Goal: Task Accomplishment & Management: Manage account settings

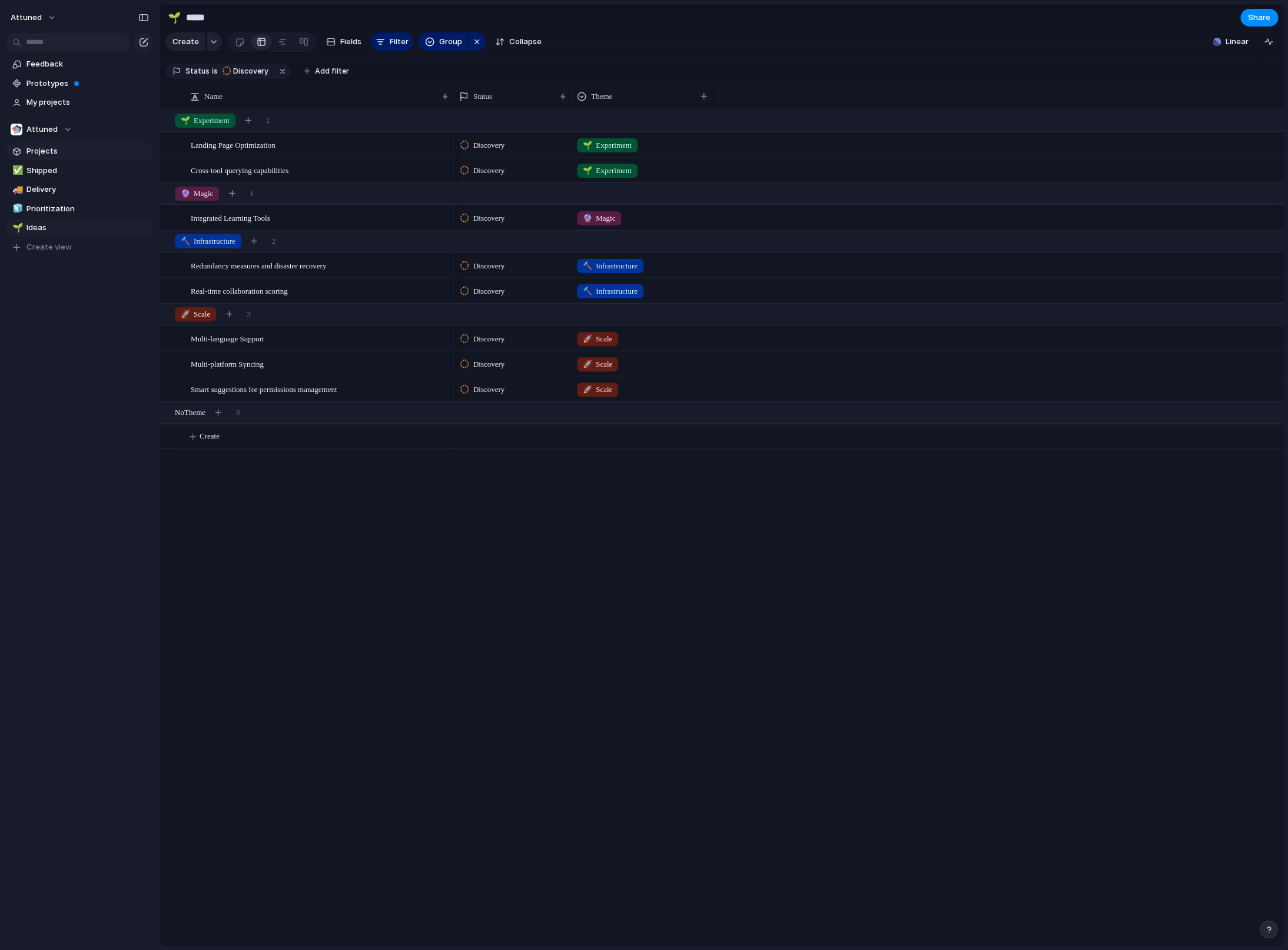
click at [54, 157] on link "Projects" at bounding box center [80, 151] width 147 height 18
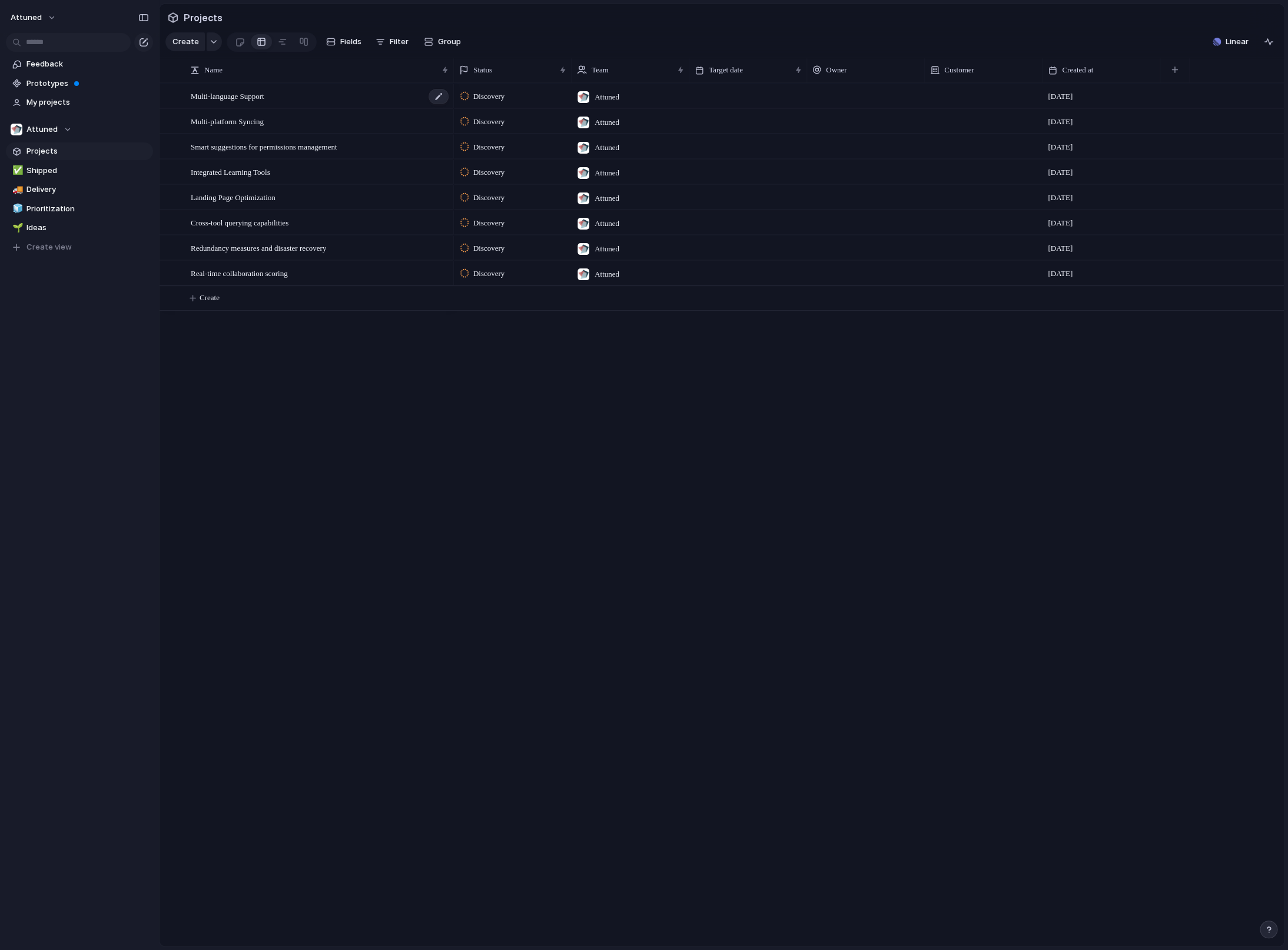
click at [299, 108] on div "Multi-language Support" at bounding box center [321, 96] width 259 height 24
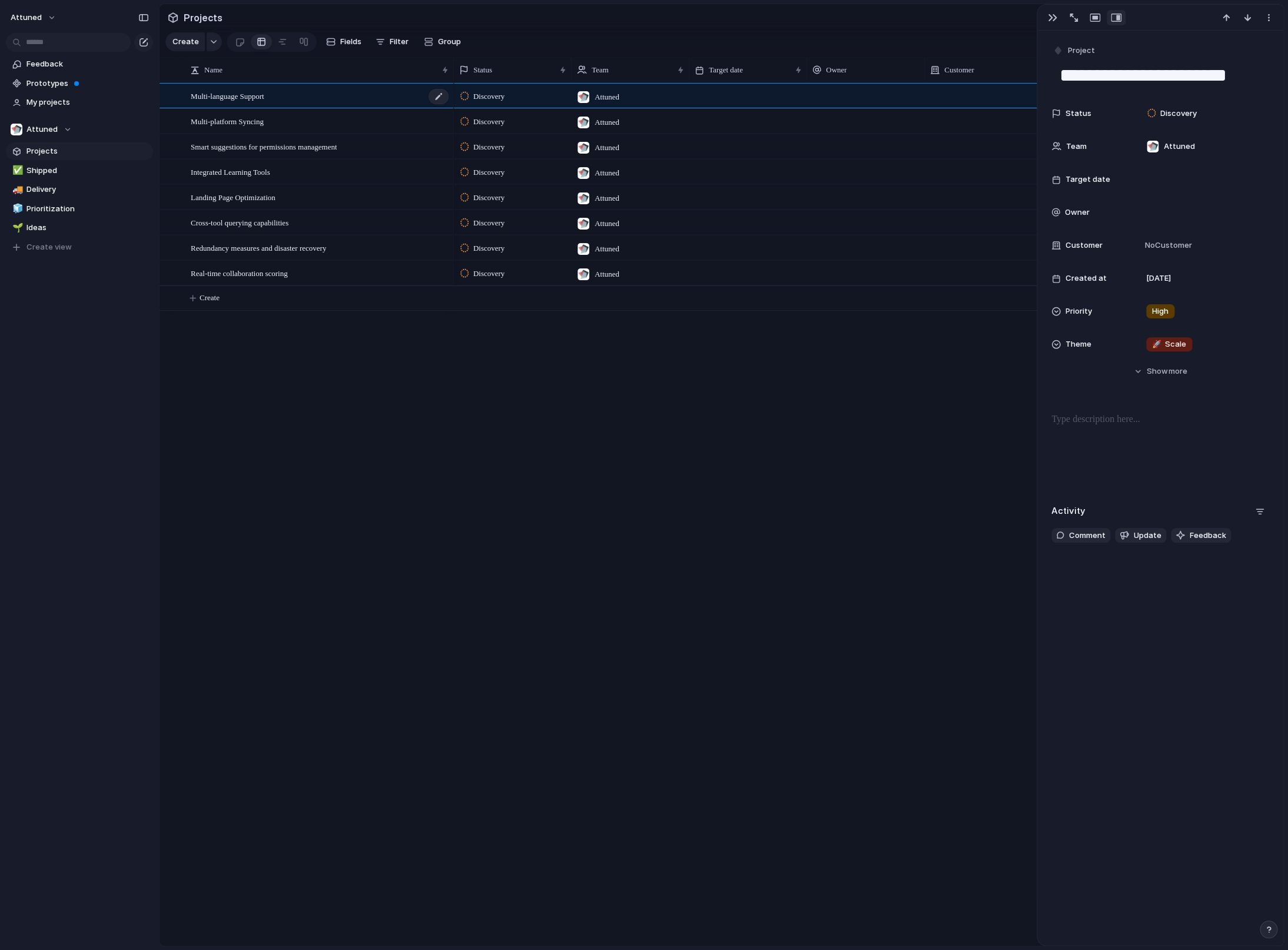
click at [257, 103] on span "Multi-language Support" at bounding box center [228, 96] width 74 height 14
click at [434, 104] on div at bounding box center [439, 97] width 20 height 15
click at [417, 160] on body "Attuned Feedback Prototypes My projects Attuned Projects ✅ Shipped 🚚 Delivery 🧊…" at bounding box center [644, 475] width 1288 height 950
click at [381, 159] on div "Smart suggestions for permissions management" at bounding box center [321, 146] width 259 height 24
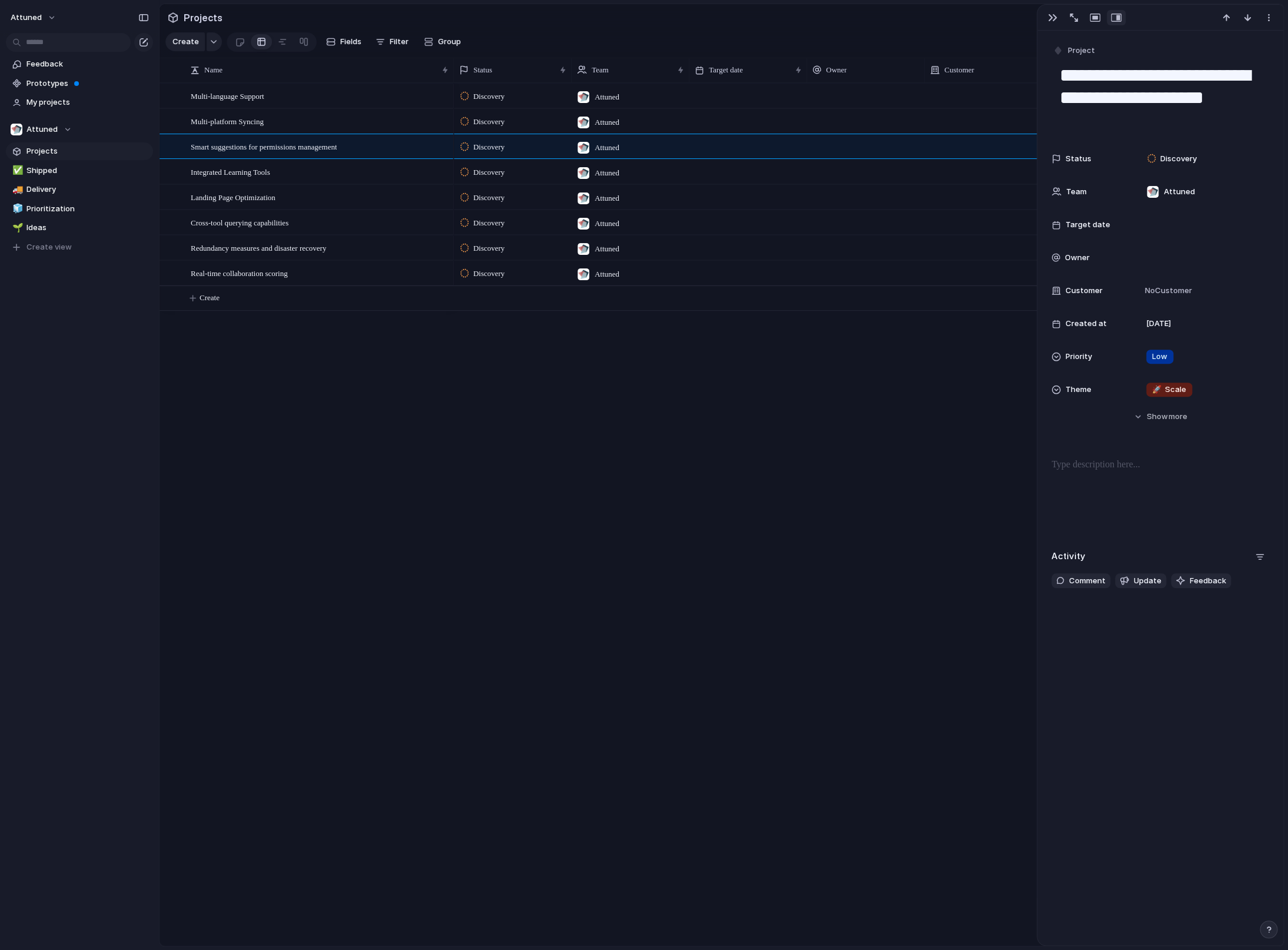
click at [828, 103] on div at bounding box center [865, 95] width 117 height 24
click at [865, 208] on div "[PERSON_NAME]" at bounding box center [644, 475] width 1288 height 950
click at [249, 254] on span "Redundancy measures and disaster recovery" at bounding box center [259, 248] width 136 height 14
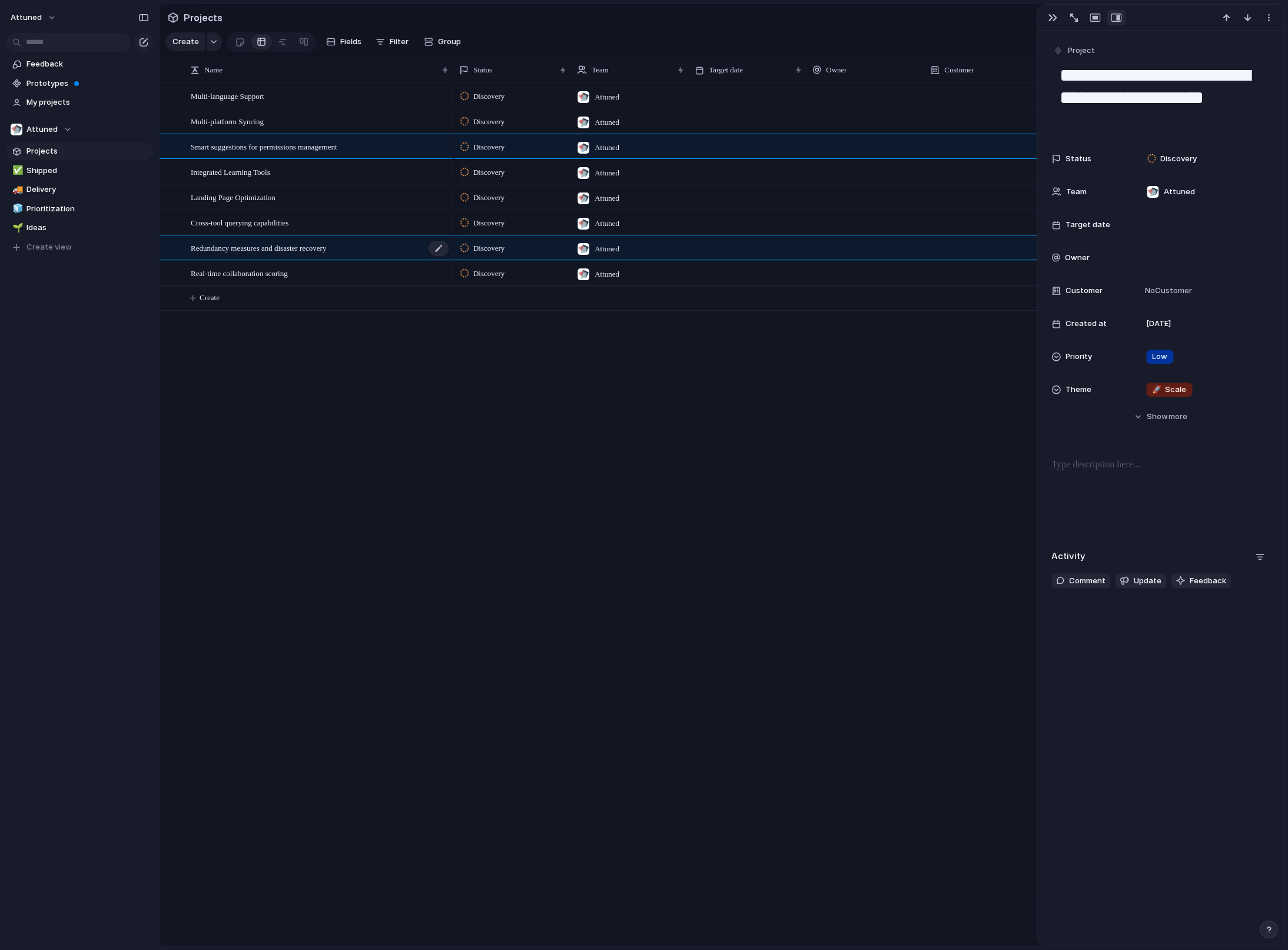
type textarea "**********"
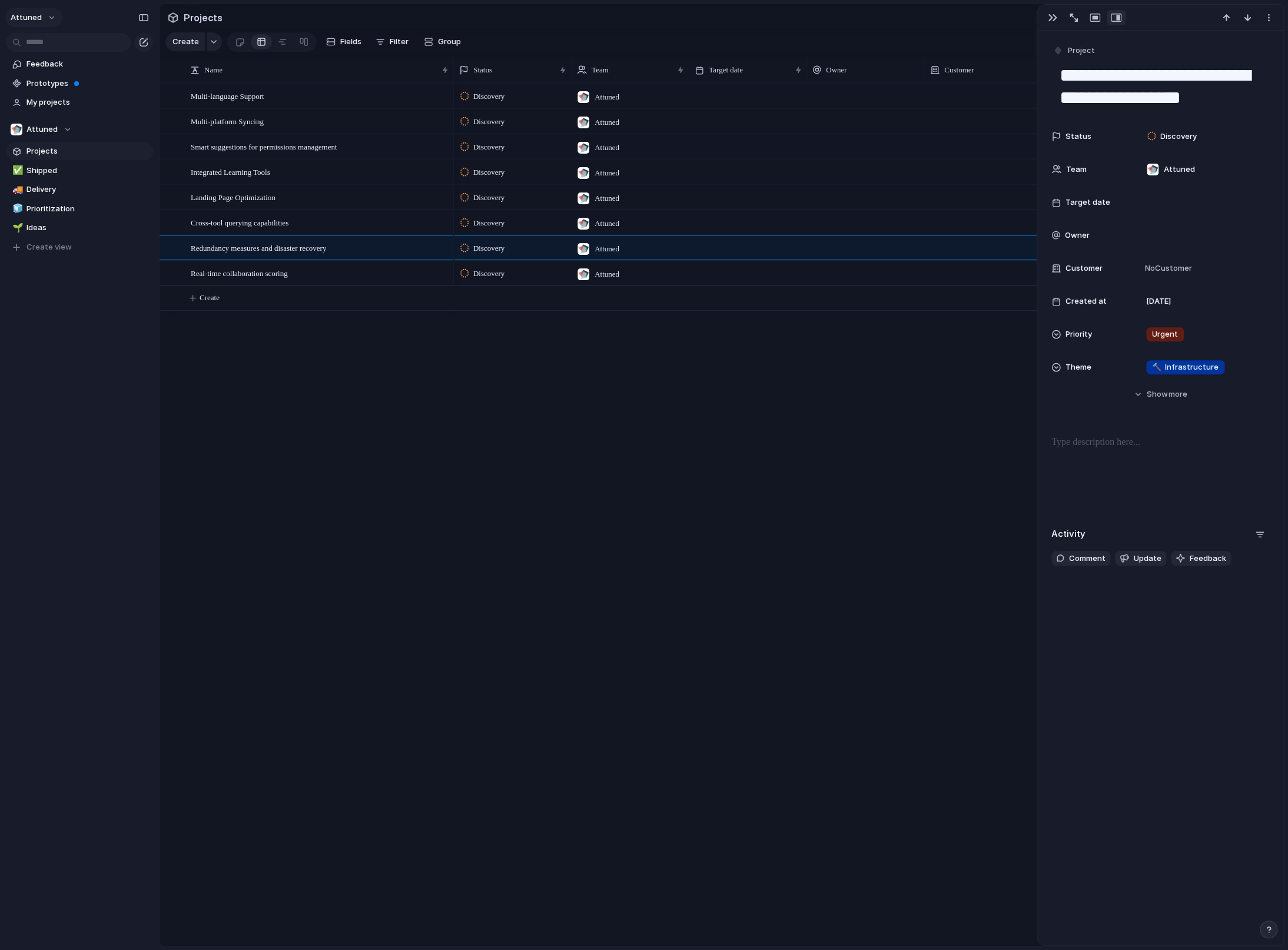
click at [42, 20] on button "Attuned" at bounding box center [34, 18] width 57 height 19
click at [54, 46] on span "Settings" at bounding box center [43, 44] width 32 height 12
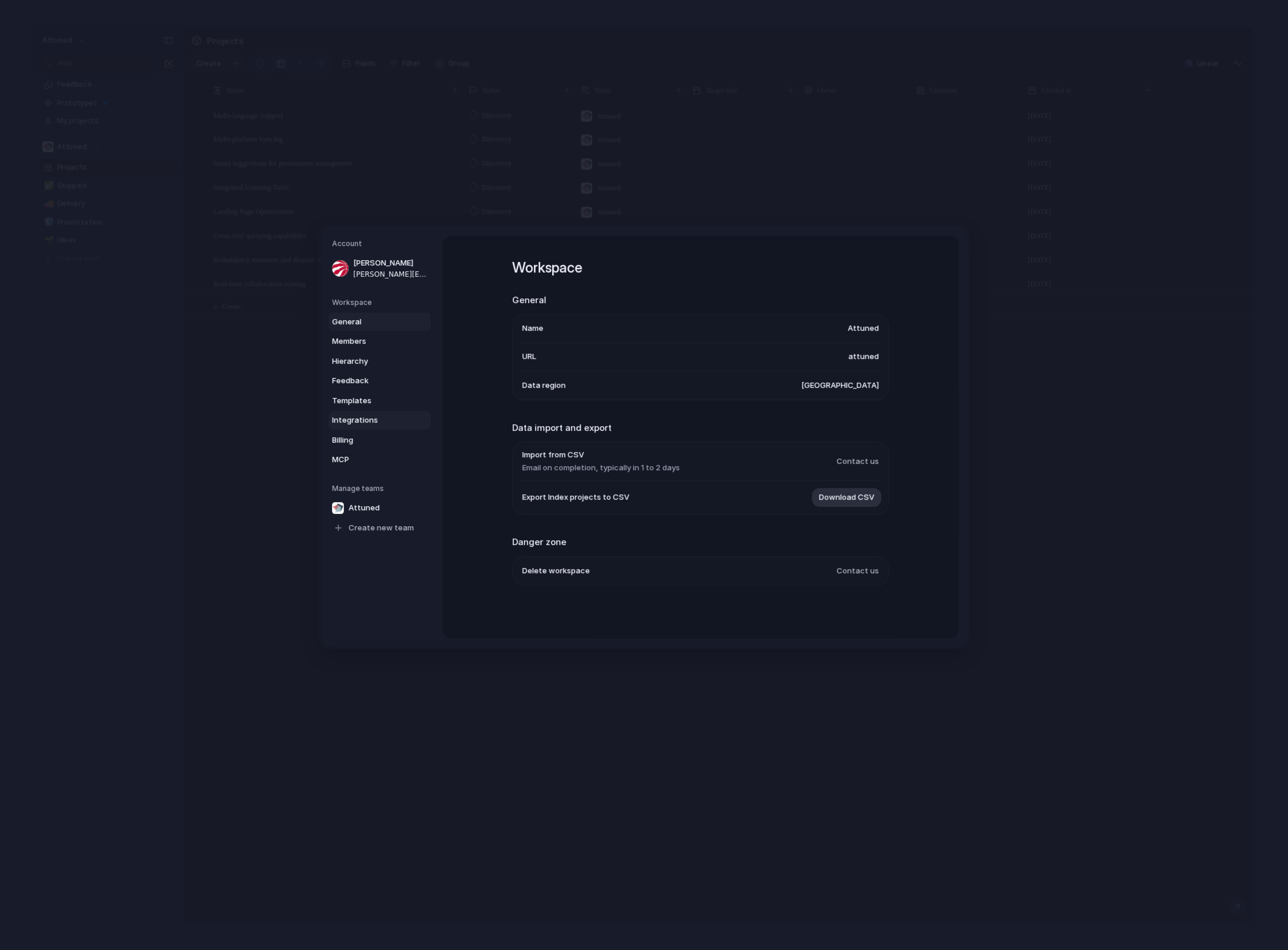
click at [371, 426] on link "Integrations" at bounding box center [380, 420] width 103 height 19
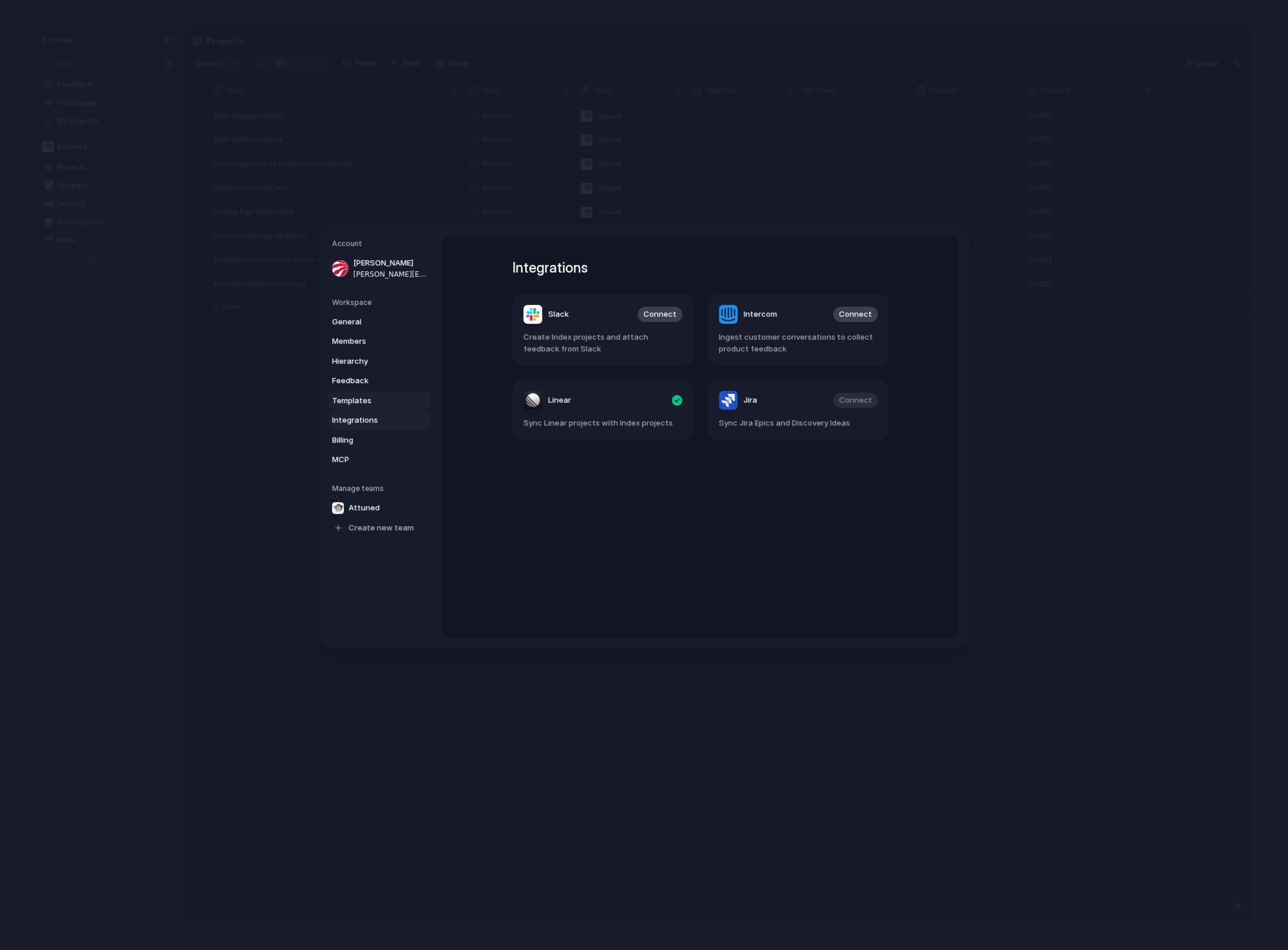
click at [367, 406] on link "Templates" at bounding box center [380, 400] width 103 height 19
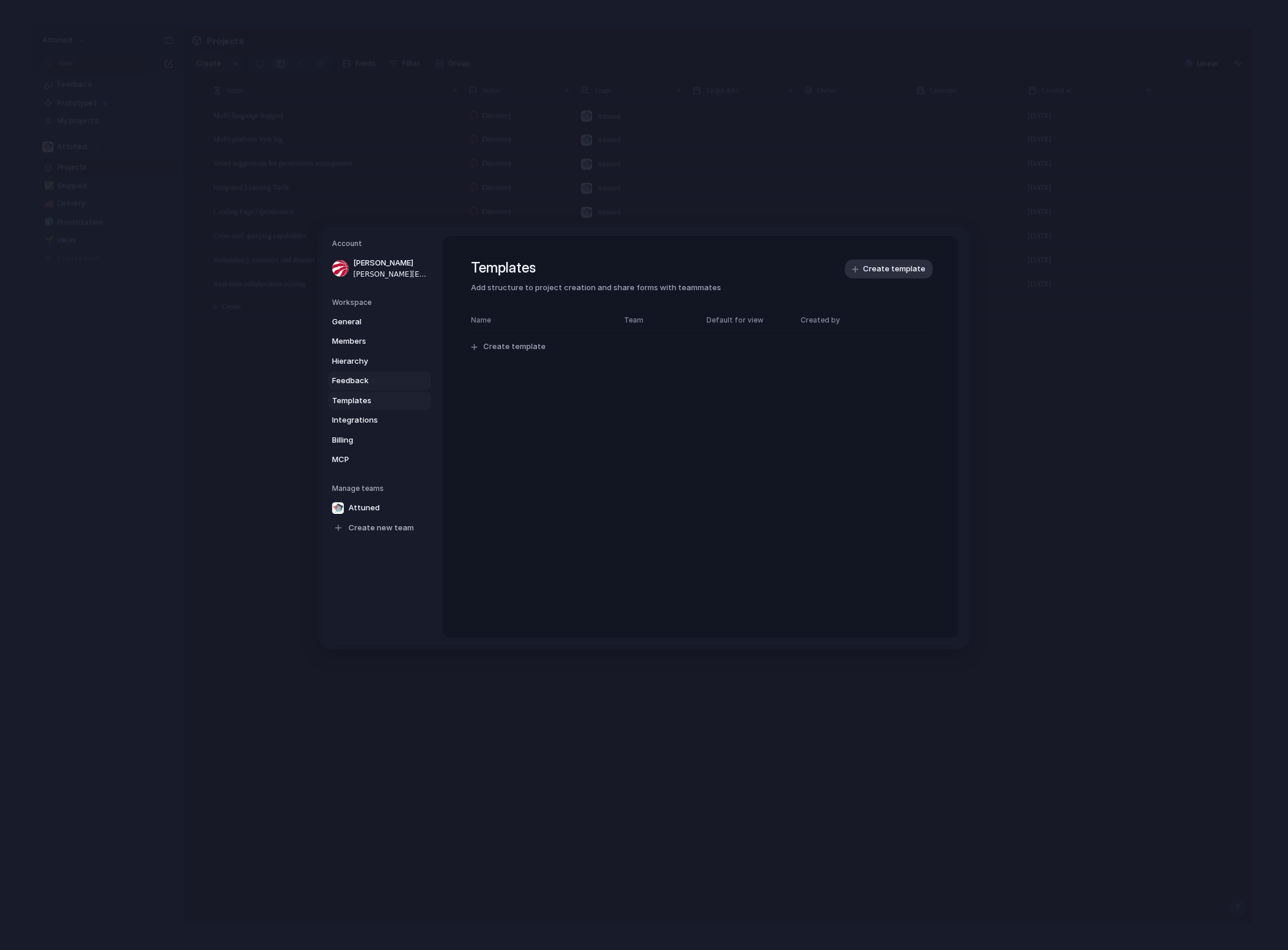
click at [363, 382] on span "Feedback" at bounding box center [370, 380] width 75 height 12
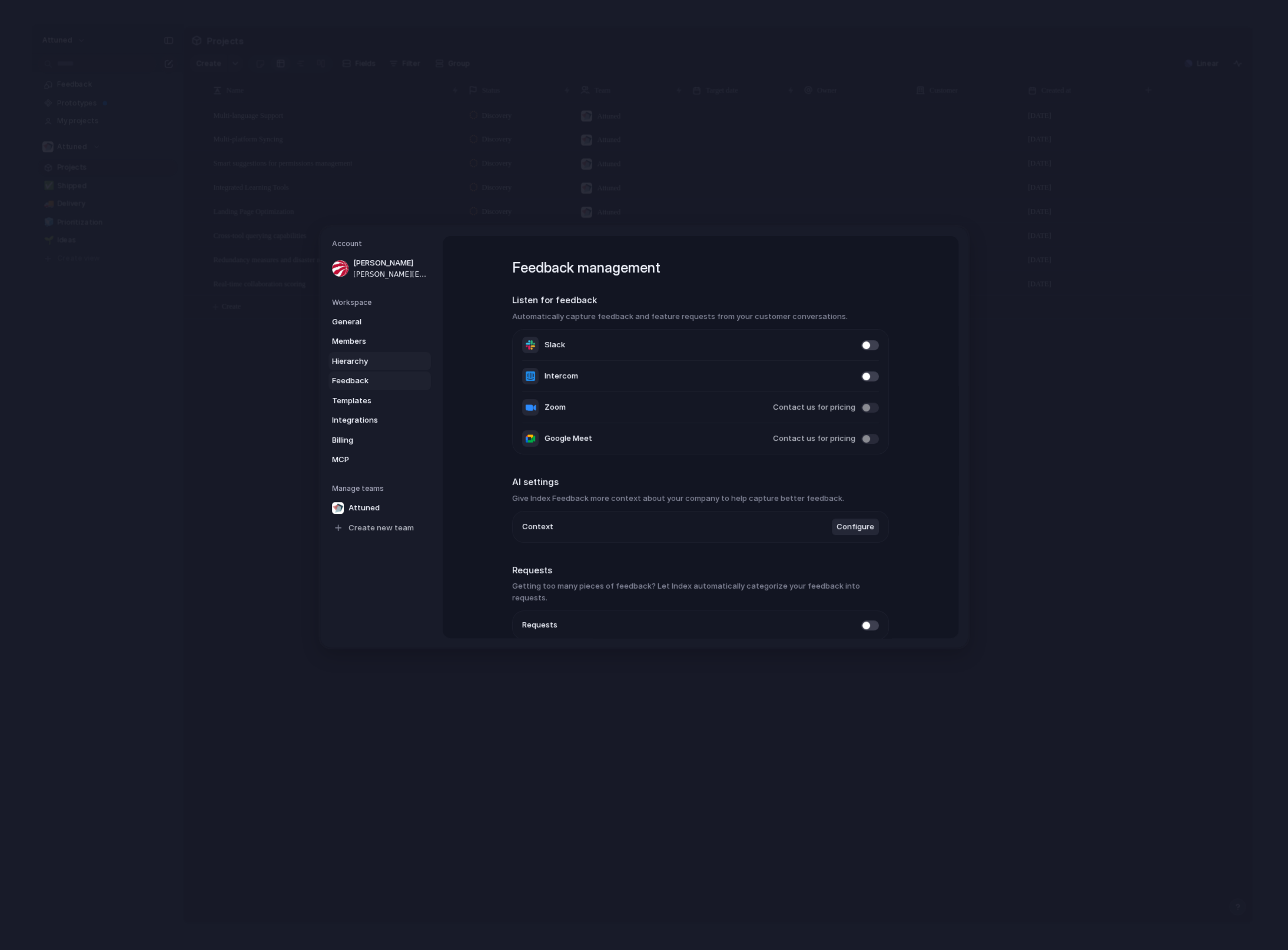
click at [356, 364] on span "Hierarchy" at bounding box center [370, 360] width 75 height 12
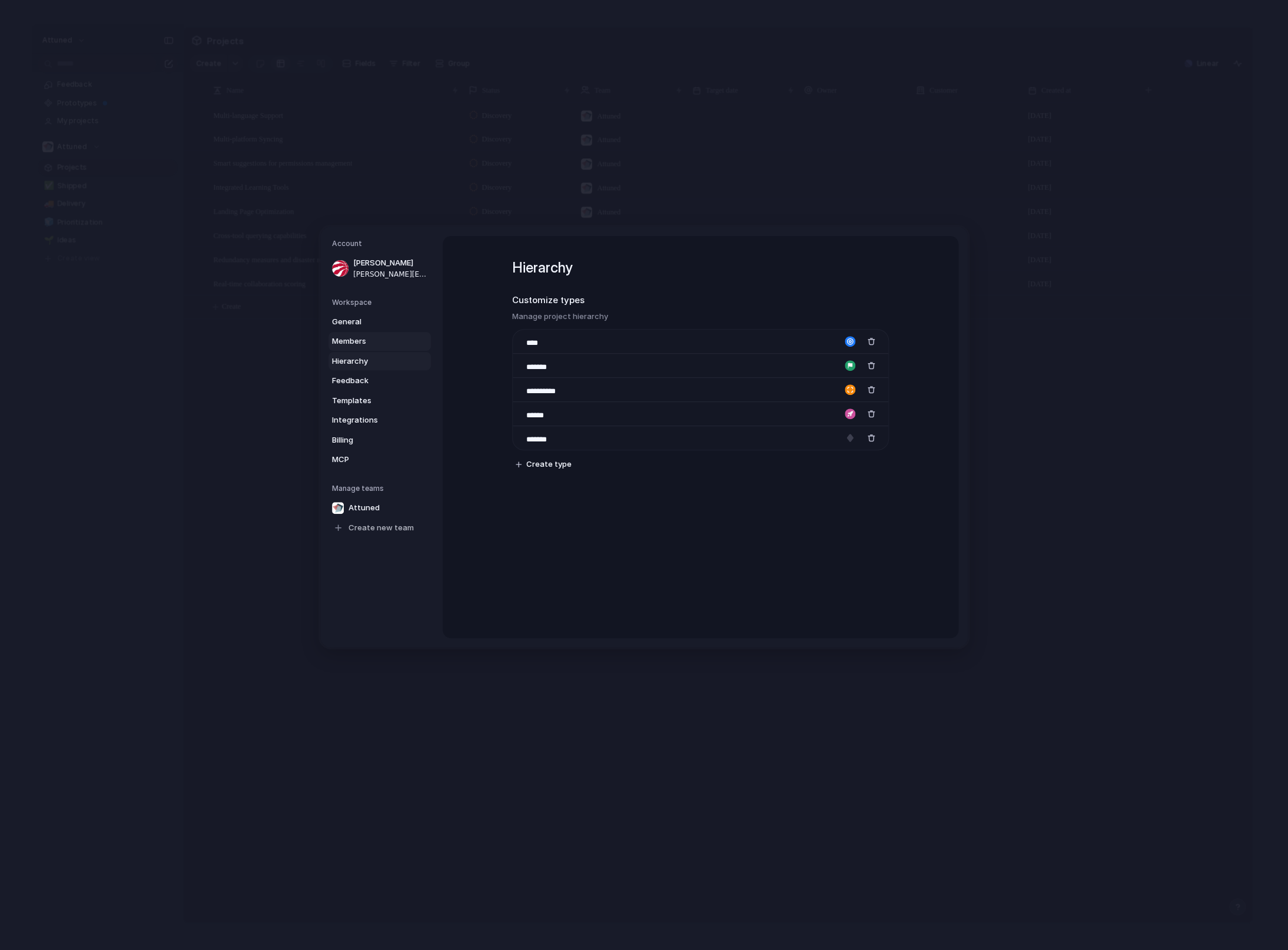
click at [353, 345] on span "Members" at bounding box center [370, 340] width 75 height 12
click at [356, 327] on span "General" at bounding box center [370, 321] width 75 height 12
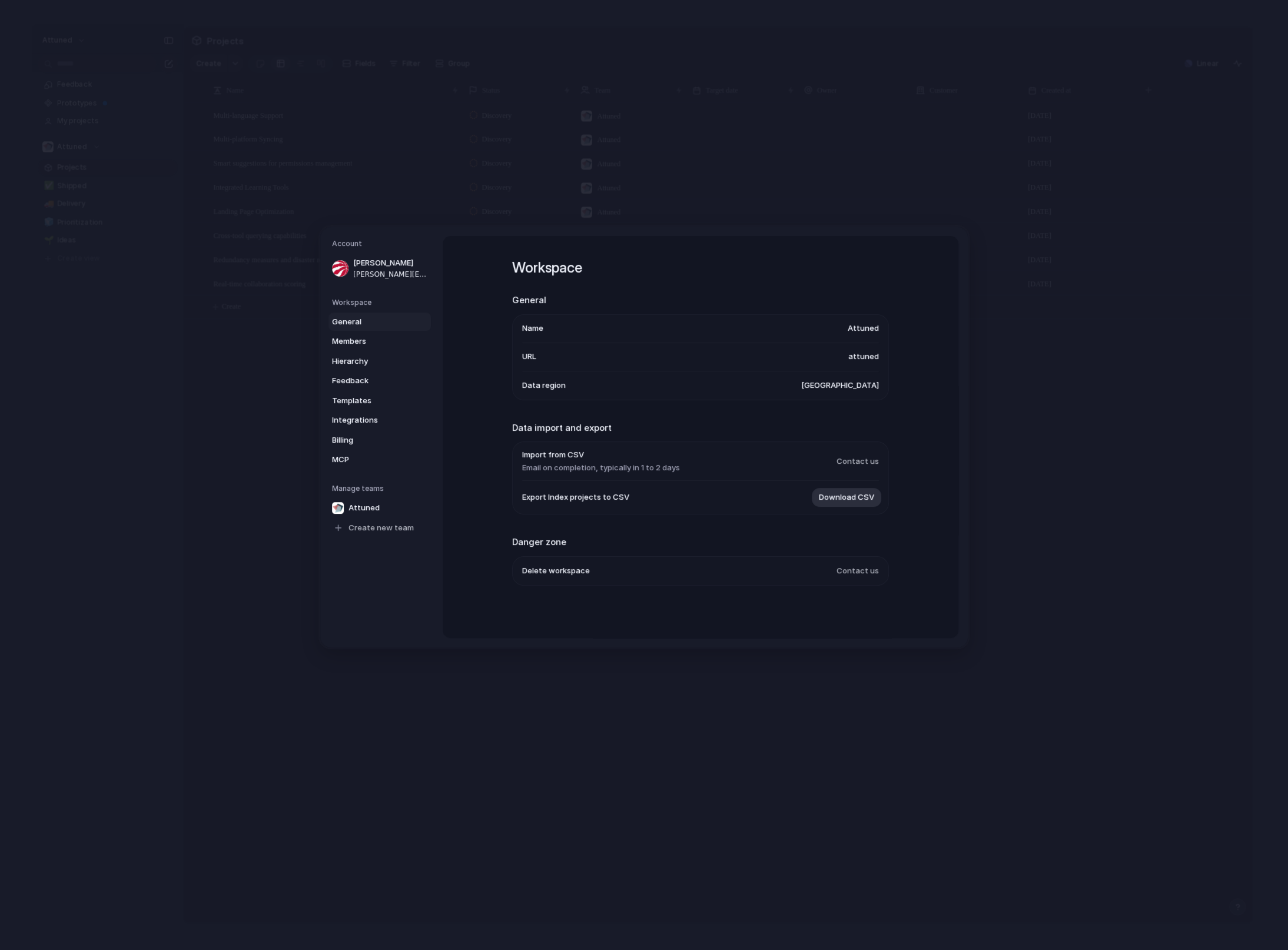
click at [746, 386] on li "Data region [GEOGRAPHIC_DATA]" at bounding box center [700, 384] width 357 height 28
click at [869, 384] on span "[GEOGRAPHIC_DATA]" at bounding box center [840, 385] width 77 height 12
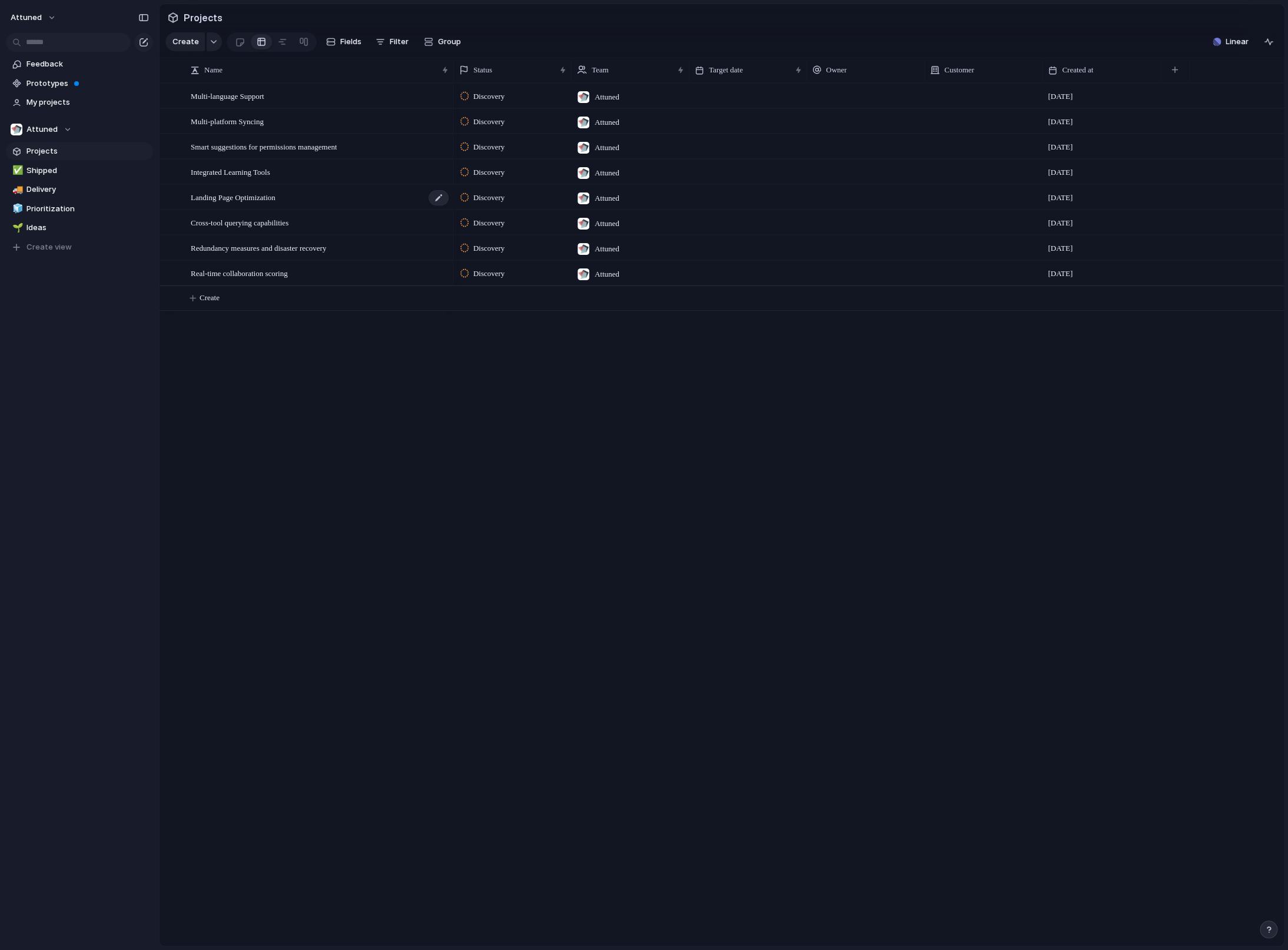
click at [247, 204] on span "Landing Page Optimization" at bounding box center [233, 197] width 85 height 14
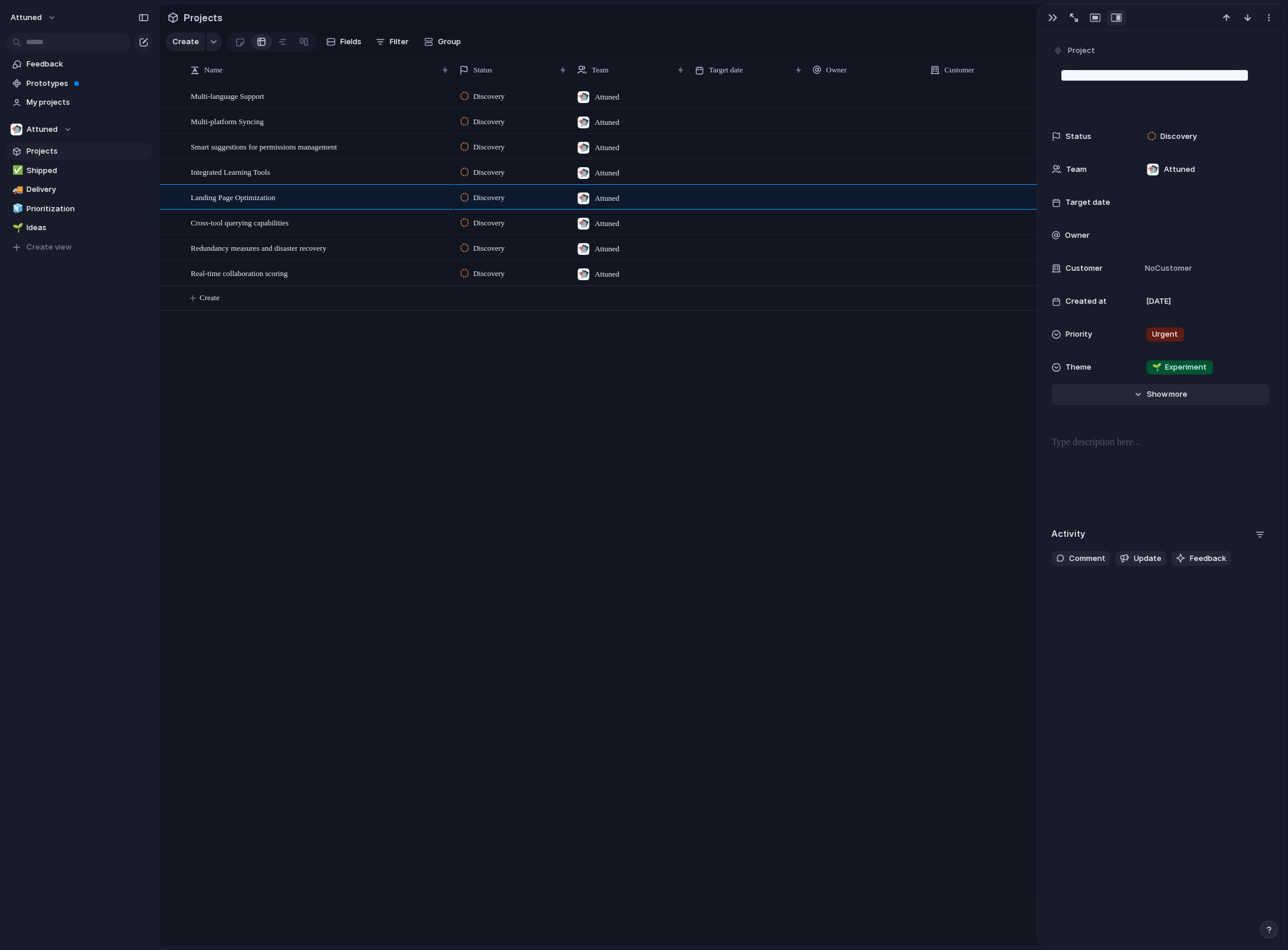
click at [1147, 399] on span "Show" at bounding box center [1158, 394] width 21 height 12
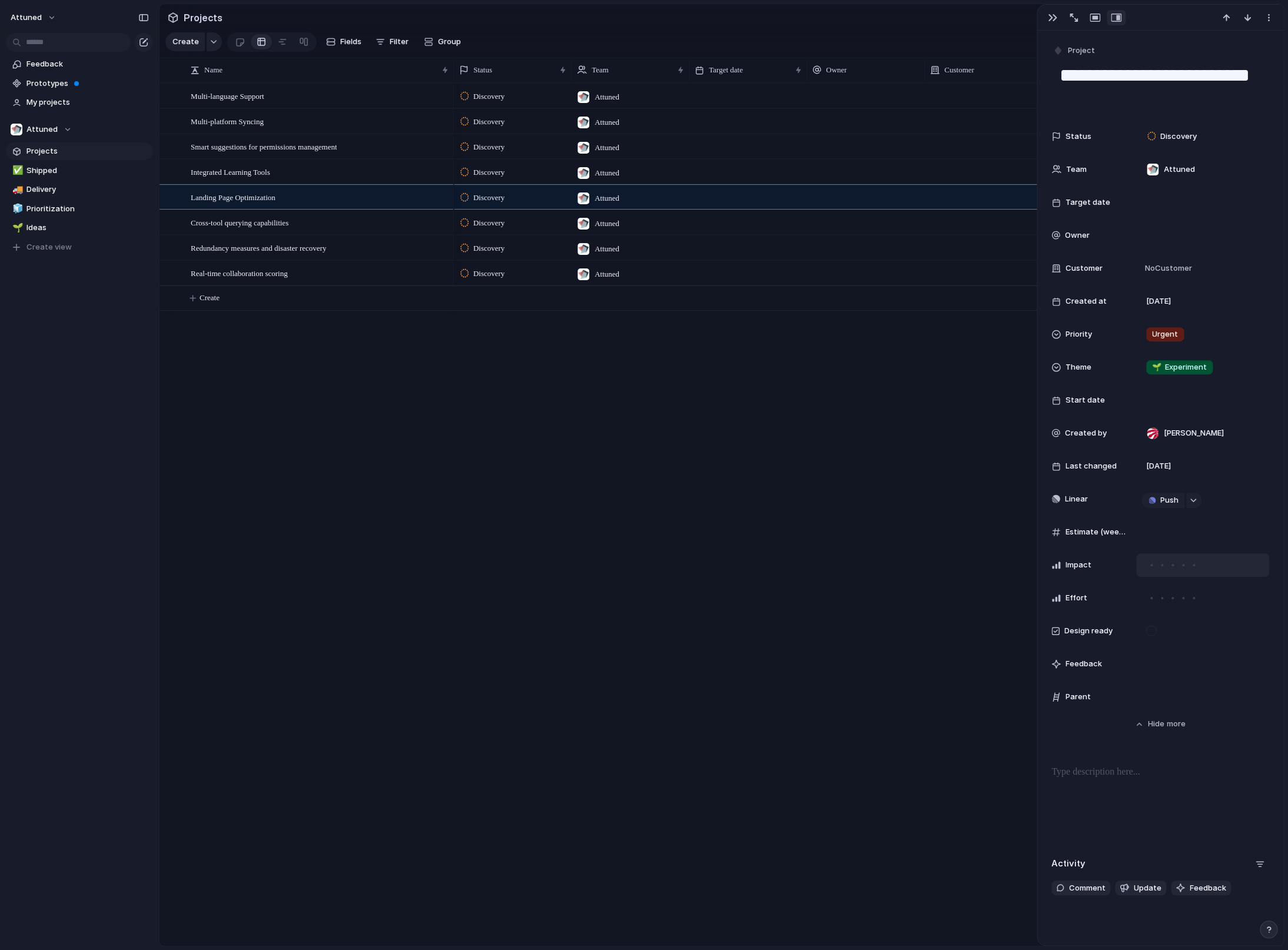
click at [1157, 562] on div at bounding box center [1162, 565] width 11 height 11
click at [1173, 565] on div at bounding box center [1173, 565] width 6 height 6
click at [1168, 599] on div at bounding box center [1173, 598] width 11 height 11
click at [1158, 601] on div at bounding box center [1162, 598] width 11 height 11
click at [1149, 669] on div at bounding box center [1202, 663] width 133 height 24
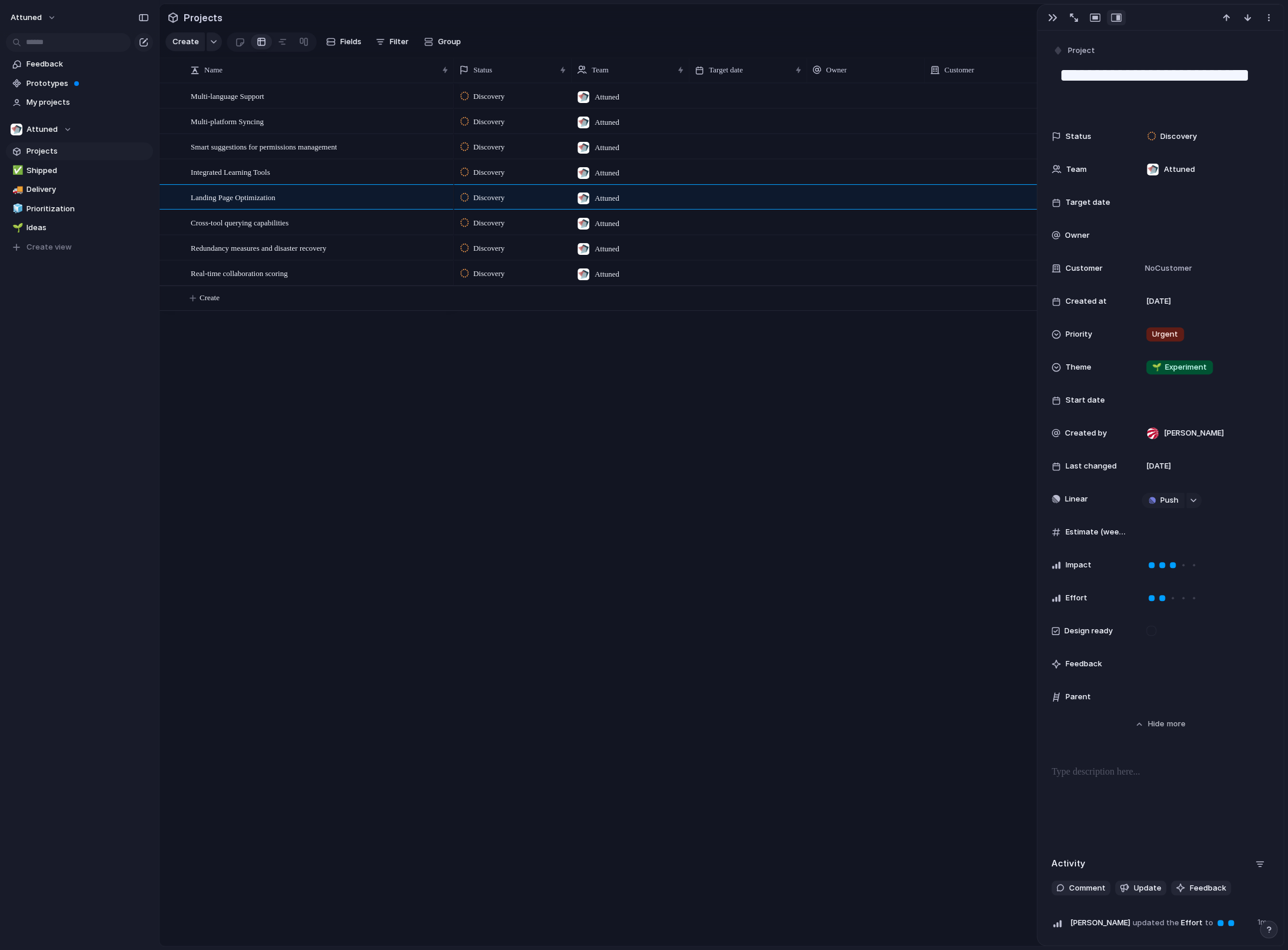
click at [1099, 670] on div "Feedback" at bounding box center [1161, 663] width 218 height 24
click at [1157, 663] on div at bounding box center [1202, 663] width 133 height 24
click at [1120, 702] on div "Parent" at bounding box center [1089, 696] width 75 height 12
click at [1122, 536] on span "Estimate (weeks)" at bounding box center [1096, 531] width 61 height 12
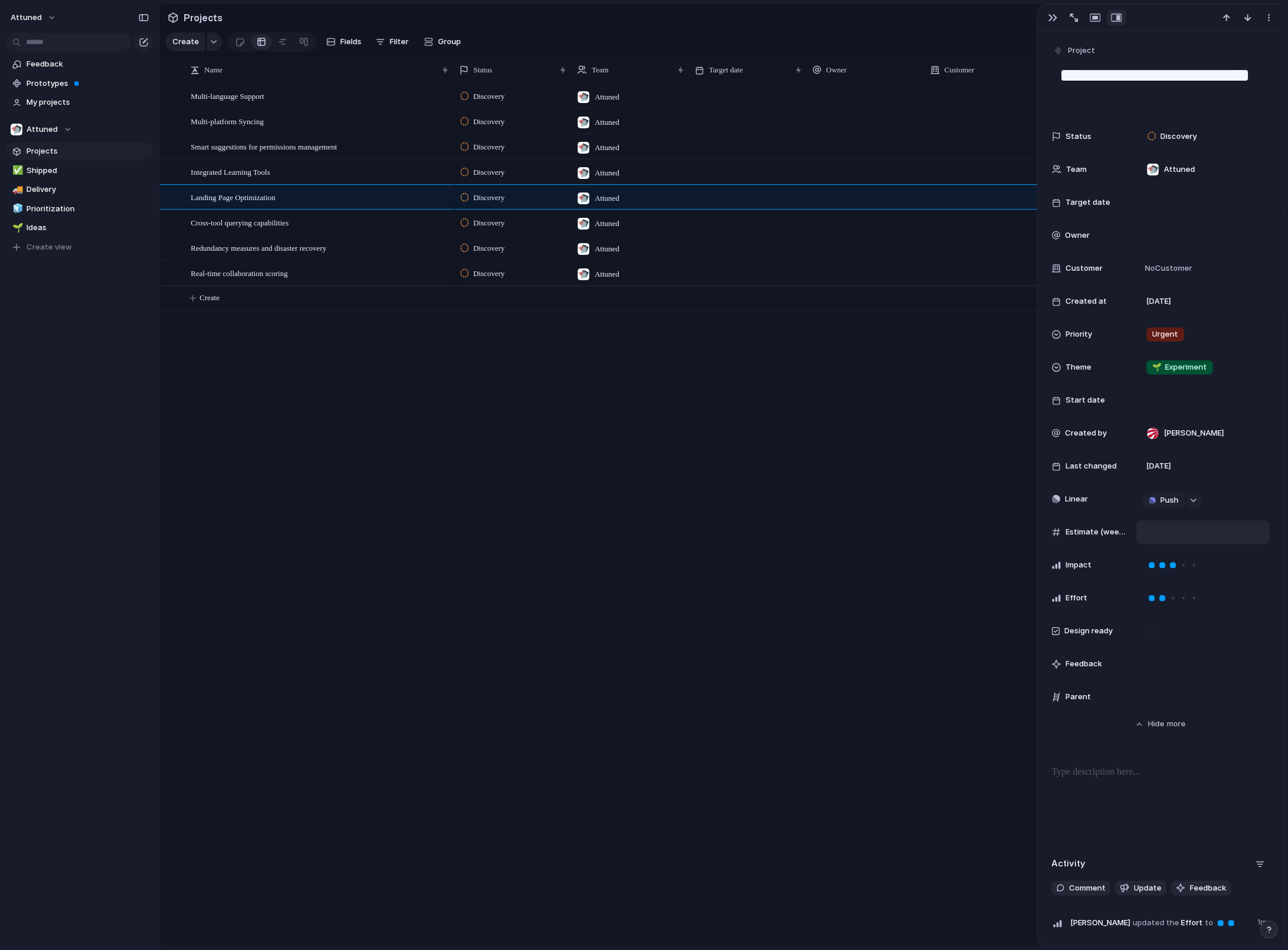
click at [1147, 536] on input "number" at bounding box center [1182, 531] width 81 height 8
type input "*"
click at [1223, 531] on input "*" at bounding box center [1182, 531] width 81 height 8
click at [1260, 510] on div "**********" at bounding box center [1160, 505] width 246 height 948
click at [1171, 463] on span "[DATE]" at bounding box center [1158, 465] width 25 height 12
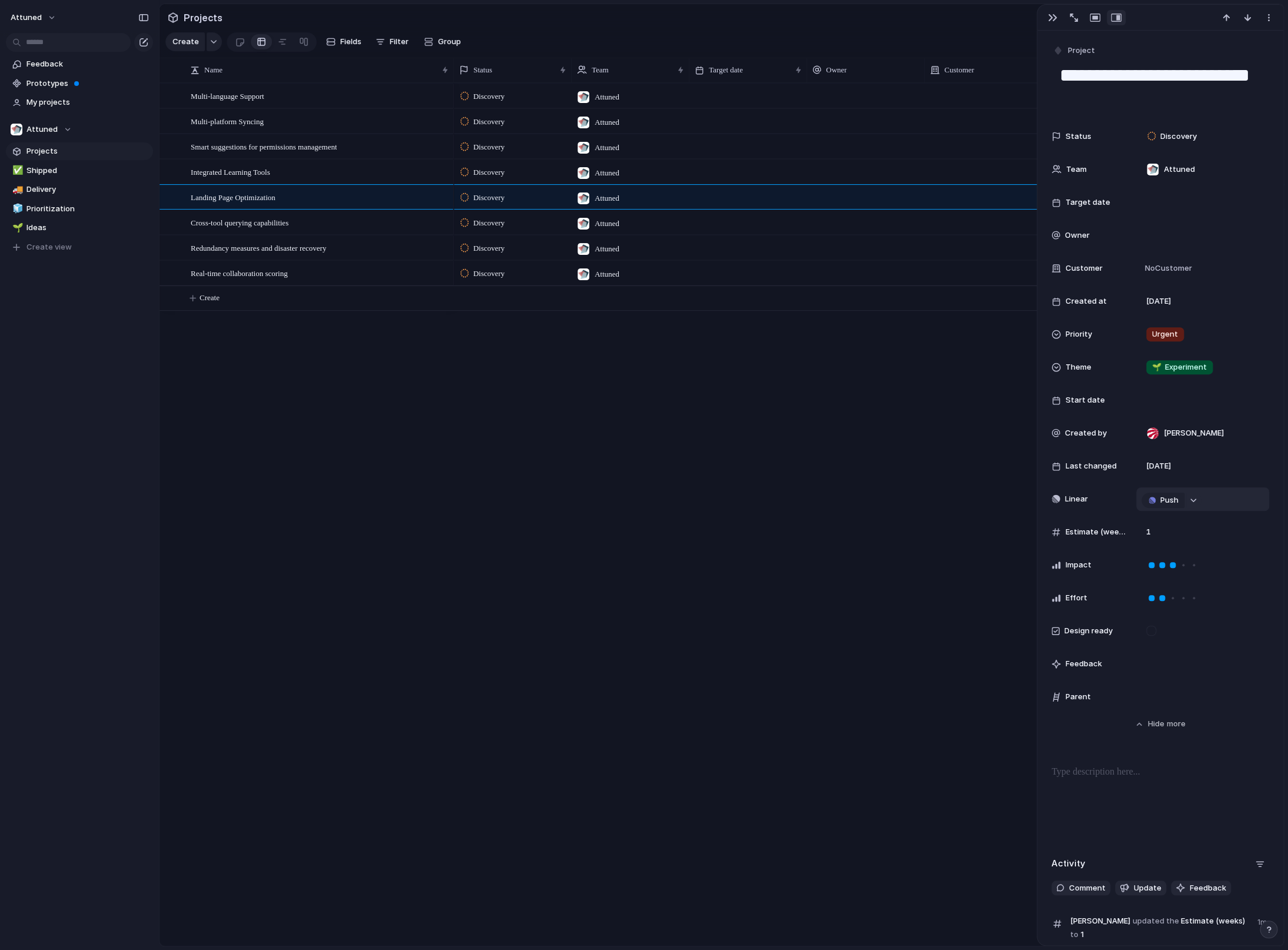
click at [1194, 502] on div "button" at bounding box center [1193, 500] width 8 height 5
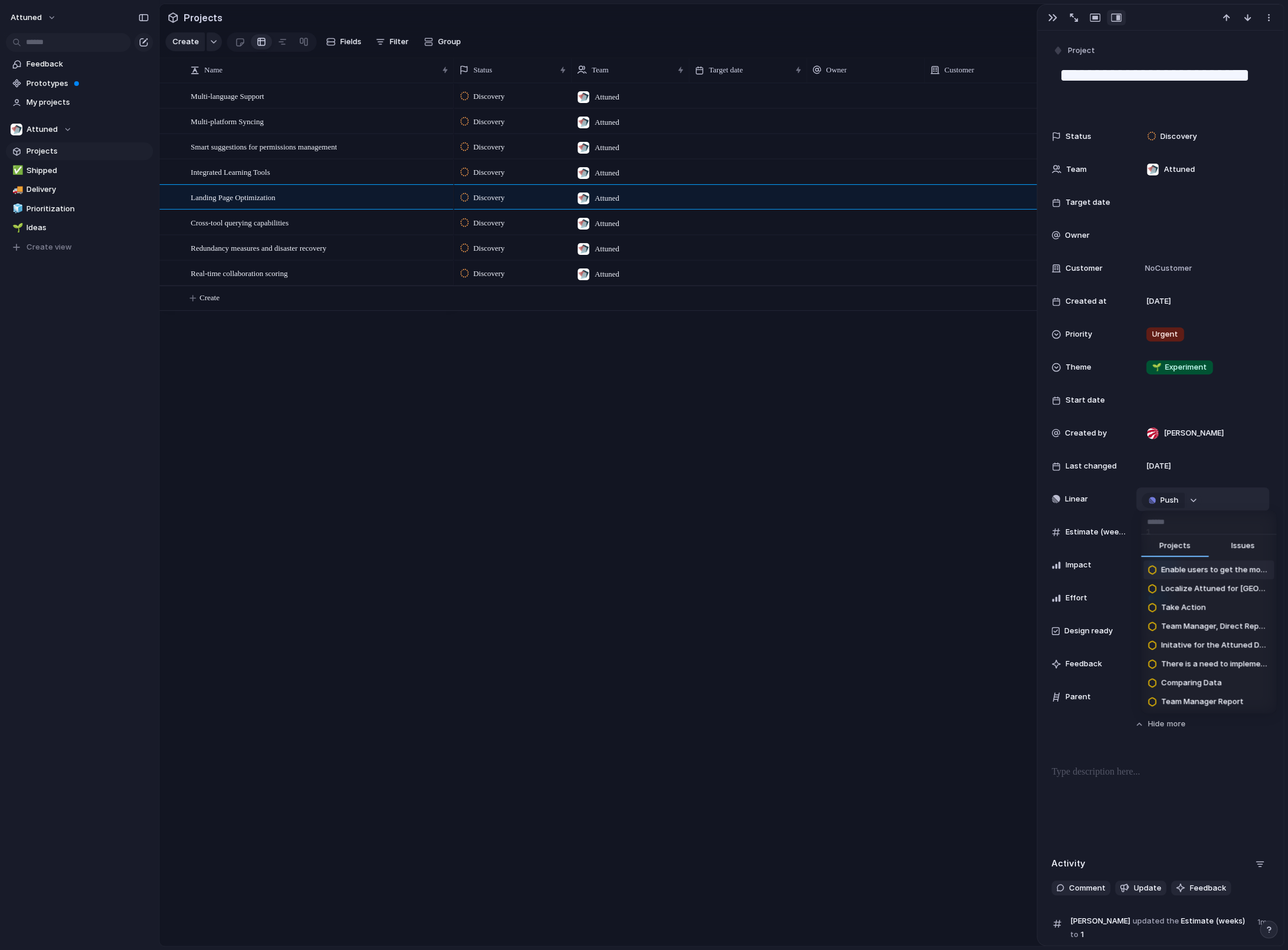
click at [1194, 502] on div "Projects Issues Enable users to get the most value out of the comments people h…" at bounding box center [644, 475] width 1288 height 950
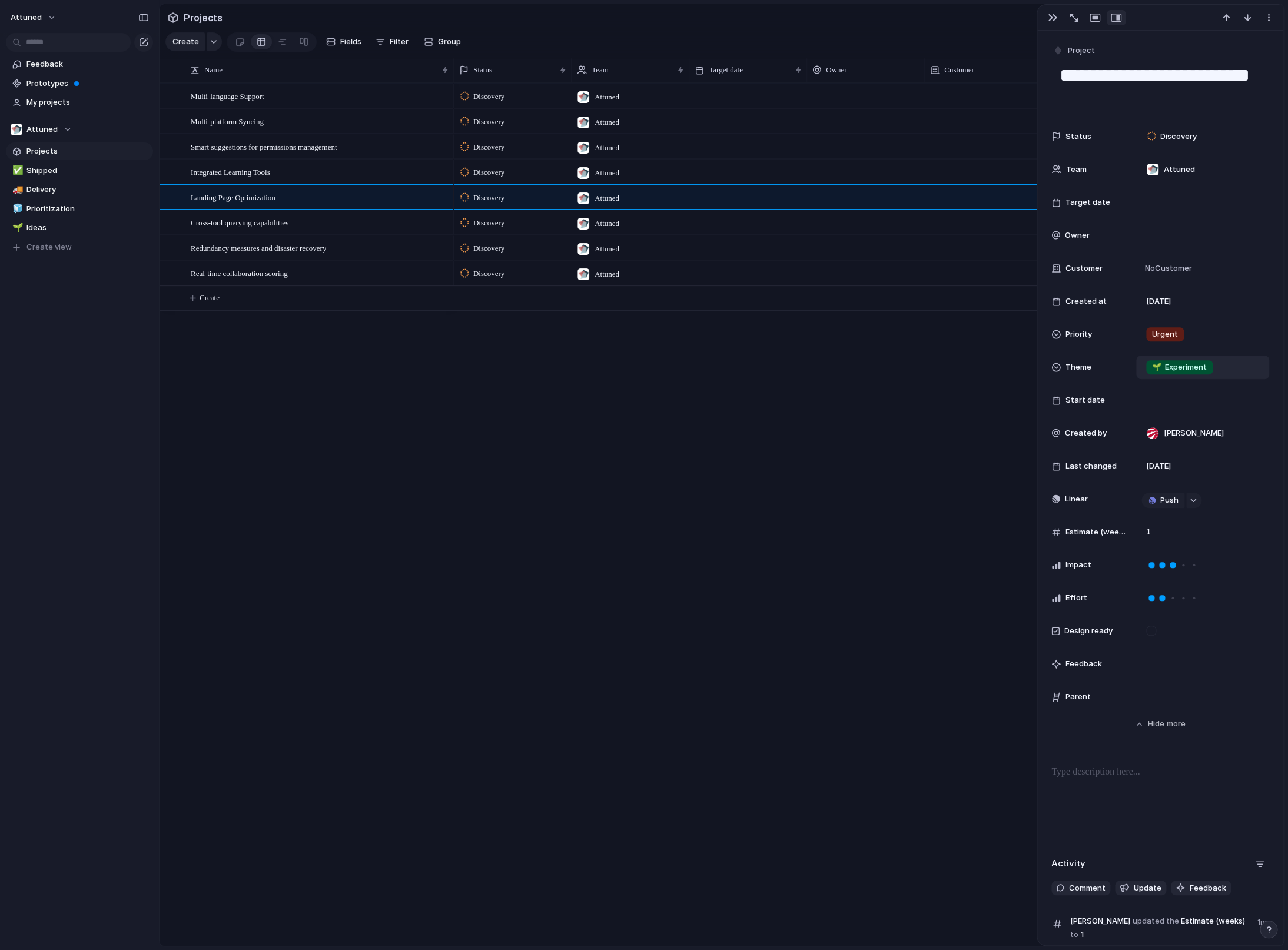
click at [1220, 370] on div "🌱 Experiment" at bounding box center [1203, 367] width 123 height 13
click at [1220, 370] on div "🌱 Experiment 🔮 Magic 🔨 Infrastructure 🚀 Scale" at bounding box center [644, 475] width 1288 height 950
click at [1199, 340] on div "Urgent" at bounding box center [1203, 334] width 123 height 13
click at [1199, 340] on div "Urgent High Medium Low No Priority" at bounding box center [644, 475] width 1288 height 950
click at [1191, 262] on div "No Customer" at bounding box center [1203, 268] width 123 height 13
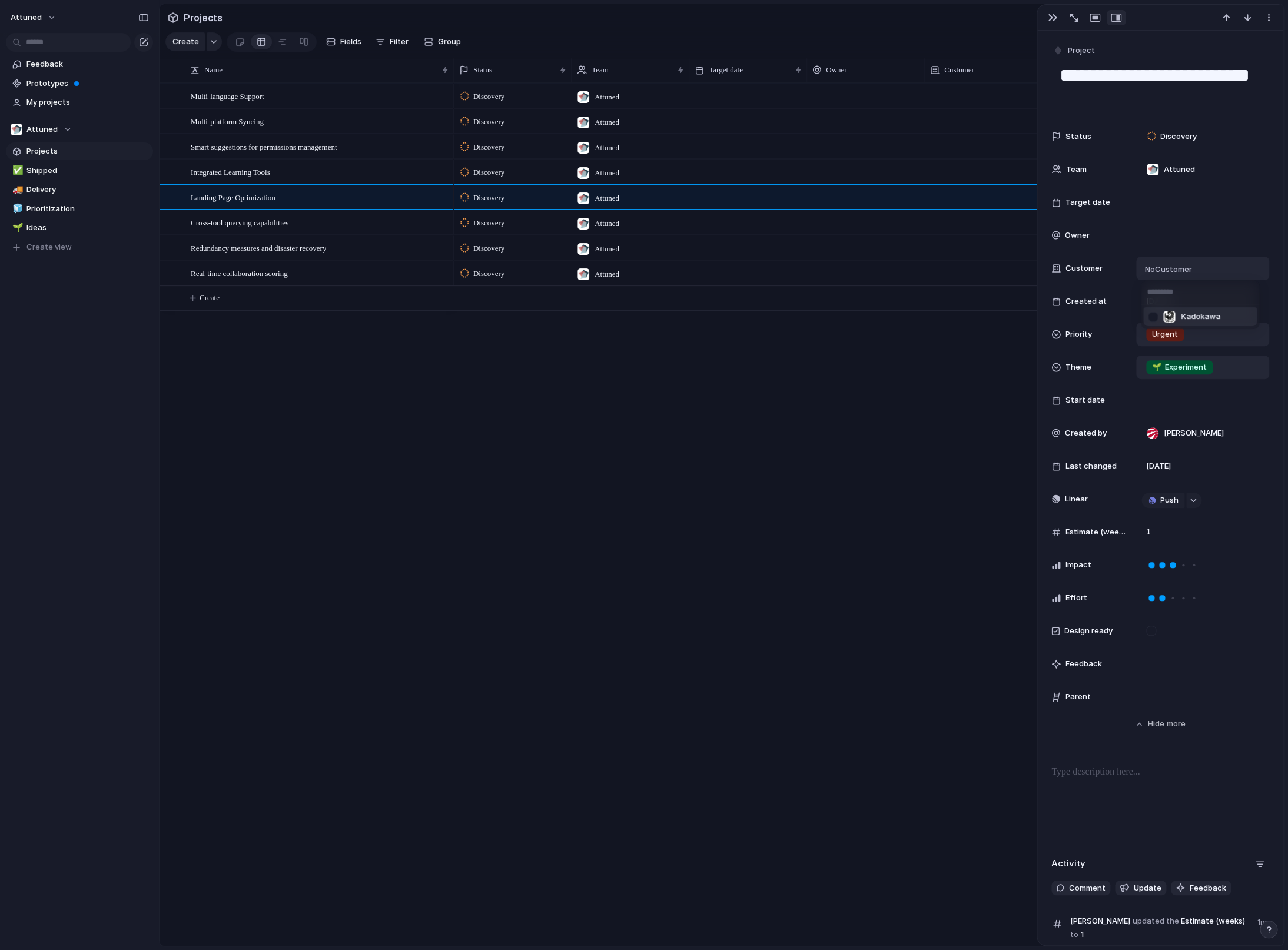
click at [1142, 253] on div "Kadokawa" at bounding box center [644, 475] width 1288 height 950
click at [1154, 203] on div at bounding box center [1203, 202] width 123 height 13
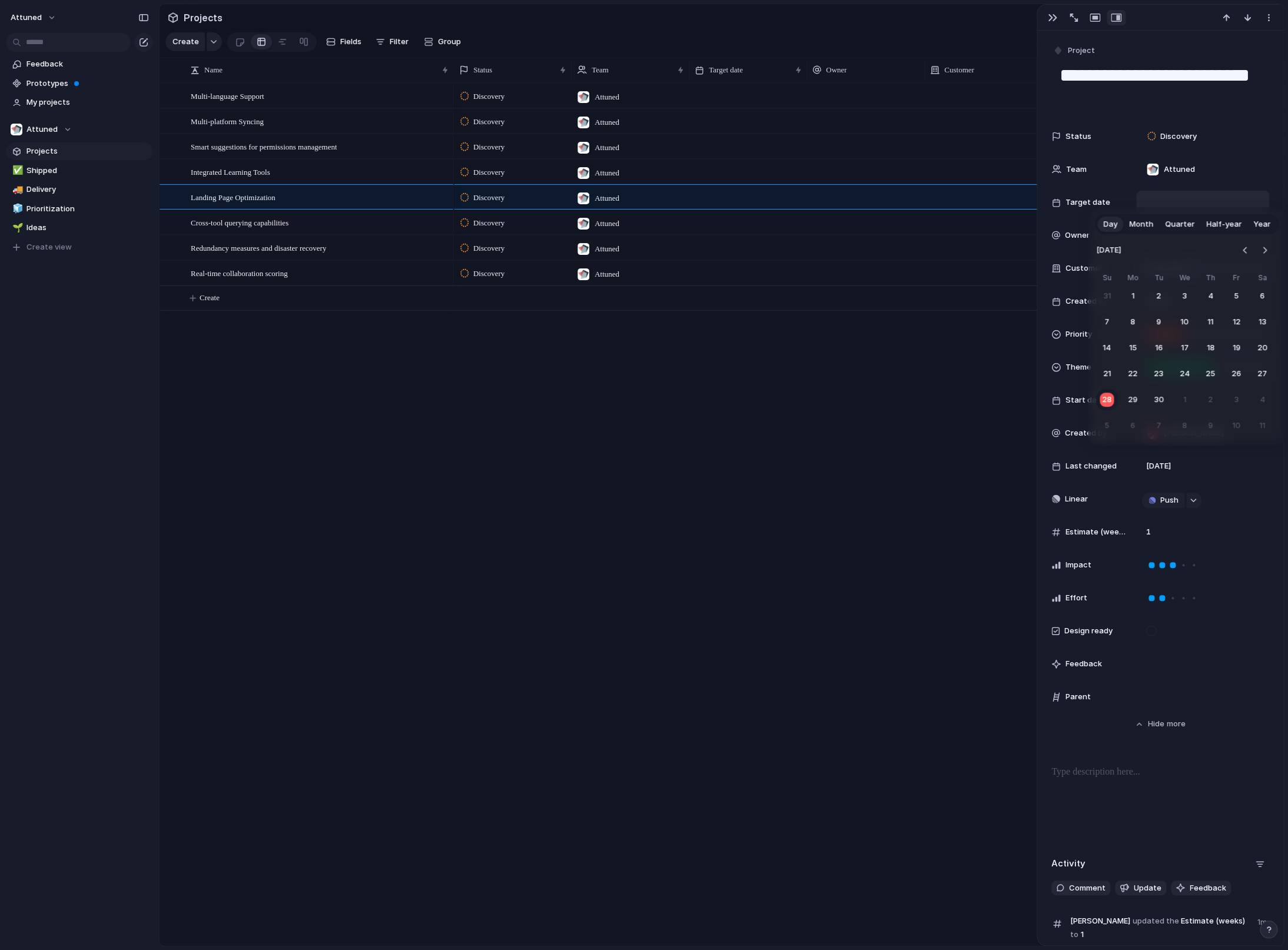
click at [1144, 226] on span "Month" at bounding box center [1141, 224] width 24 height 12
click at [1181, 228] on span "Quarter" at bounding box center [1180, 224] width 29 height 12
click at [1228, 400] on span "Q4" at bounding box center [1234, 399] width 12 height 12
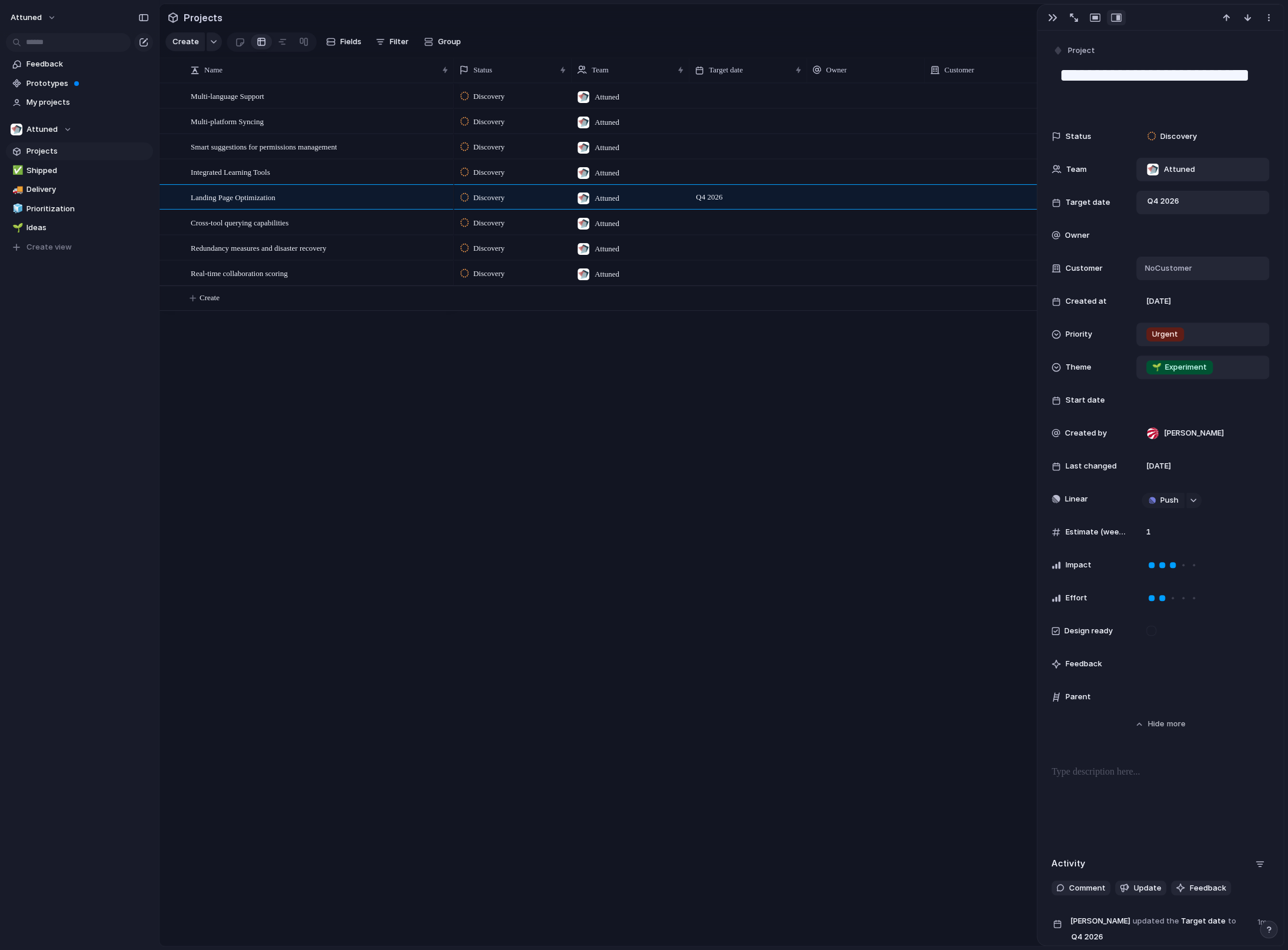
click at [1204, 171] on div "Attuned" at bounding box center [1203, 169] width 123 height 13
click at [1204, 171] on div "Attuned" at bounding box center [644, 475] width 1288 height 950
click at [1218, 137] on div "Discovery" at bounding box center [1203, 136] width 123 height 13
click at [1207, 78] on div "Backlog Discovery Planned Currently Working Closed Completed Canceled" at bounding box center [644, 475] width 1288 height 950
click at [1207, 78] on textarea "**********" at bounding box center [1161, 87] width 204 height 48
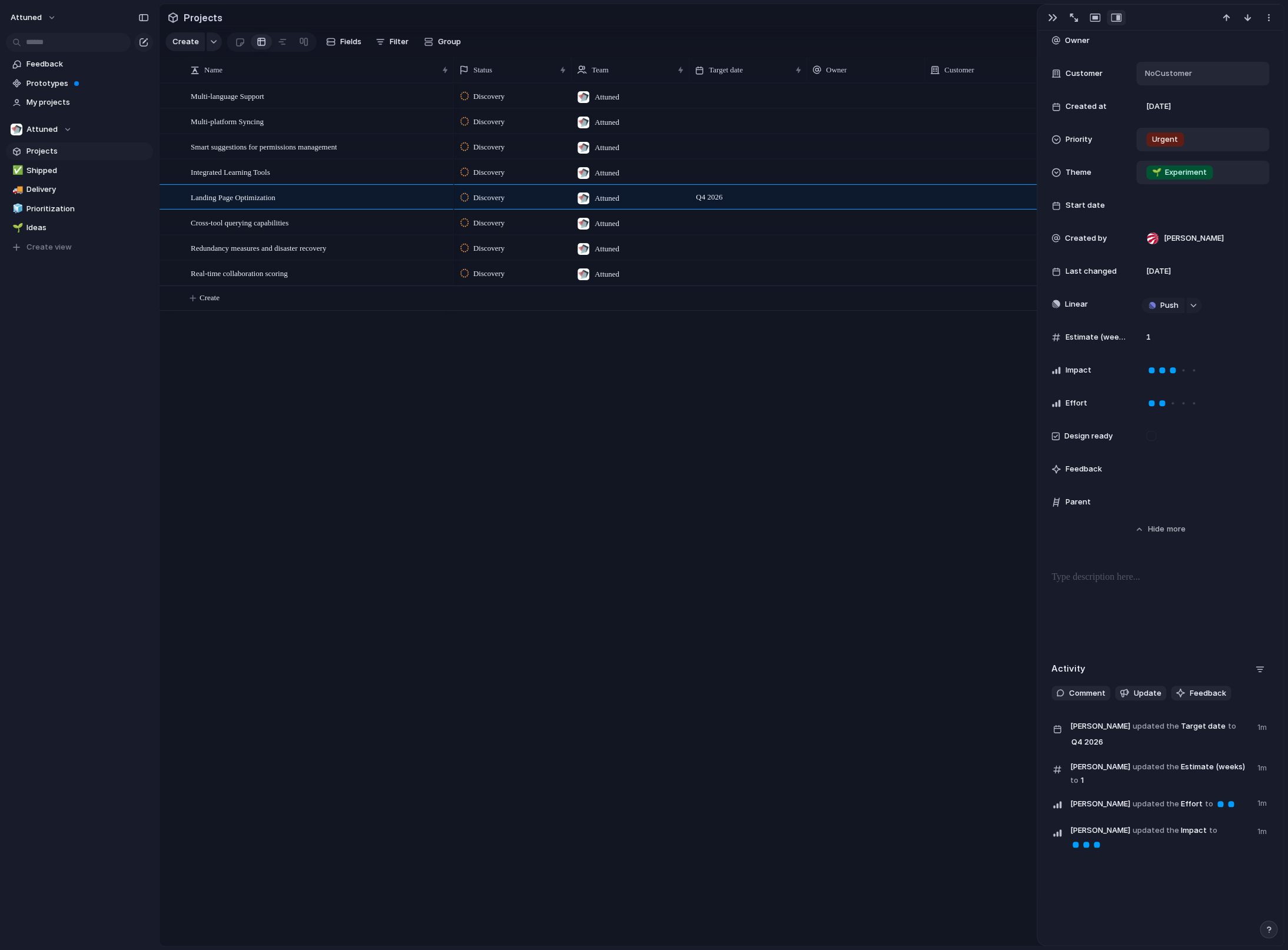
scroll to position [0, 0]
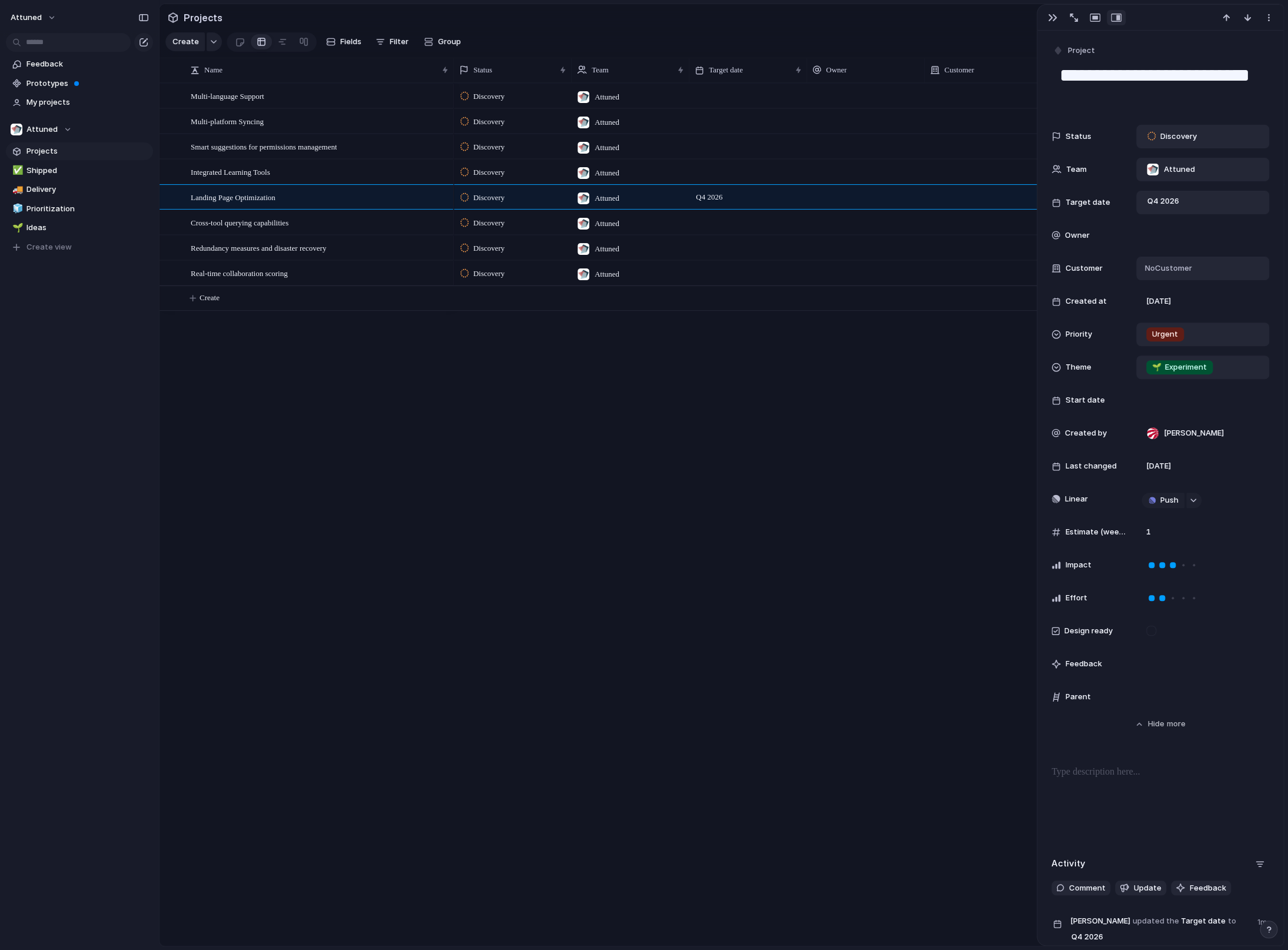
click at [328, 447] on div "Multi-language Support Multi-platform Syncing Smart suggestions for permissions…" at bounding box center [722, 514] width 1125 height 863
click at [257, 51] on div at bounding box center [262, 41] width 9 height 19
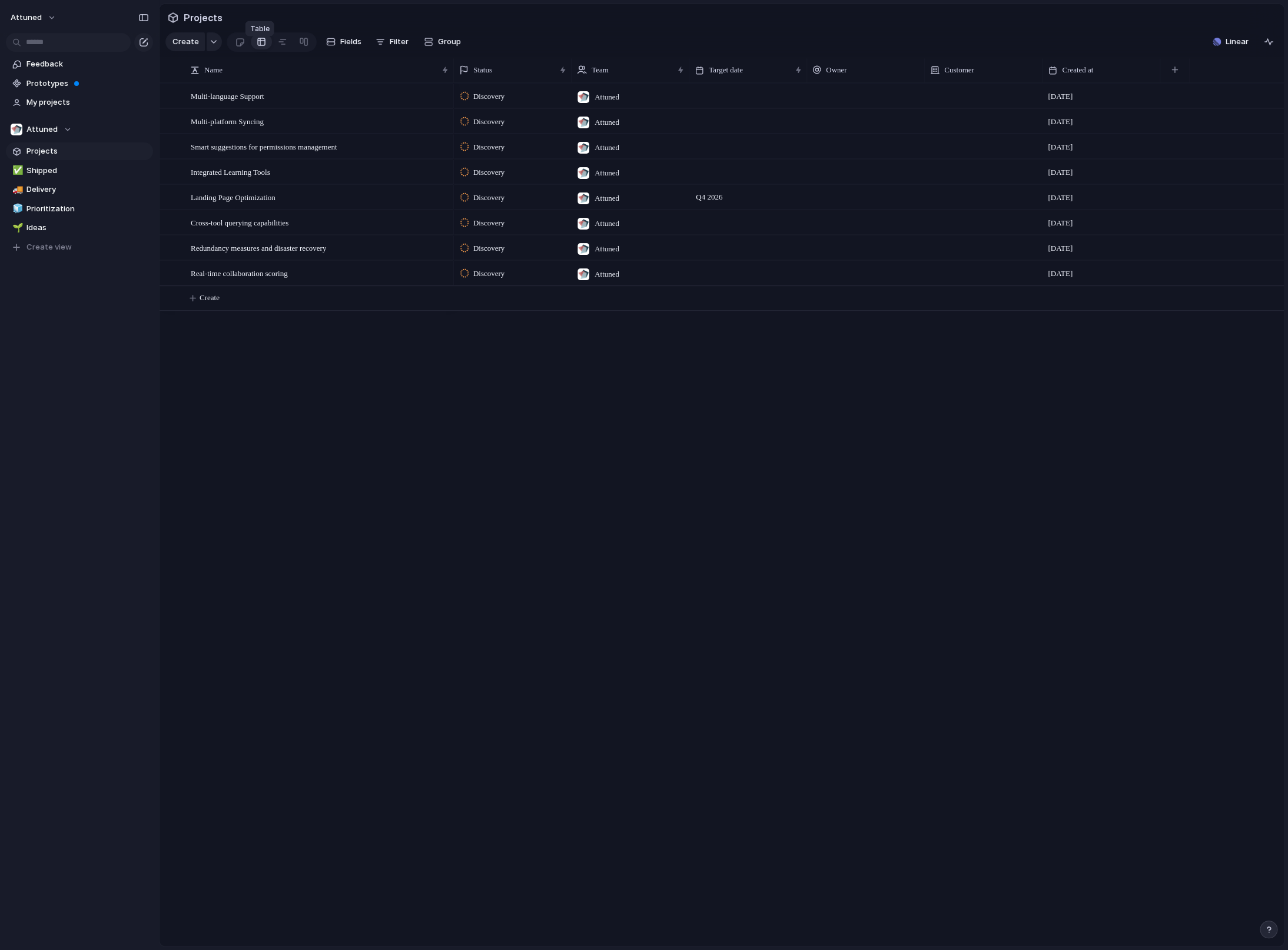
click at [257, 51] on div at bounding box center [262, 41] width 9 height 19
click at [237, 49] on div at bounding box center [239, 41] width 10 height 19
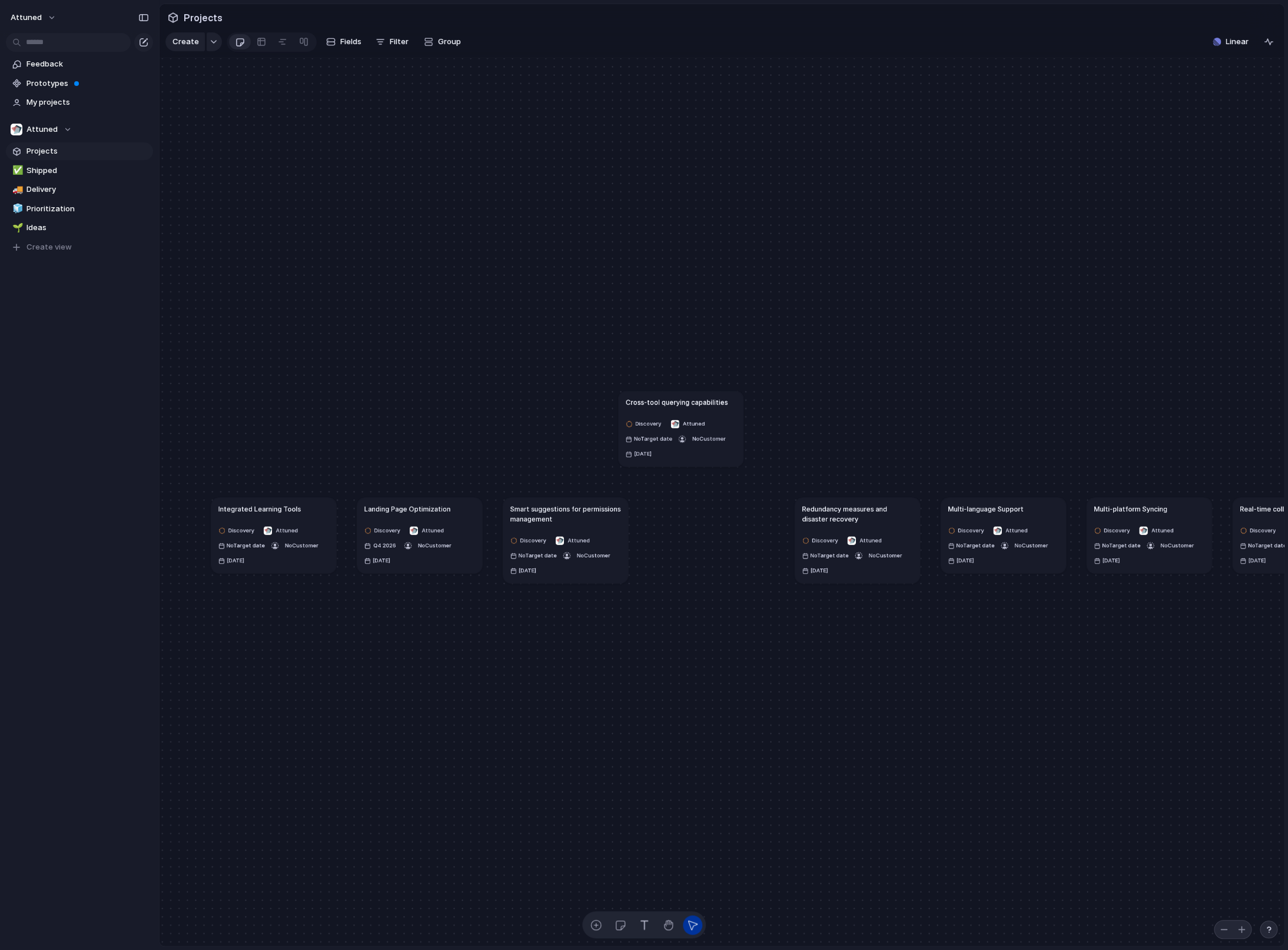
drag, startPoint x: 723, startPoint y: 554, endPoint x: 692, endPoint y: 447, distance: 111.4
drag, startPoint x: 832, startPoint y: 534, endPoint x: 776, endPoint y: 545, distance: 57.1
click at [776, 535] on h1 "Redundancy measures and disaster recovery" at bounding box center [801, 525] width 110 height 20
click at [733, 445] on div "Discovery Attuned No Target date No Customer [DATE]" at bounding box center [680, 439] width 110 height 44
click at [259, 51] on div at bounding box center [262, 41] width 9 height 19
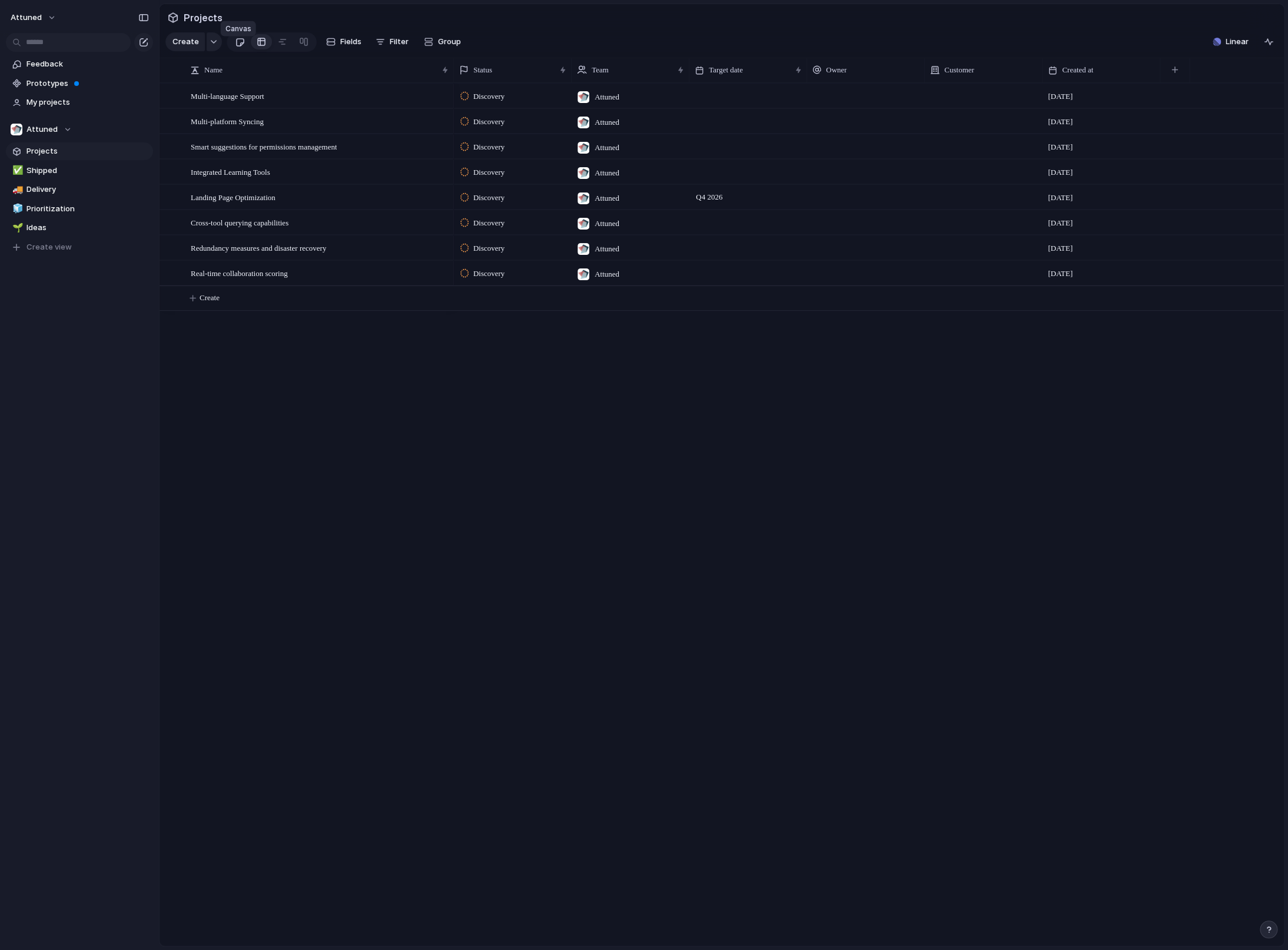
click at [240, 52] on div at bounding box center [239, 41] width 10 height 19
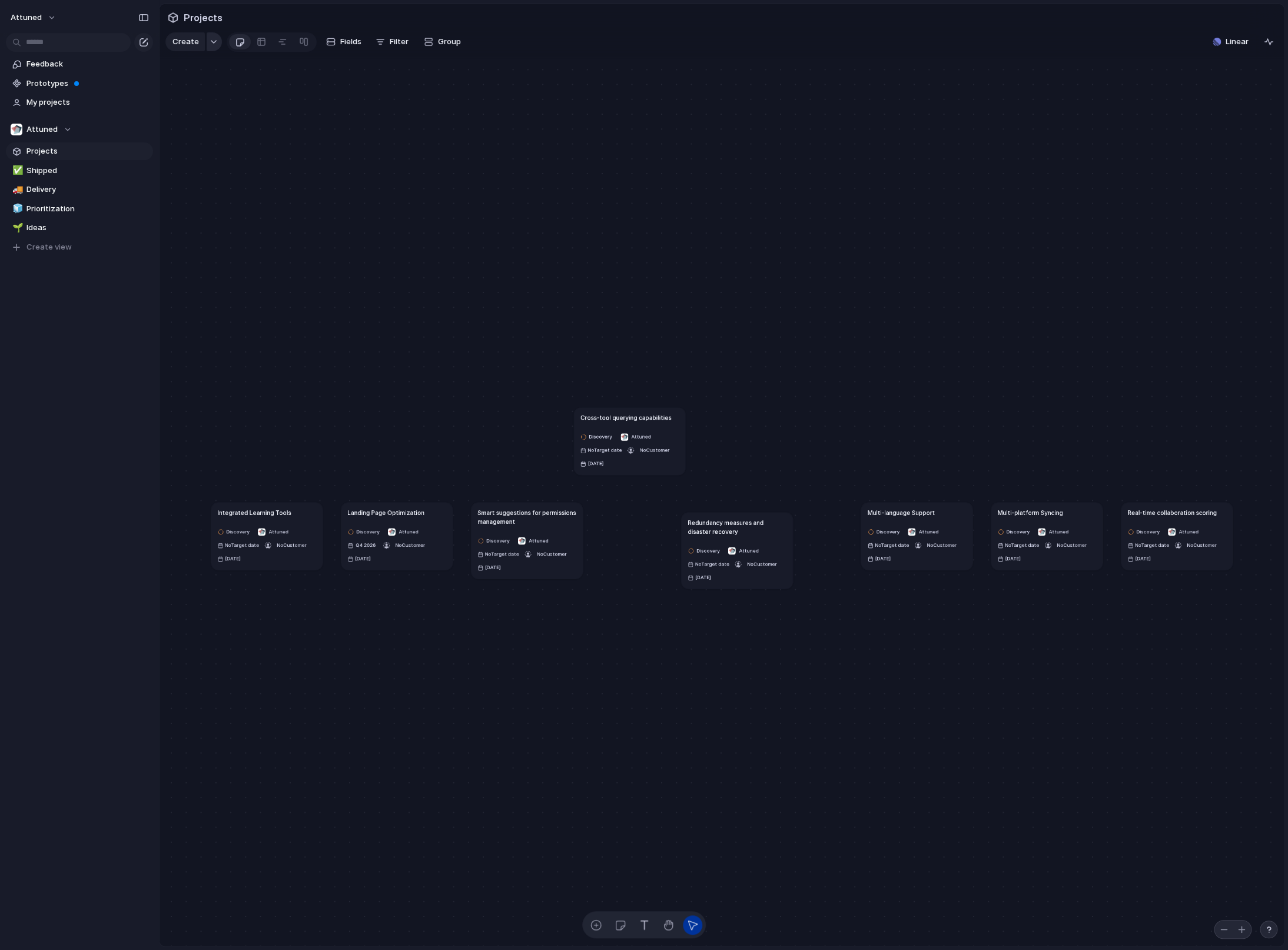
click at [211, 44] on div "button" at bounding box center [213, 41] width 8 height 5
click at [211, 51] on div "Goal Program Initiative Launch Project Customize" at bounding box center [644, 475] width 1288 height 950
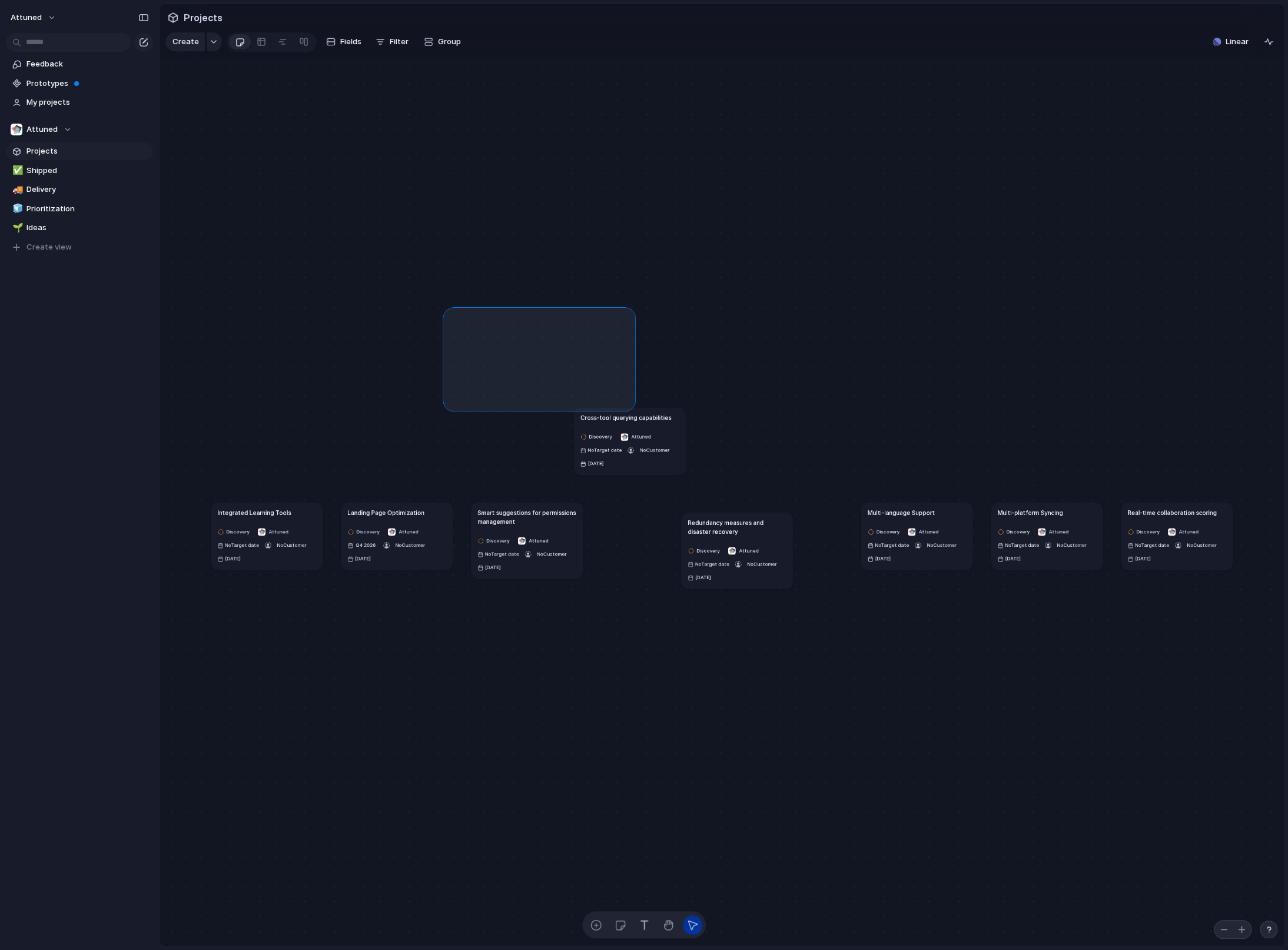
drag, startPoint x: 447, startPoint y: 323, endPoint x: 631, endPoint y: 417, distance: 206.6
click at [631, 417] on div "Integrated Learning Tools Discovery Attuned No Target date No Customer [DATE] L…" at bounding box center [722, 502] width 1125 height 888
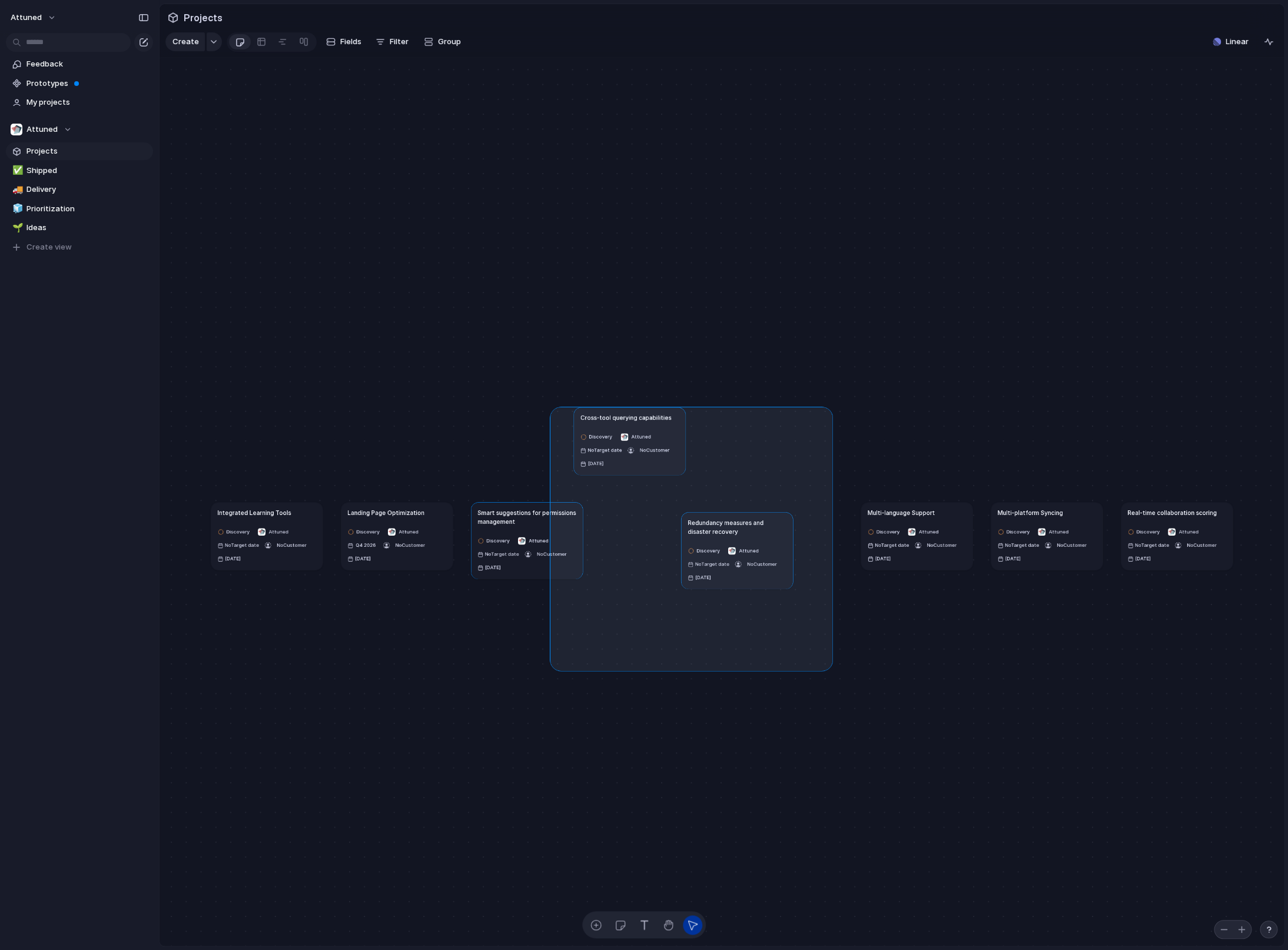
drag, startPoint x: 555, startPoint y: 422, endPoint x: 827, endPoint y: 675, distance: 371.5
click at [828, 677] on div "Integrated Learning Tools Discovery Attuned No Target date No Customer [DATE] L…" at bounding box center [722, 502] width 1125 height 888
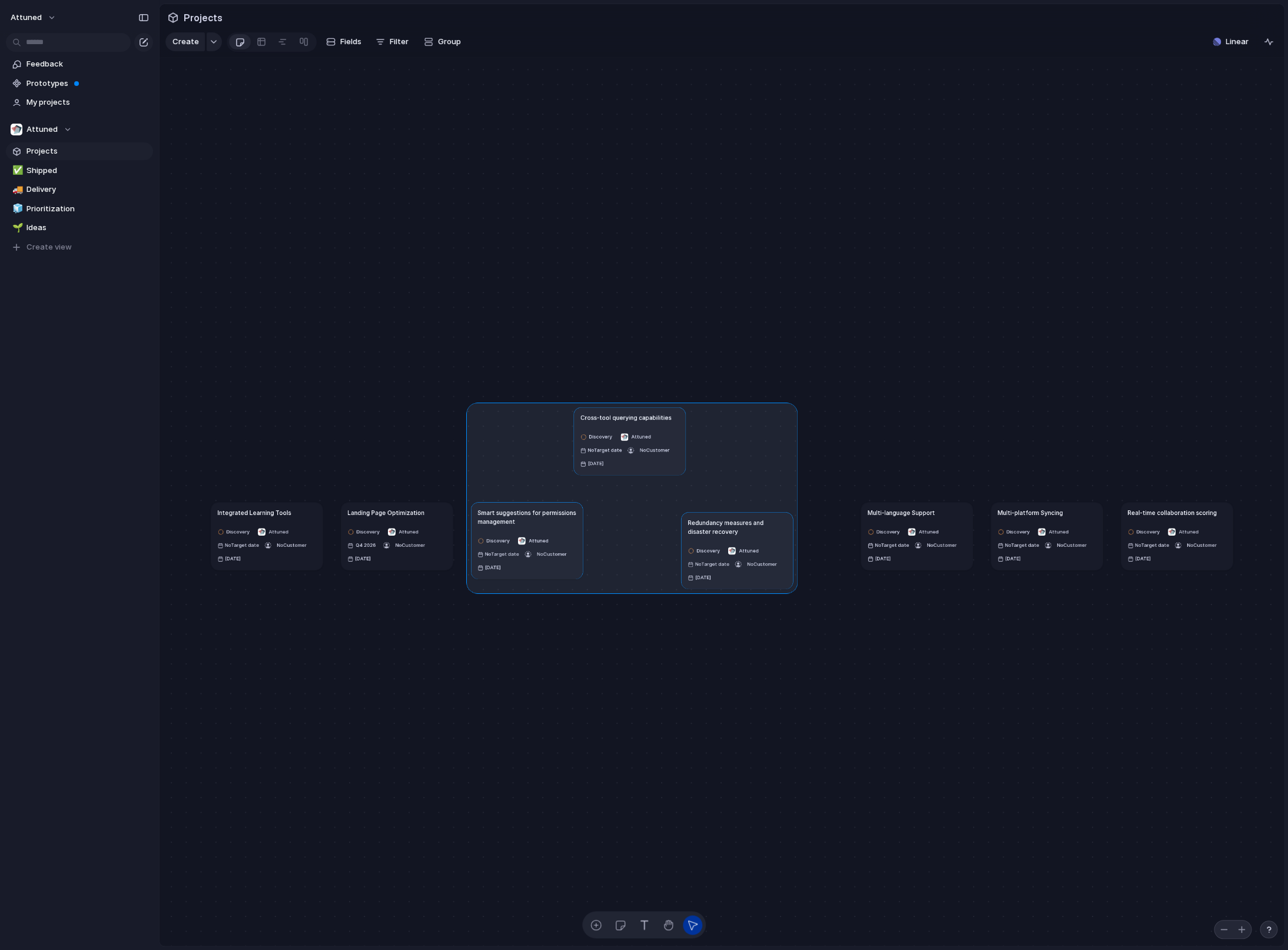
click at [746, 801] on div "Integrated Learning Tools Discovery Attuned No Target date No Customer [DATE] L…" at bounding box center [565, 782] width 710 height 560
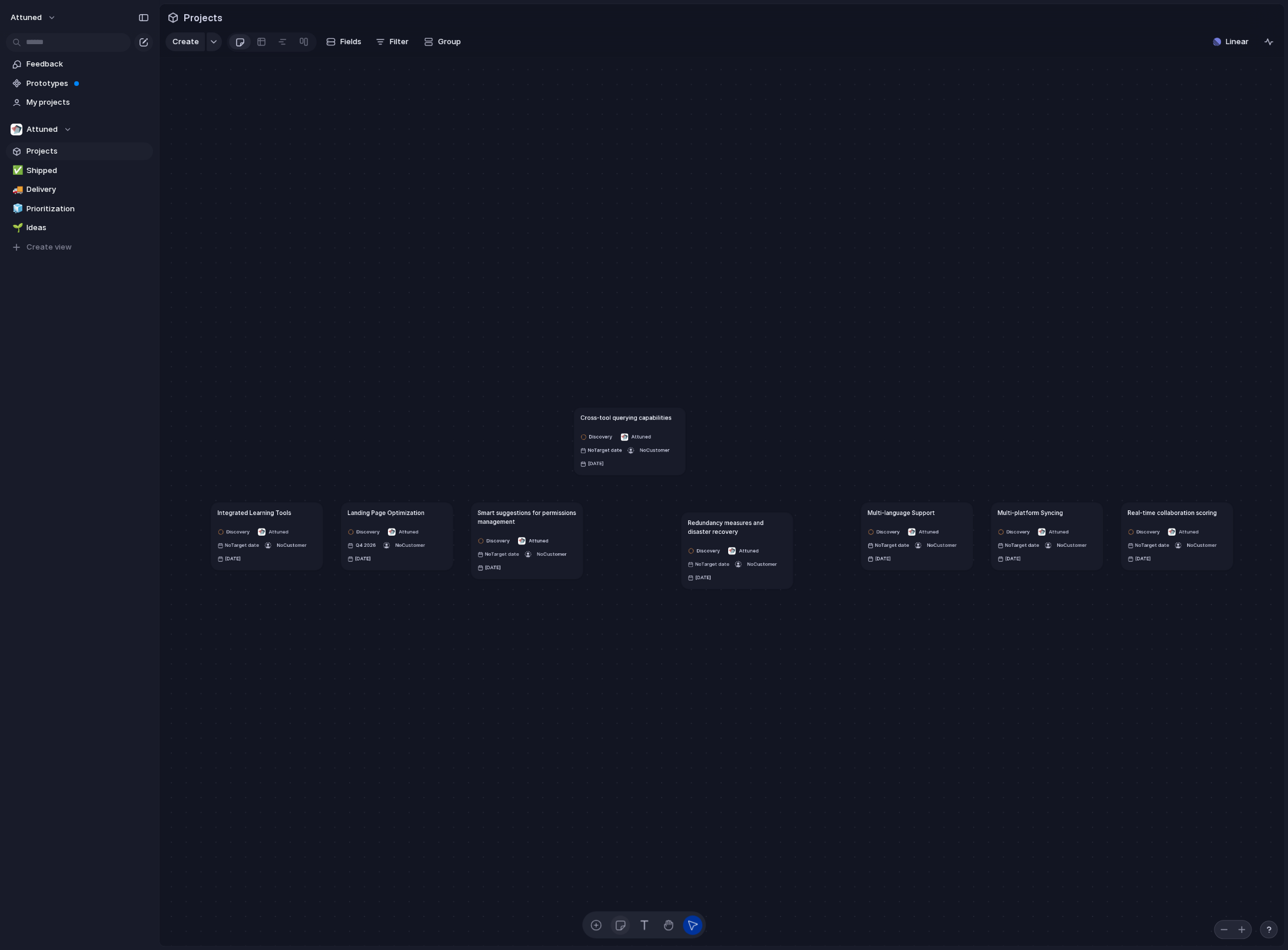
click at [621, 925] on div "button" at bounding box center [620, 925] width 12 height 12
click at [635, 784] on div at bounding box center [634, 773] width 111 height 111
click at [751, 788] on div "Integrated Learning Tools Discovery Attuned No Target date No Customer [DATE] L…" at bounding box center [565, 782] width 710 height 560
click at [641, 787] on div at bounding box center [634, 773] width 111 height 111
click at [639, 757] on div at bounding box center [634, 773] width 111 height 111
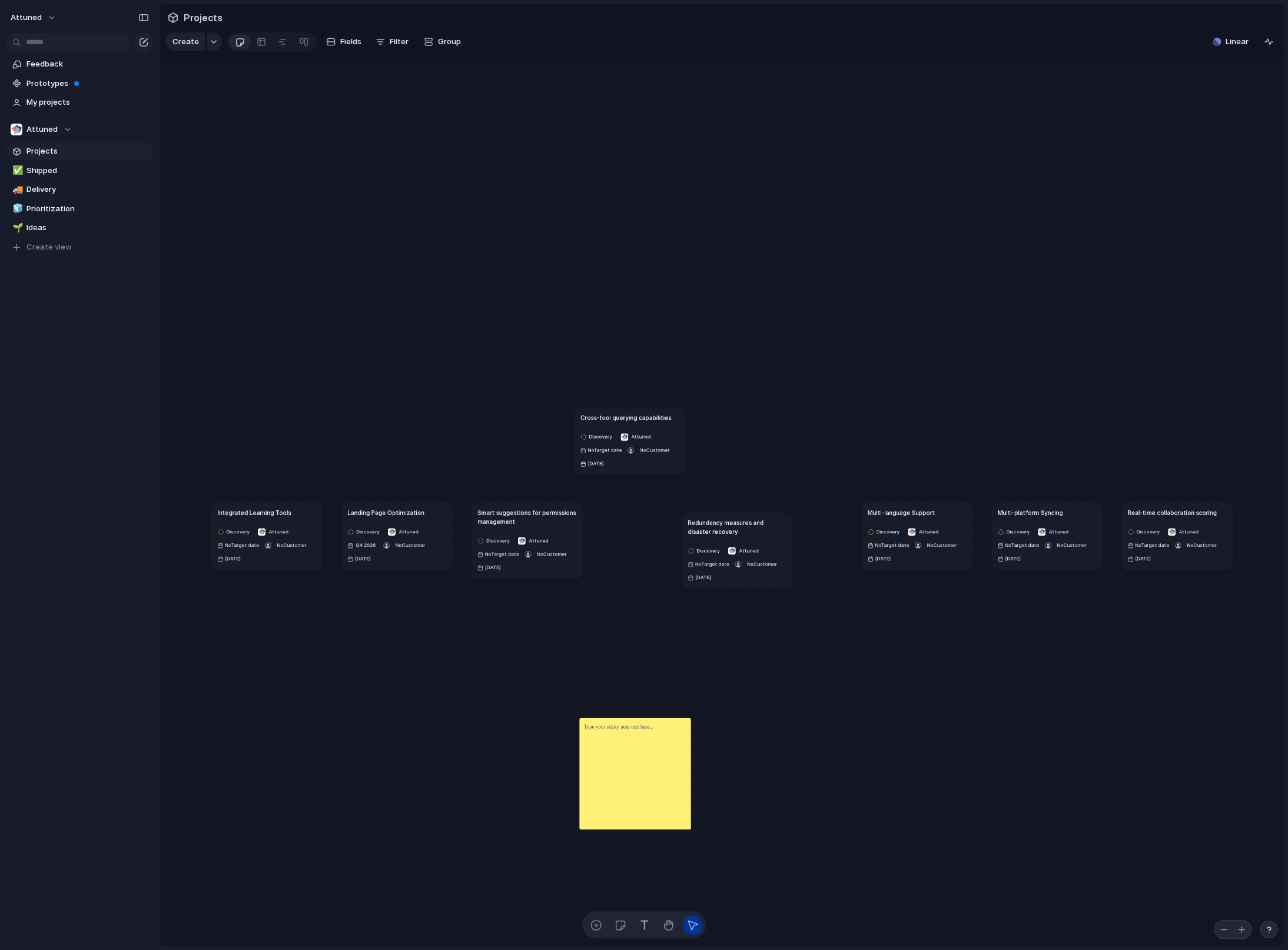
click at [608, 758] on div at bounding box center [634, 773] width 111 height 111
click at [707, 860] on div "Integrated Learning Tools Discovery Attuned No Target date No Customer [DATE] L…" at bounding box center [565, 782] width 710 height 560
click at [651, 801] on div at bounding box center [634, 773] width 111 height 111
click at [672, 756] on div at bounding box center [634, 773] width 111 height 111
click at [675, 734] on div at bounding box center [634, 773] width 111 height 111
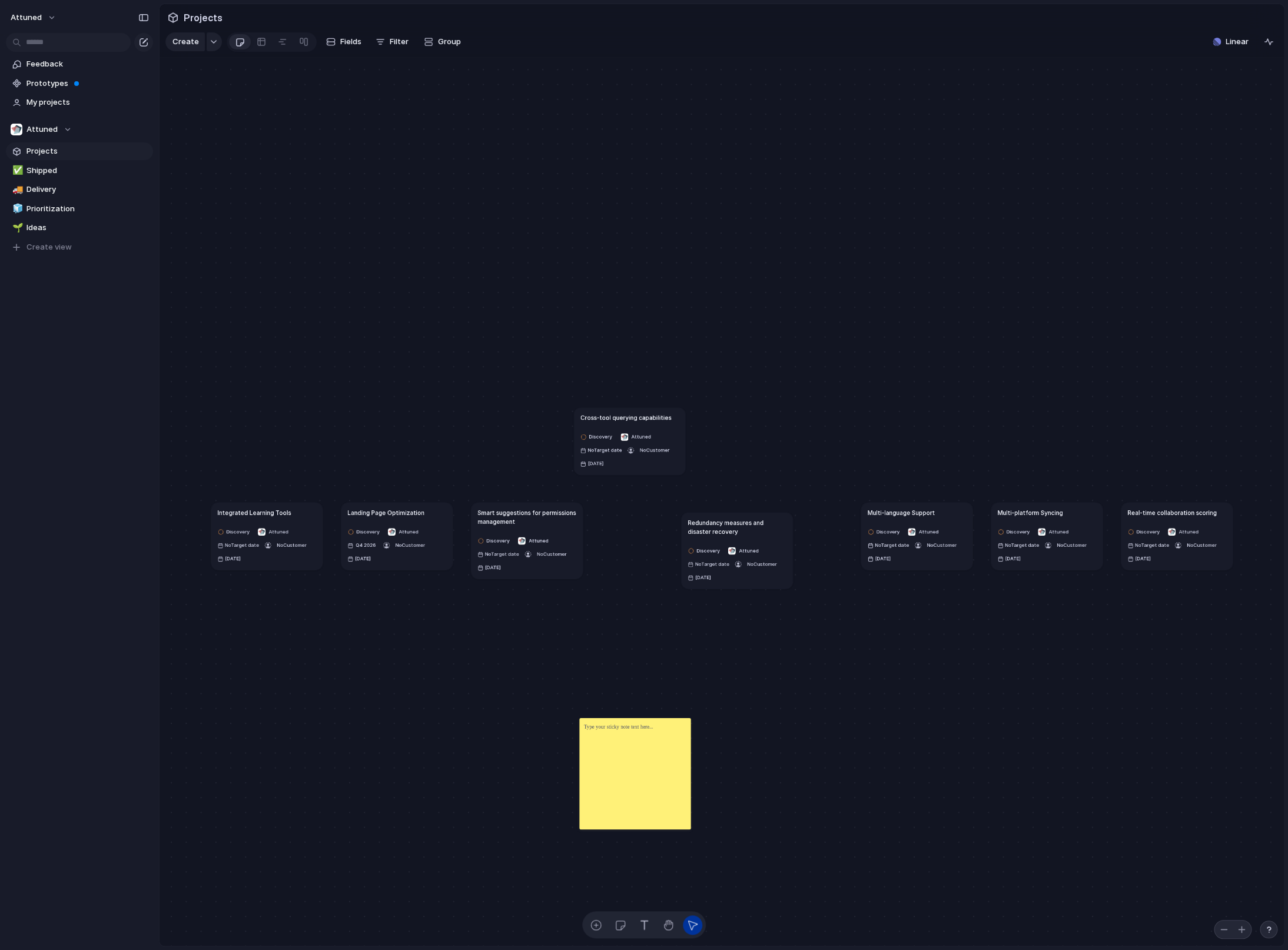
click at [764, 737] on div "Integrated Learning Tools Discovery Attuned No Target date No Customer [DATE] L…" at bounding box center [565, 782] width 710 height 560
click at [673, 710] on div "Integrated Learning Tools Discovery Attuned No Target date No Customer [DATE] L…" at bounding box center [565, 782] width 710 height 560
click at [690, 738] on div at bounding box center [634, 773] width 111 height 111
click at [779, 580] on div "Discovery Attuned No Target date No Customer [DATE]" at bounding box center [736, 564] width 99 height 39
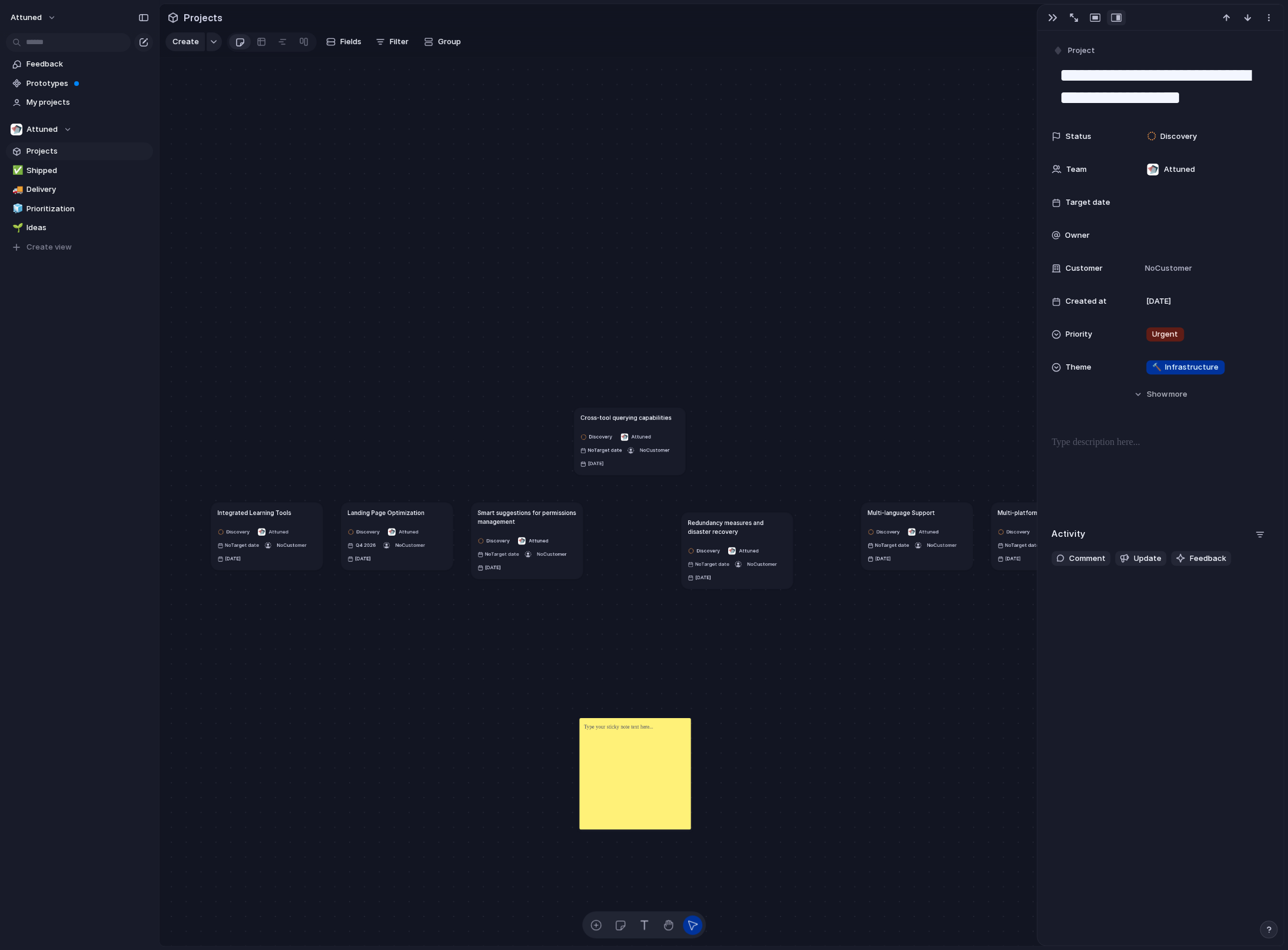
click at [819, 613] on div "Integrated Learning Tools Discovery Attuned No Target date No Customer [DATE] L…" at bounding box center [565, 782] width 710 height 560
click at [1052, 19] on div "button" at bounding box center [1052, 18] width 9 height 9
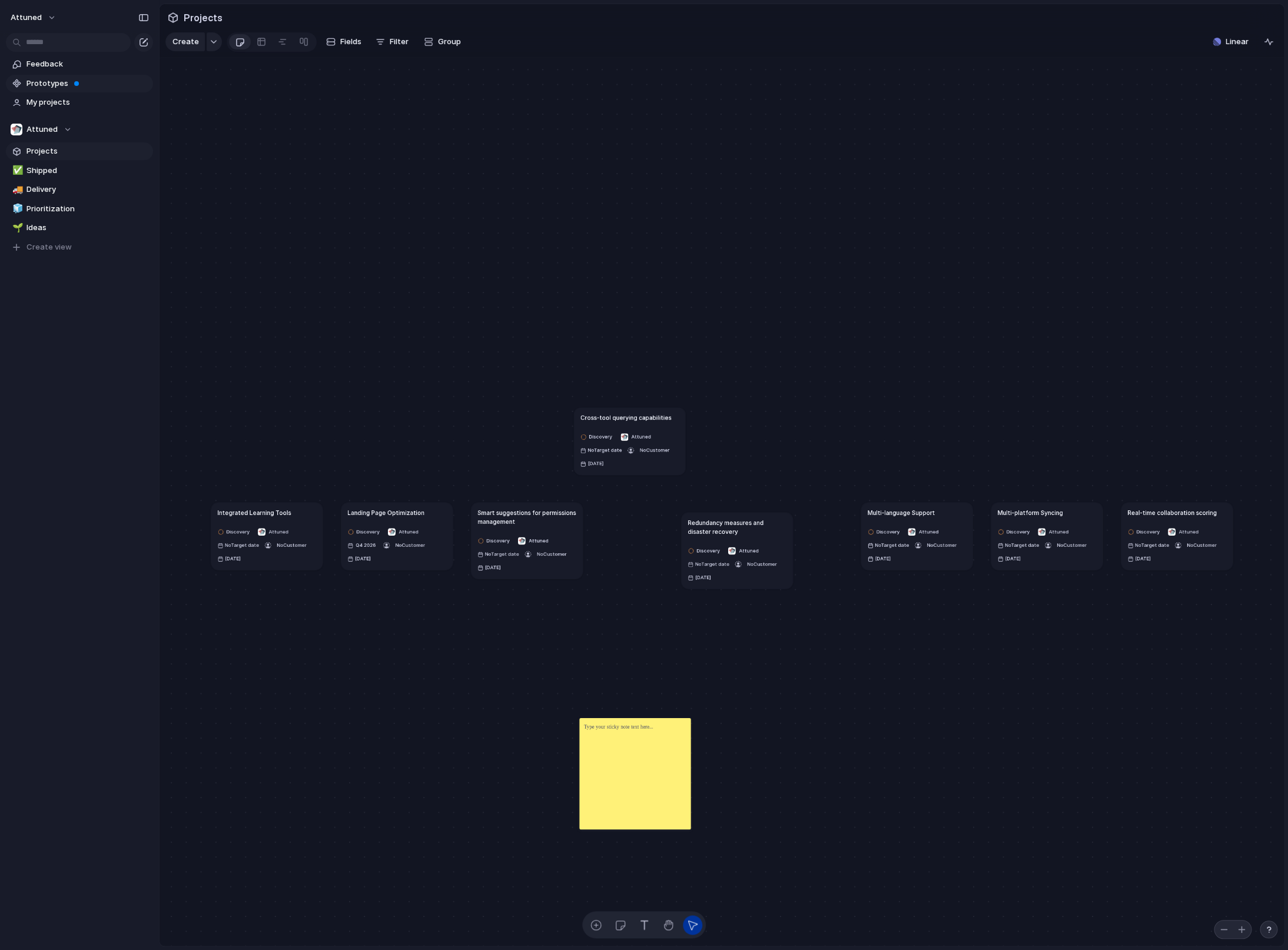
click at [85, 84] on span "Prototypes" at bounding box center [88, 83] width 123 height 12
click at [492, 426] on div "Integrated Learning Tools Discovery Attuned No Target date No Customer [DATE] L…" at bounding box center [722, 502] width 1125 height 888
click at [77, 173] on span "Shipped" at bounding box center [88, 170] width 123 height 12
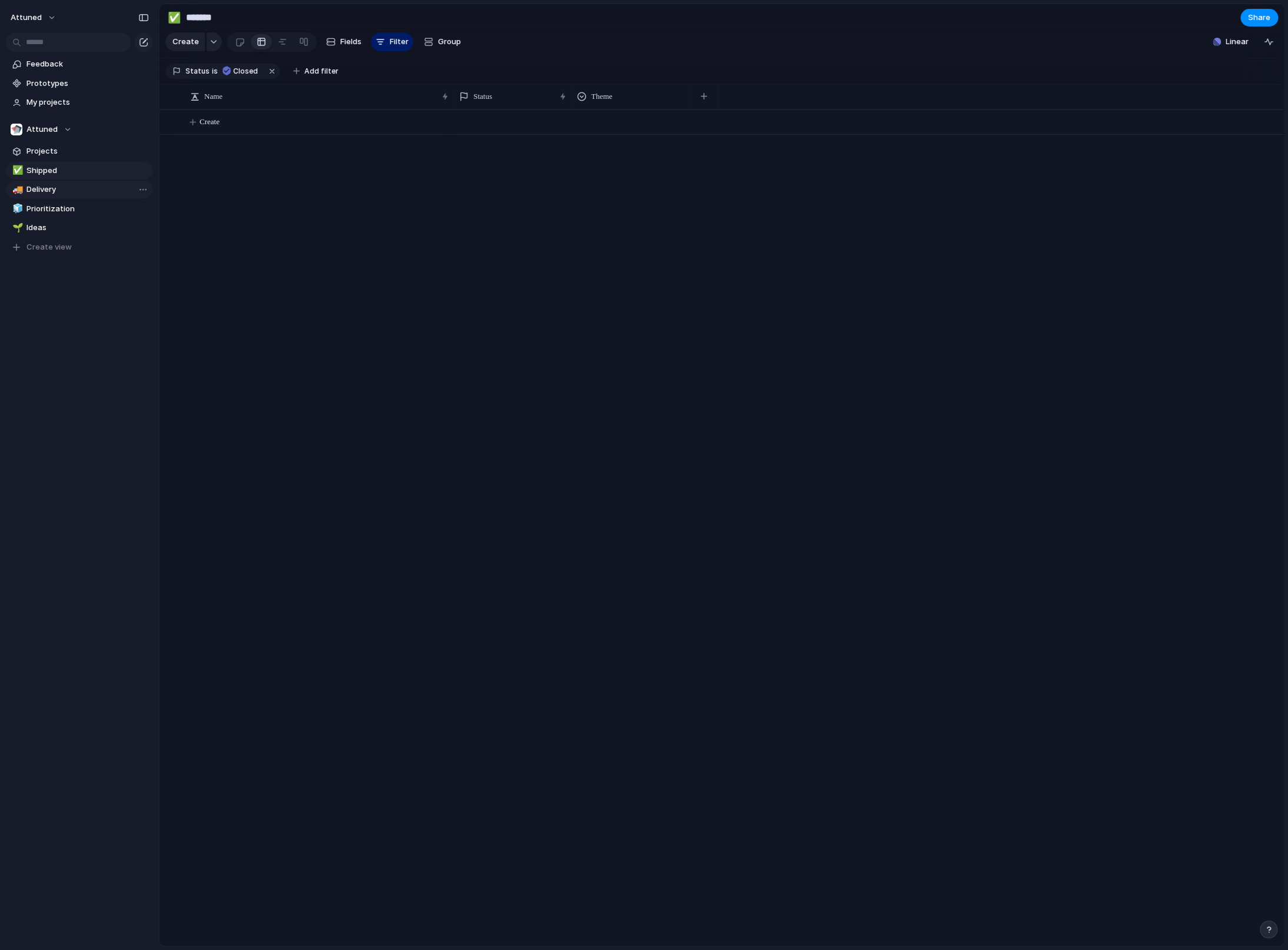
click at [79, 192] on span "Delivery" at bounding box center [88, 189] width 123 height 12
click at [78, 214] on span "Prioritization" at bounding box center [88, 209] width 123 height 12
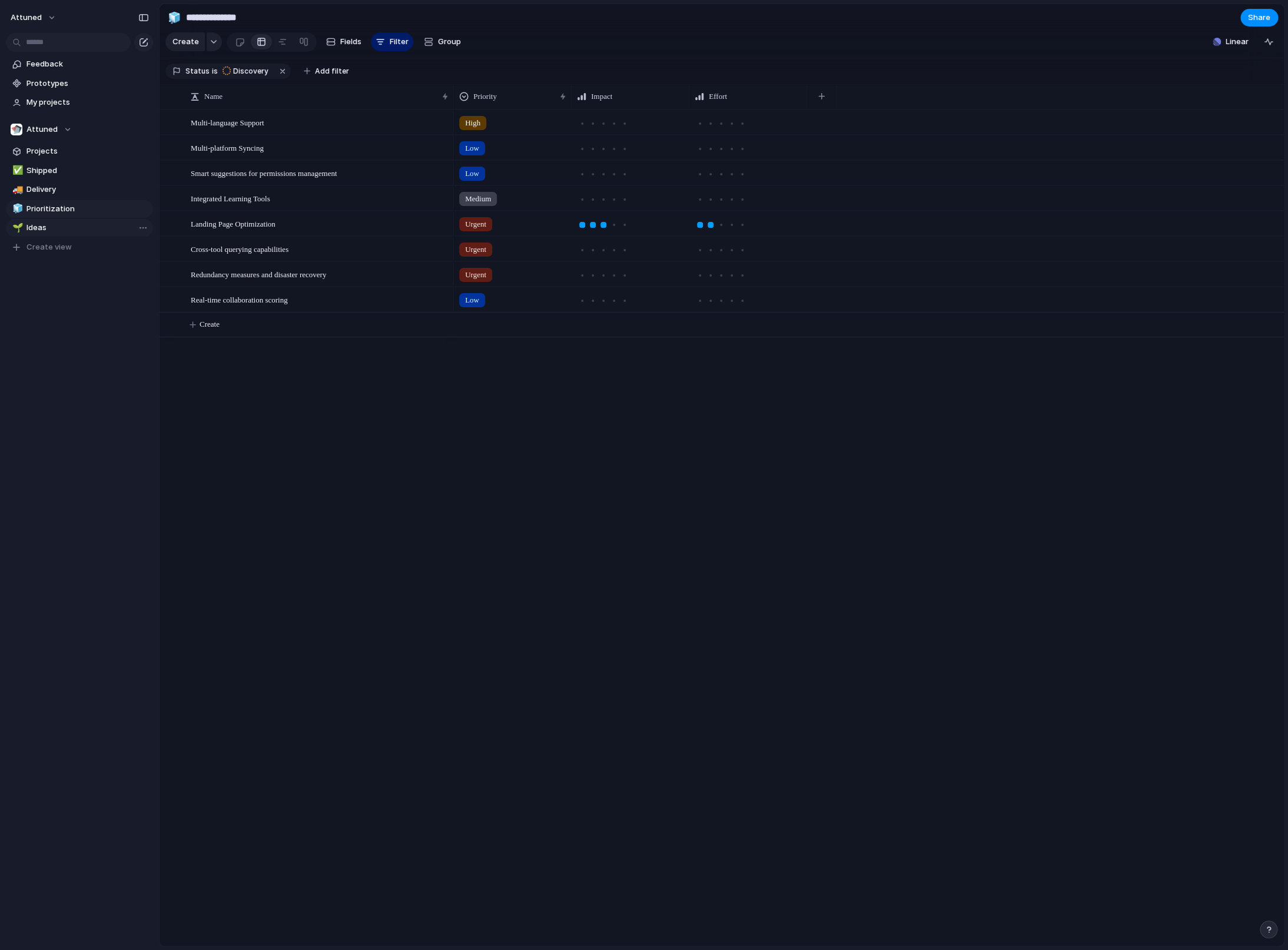
click at [78, 225] on span "Ideas" at bounding box center [88, 227] width 123 height 12
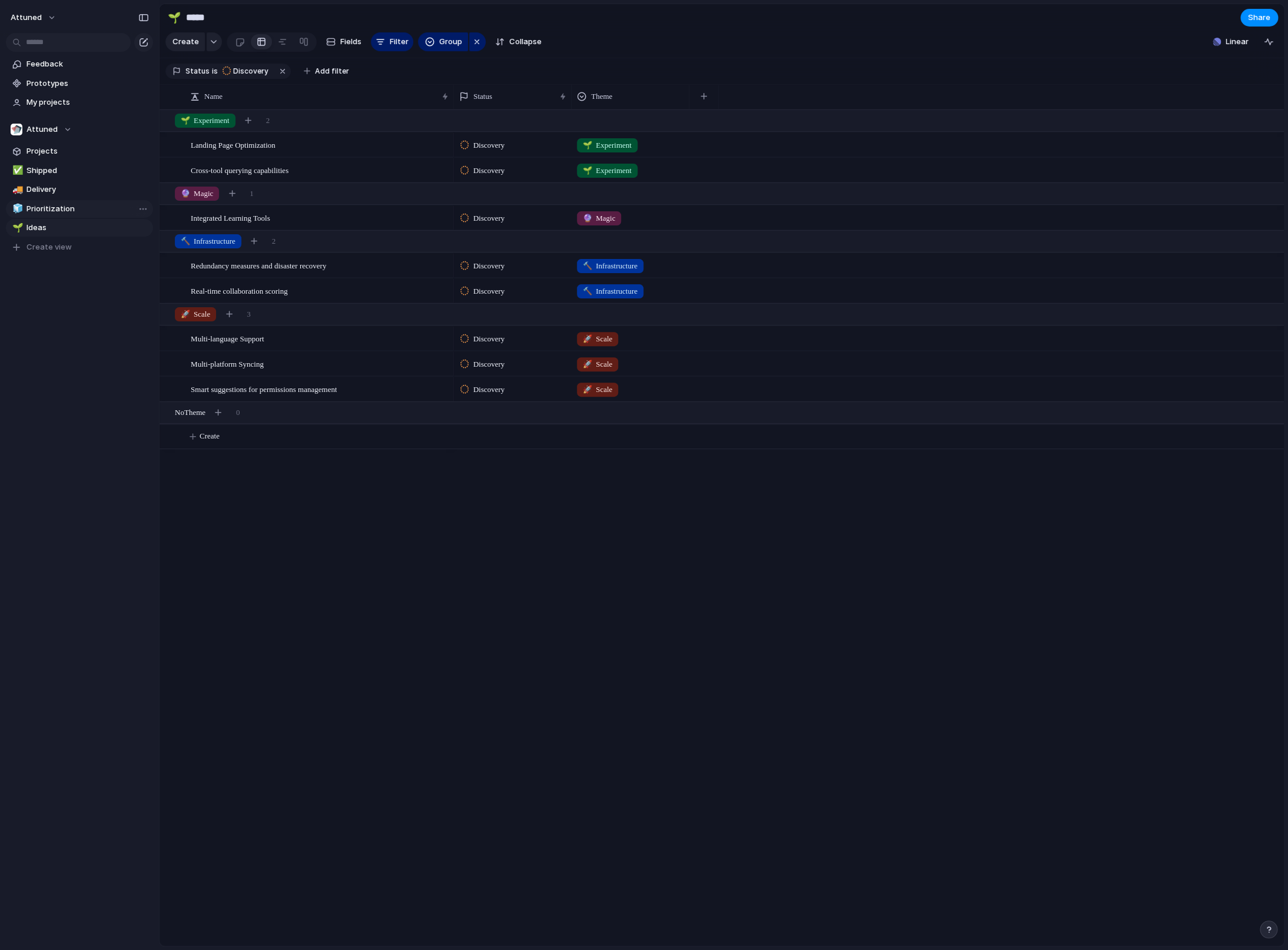
click at [69, 201] on link "🧊 Prioritization" at bounding box center [80, 209] width 147 height 18
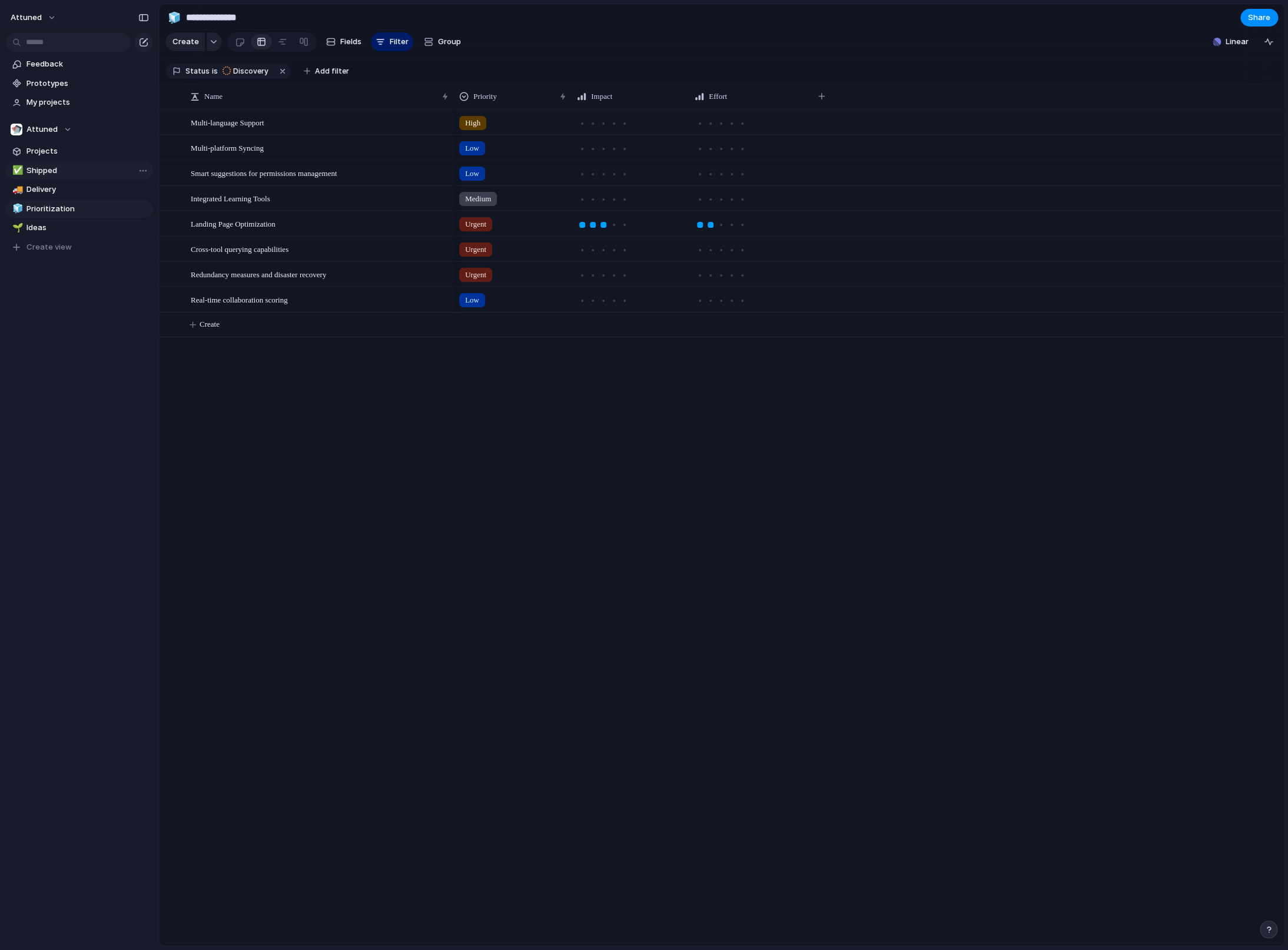
click at [60, 165] on link "✅ Shipped" at bounding box center [80, 170] width 147 height 18
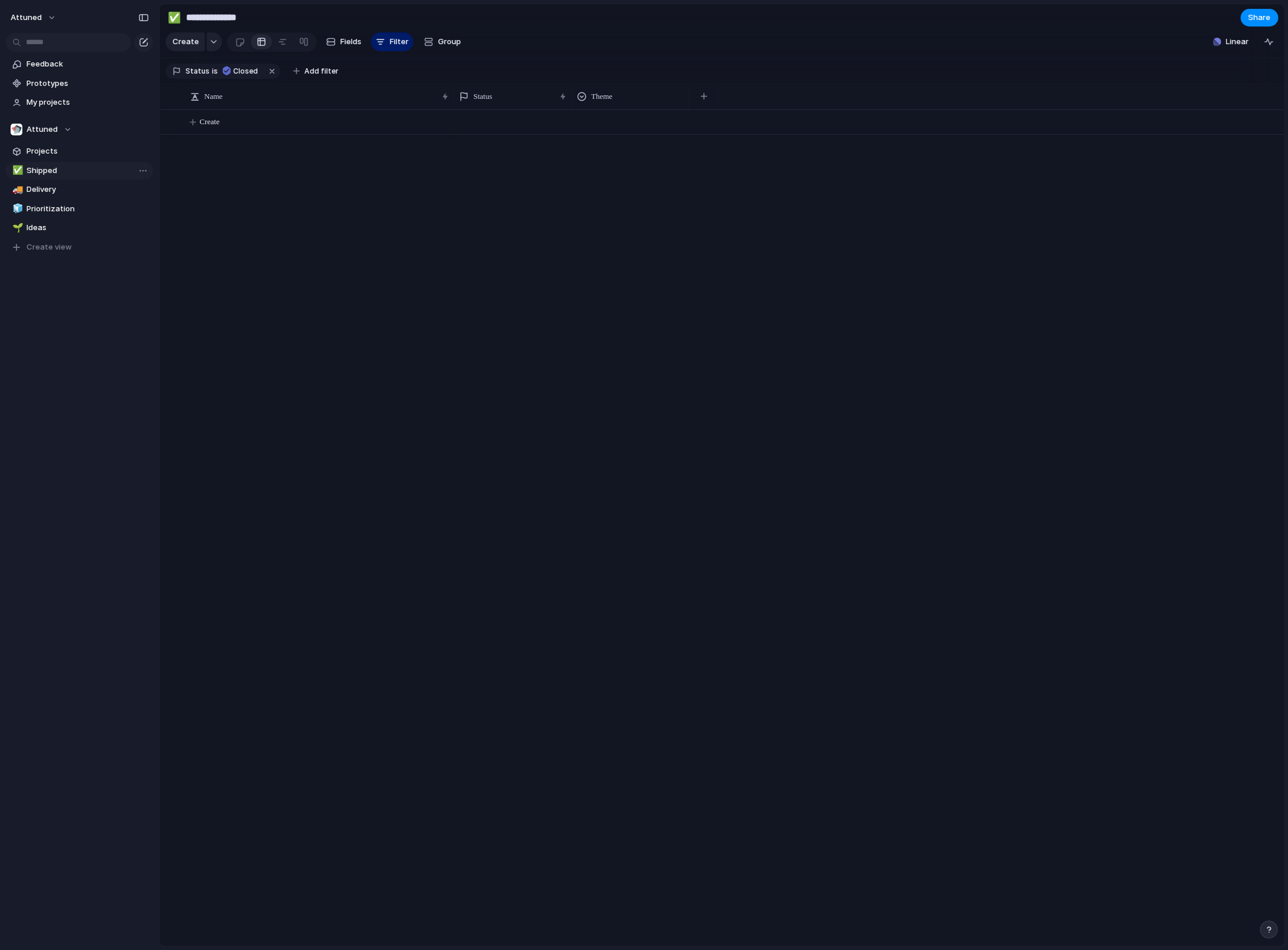
type input "*******"
click at [57, 153] on span "Projects" at bounding box center [88, 151] width 123 height 12
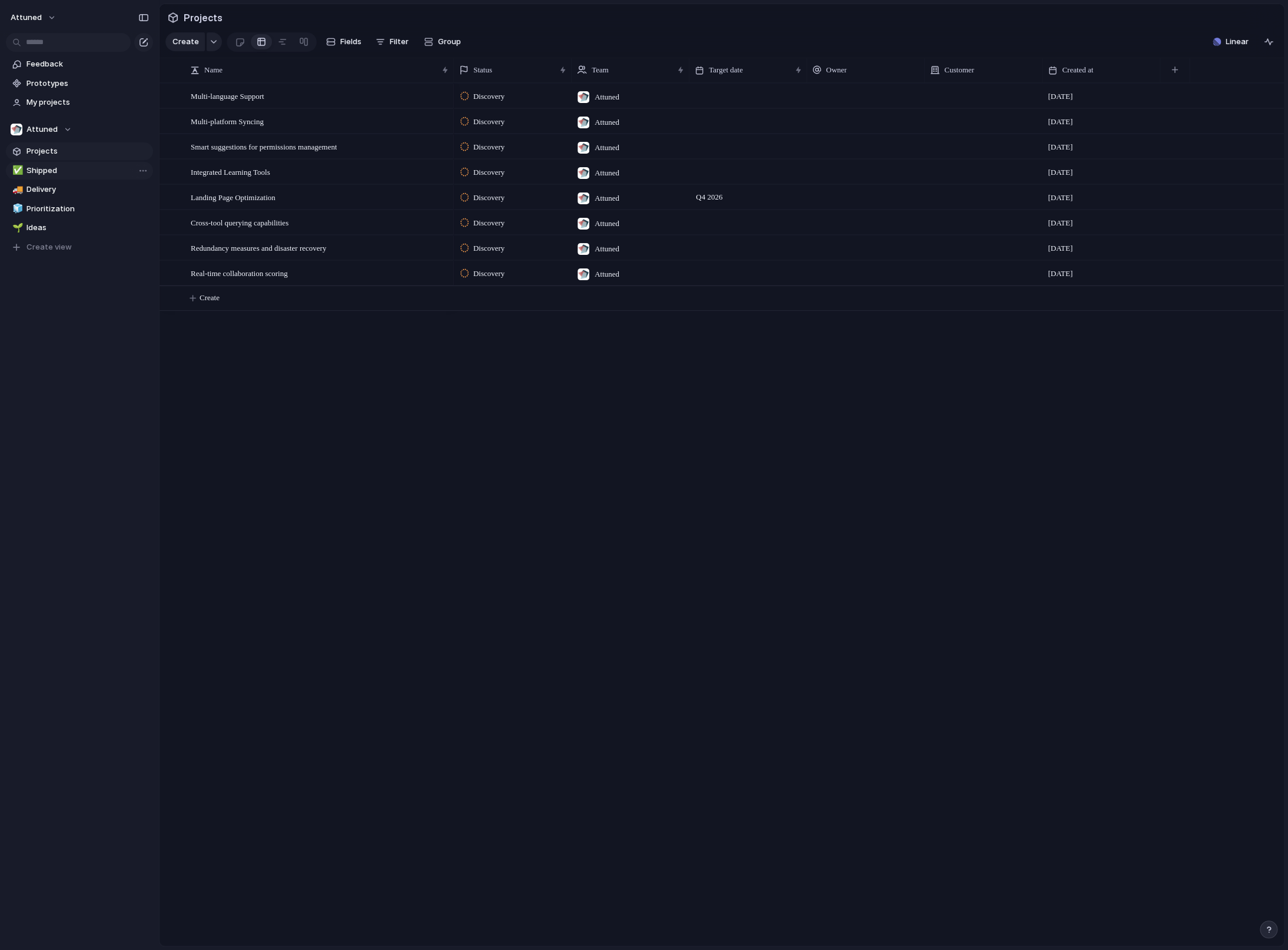
click at [89, 171] on span "Shipped" at bounding box center [88, 170] width 123 height 12
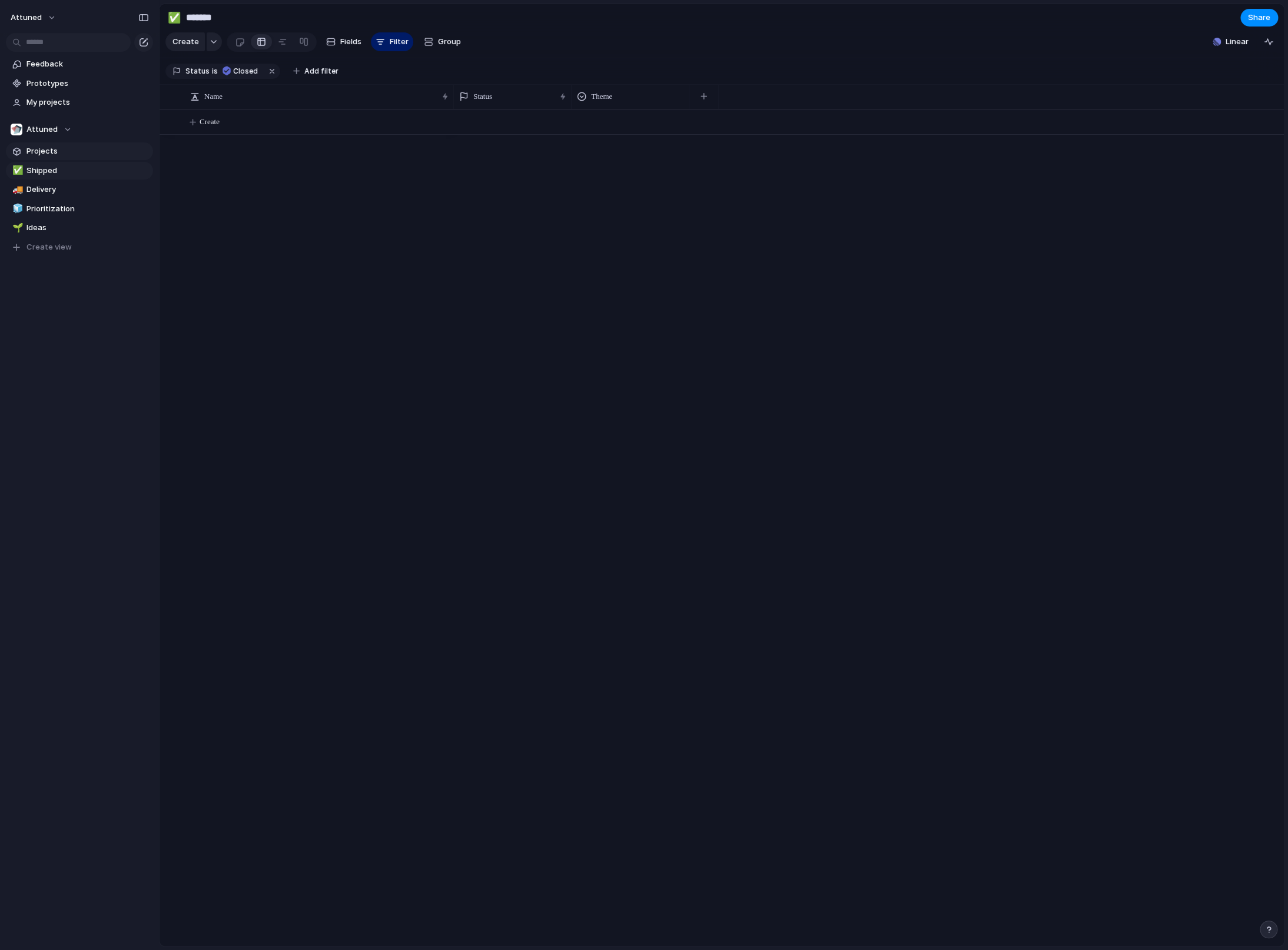
click at [79, 153] on span "Projects" at bounding box center [88, 151] width 123 height 12
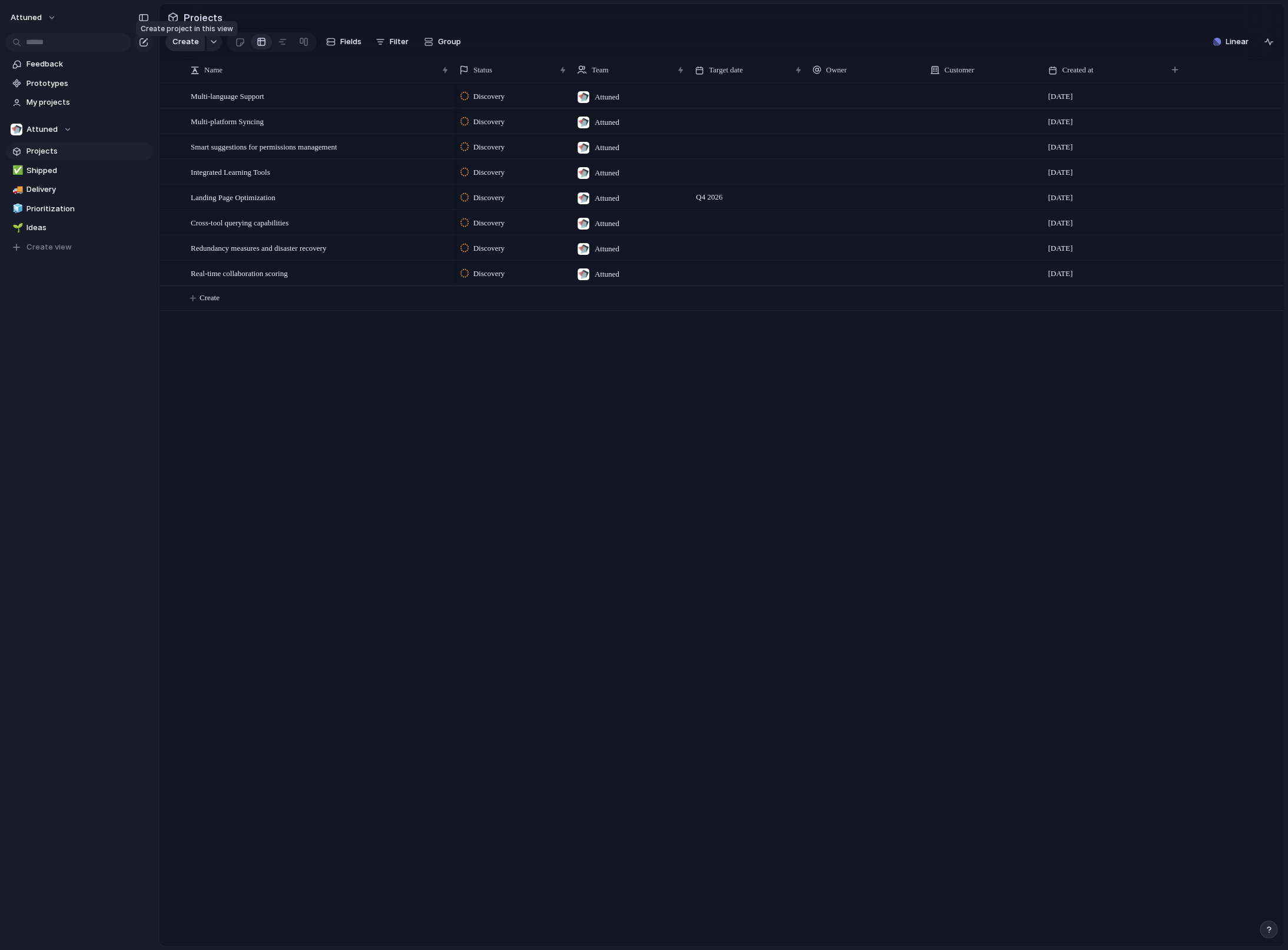
click at [198, 51] on button "Create" at bounding box center [185, 41] width 39 height 19
click at [345, 105] on div "Multi-language Support" at bounding box center [321, 96] width 259 height 24
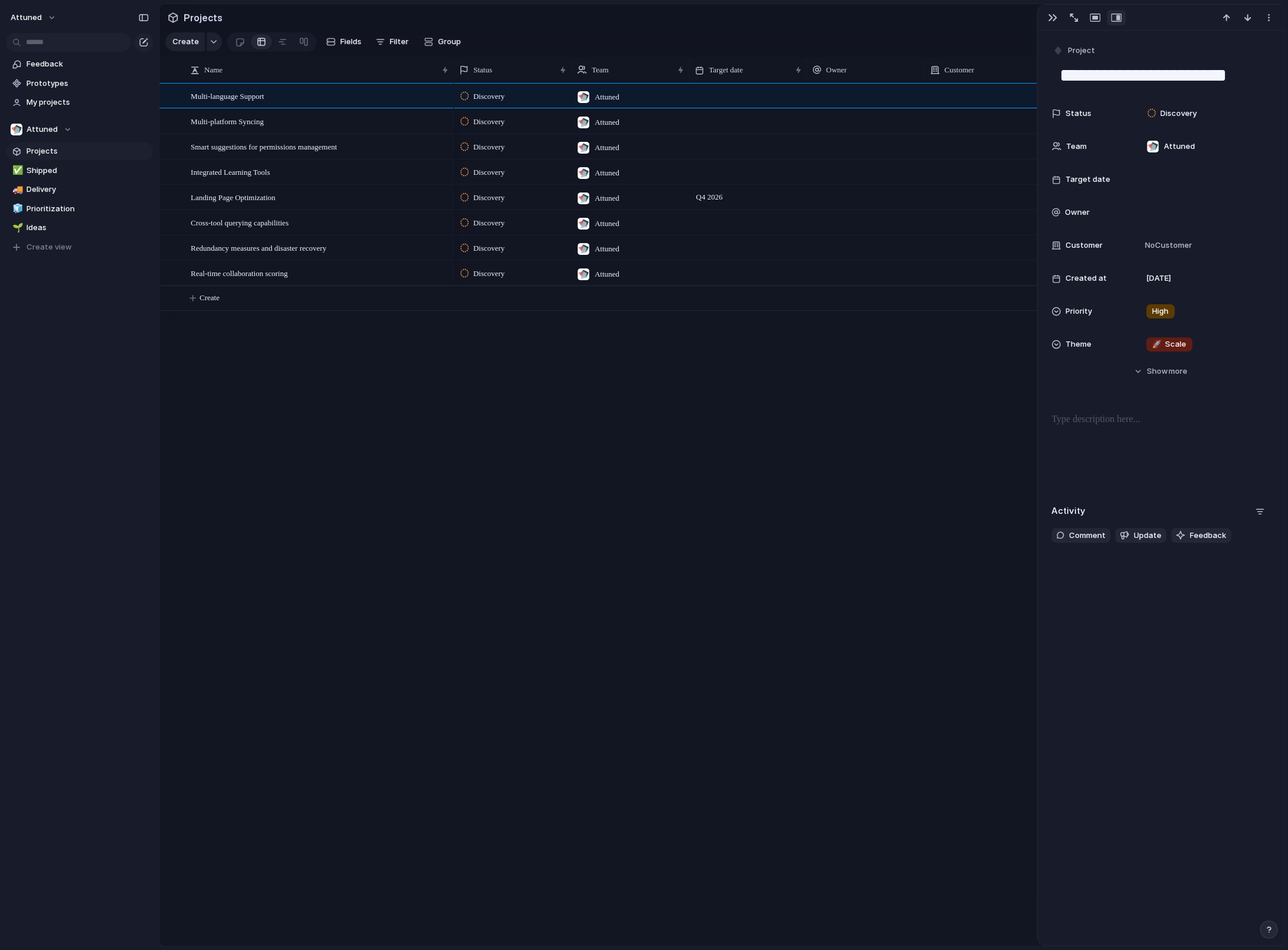
click at [525, 394] on div "Discovery Attuned [DATE] Discovery Attuned [DATE] Discovery Attuned [DATE] Disc…" at bounding box center [869, 514] width 830 height 863
click at [44, 24] on button "Attuned" at bounding box center [34, 18] width 57 height 19
click at [414, 449] on div "Settings Invite members Change theme Sign out" at bounding box center [644, 475] width 1288 height 950
click at [74, 207] on span "Prioritization" at bounding box center [88, 209] width 123 height 12
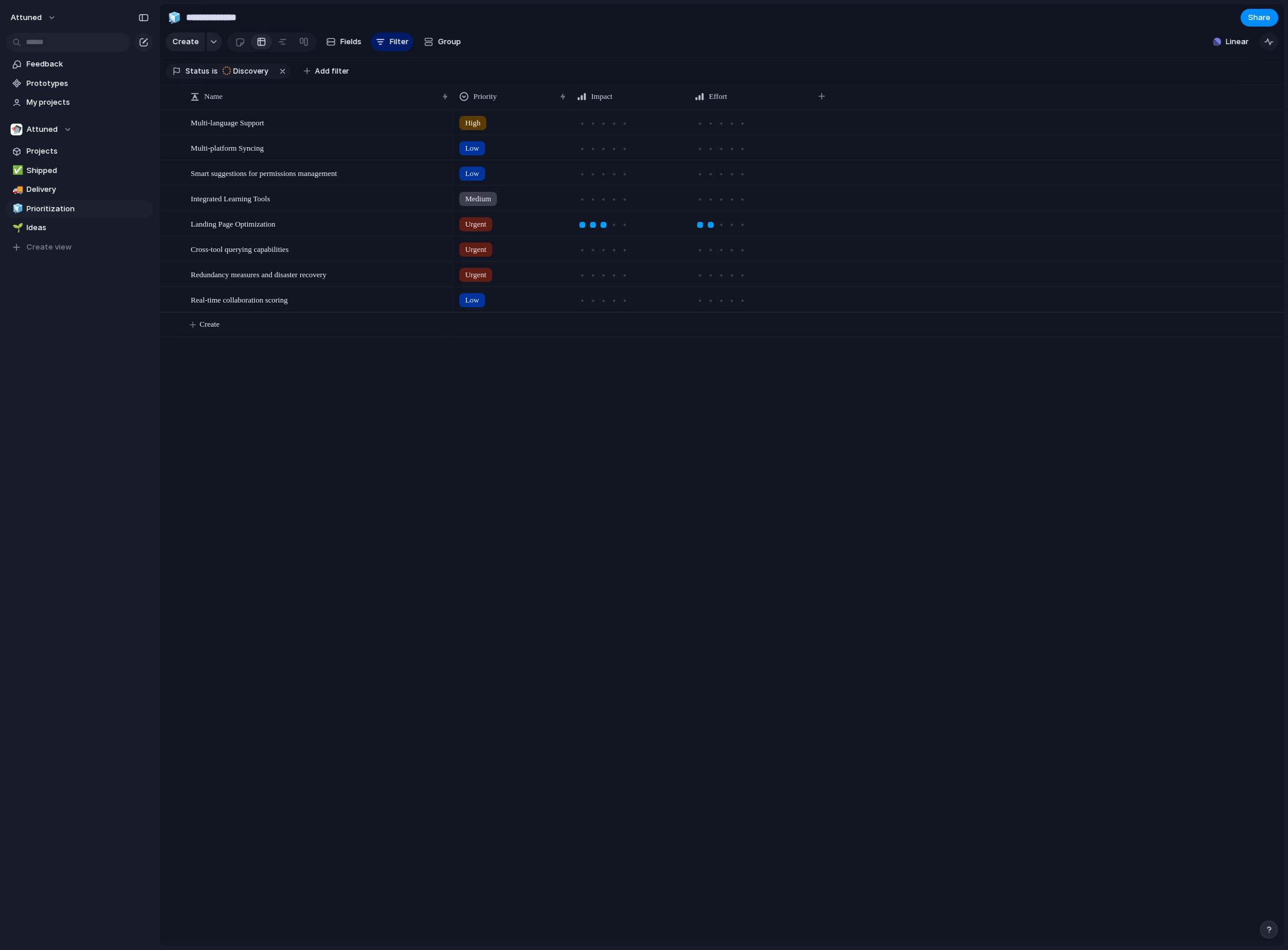
click at [1265, 47] on div "button" at bounding box center [1269, 41] width 9 height 9
click at [1238, 48] on span "Linear" at bounding box center [1237, 41] width 23 height 12
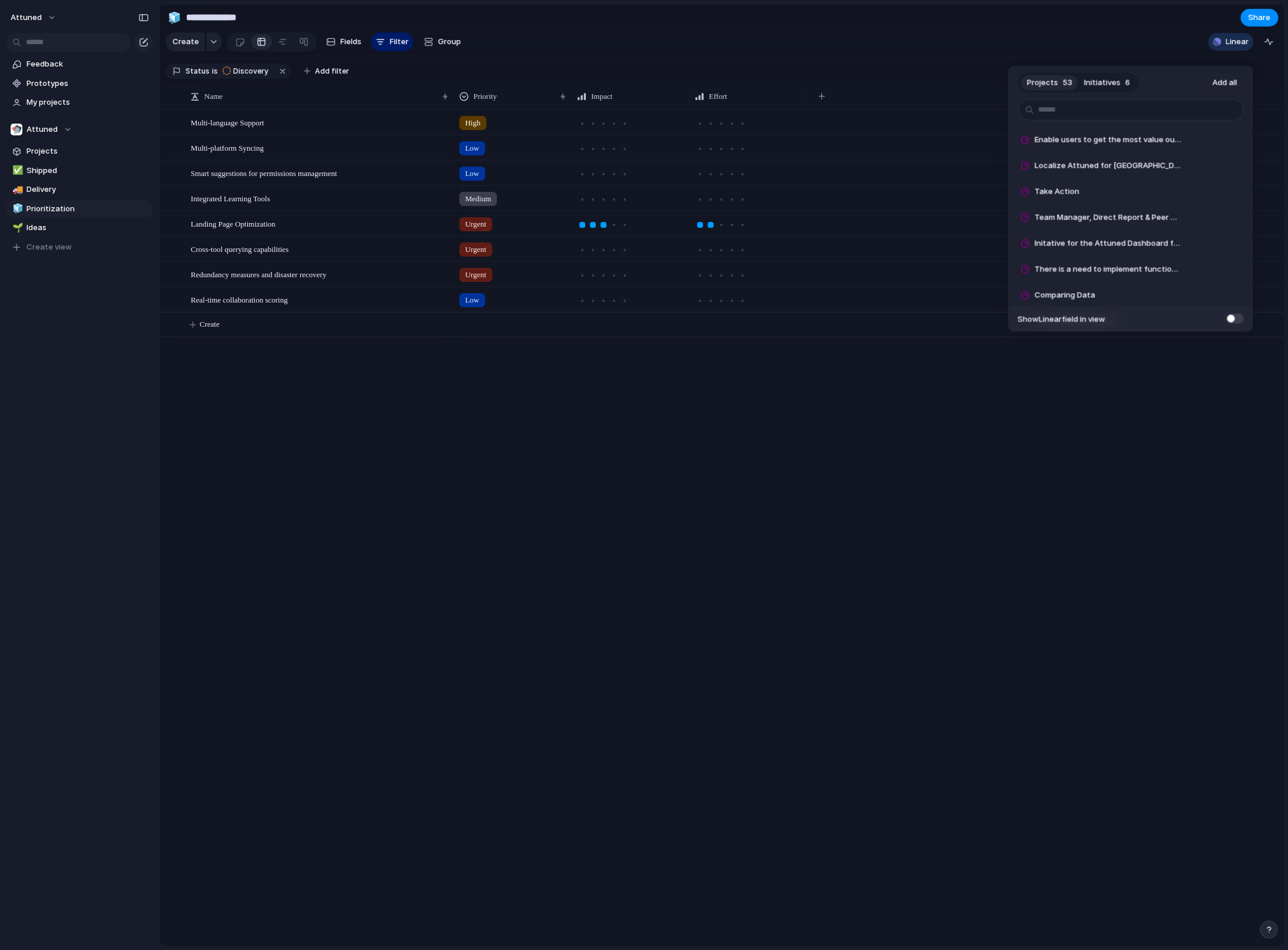
click at [1120, 93] on header "Projects 53 Initiatives 6 Add all" at bounding box center [1130, 83] width 245 height 34
click at [1115, 84] on span "Initiatives" at bounding box center [1102, 82] width 37 height 12
click at [862, 376] on div "Projects 53 Initiatives 6 Add all Psychological Safety Add Slack / Teams Integr…" at bounding box center [644, 475] width 1288 height 950
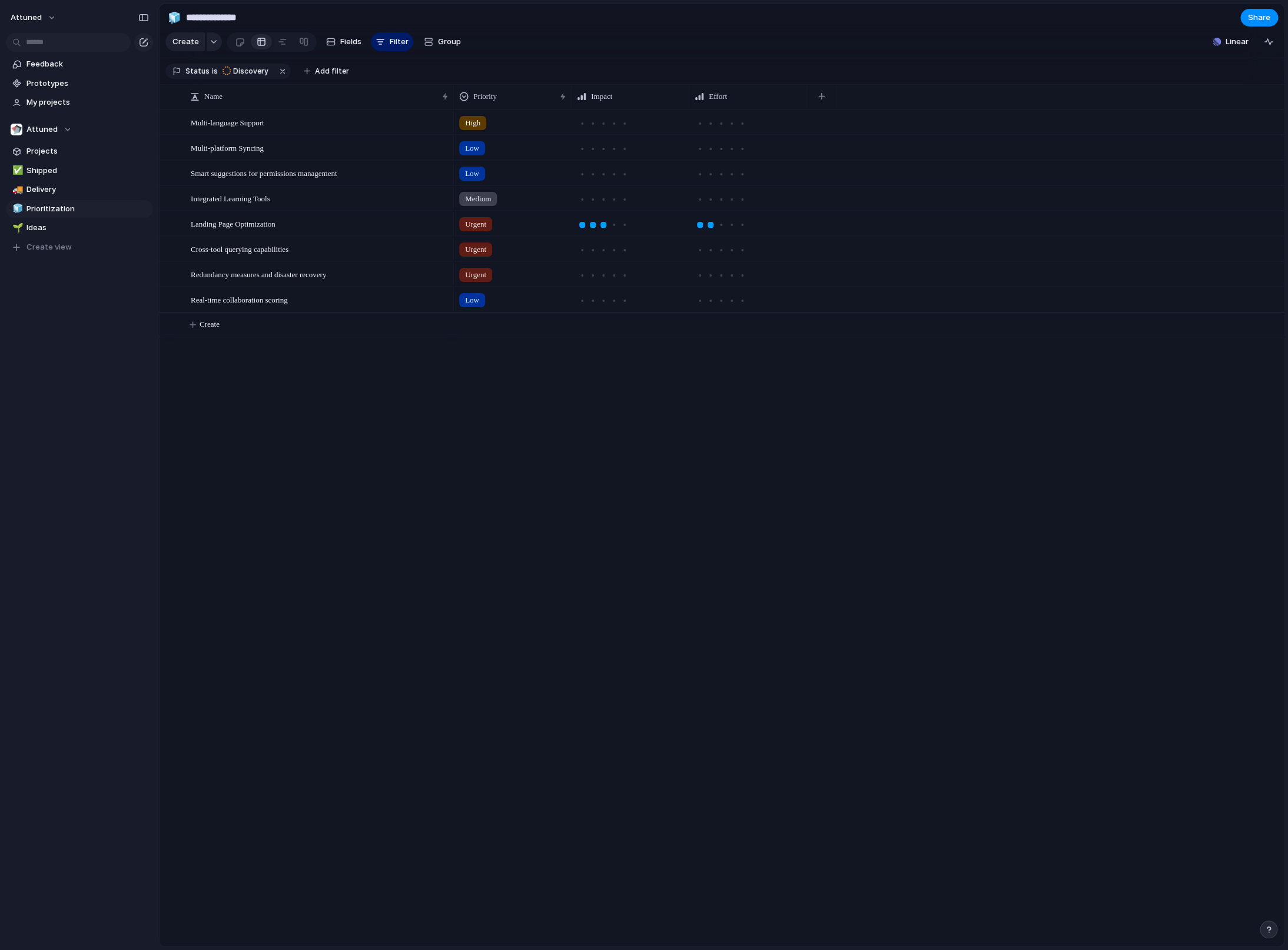
click at [1268, 928] on div "button" at bounding box center [1268, 929] width 8 height 8
click at [44, 21] on button "Attuned" at bounding box center [34, 18] width 57 height 19
click at [52, 48] on span "Settings" at bounding box center [43, 44] width 32 height 12
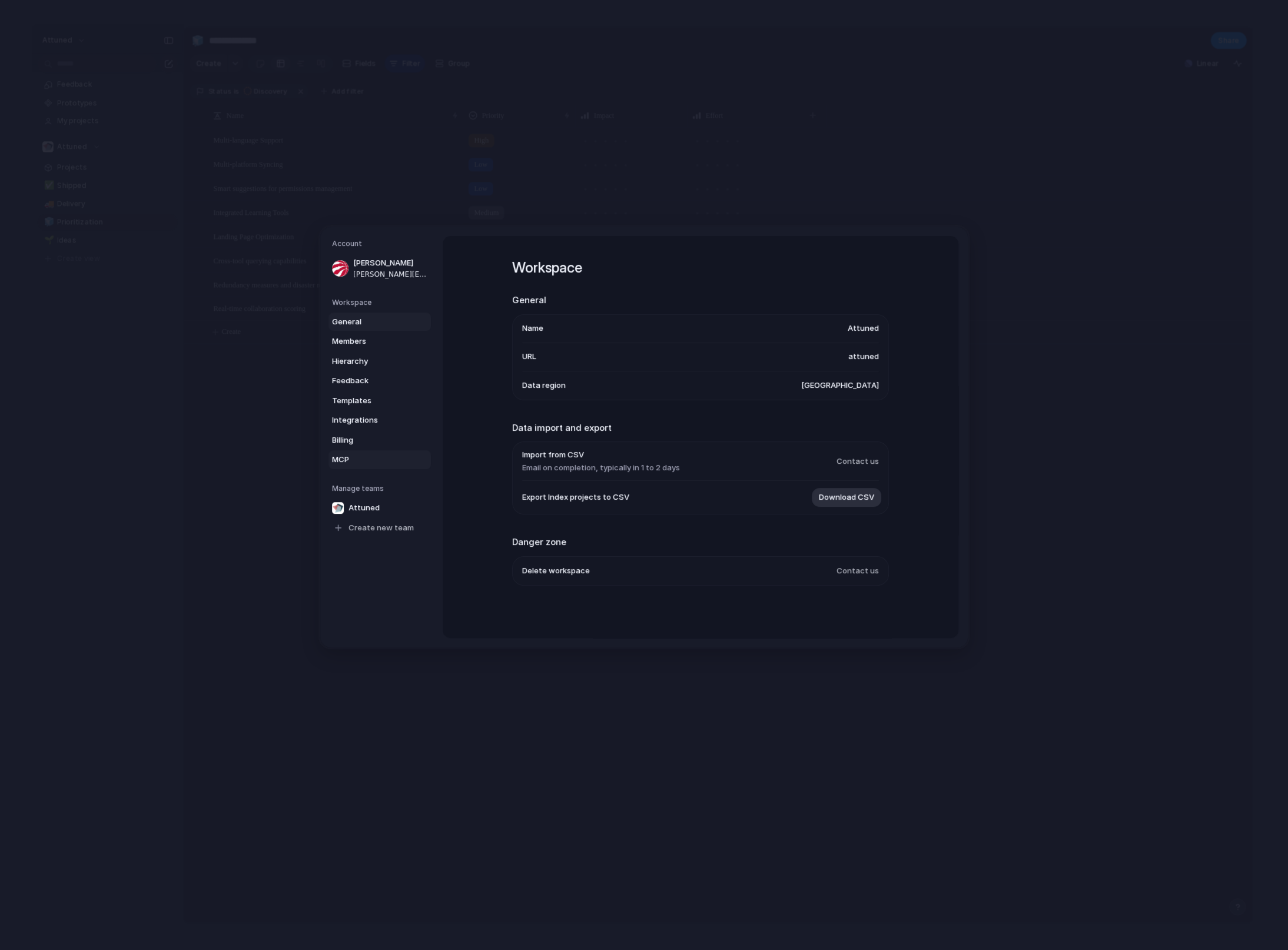
click at [363, 451] on link "MCP" at bounding box center [380, 459] width 103 height 19
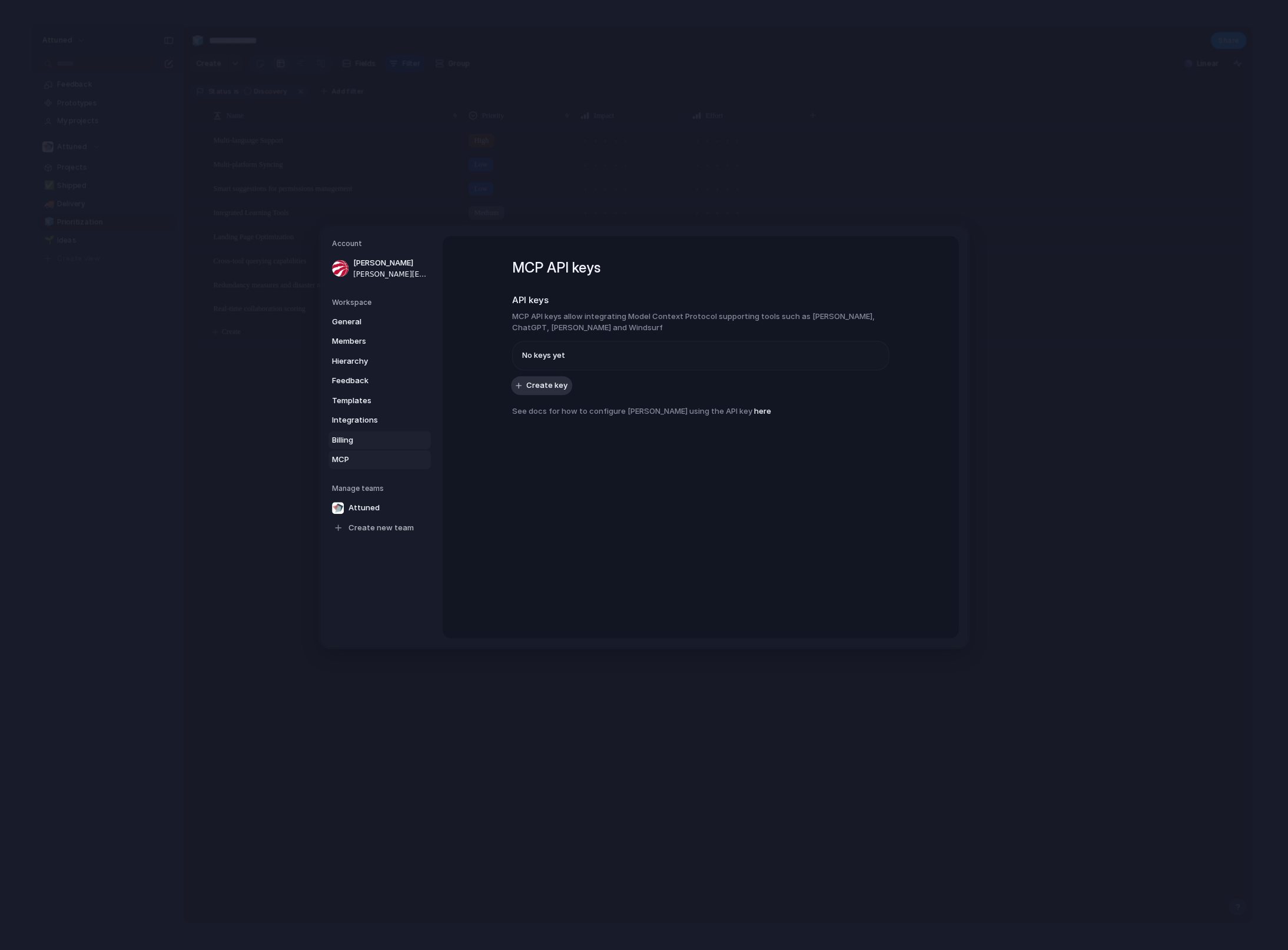
click at [355, 436] on span "Billing" at bounding box center [370, 439] width 75 height 12
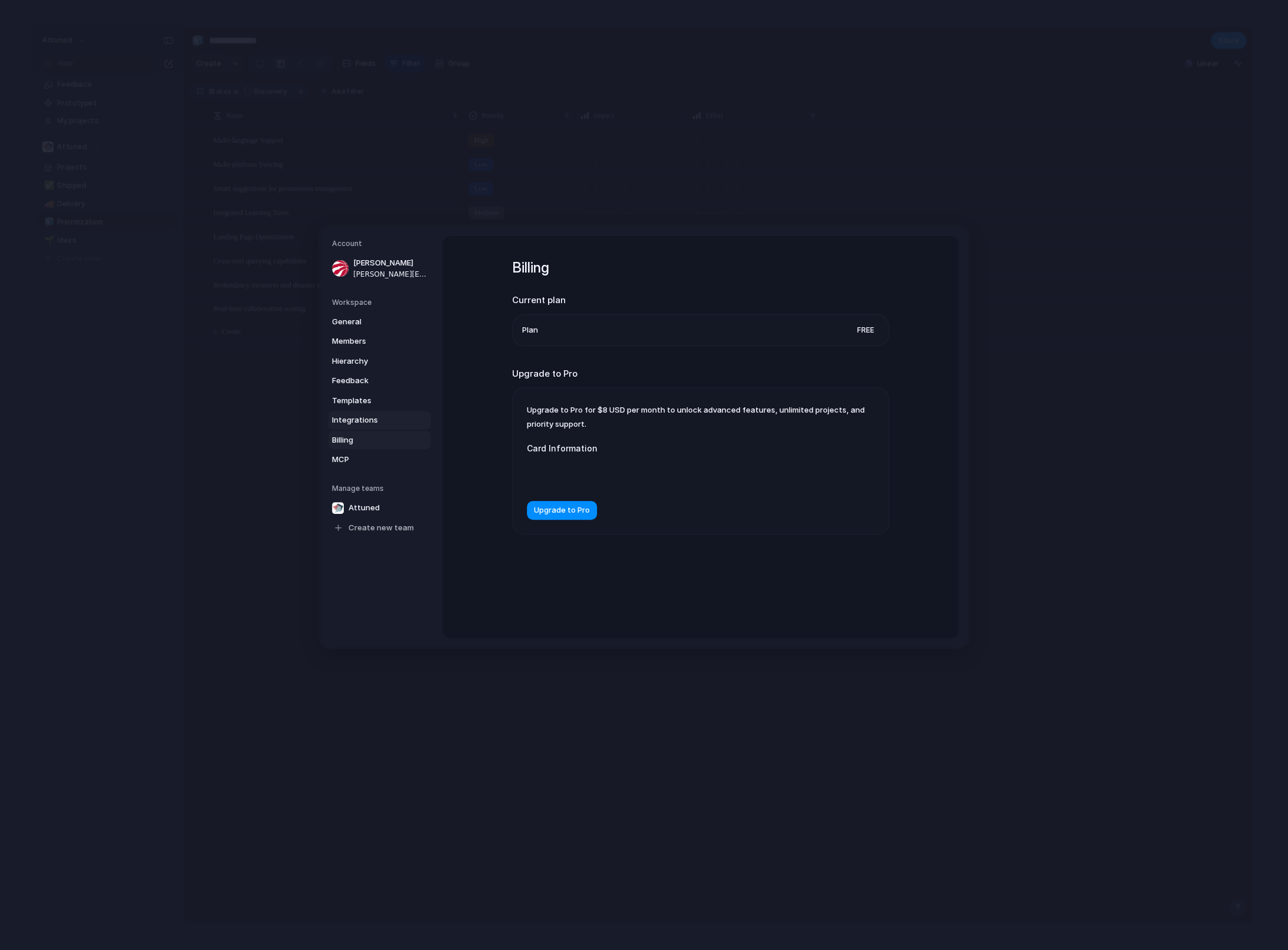
click at [351, 422] on span "Integrations" at bounding box center [370, 419] width 75 height 12
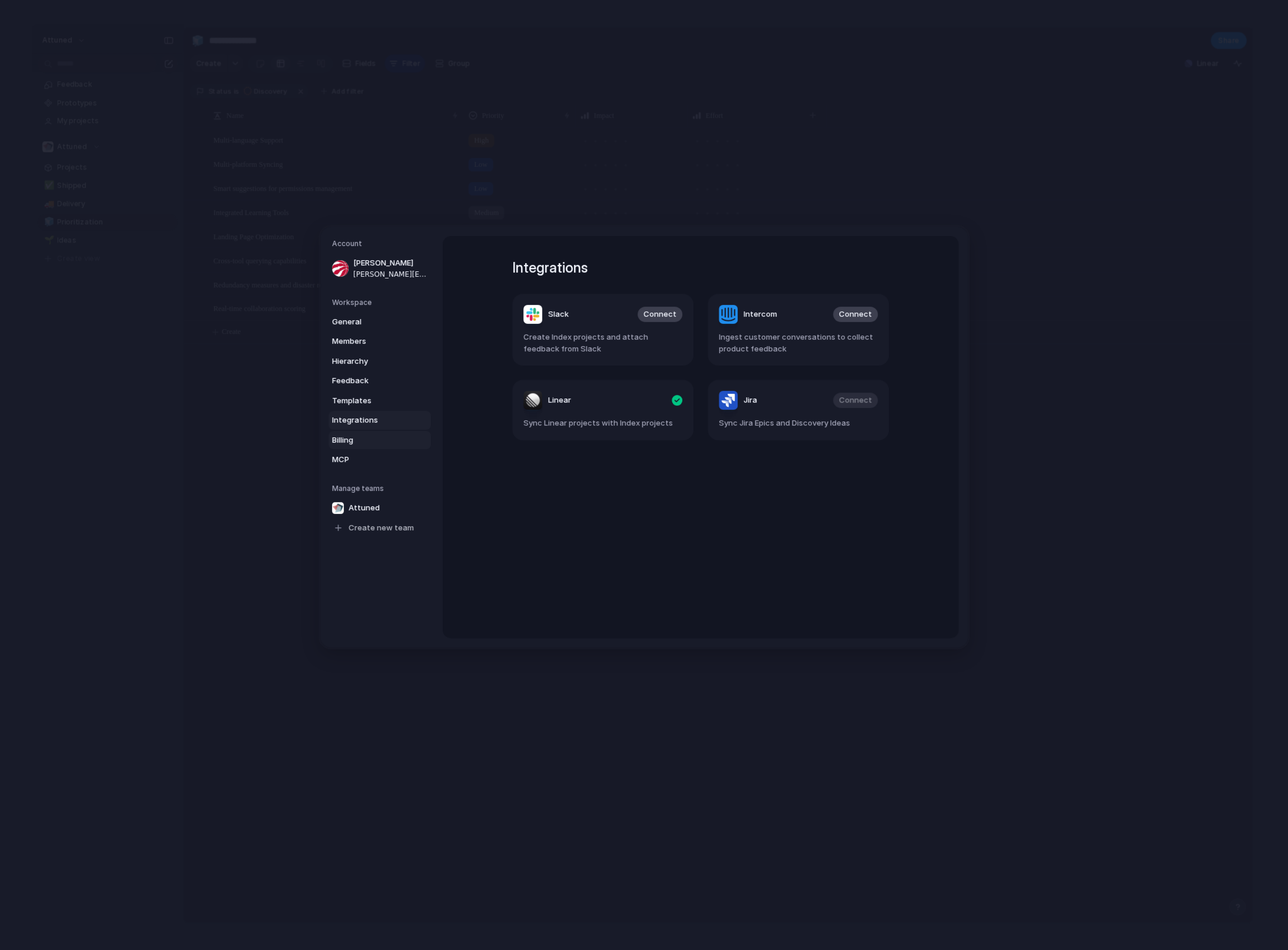
click at [370, 442] on span "Billing" at bounding box center [370, 439] width 75 height 12
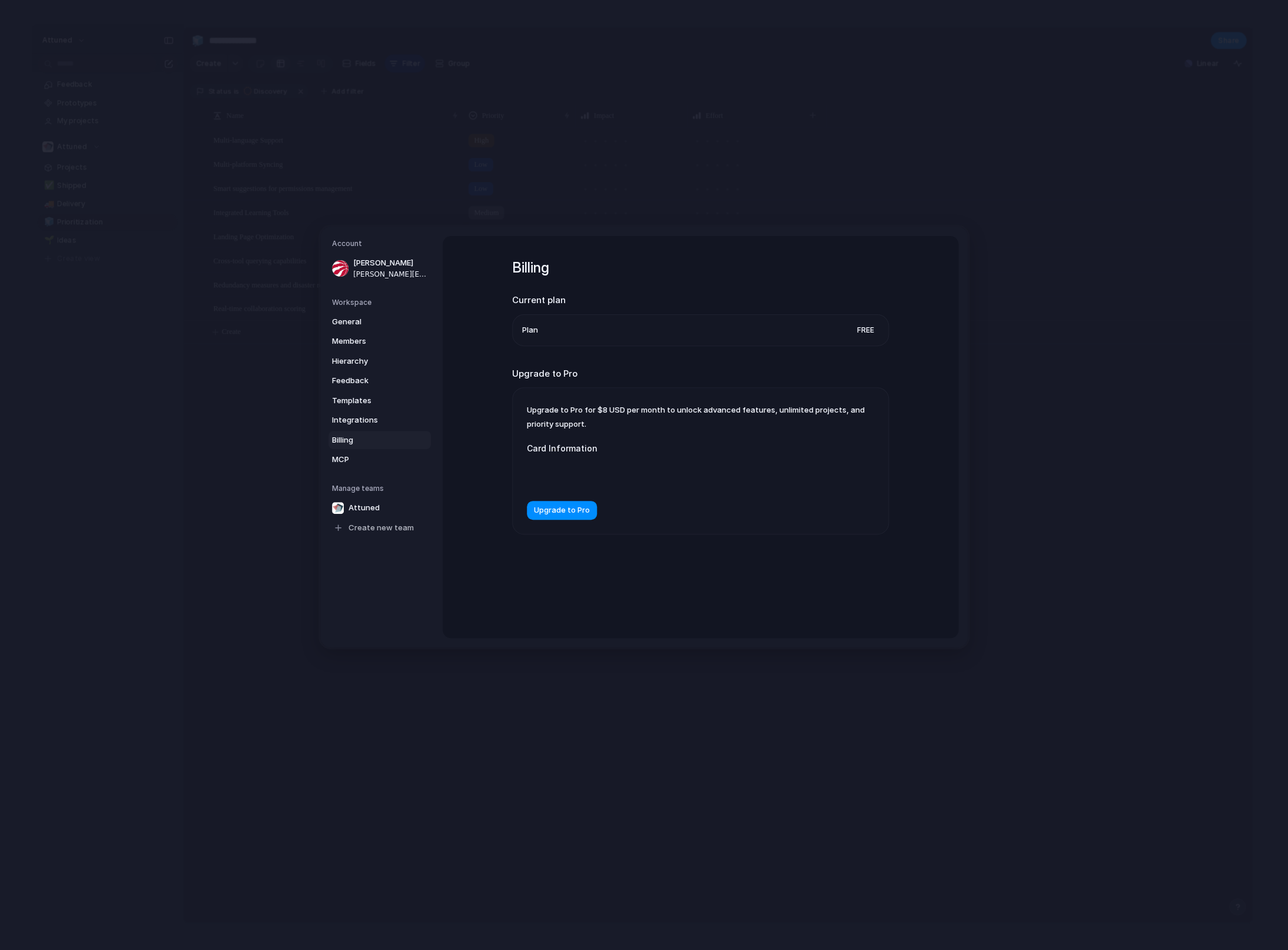
click at [767, 330] on li "Plan Free" at bounding box center [700, 330] width 357 height 31
click at [368, 426] on link "Integrations" at bounding box center [380, 420] width 103 height 19
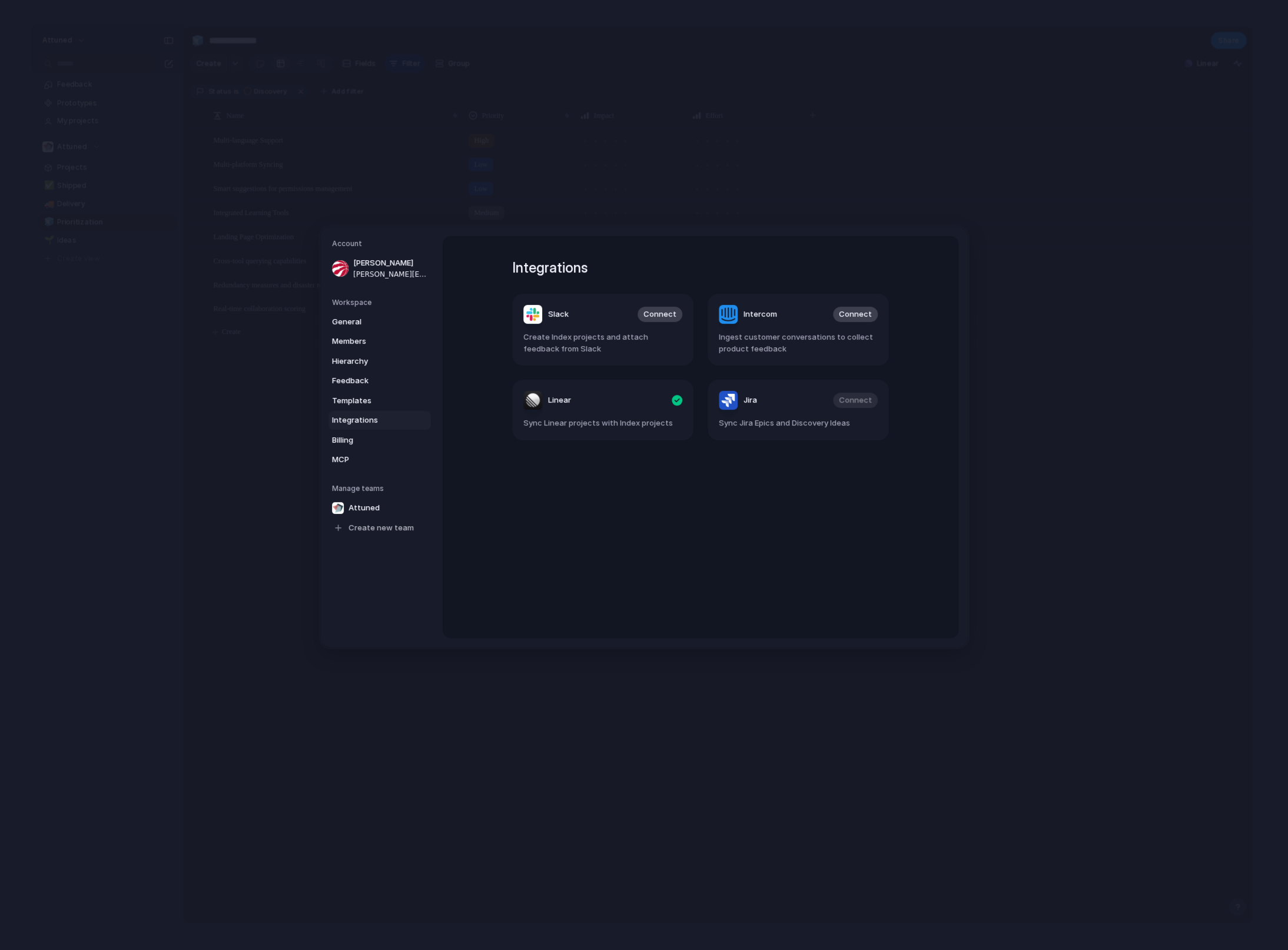
click at [361, 413] on link "Integrations" at bounding box center [380, 420] width 103 height 19
click at [364, 401] on span "Templates" at bounding box center [370, 399] width 75 height 12
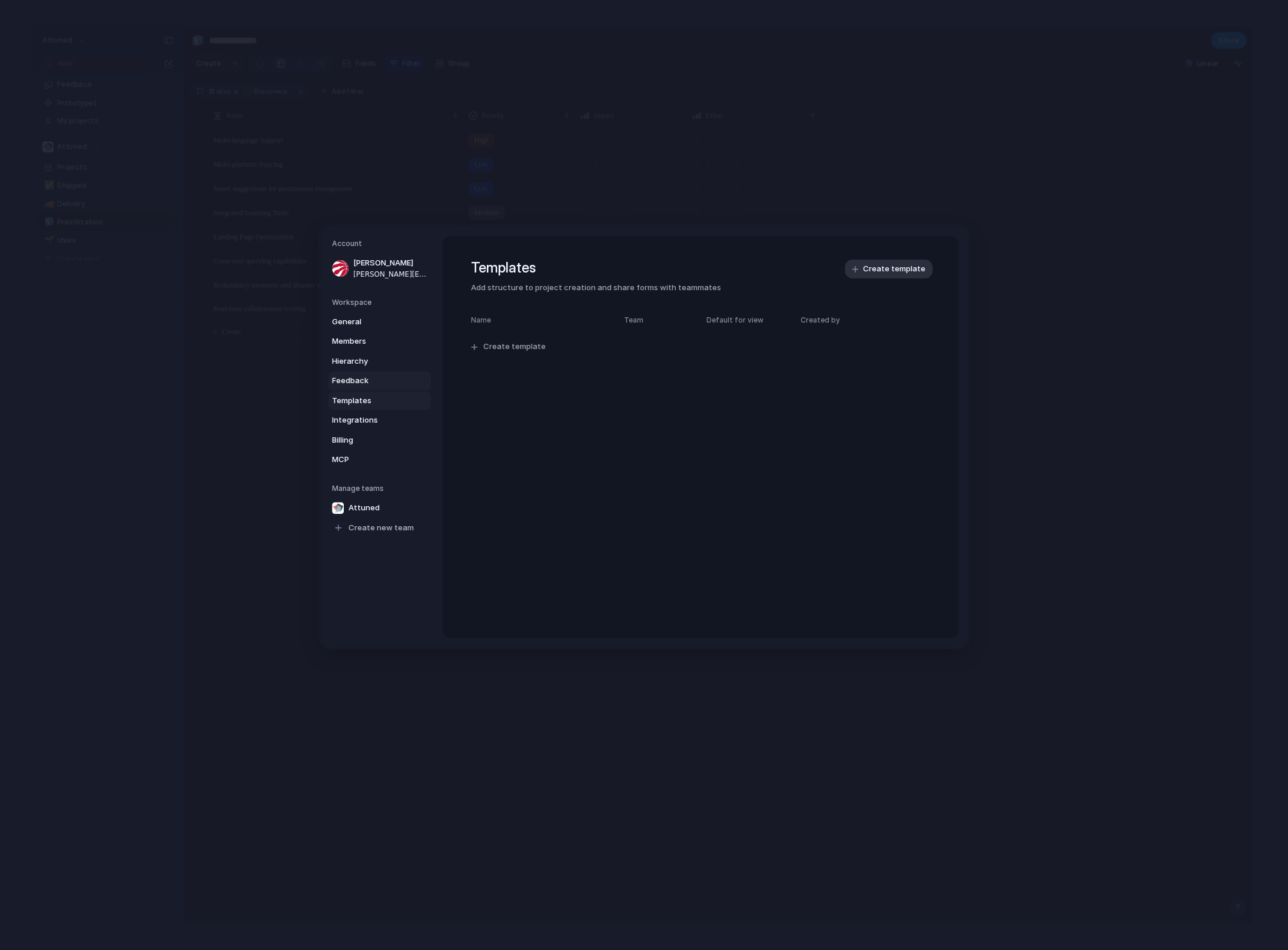
click at [364, 383] on span "Feedback" at bounding box center [370, 380] width 75 height 12
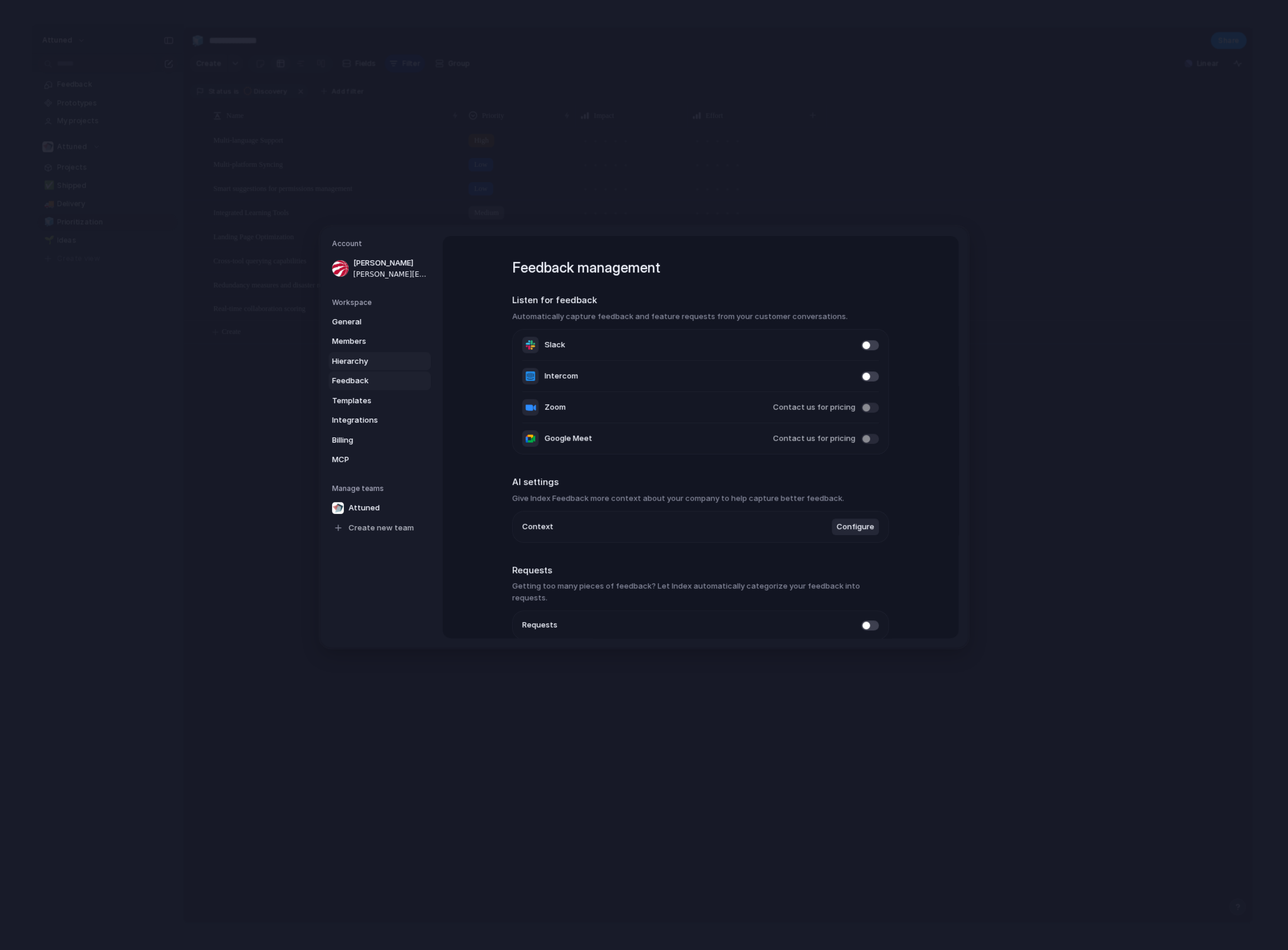
click at [361, 355] on link "Hierarchy" at bounding box center [380, 360] width 103 height 19
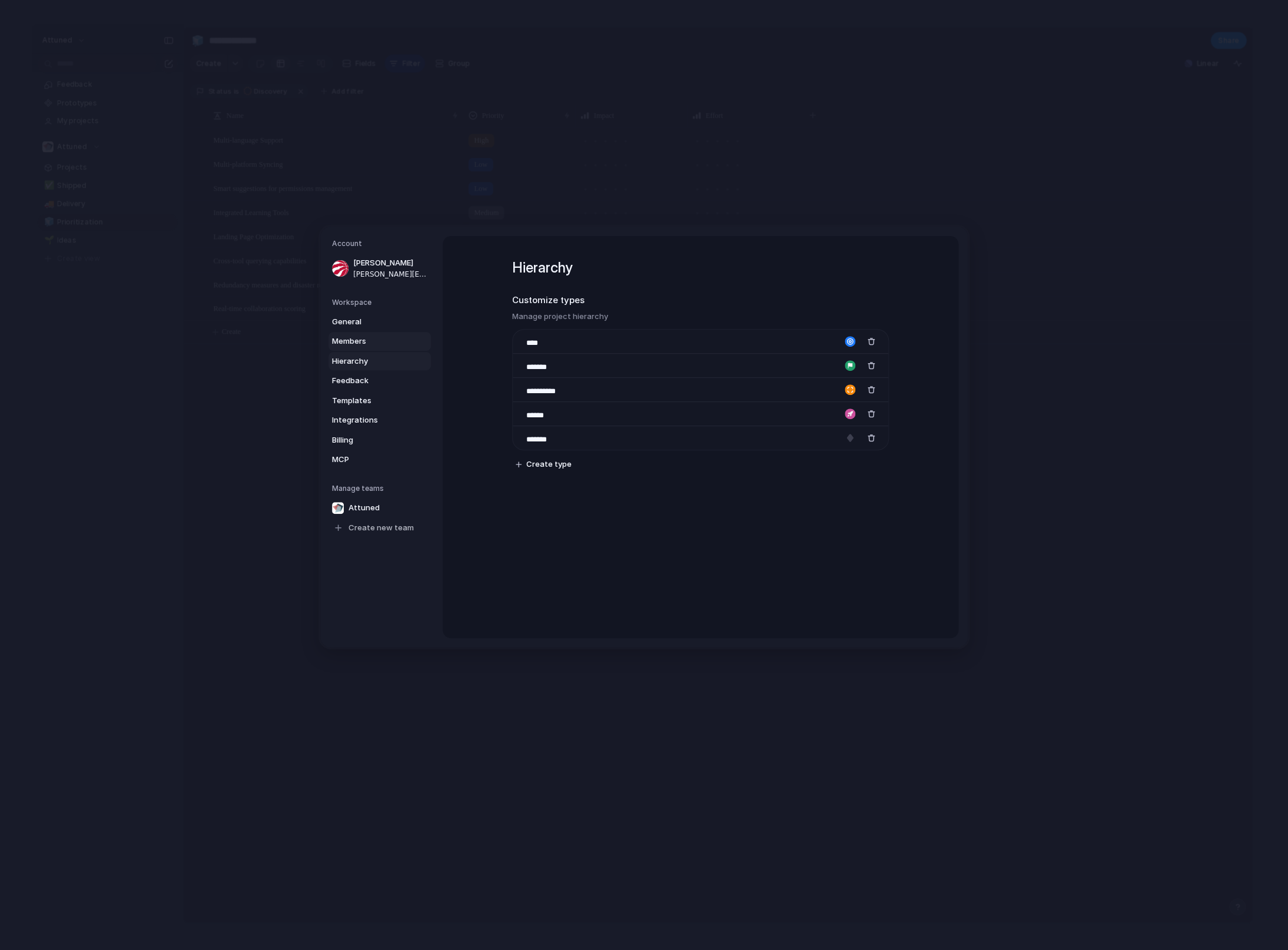
click at [366, 342] on span "Members" at bounding box center [370, 340] width 75 height 12
click at [363, 328] on link "General" at bounding box center [380, 321] width 103 height 19
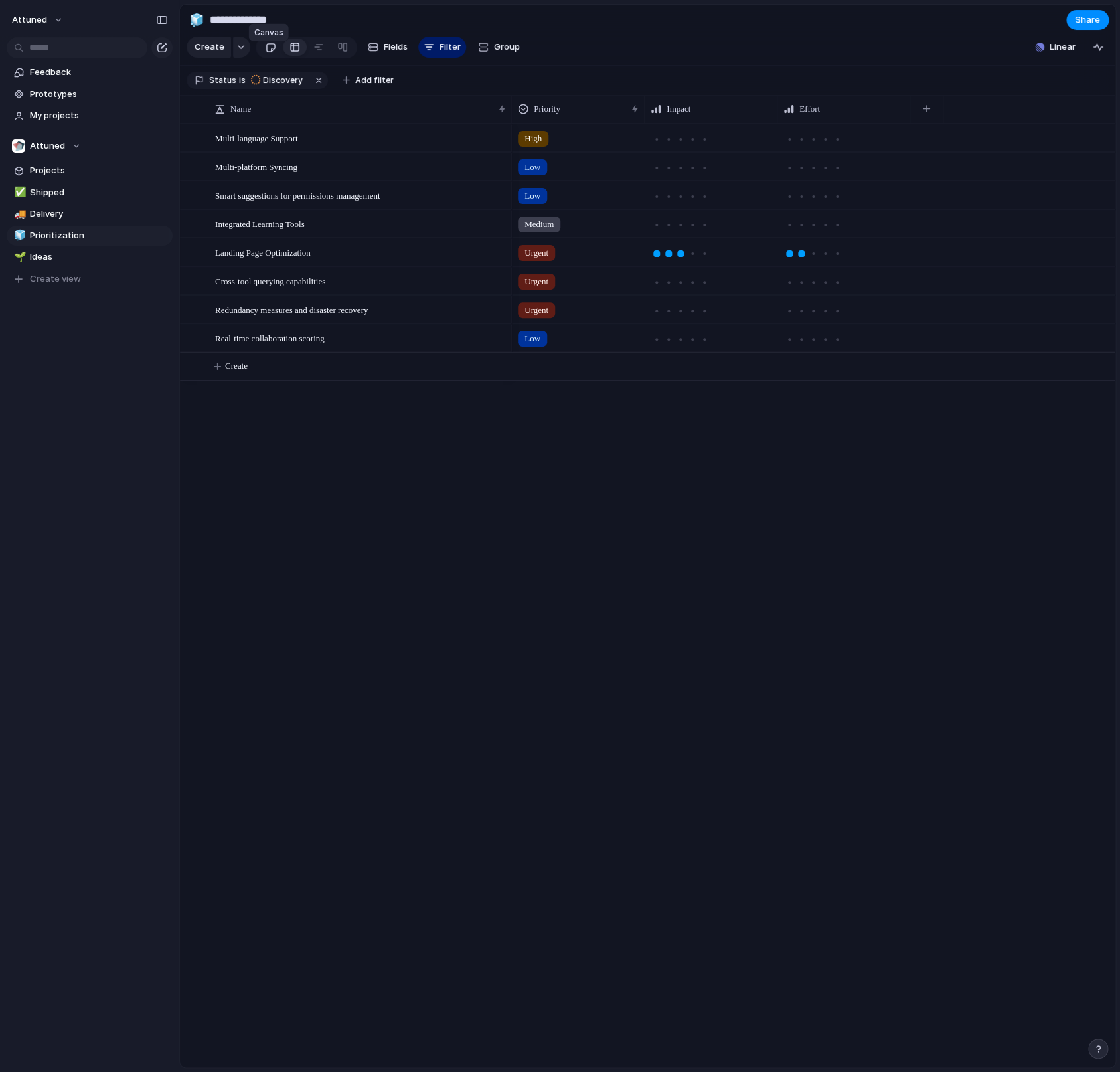
click at [272, 59] on div at bounding box center [270, 47] width 11 height 22
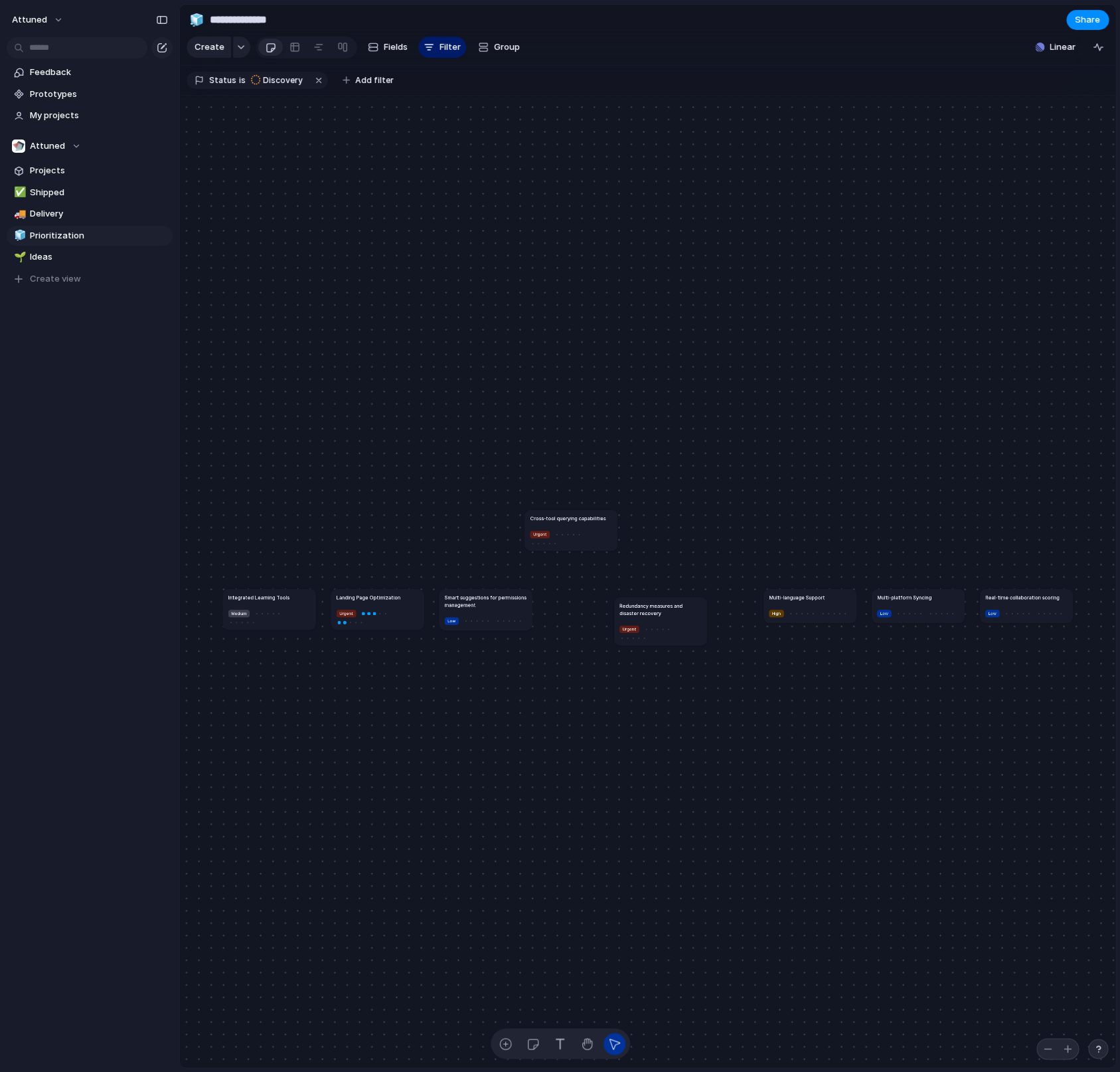
click at [470, 61] on div "Create Fields Filter Group Zoom" at bounding box center [356, 47] width 340 height 27
click at [483, 58] on button "Group" at bounding box center [499, 47] width 55 height 22
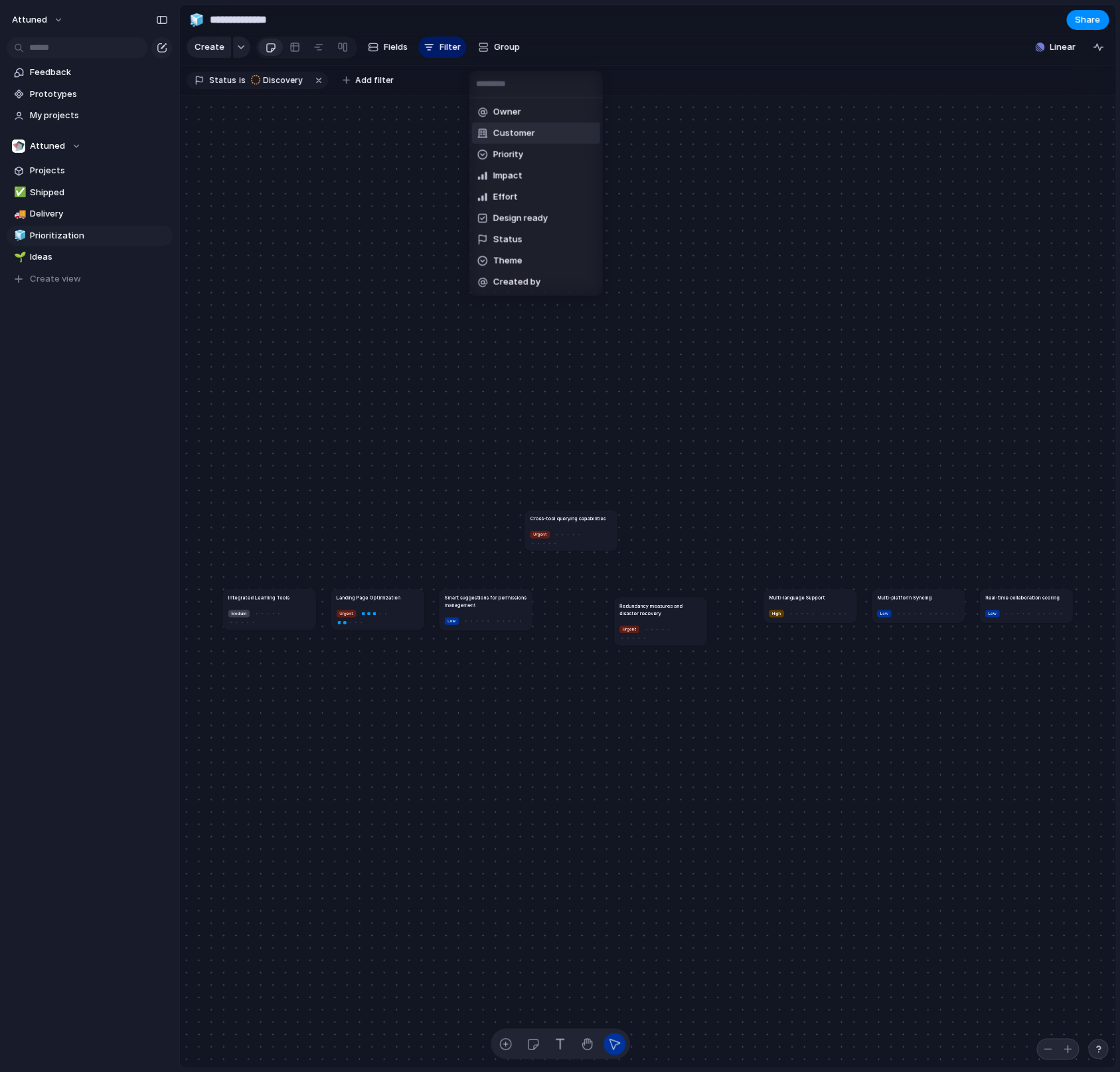
click at [496, 135] on span "Customer" at bounding box center [514, 133] width 42 height 13
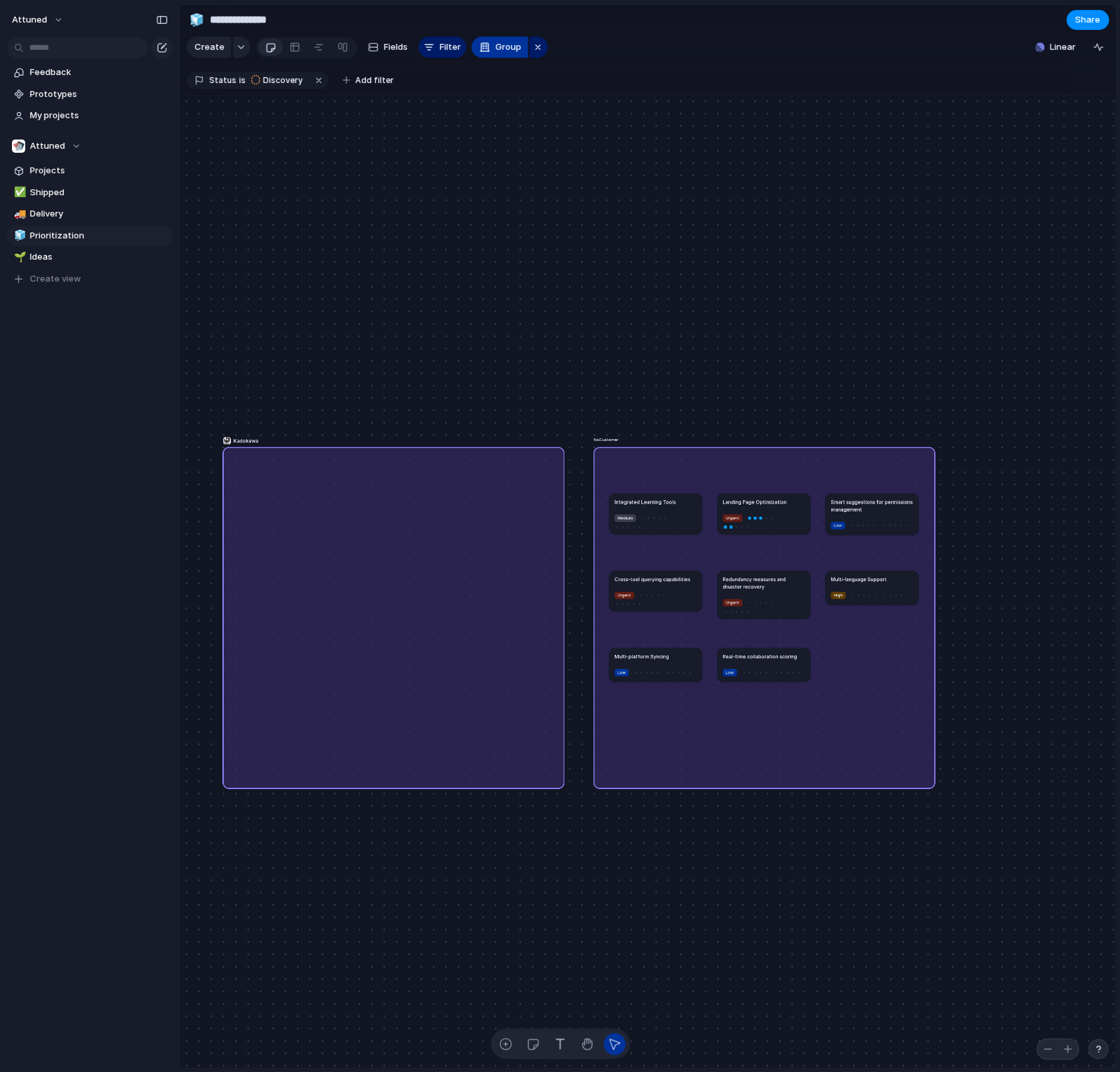
click at [496, 54] on span "Group" at bounding box center [509, 47] width 26 height 13
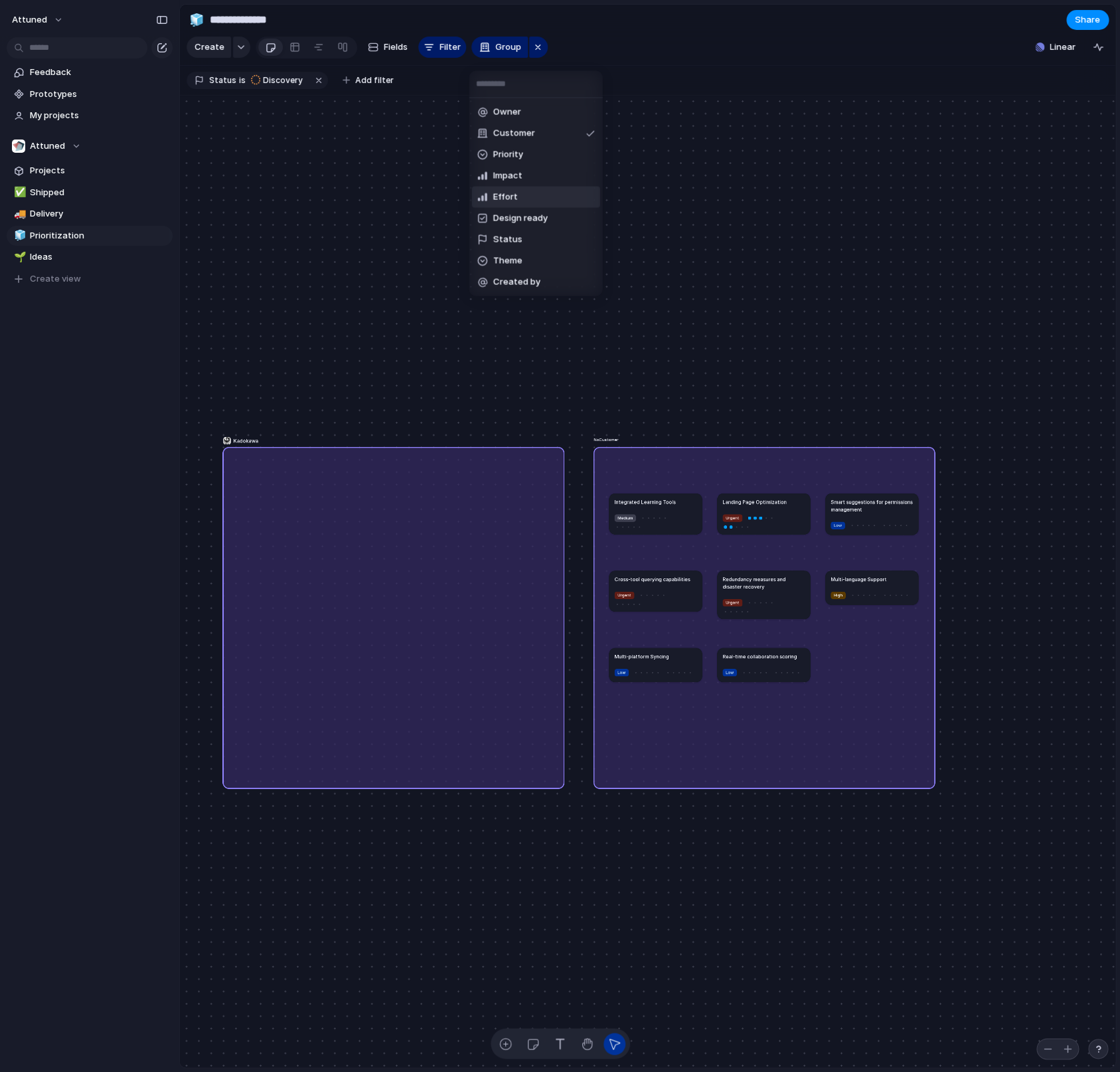
click at [515, 191] on span "Effort" at bounding box center [505, 196] width 24 height 13
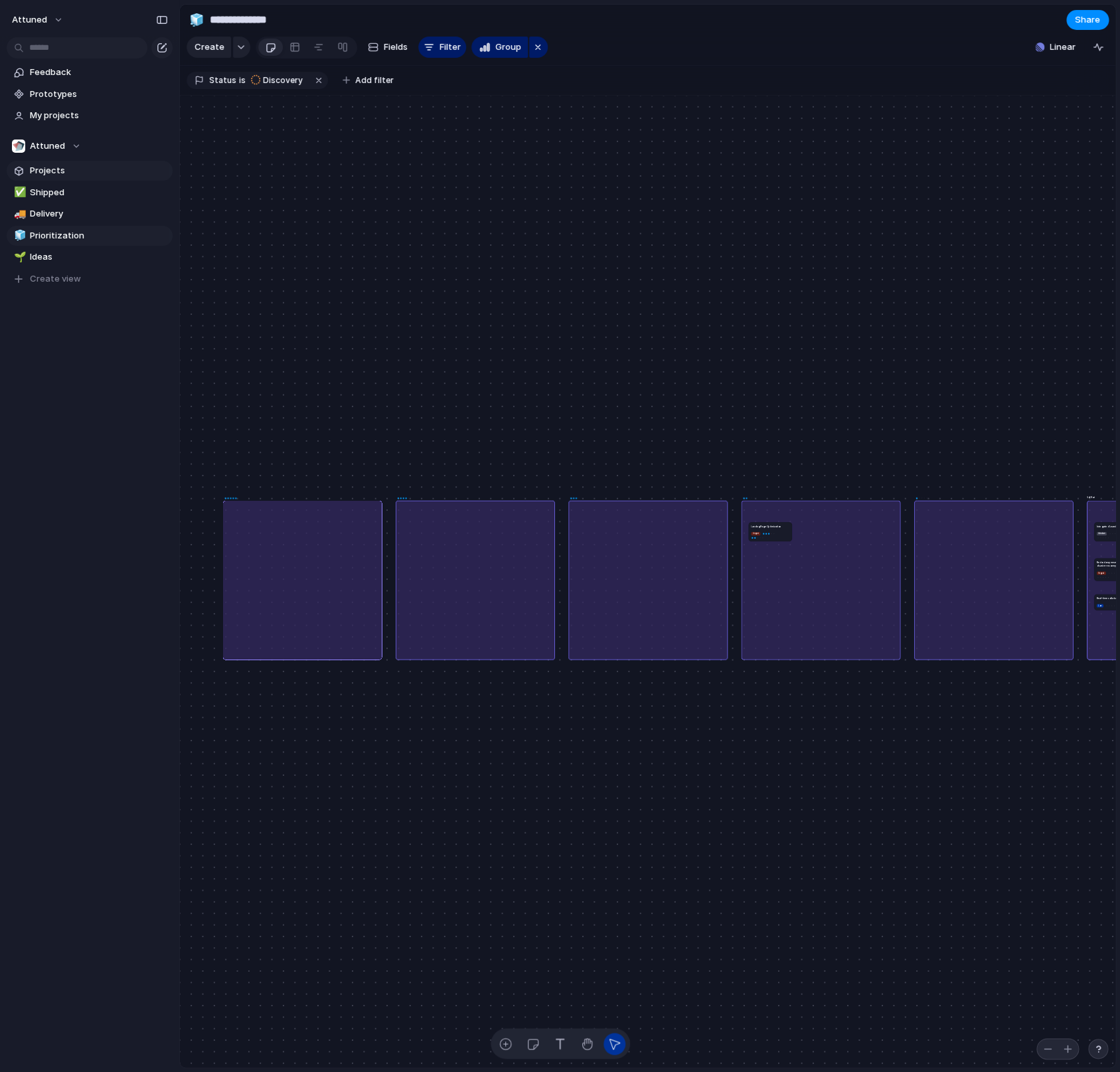
click at [63, 175] on span "Projects" at bounding box center [99, 170] width 138 height 13
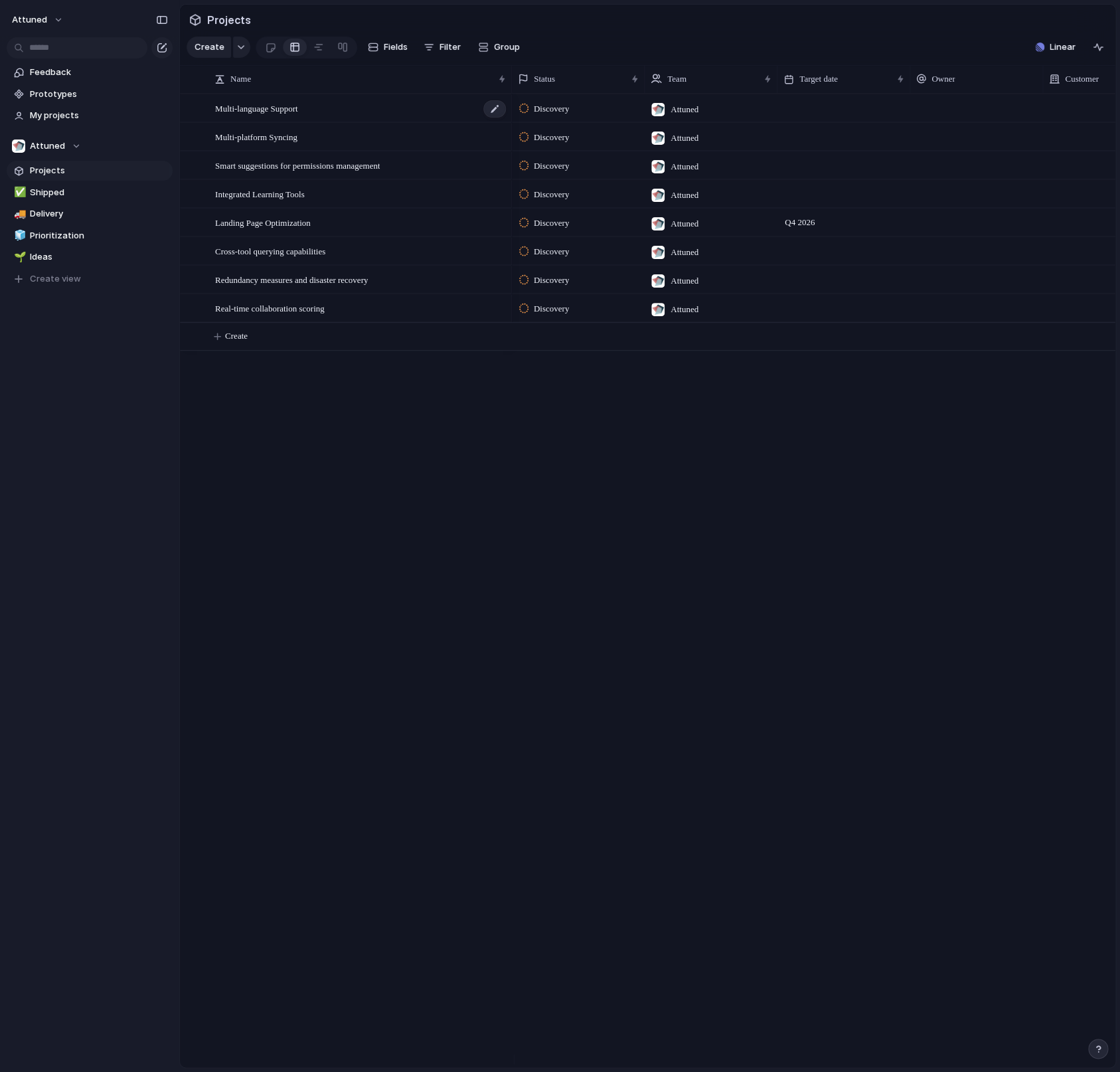
click at [389, 122] on div "Multi-language Support" at bounding box center [362, 108] width 292 height 27
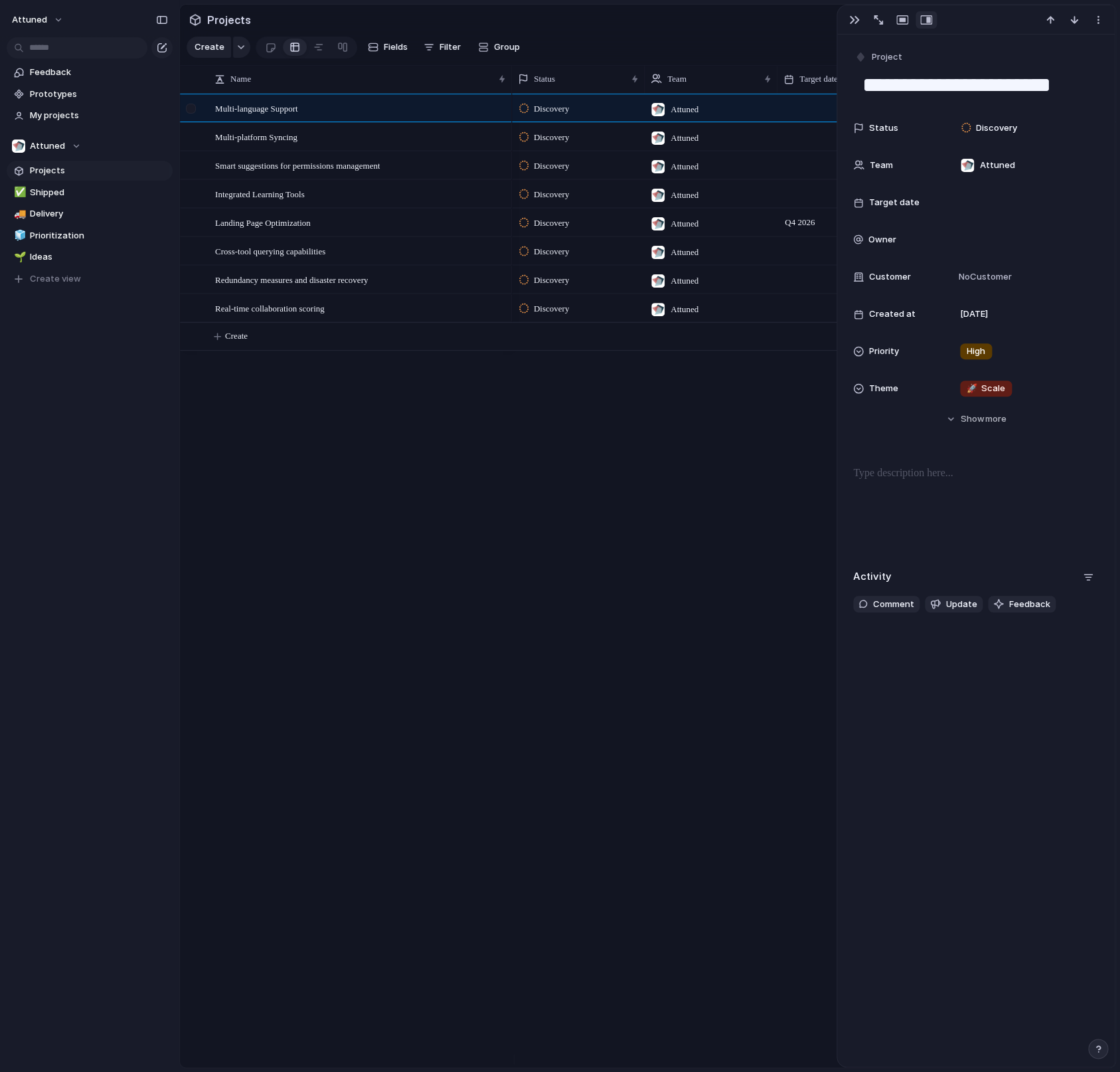
click at [200, 128] on div at bounding box center [193, 112] width 24 height 35
click at [197, 149] on div at bounding box center [193, 141] width 24 height 35
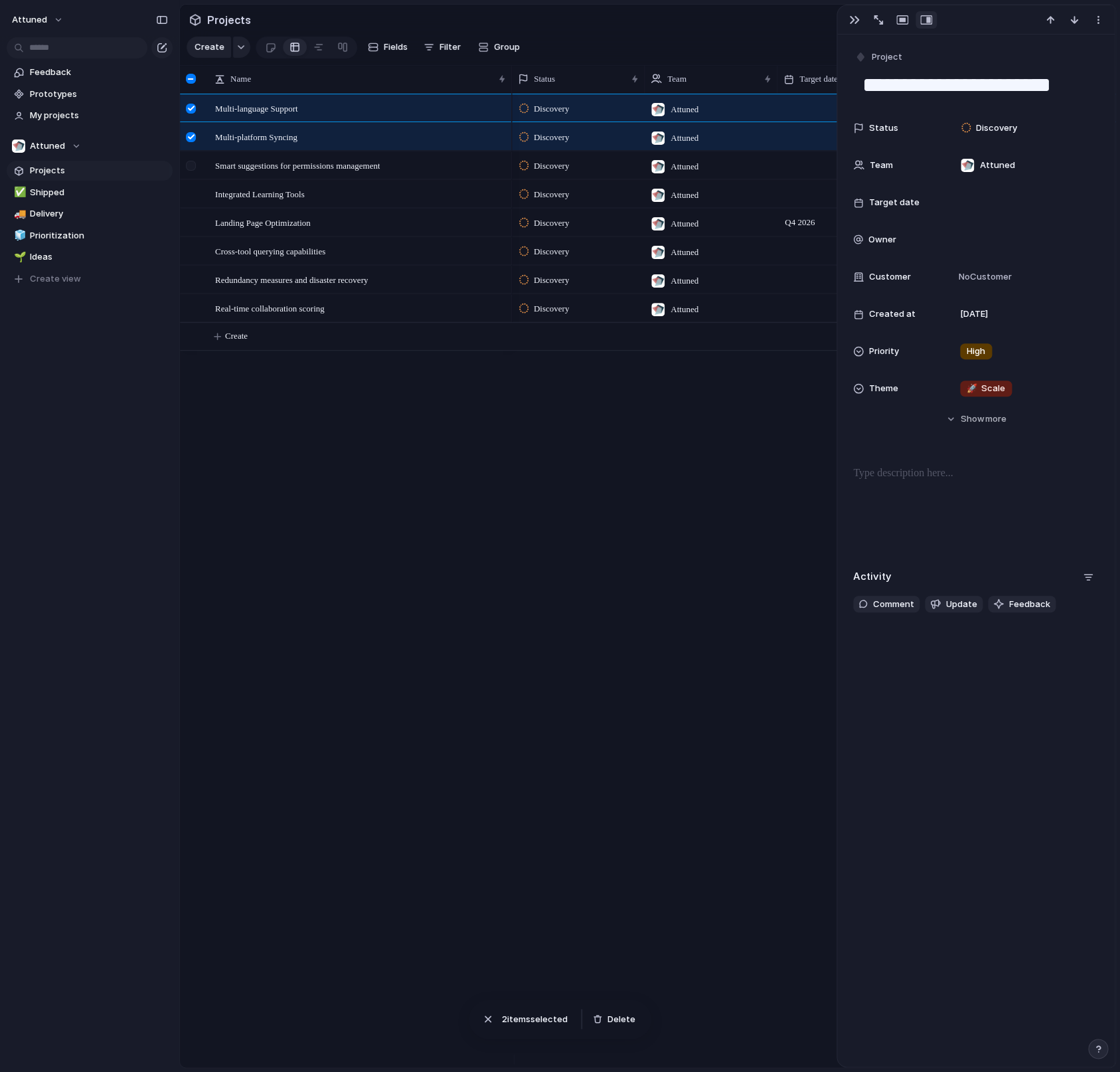
click at [195, 172] on div at bounding box center [193, 170] width 24 height 35
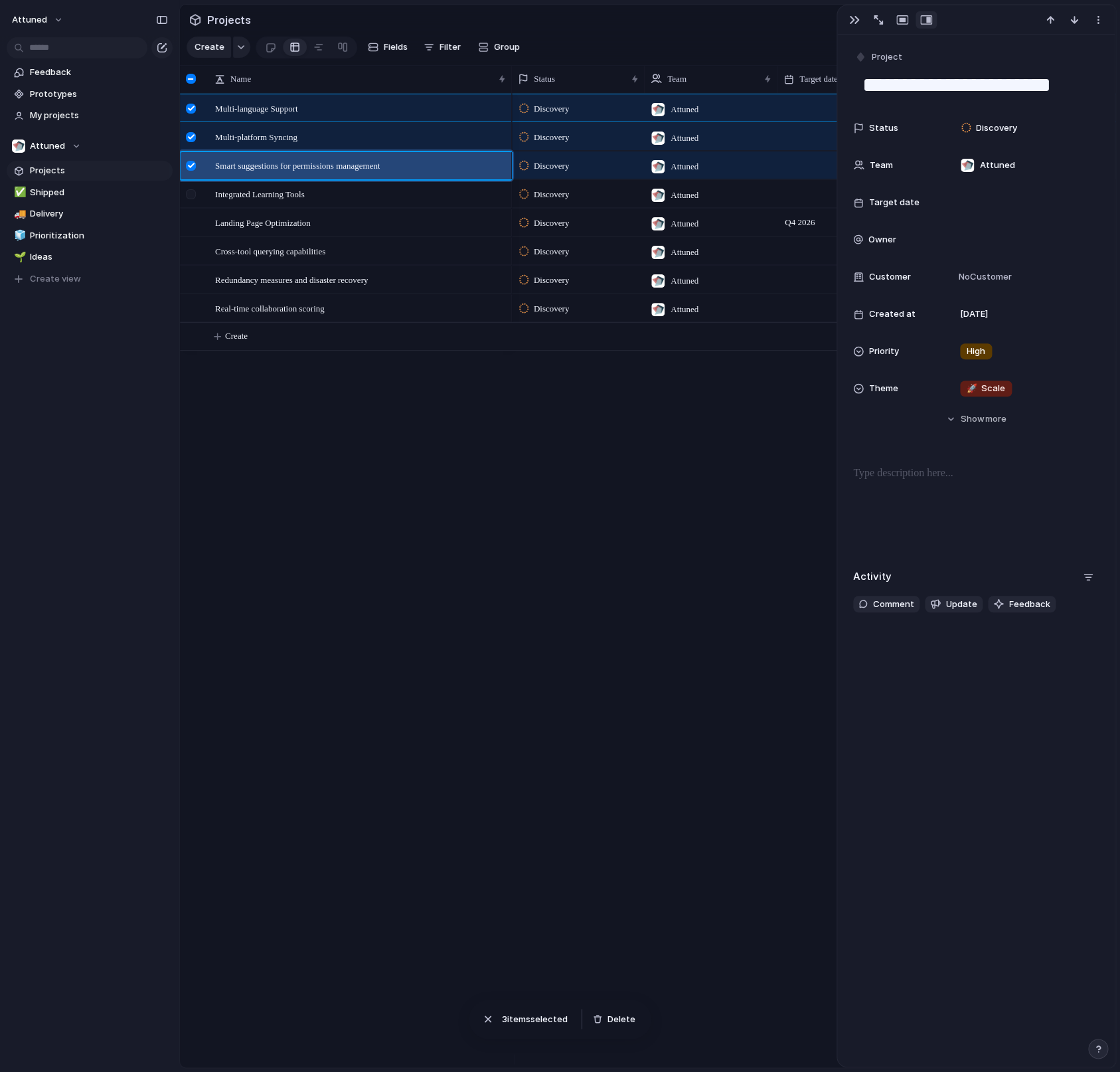
click at [202, 210] on div at bounding box center [193, 198] width 24 height 35
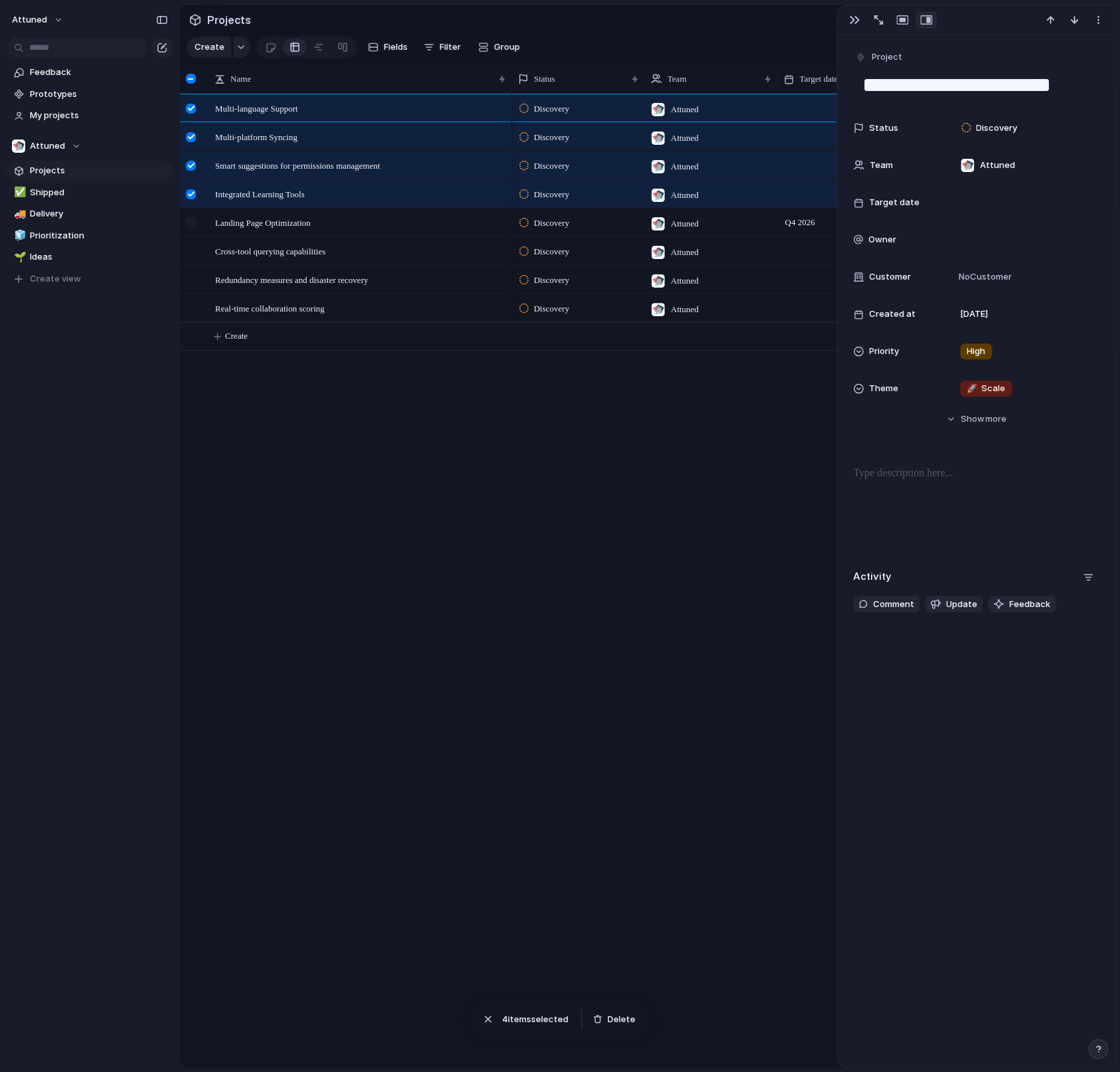
click at [197, 234] on div at bounding box center [193, 227] width 24 height 35
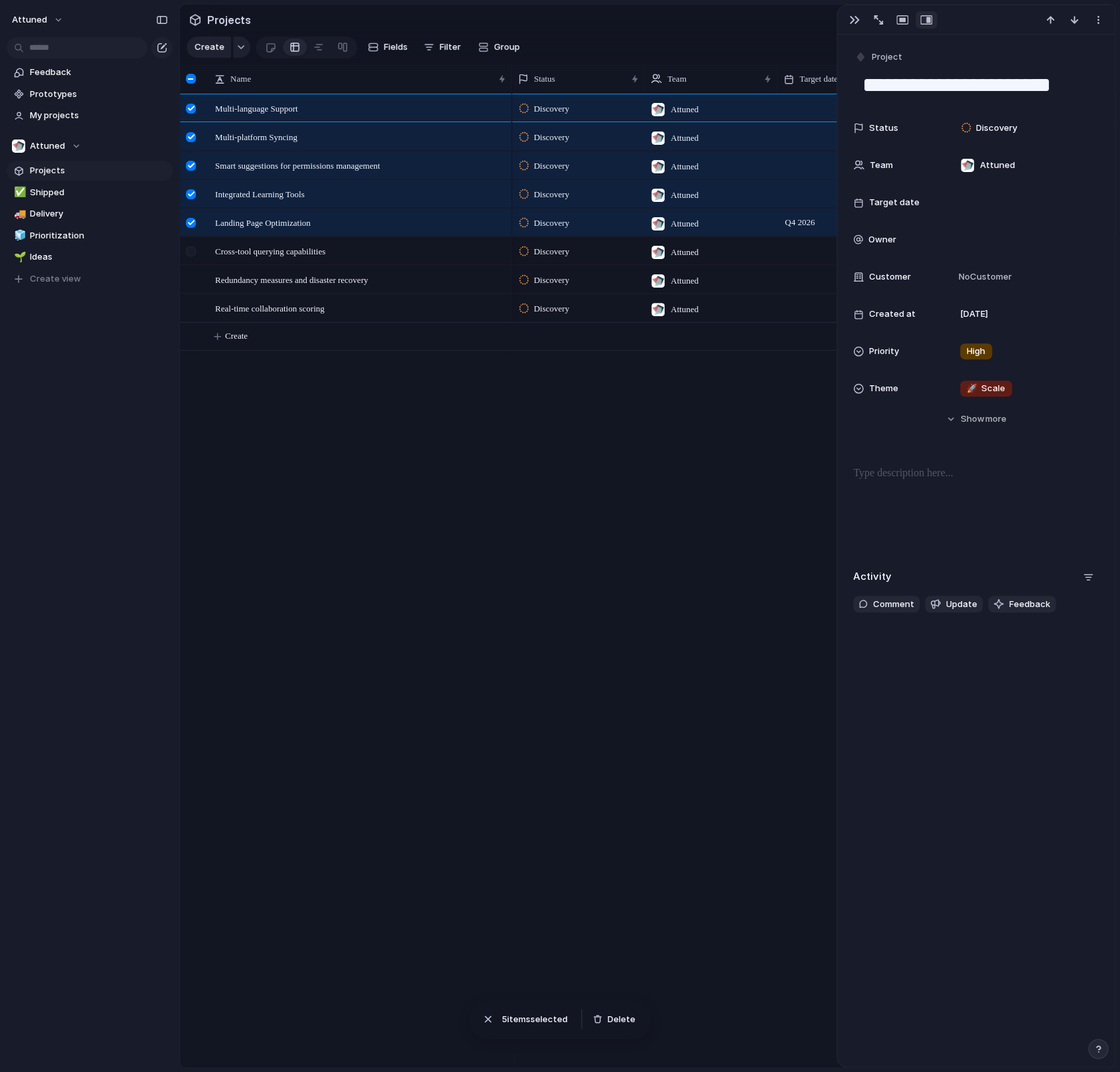
click at [195, 256] on div at bounding box center [191, 252] width 10 height 10
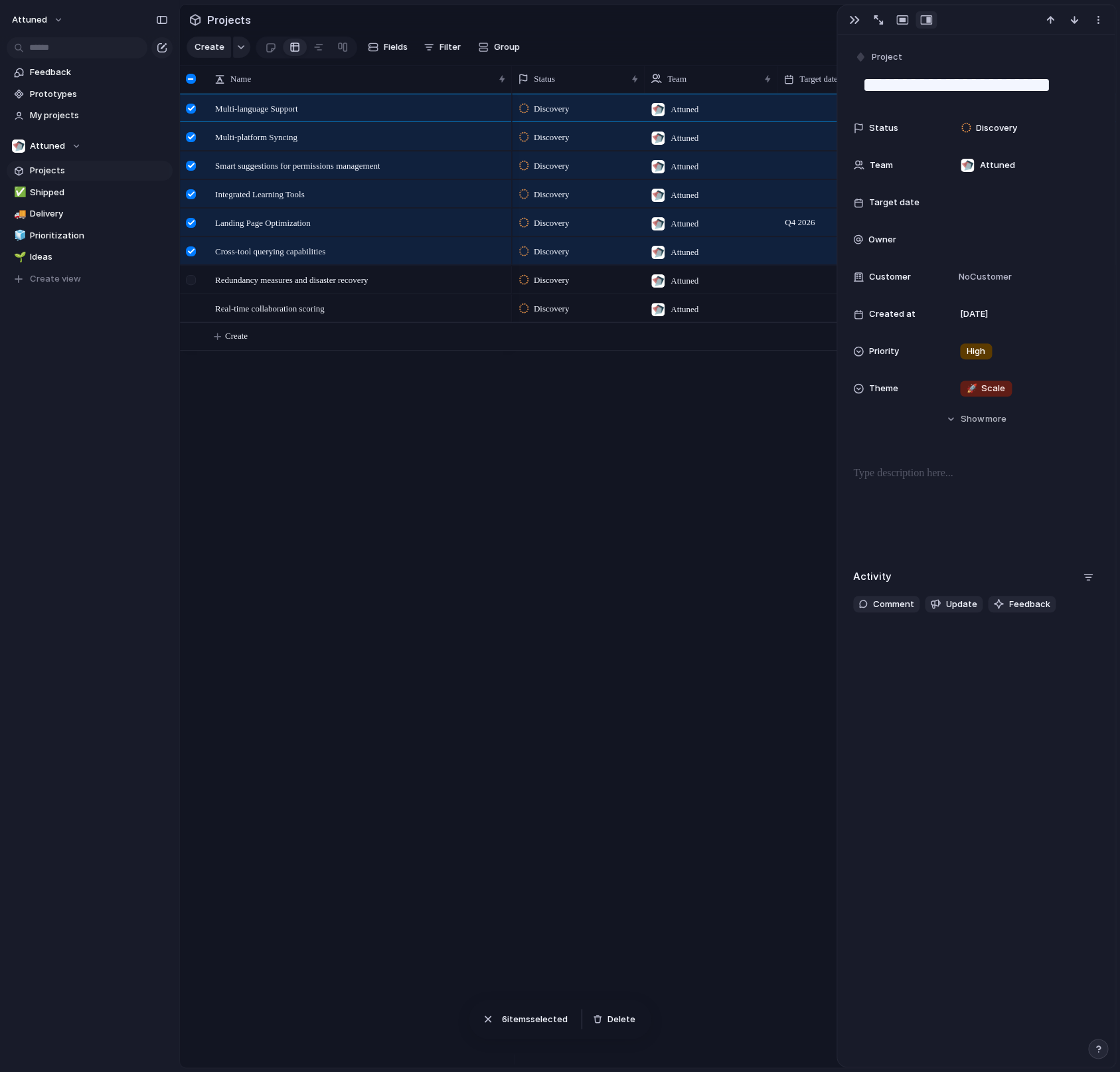
click at [199, 284] on div at bounding box center [193, 284] width 24 height 35
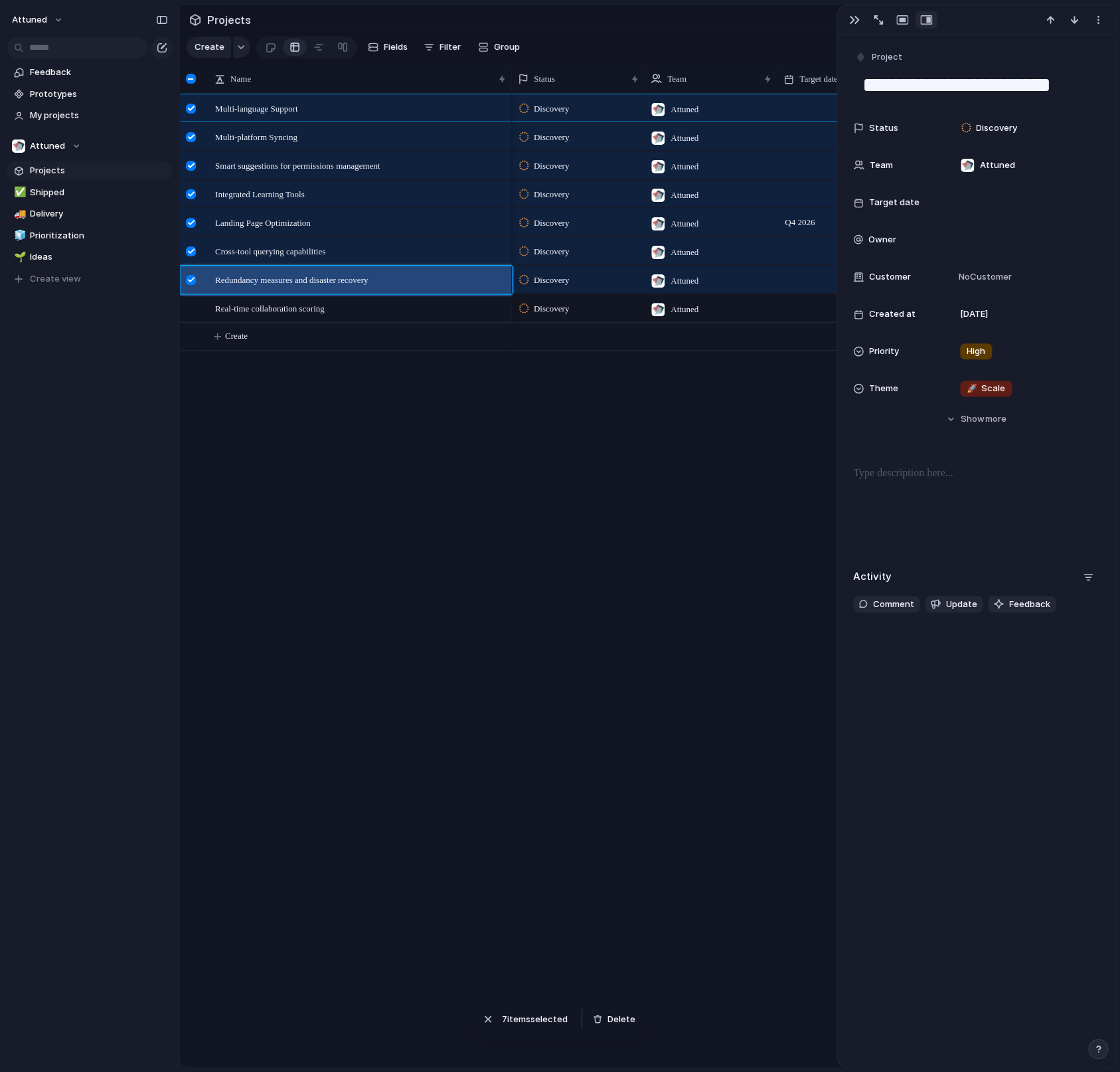
click at [244, 395] on div "Multi-language Support Multi-platform Syncing Smart suggestions for permissions…" at bounding box center [647, 580] width 935 height 973
click at [188, 313] on div at bounding box center [191, 309] width 10 height 10
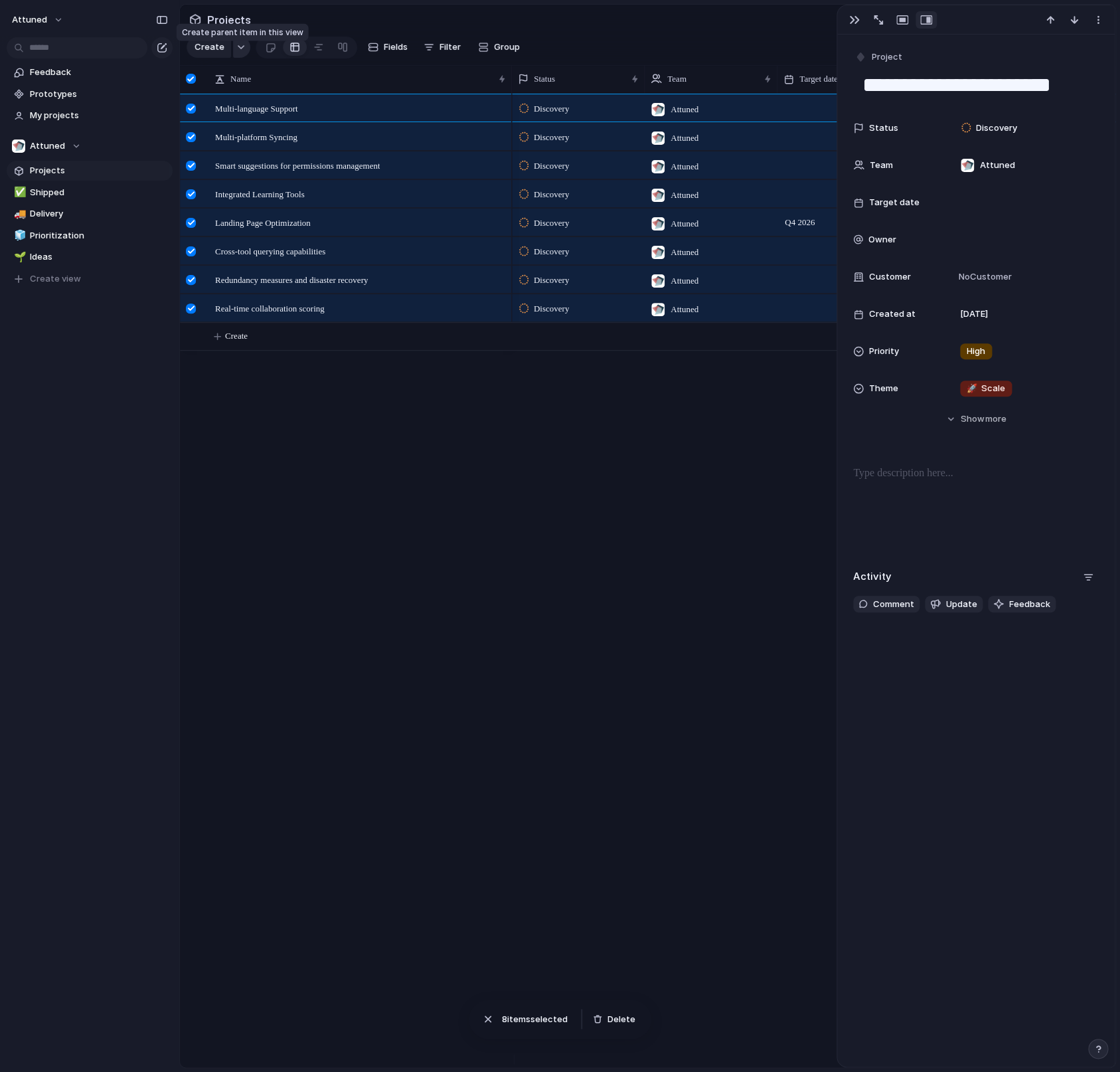
click at [234, 52] on button "button" at bounding box center [241, 47] width 17 height 22
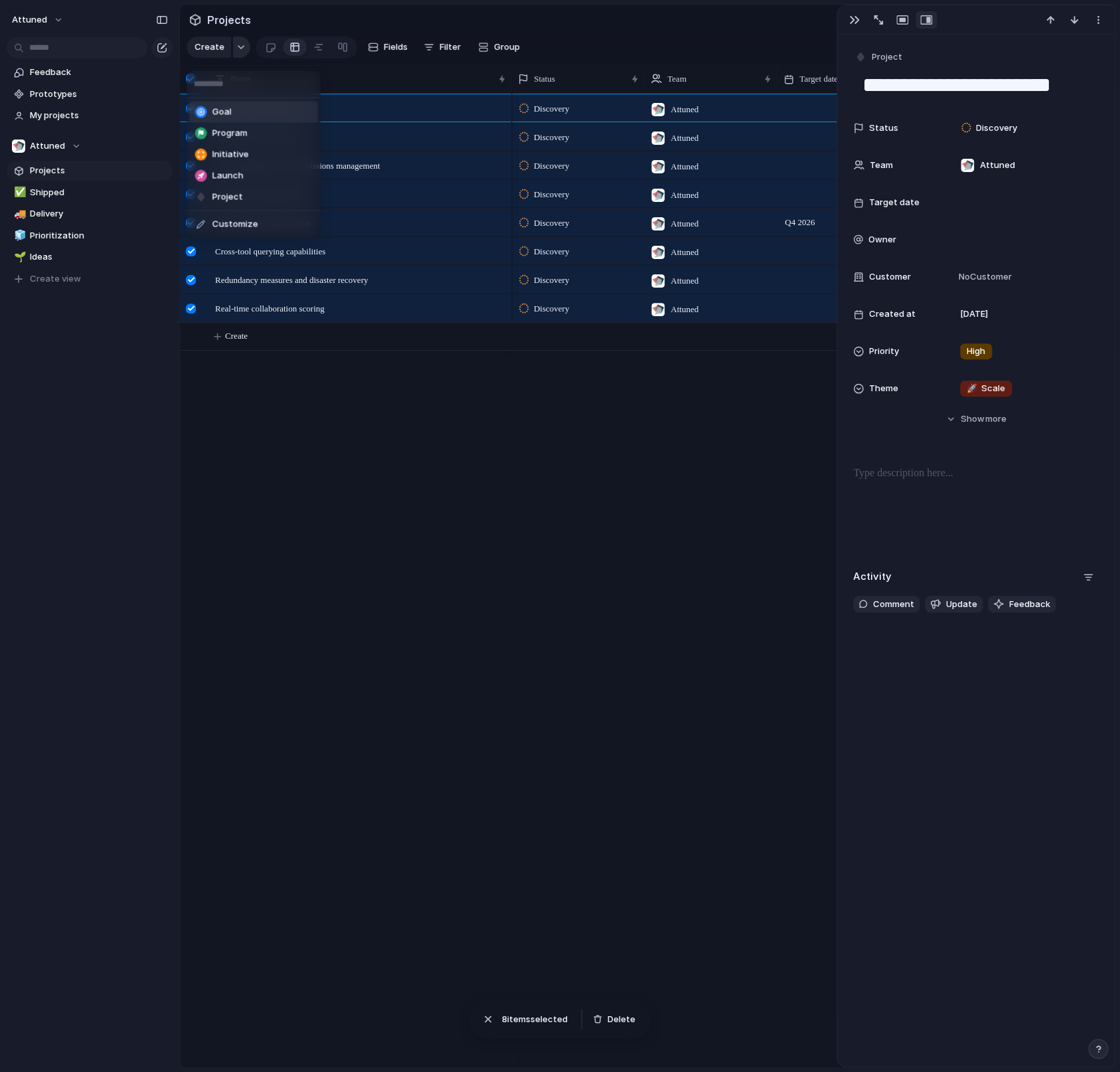
click at [234, 52] on div "Goal Program Initiative Launch Project Customize" at bounding box center [560, 536] width 1120 height 1072
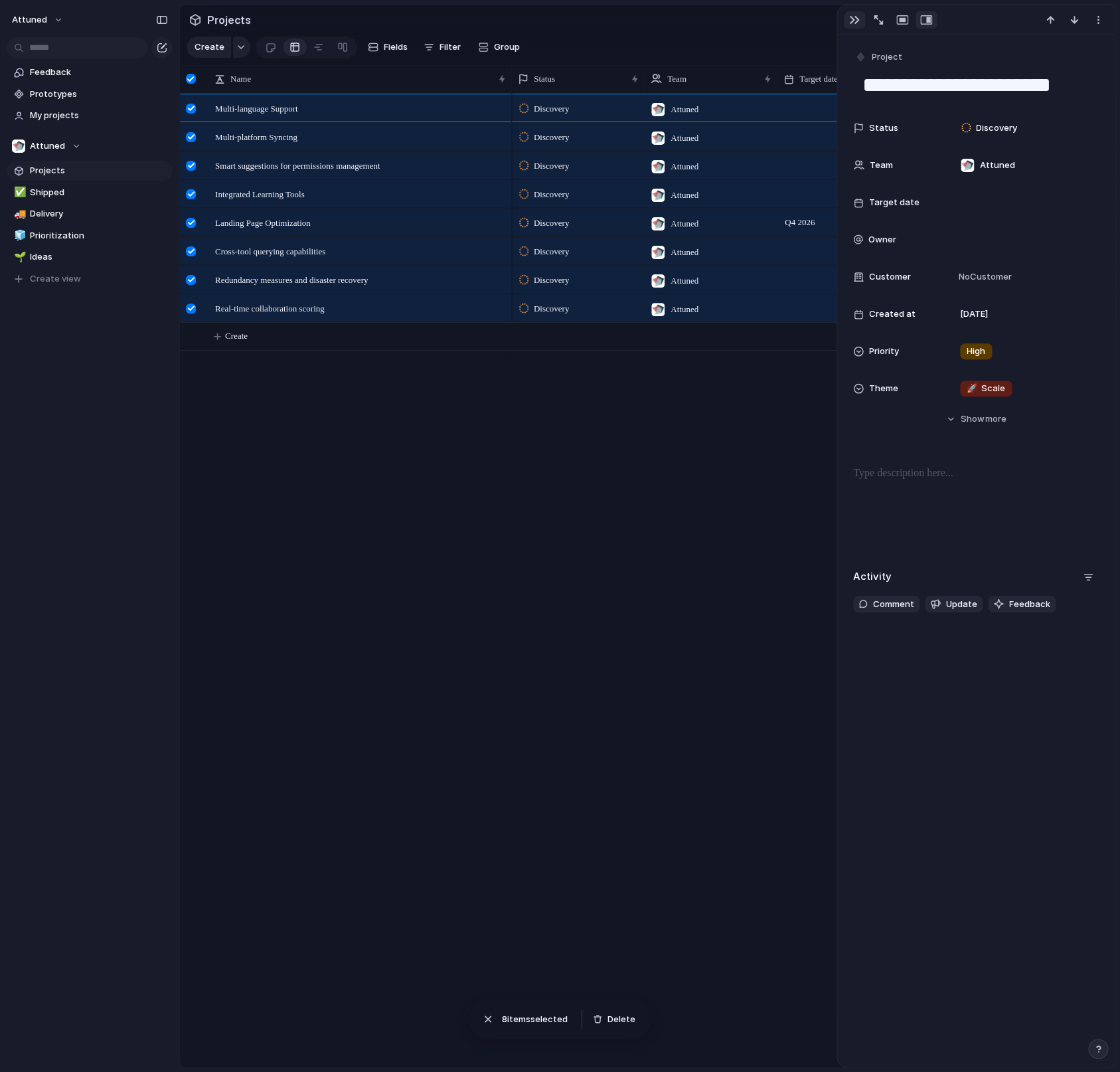
click at [850, 17] on div "button" at bounding box center [854, 20] width 10 height 10
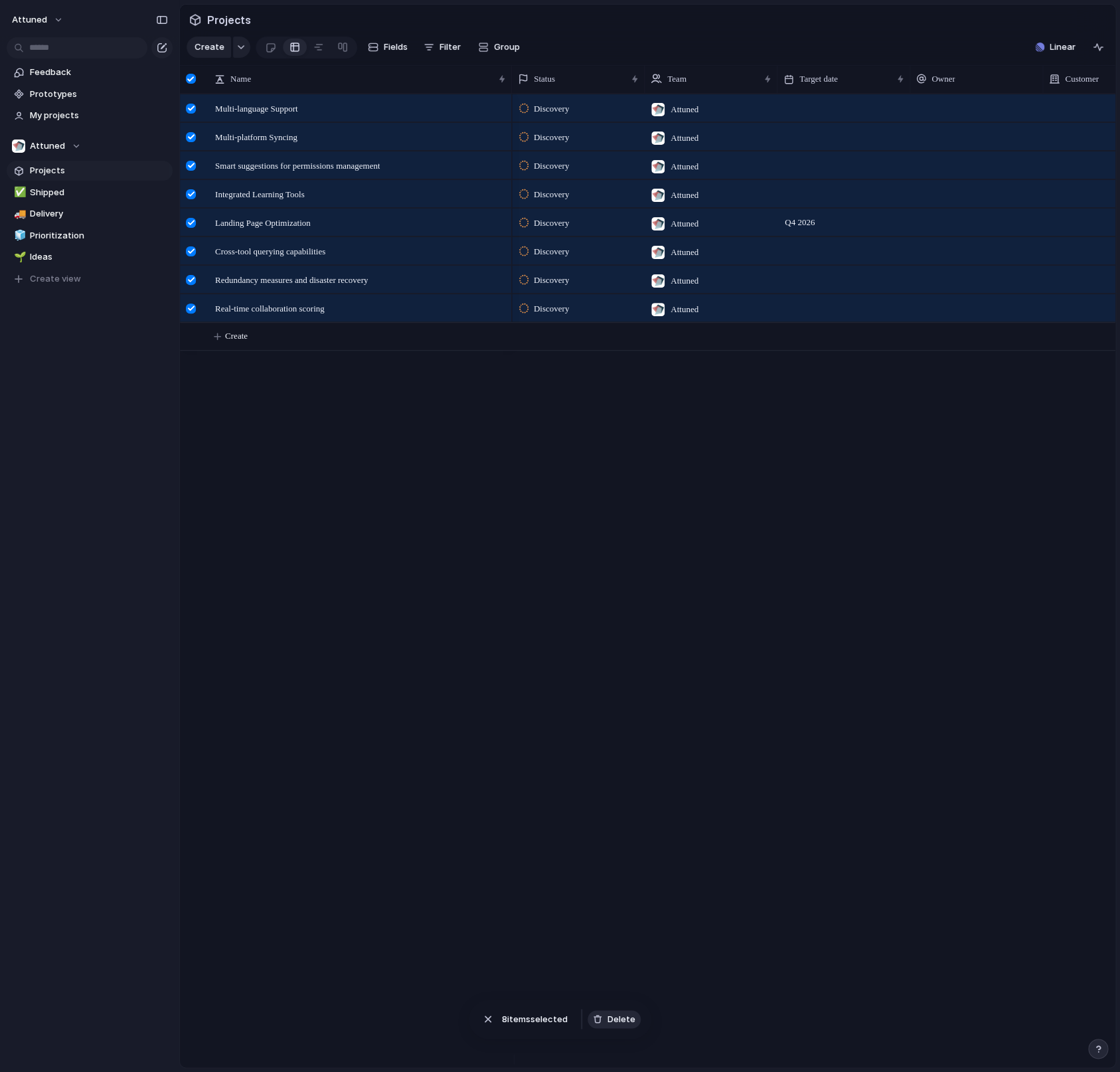
click at [618, 1018] on span "Delete" at bounding box center [621, 1018] width 28 height 13
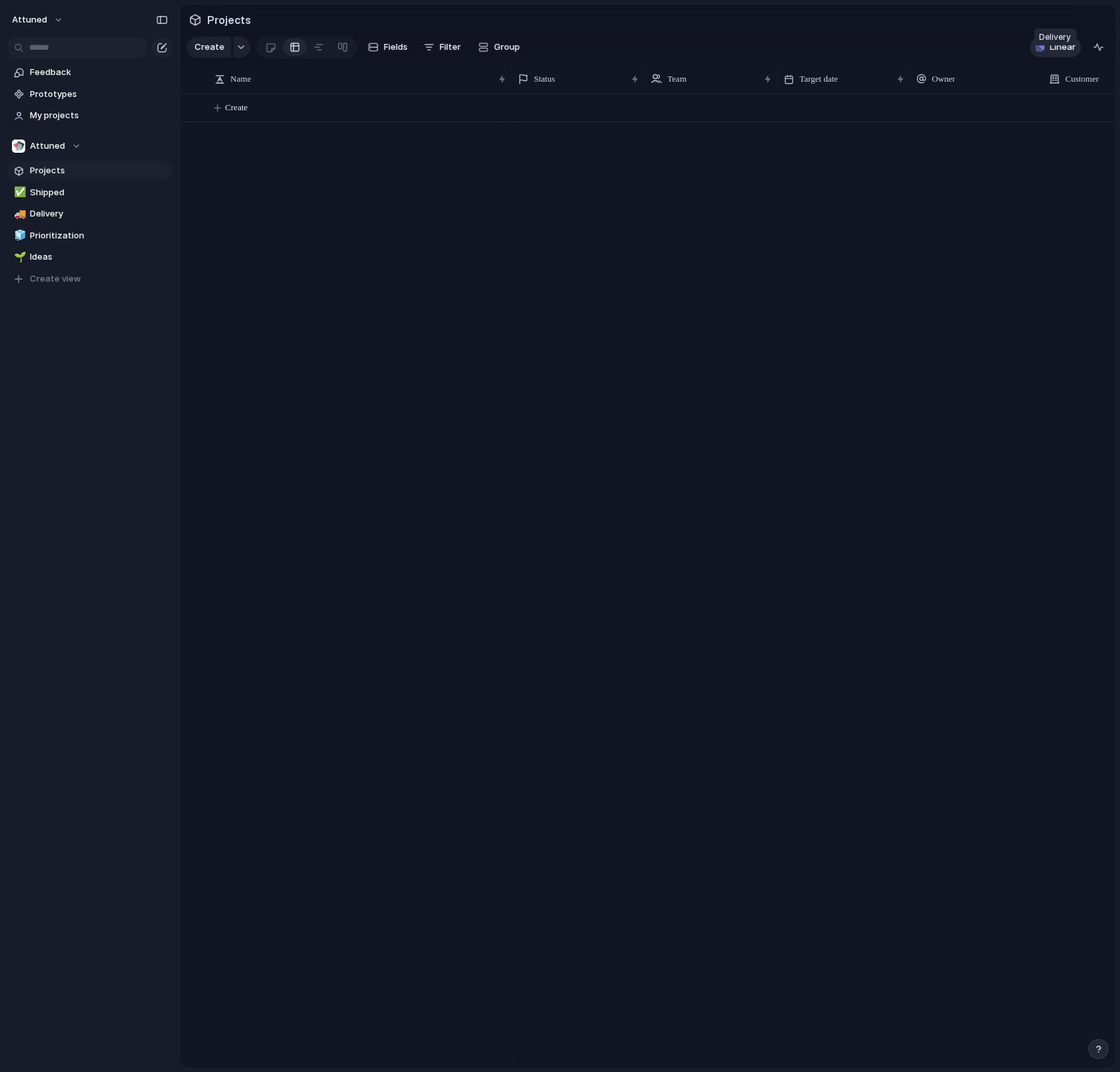
click at [1066, 54] on span "Linear" at bounding box center [1062, 47] width 26 height 13
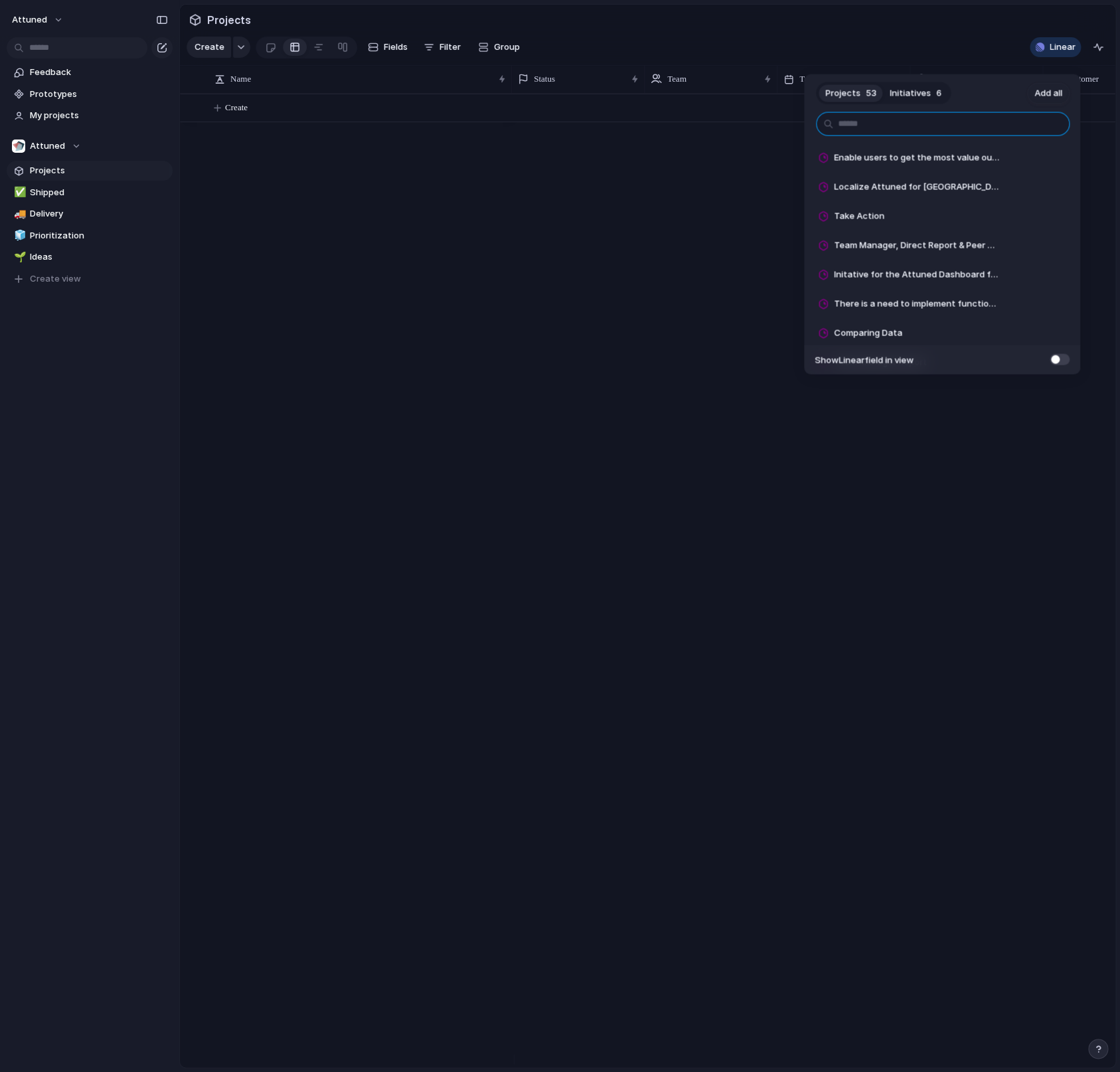
click at [925, 130] on input "text" at bounding box center [942, 125] width 253 height 24
click at [912, 91] on span "Initiatives" at bounding box center [910, 93] width 42 height 13
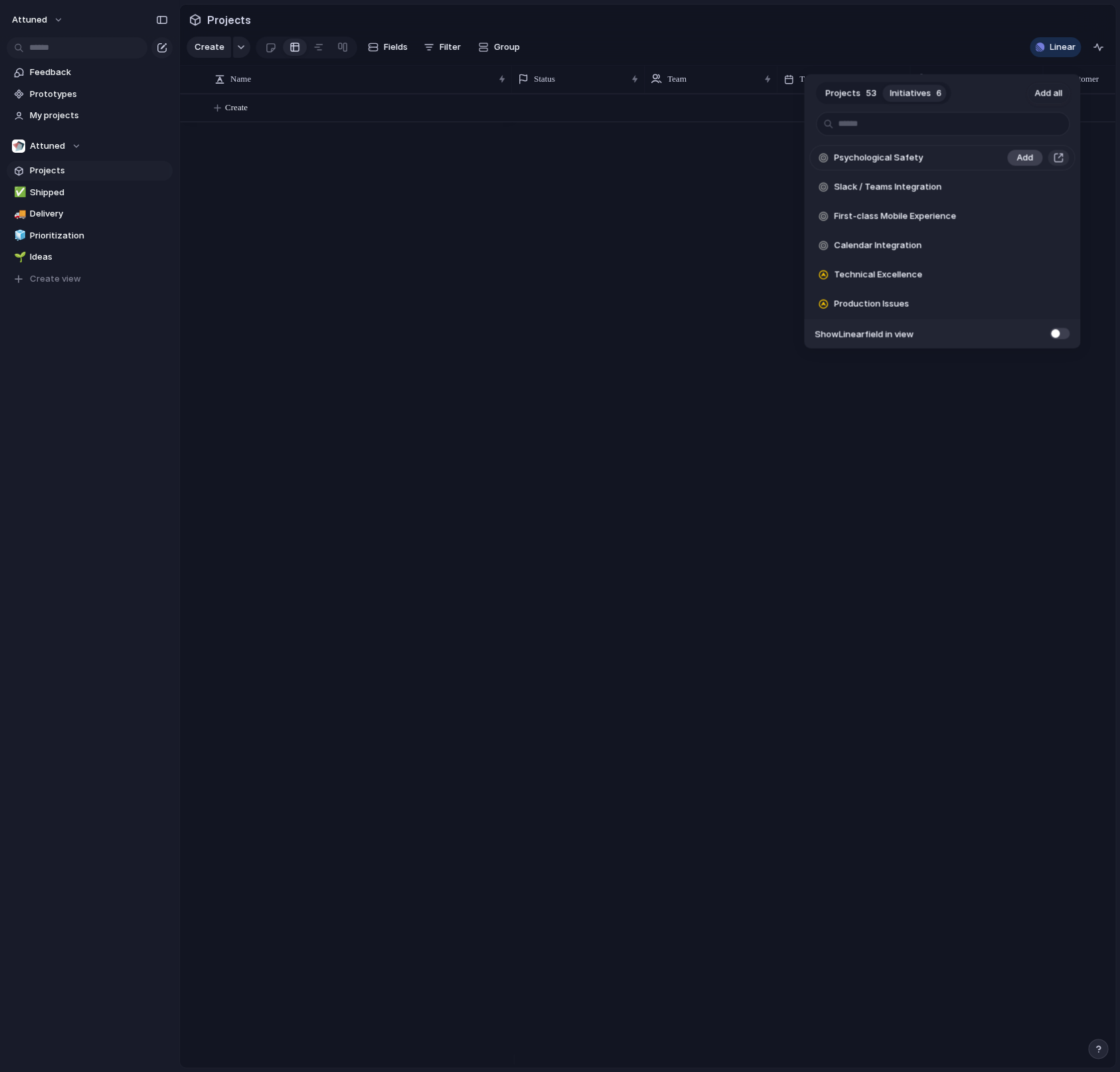
click at [1021, 160] on span "Add" at bounding box center [1024, 157] width 16 height 13
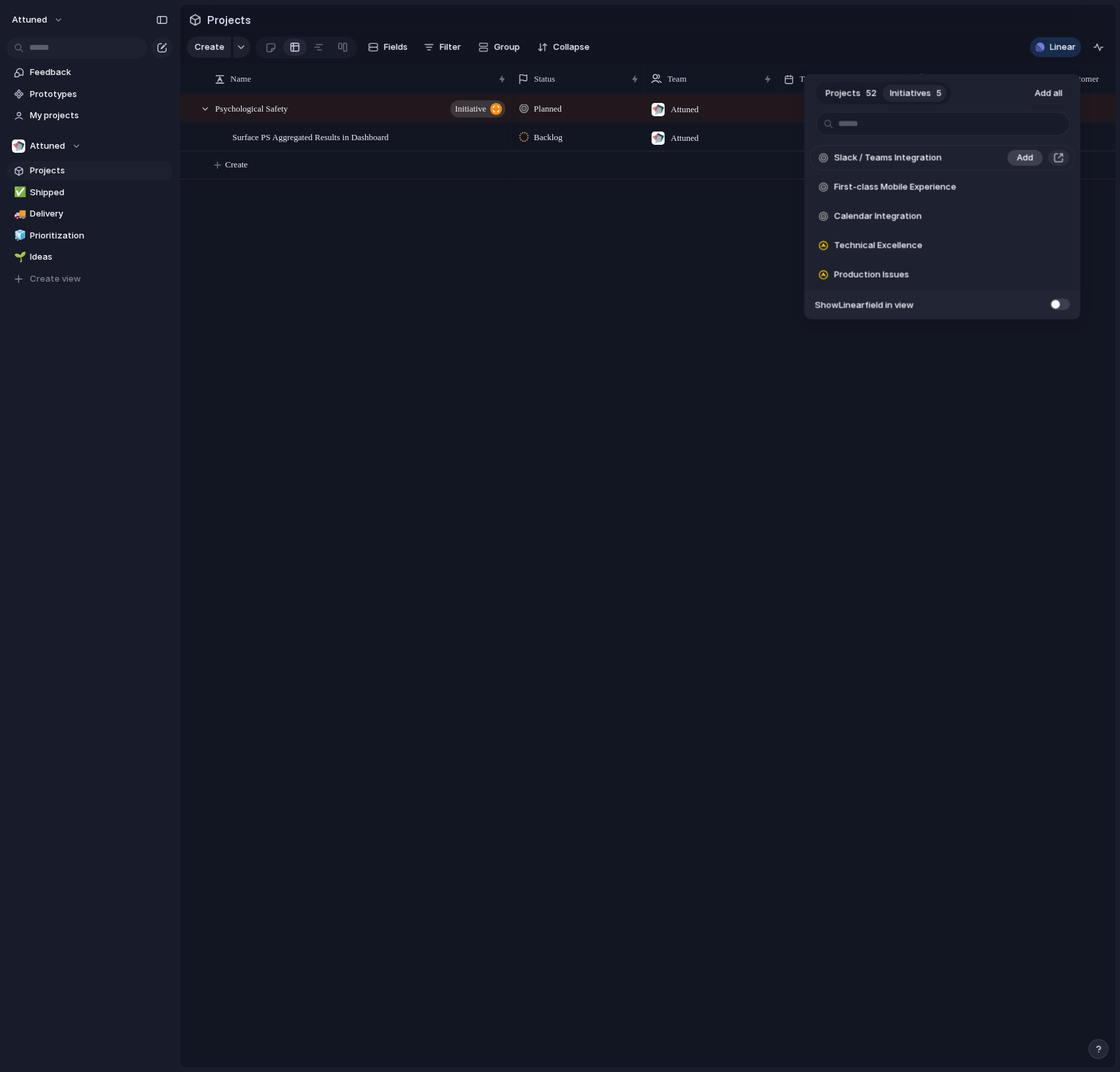
click at [1018, 158] on span "Add" at bounding box center [1024, 157] width 16 height 13
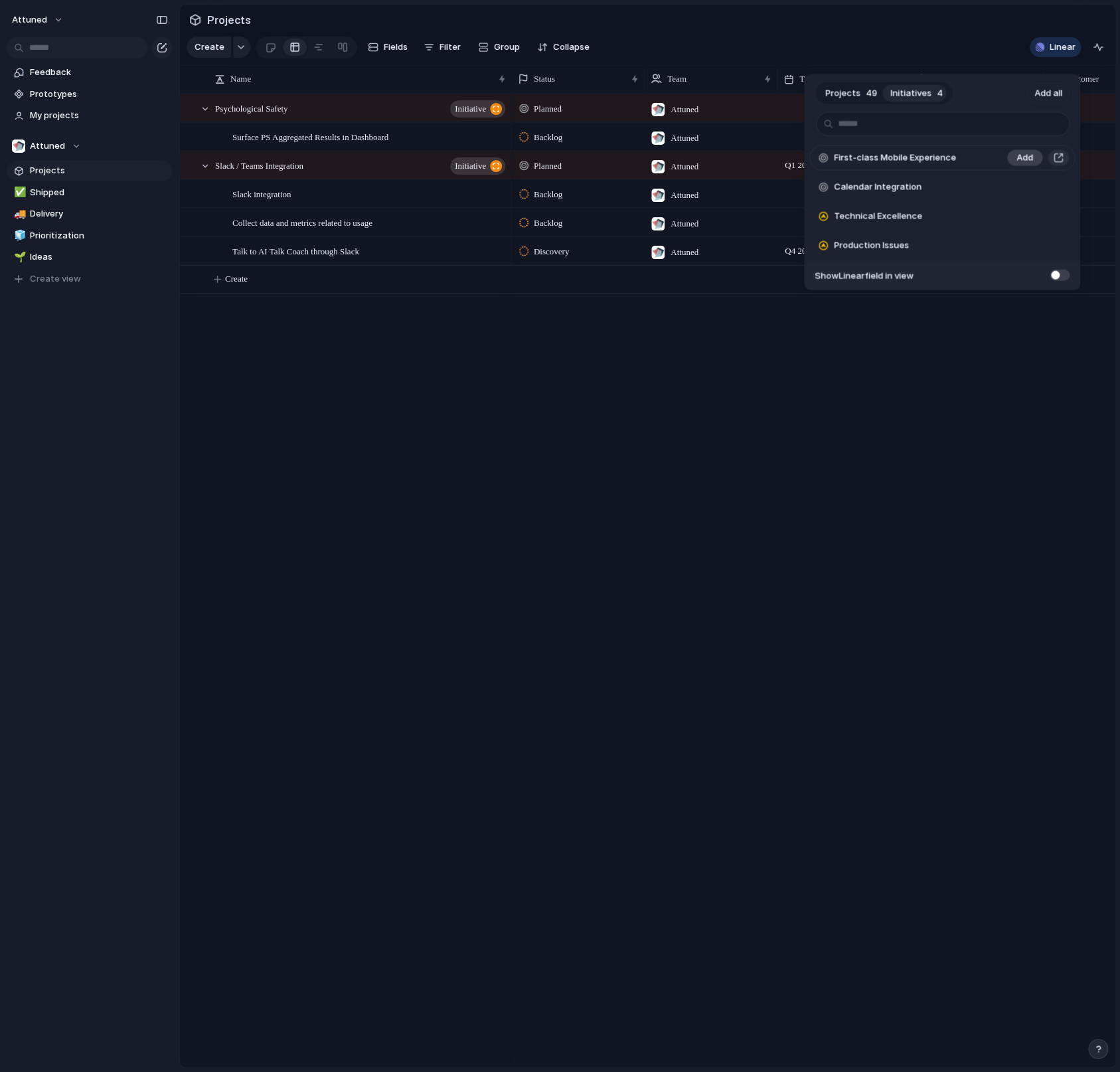
click at [1019, 161] on span "Add" at bounding box center [1024, 157] width 16 height 13
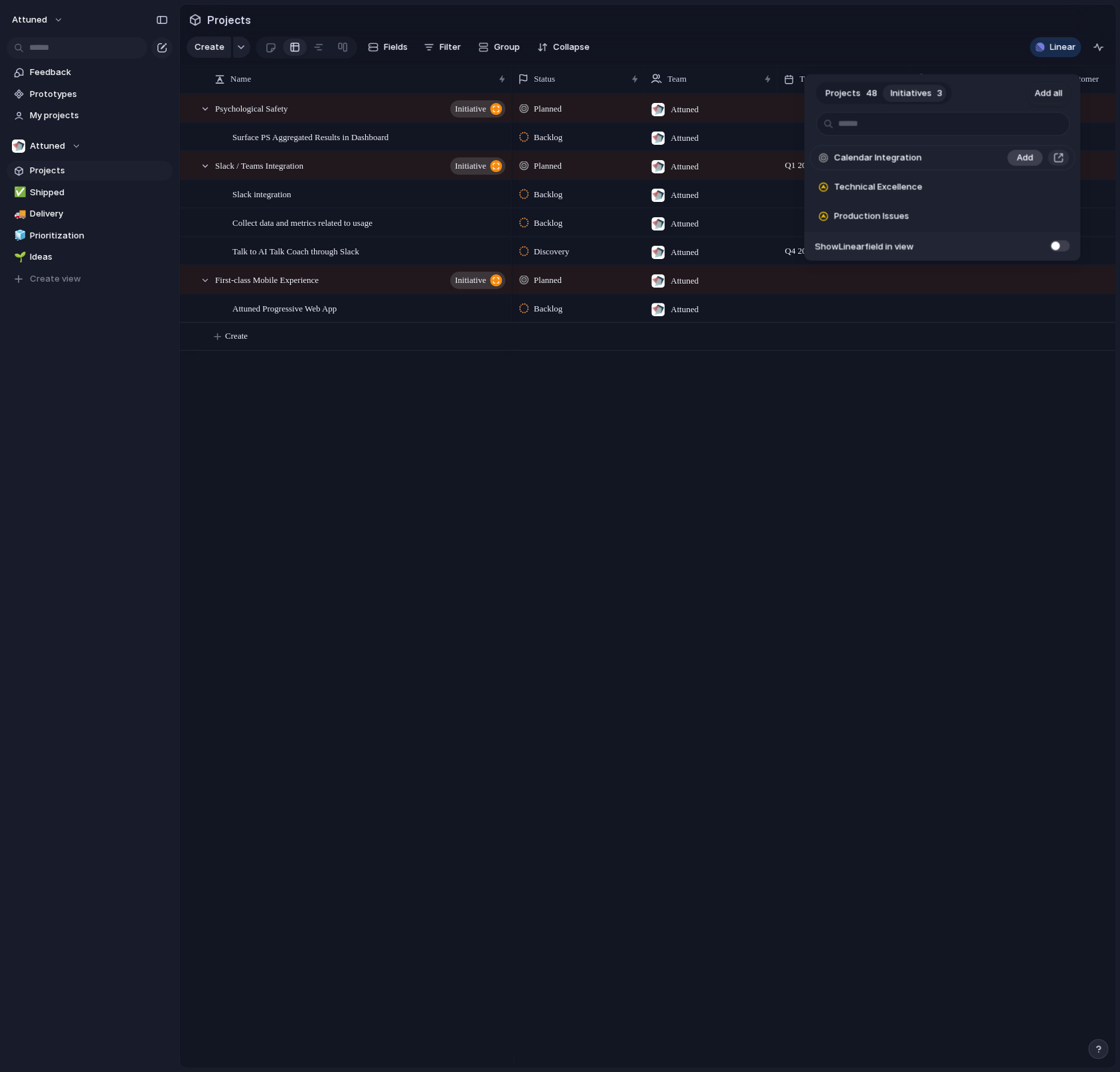
click at [1020, 164] on span "Add" at bounding box center [1024, 157] width 16 height 13
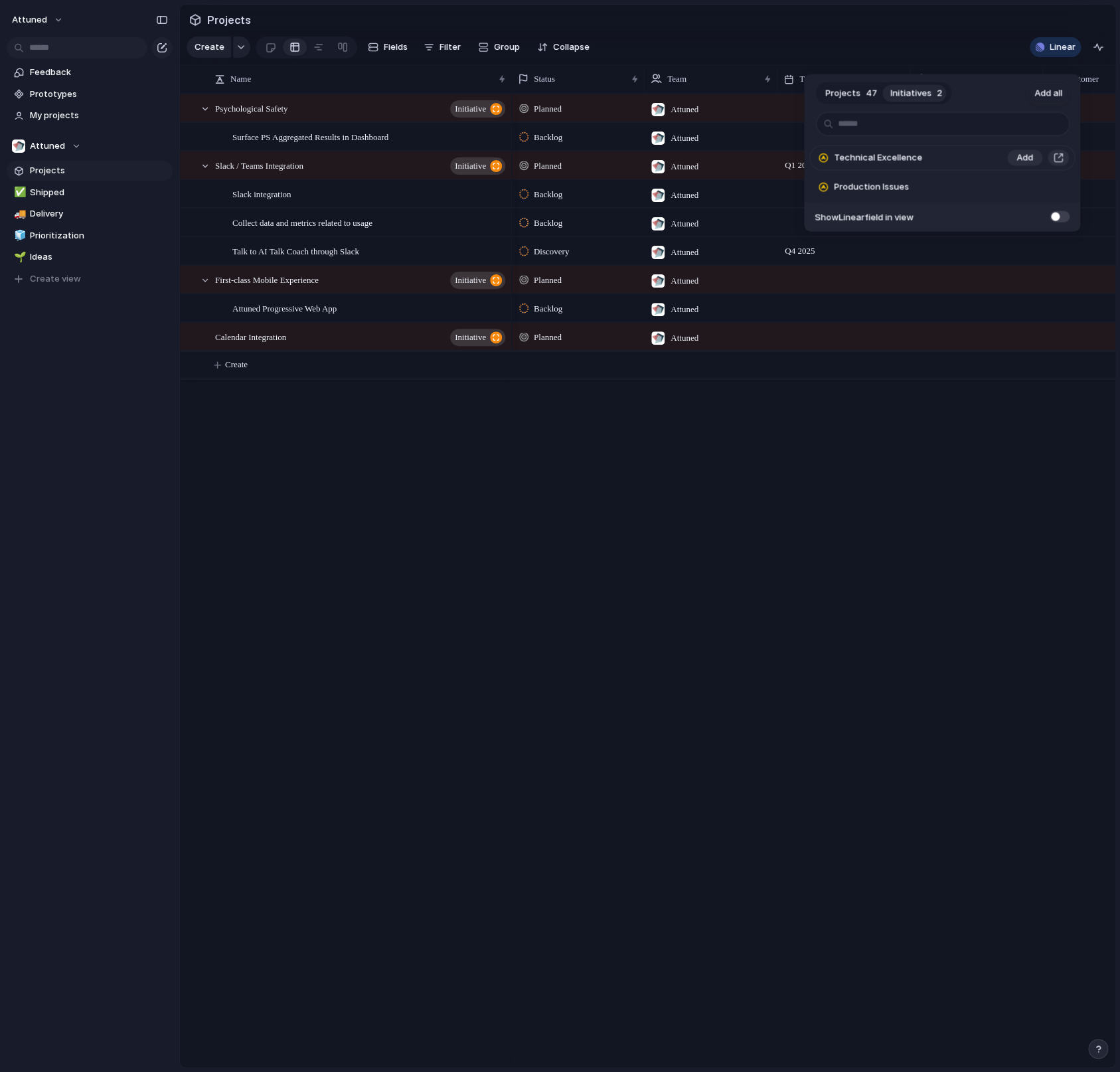
click at [1021, 166] on li "Technical Excellence Add" at bounding box center [942, 157] width 266 height 25
click at [792, 578] on div "Projects 47 Initiatives 2 Add all Technical Excellence Add Production Issues Ad…" at bounding box center [560, 536] width 1120 height 1072
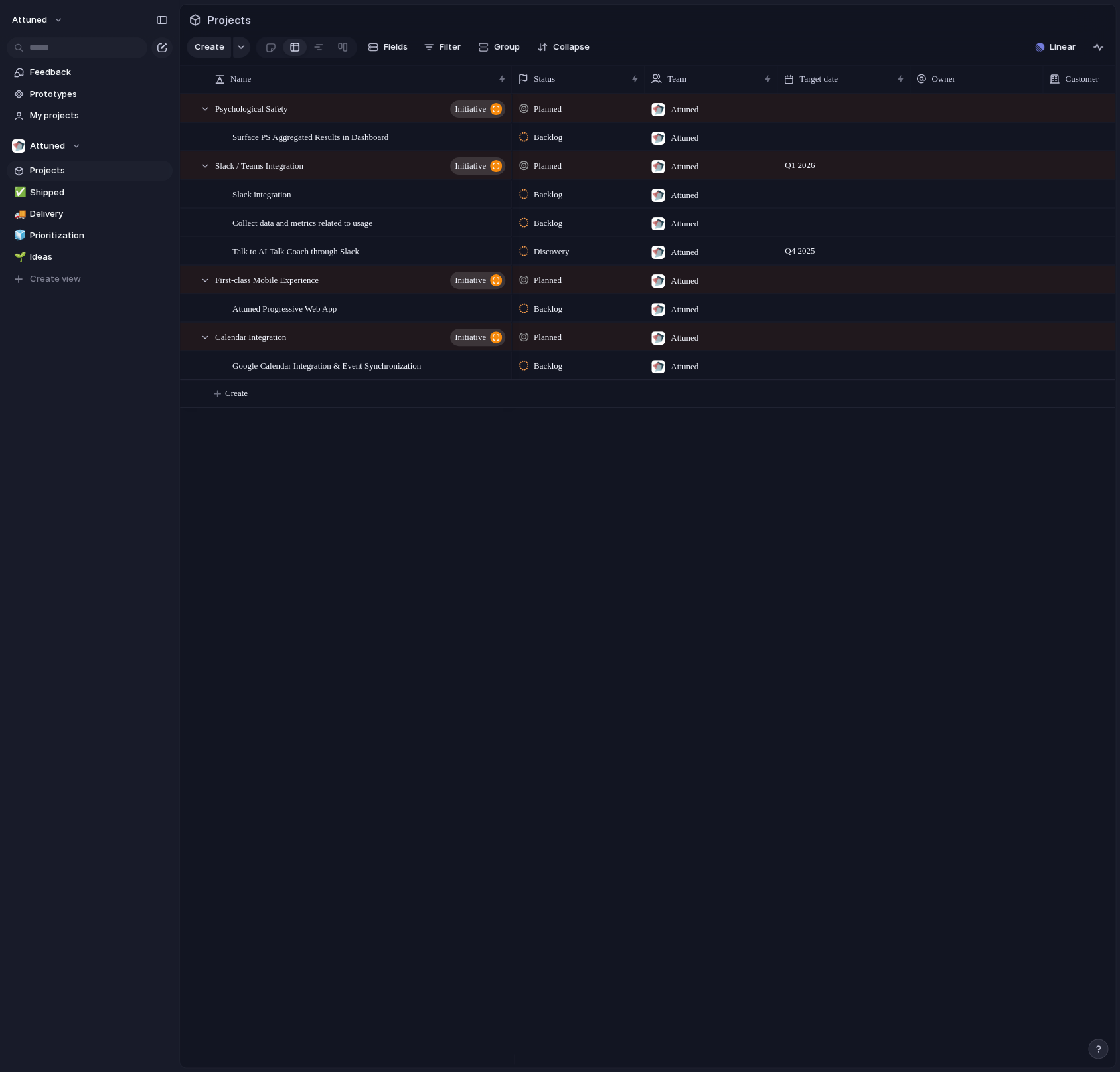
scroll to position [0, 177]
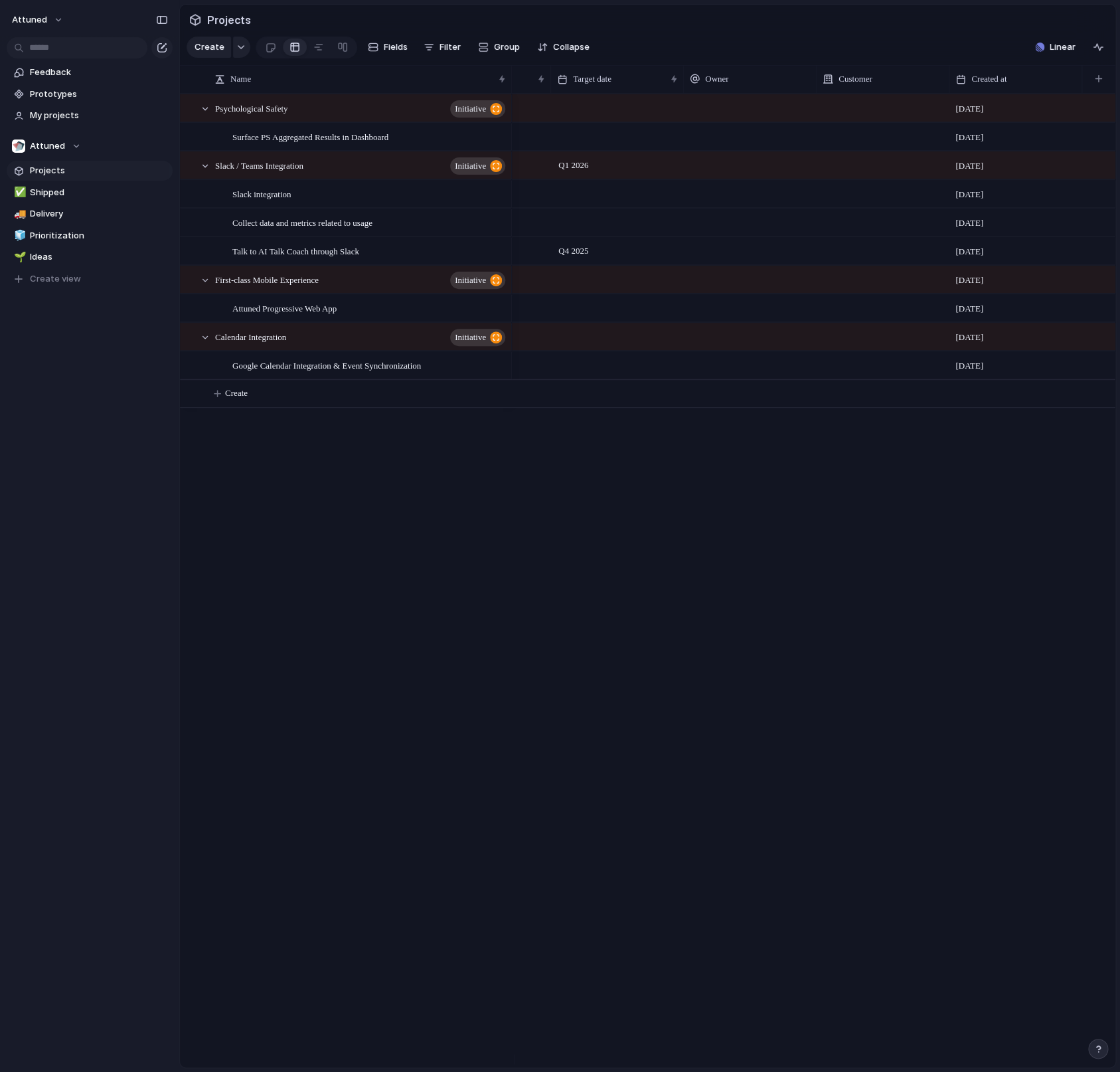
click at [855, 186] on div at bounding box center [883, 183] width 131 height 5
click at [880, 182] on div "Kadokawa" at bounding box center [560, 536] width 1120 height 1072
click at [868, 178] on div at bounding box center [882, 164] width 132 height 27
click at [834, 235] on div at bounding box center [829, 235] width 23 height 23
click at [851, 497] on div "Kadokawa" at bounding box center [560, 536] width 1120 height 1072
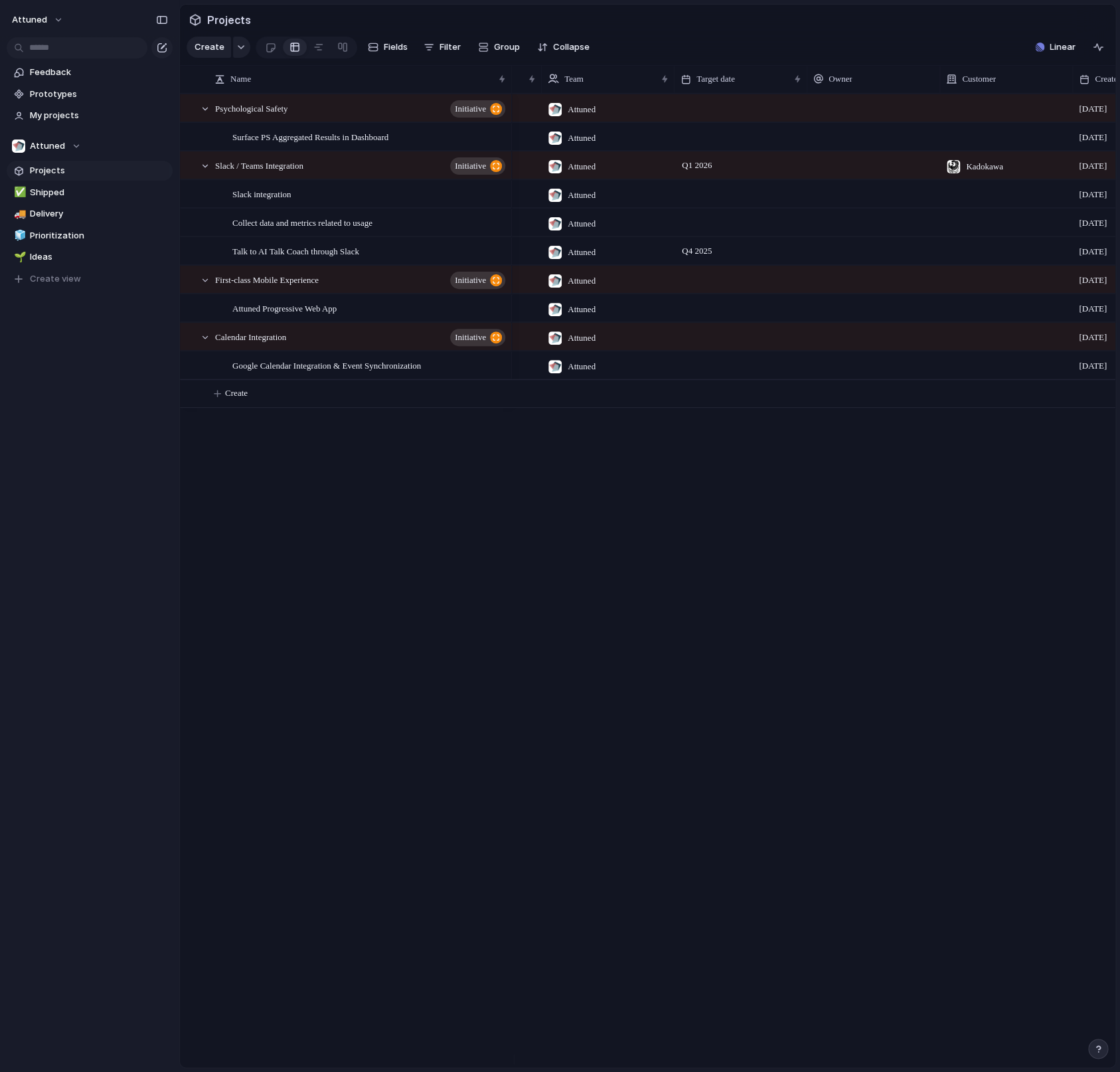
click at [946, 292] on div at bounding box center [1006, 279] width 132 height 27
click at [921, 400] on div "Kadokawa" at bounding box center [560, 536] width 1120 height 1072
click at [696, 454] on div "Planned Attuned [DATE] Backlog Attuned [DATE] Planned Attuned Q1 2026 Kadokawa …" at bounding box center [814, 580] width 604 height 973
click at [989, 207] on div at bounding box center [1006, 193] width 132 height 27
click at [975, 228] on input "text" at bounding box center [1007, 235] width 133 height 27
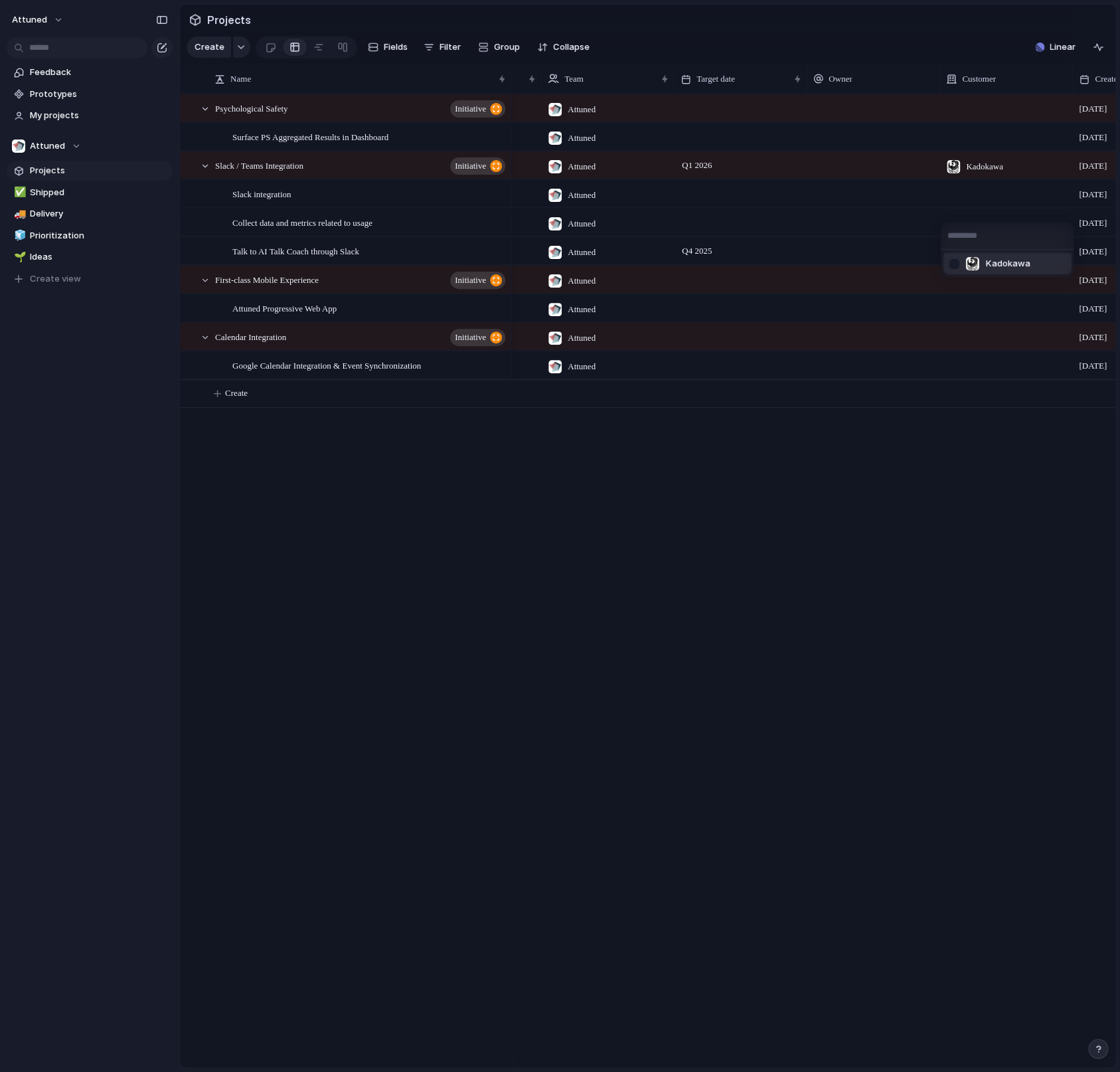
click at [878, 512] on div "Kadokawa" at bounding box center [560, 536] width 1120 height 1072
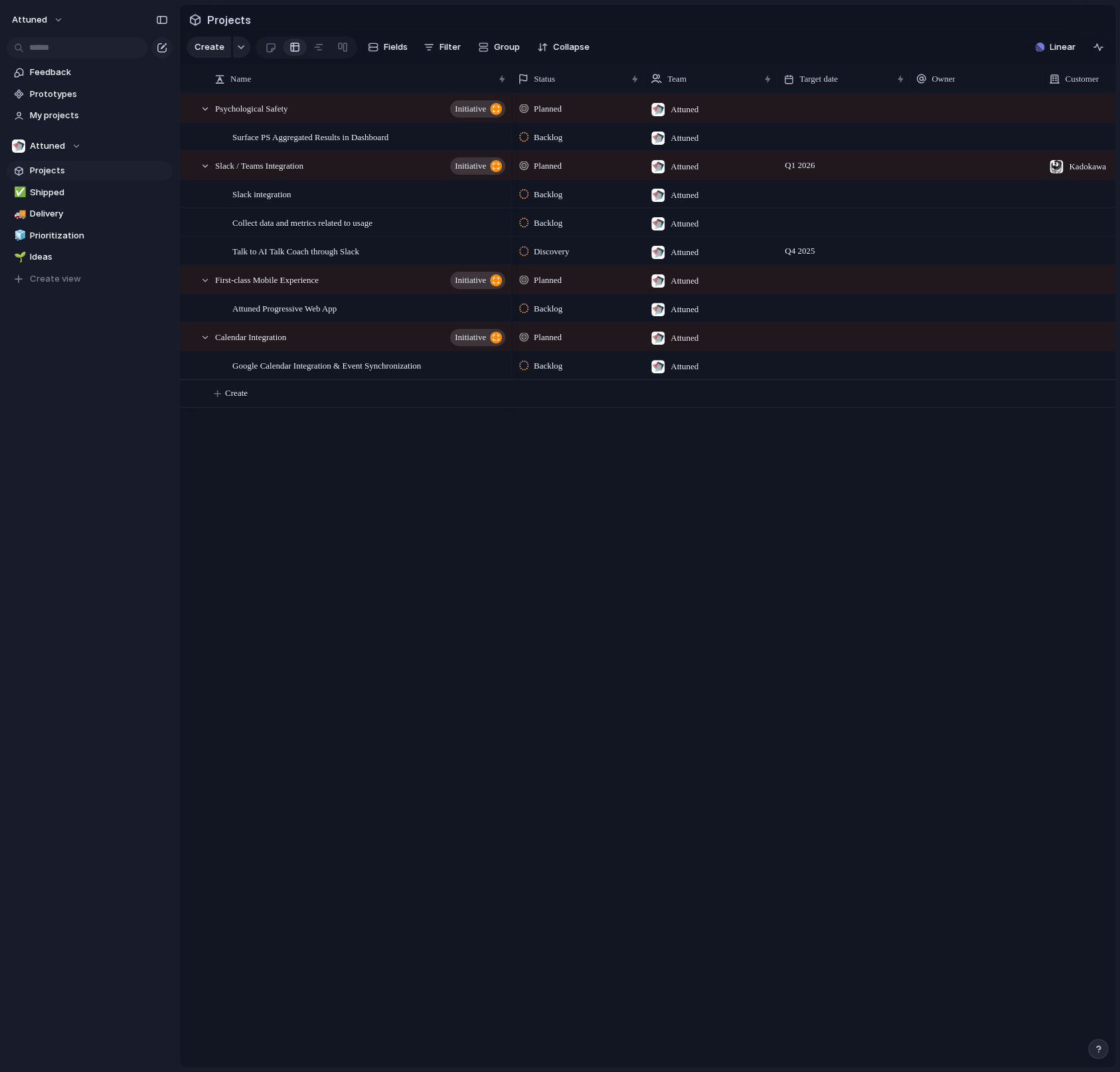
click at [1074, 207] on div at bounding box center [1109, 193] width 132 height 27
click at [1018, 238] on input "text" at bounding box center [1046, 235] width 133 height 27
type input "*"
click at [804, 549] on div "Kadokawa" at bounding box center [560, 536] width 1120 height 1072
click at [48, 29] on button "Attuned" at bounding box center [38, 20] width 64 height 22
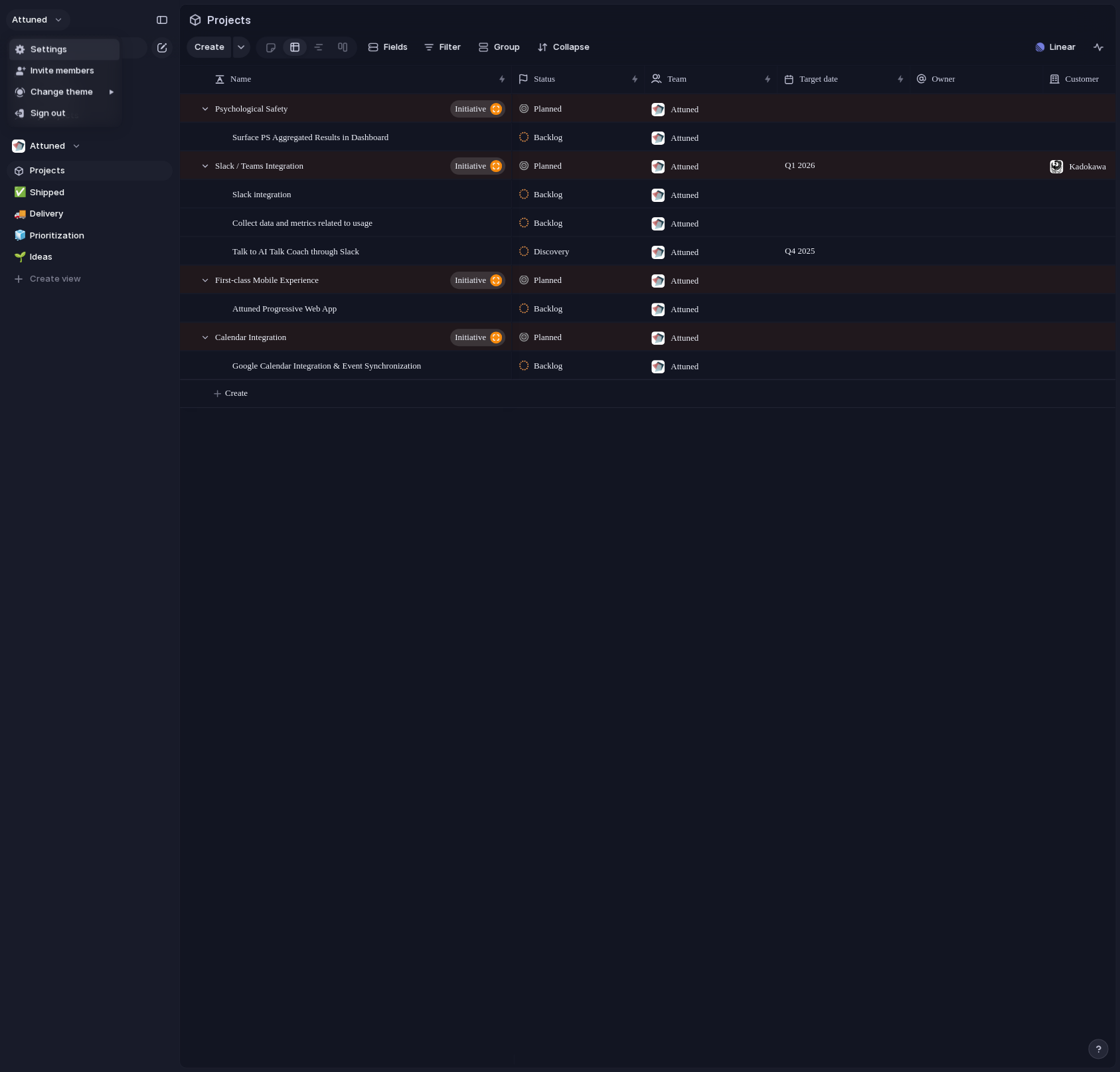
scroll to position [0, 103]
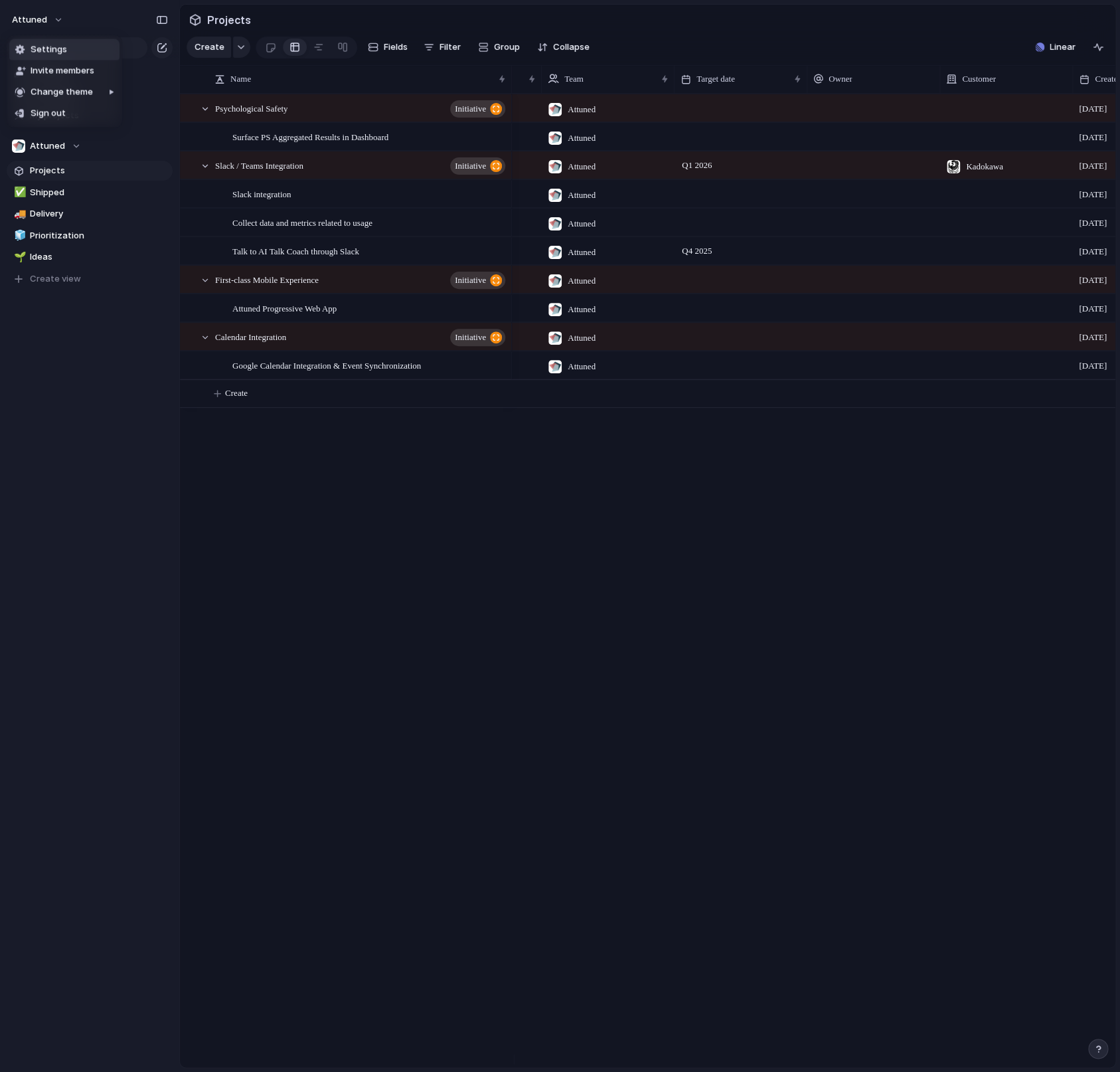
click at [55, 52] on span "Settings" at bounding box center [48, 49] width 36 height 13
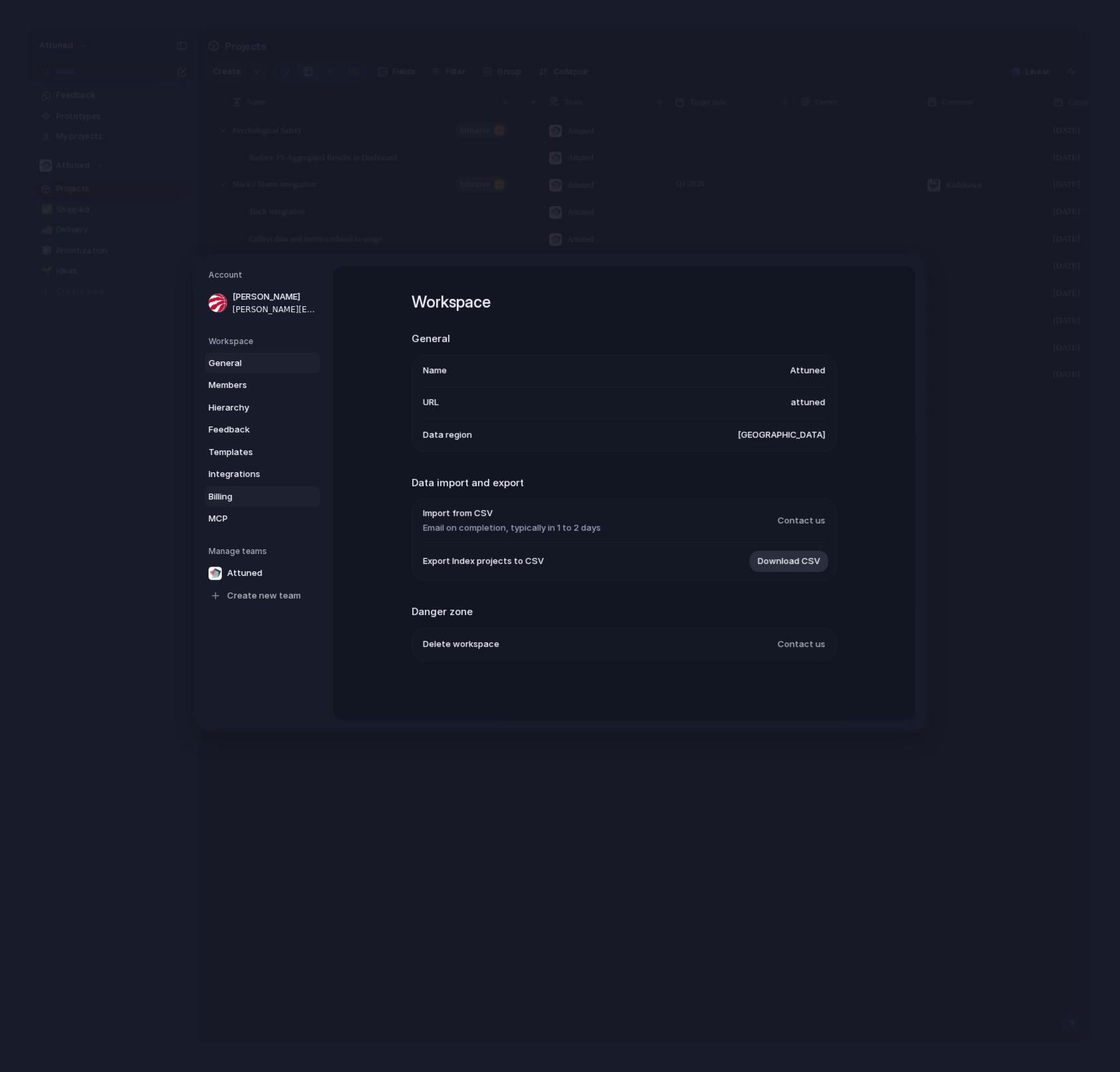
click at [255, 486] on link "Billing" at bounding box center [262, 496] width 116 height 22
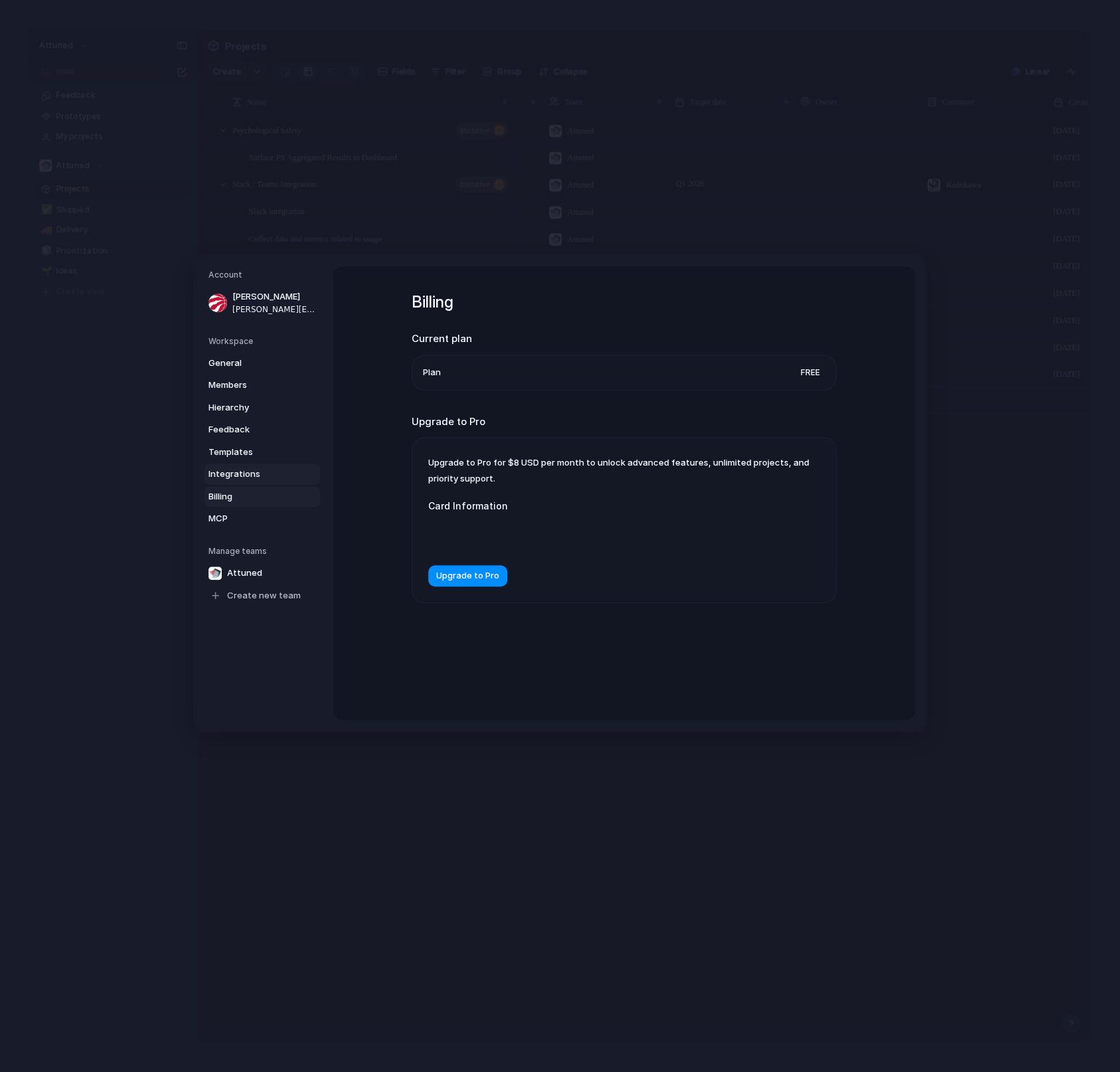
click at [259, 473] on span "Integrations" at bounding box center [251, 473] width 85 height 13
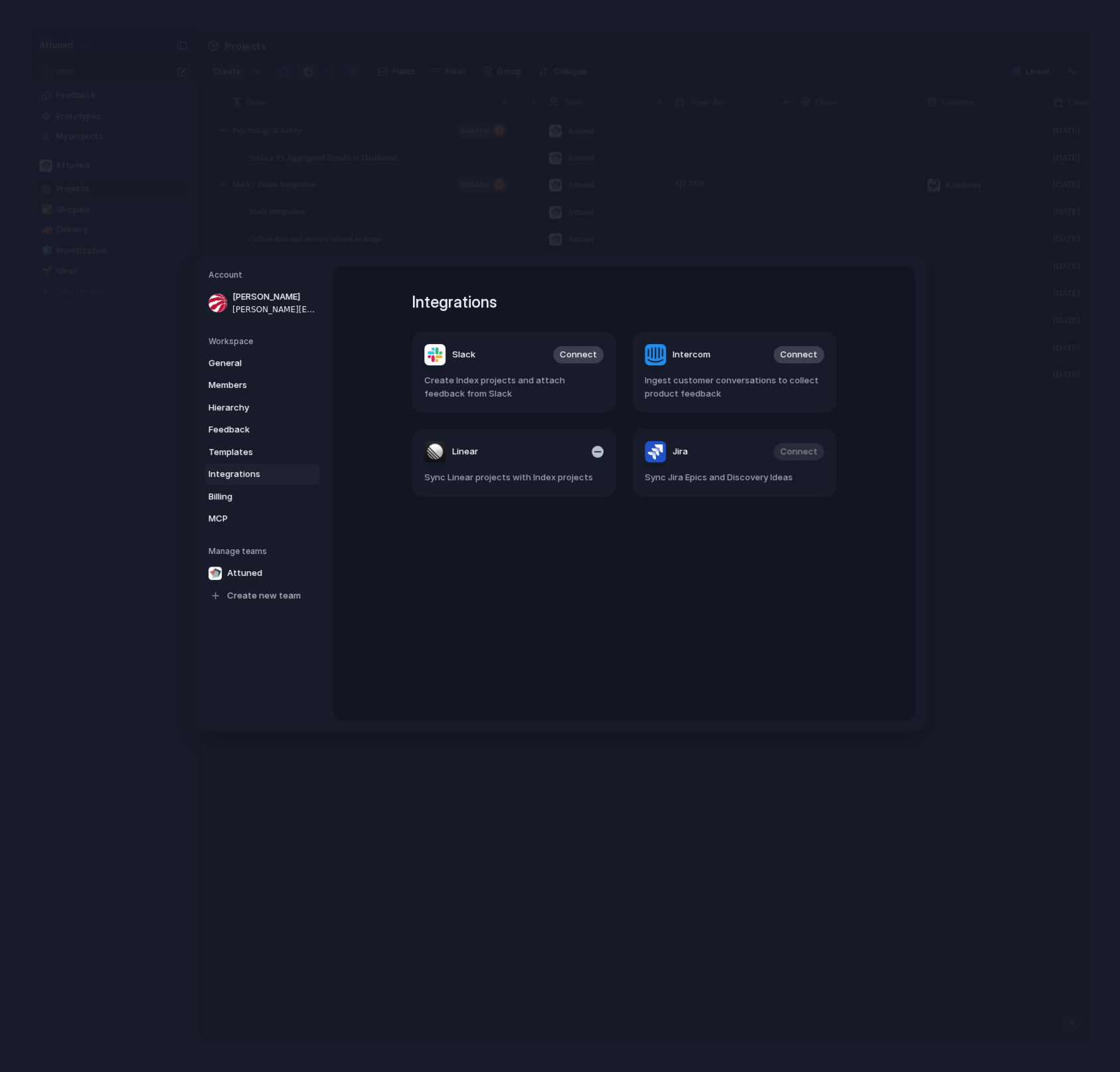
click at [530, 462] on header "Linear" at bounding box center [513, 452] width 179 height 22
click at [471, 449] on span "Linear" at bounding box center [465, 451] width 26 height 13
click at [443, 455] on div "Linear" at bounding box center [451, 452] width 54 height 22
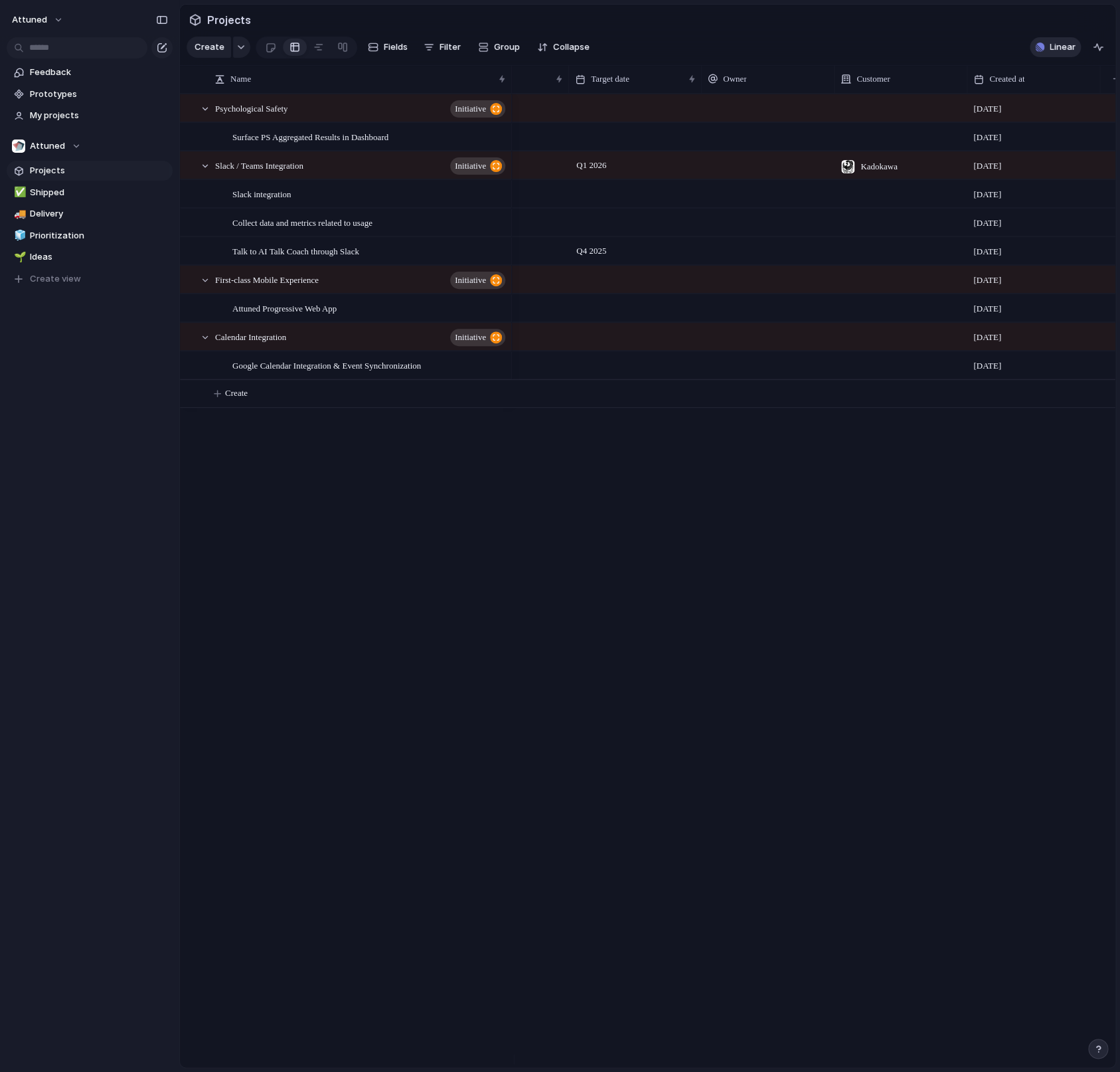
click at [1053, 54] on span "Linear" at bounding box center [1062, 47] width 26 height 13
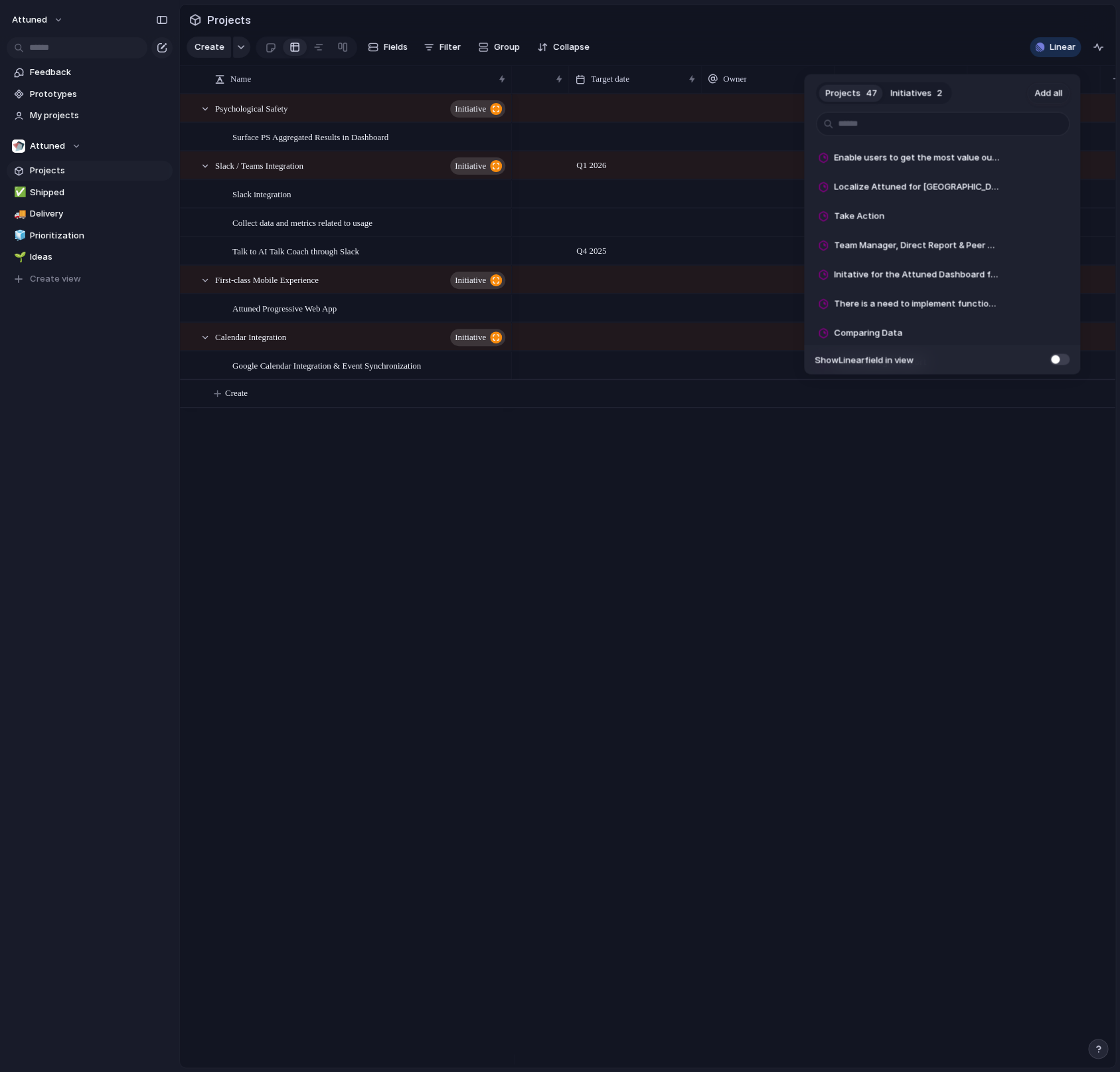
click at [923, 97] on span "Initiatives" at bounding box center [911, 93] width 42 height 13
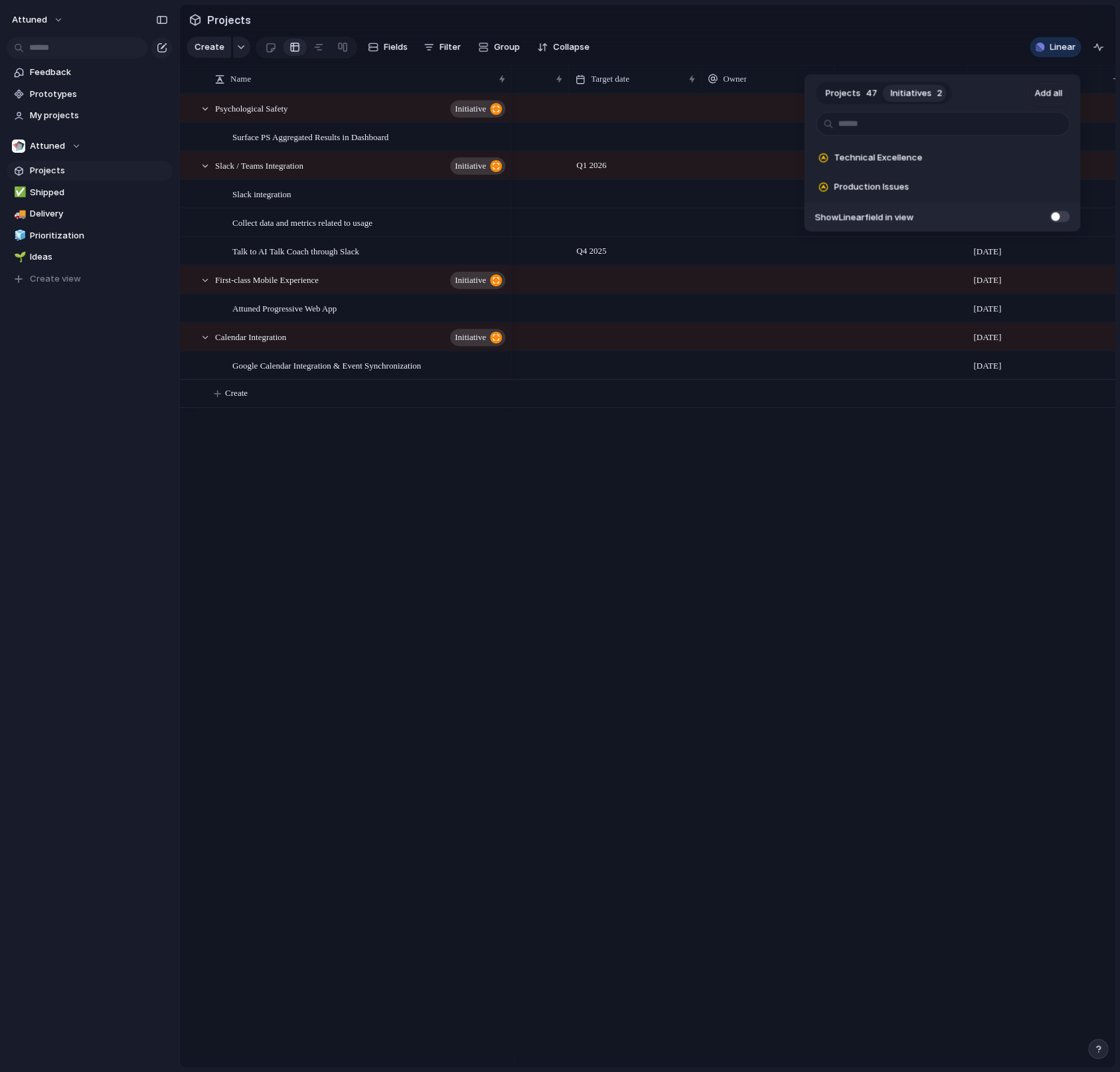
click at [854, 93] on span "Projects" at bounding box center [842, 93] width 35 height 13
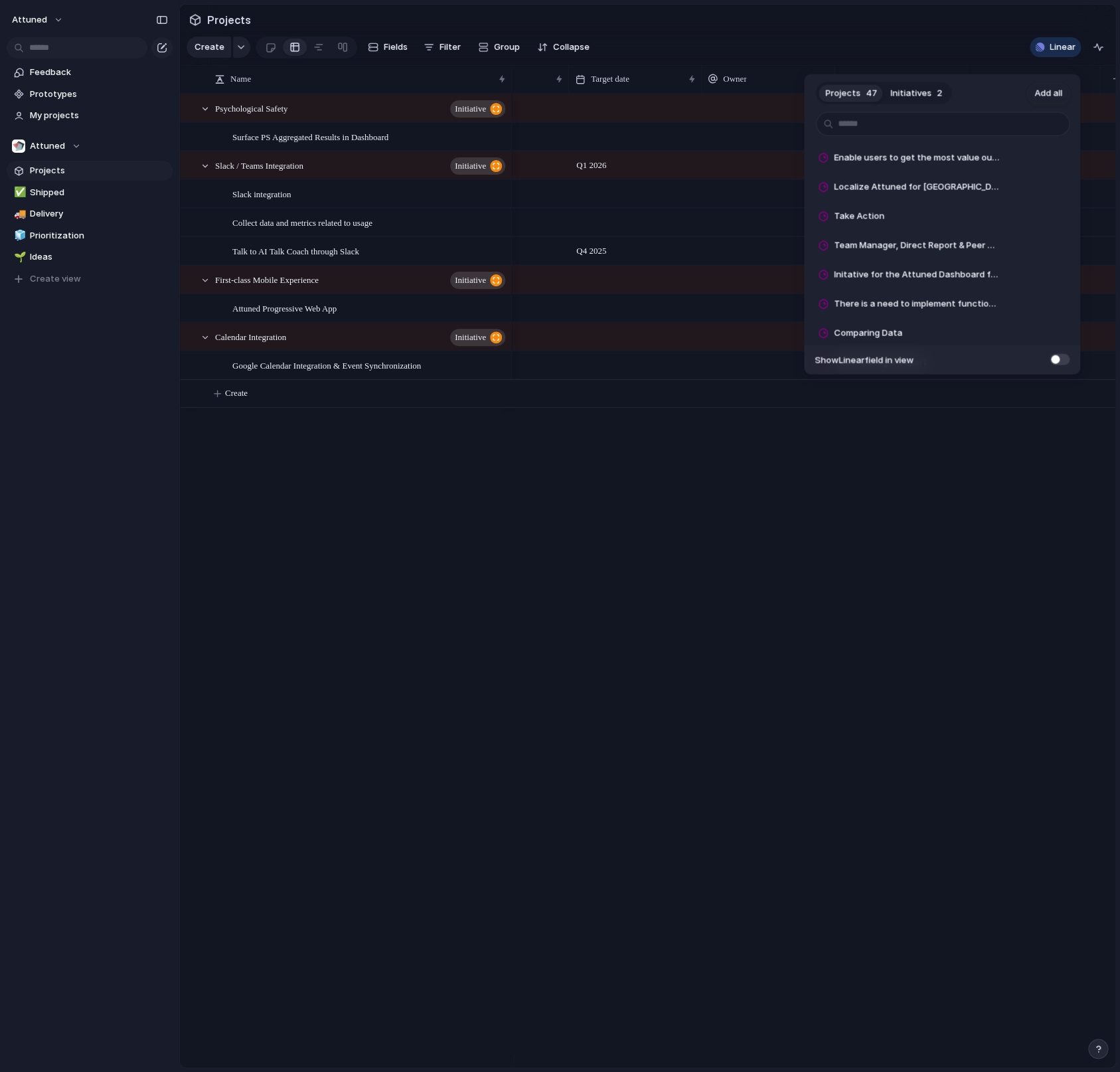
click at [1058, 366] on footer "Show Linear field in view" at bounding box center [941, 359] width 276 height 30
click at [1054, 360] on span at bounding box center [1059, 358] width 20 height 11
click at [969, 494] on div "Projects 47 Initiatives 2 Add all Enable users to get the most value out of the…" at bounding box center [560, 536] width 1120 height 1072
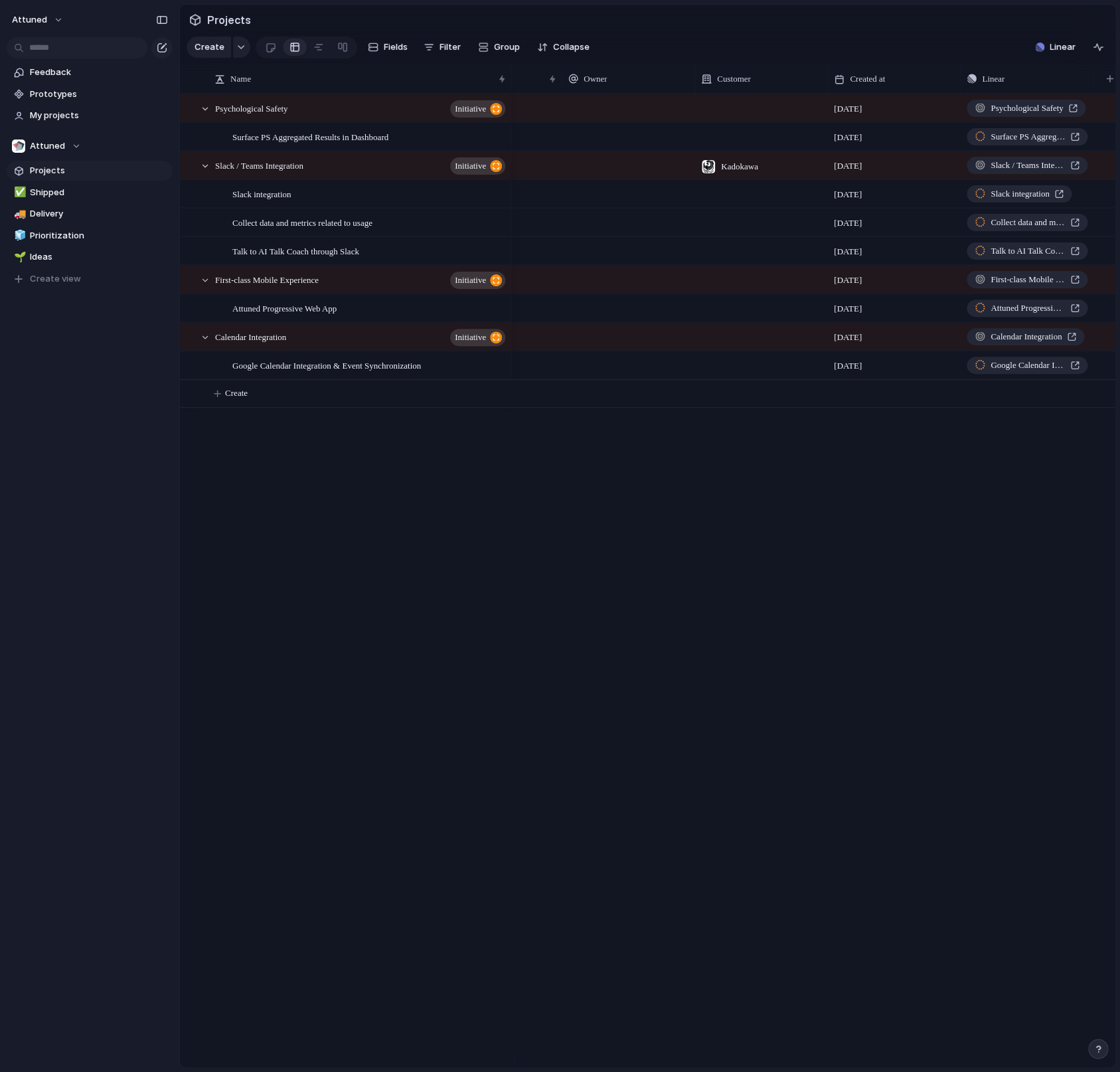
scroll to position [0, 339]
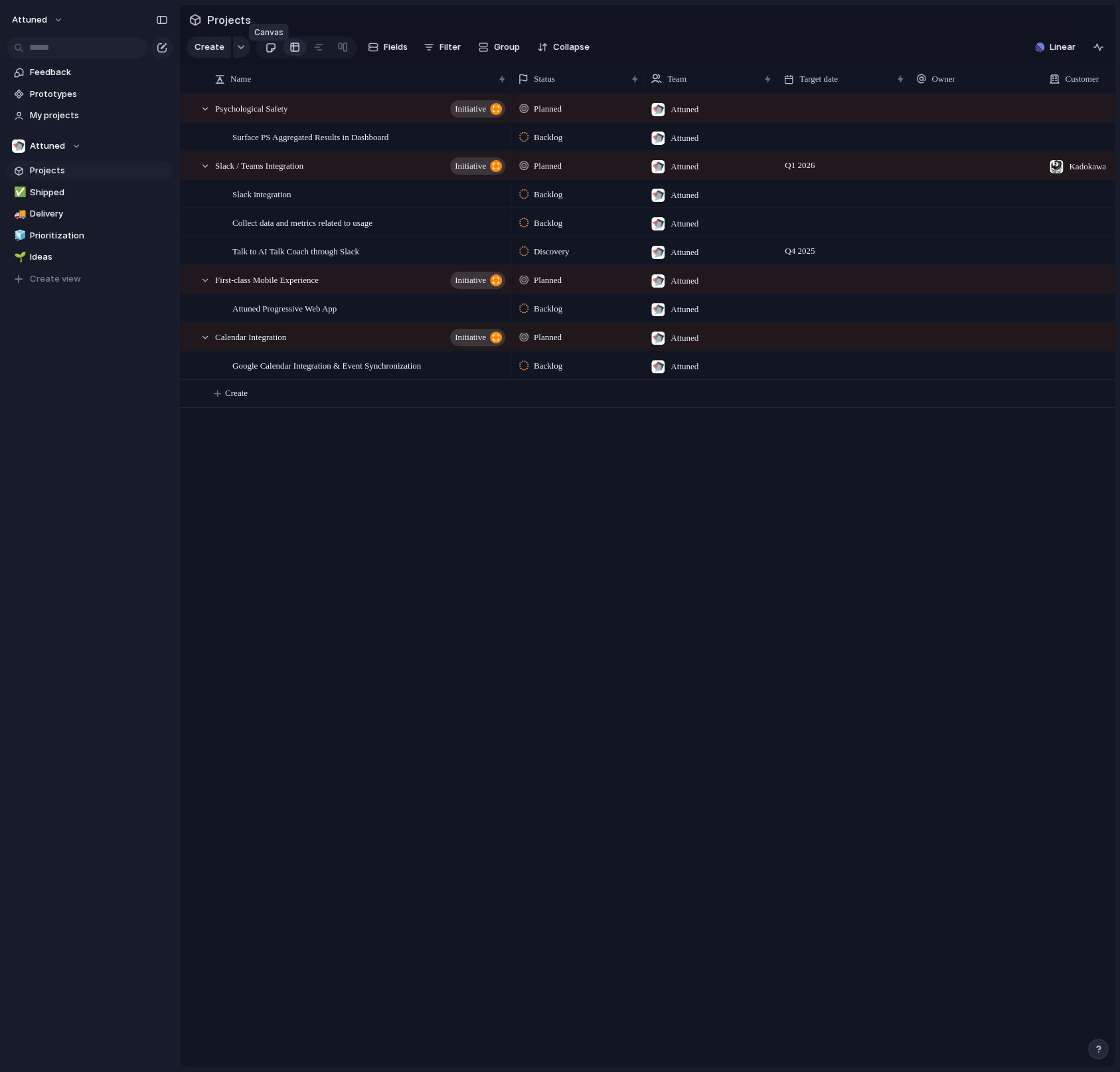
click at [269, 58] on div at bounding box center [270, 47] width 11 height 22
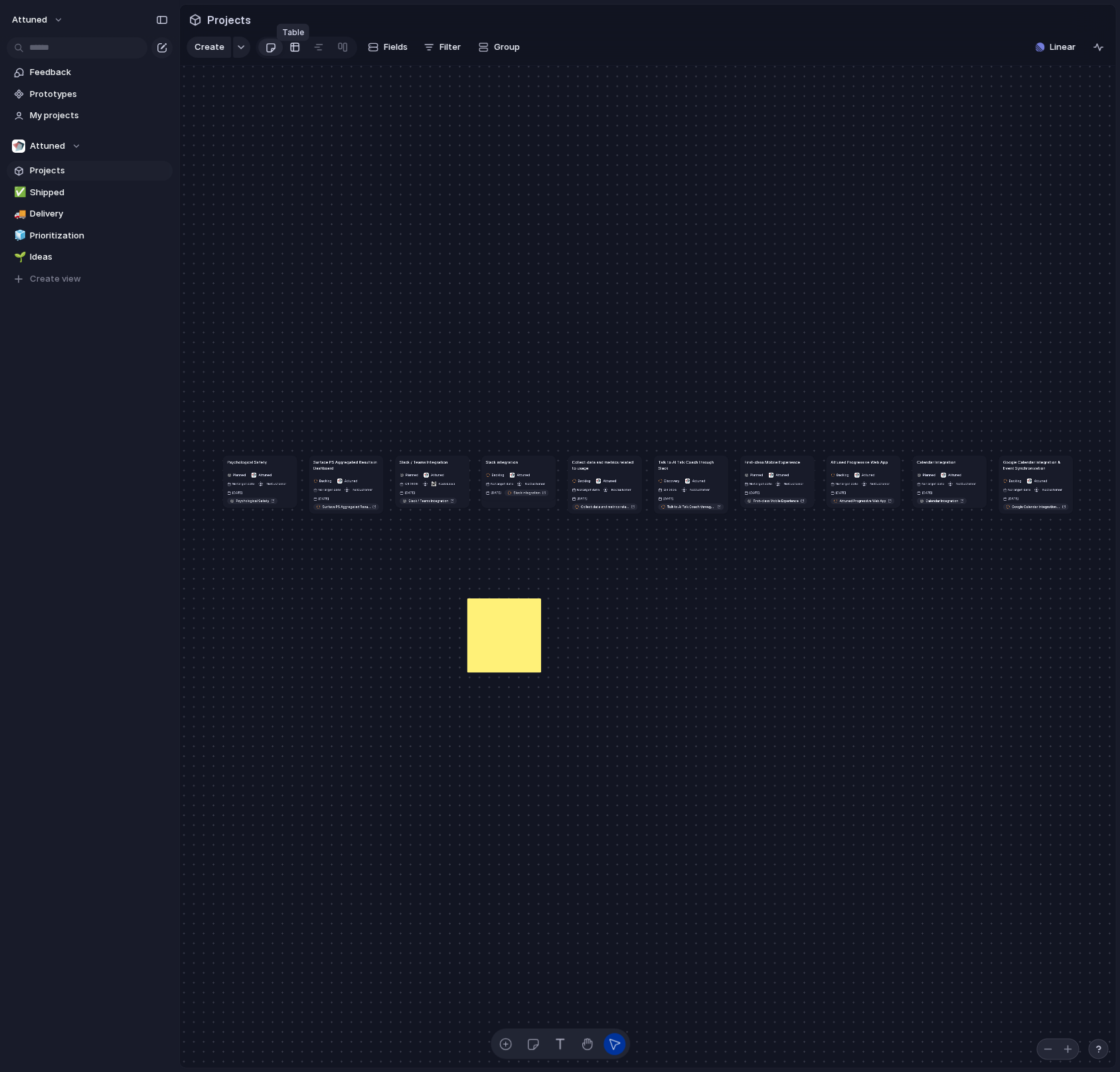
click at [291, 58] on div at bounding box center [295, 47] width 10 height 22
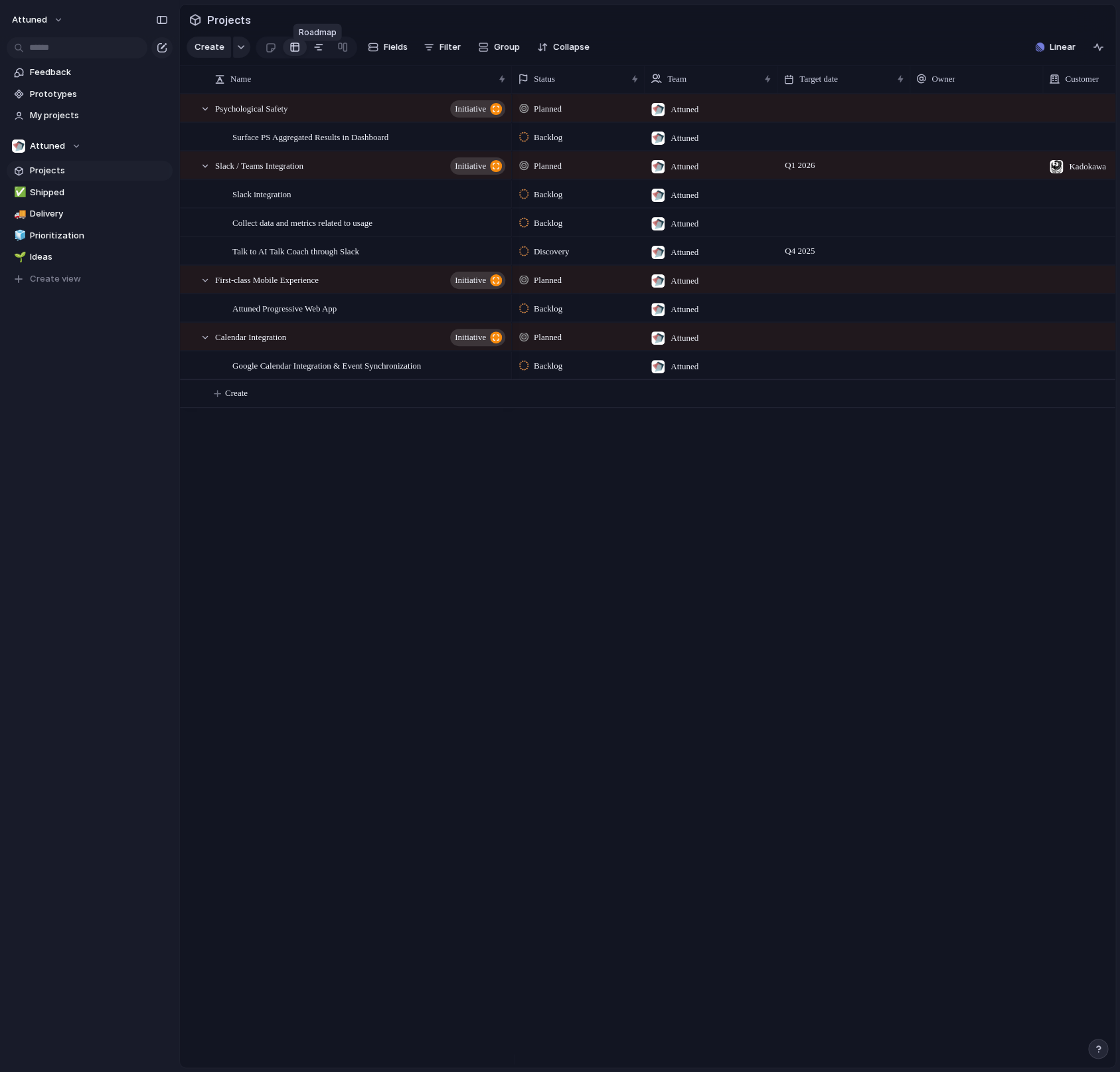
click at [318, 58] on div at bounding box center [318, 47] width 10 height 22
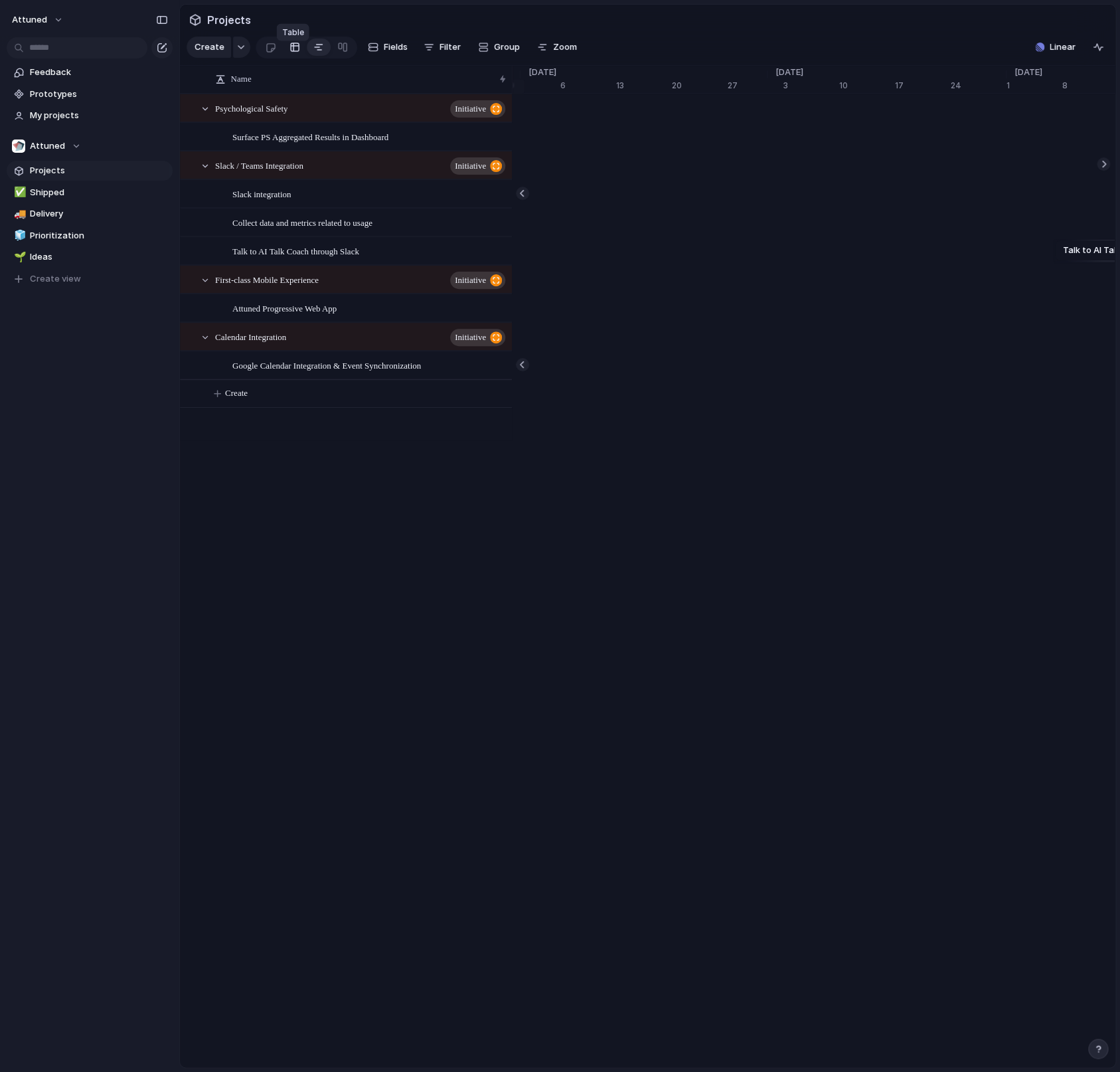
click at [296, 58] on div at bounding box center [295, 47] width 10 height 22
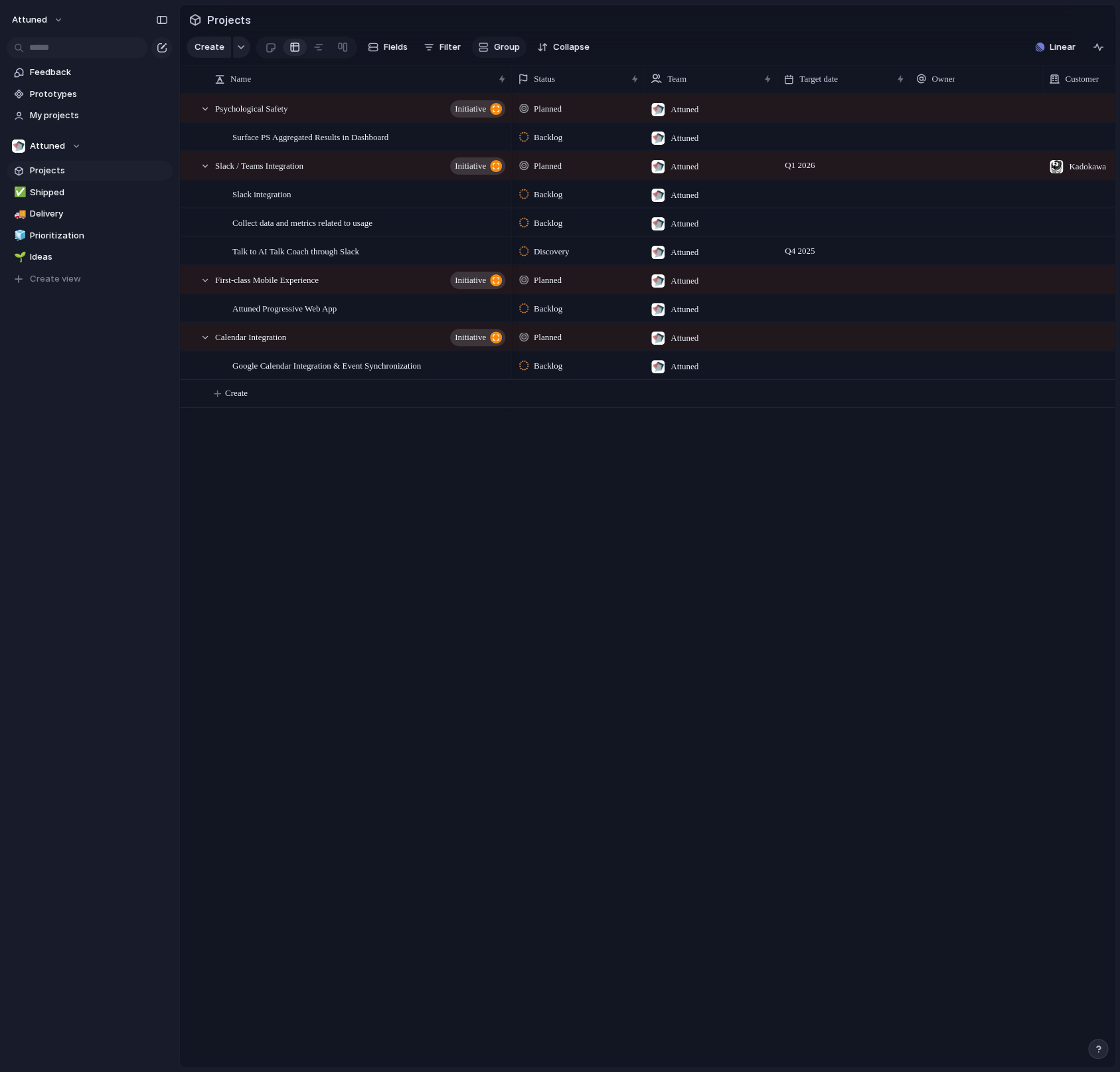
click at [492, 58] on button "Group" at bounding box center [499, 47] width 55 height 22
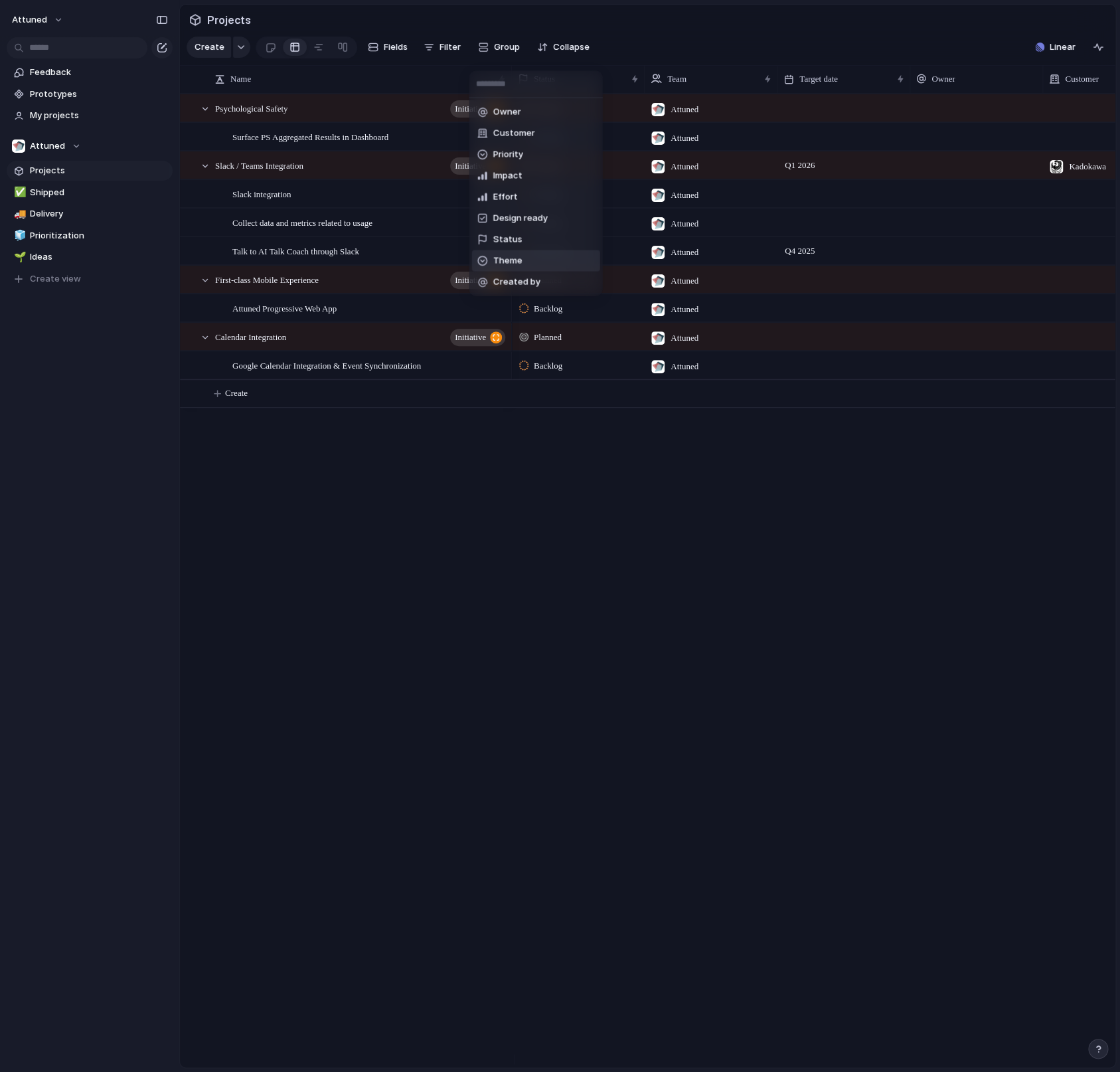
click at [667, 430] on div "Owner Customer Priority Impact Effort Design ready Status Theme Created by" at bounding box center [560, 536] width 1120 height 1072
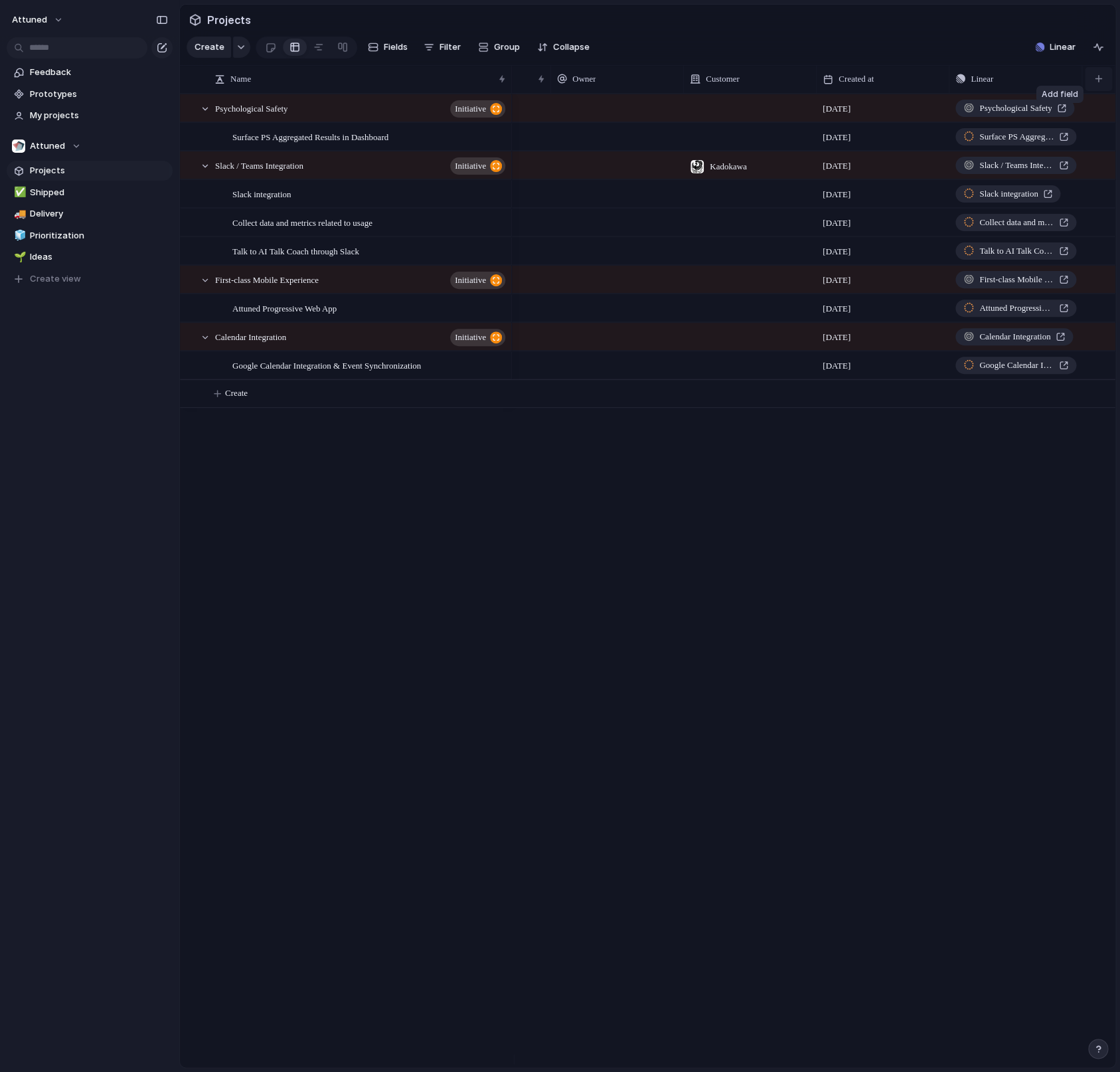
click at [1100, 91] on button "button" at bounding box center [1098, 80] width 27 height 24
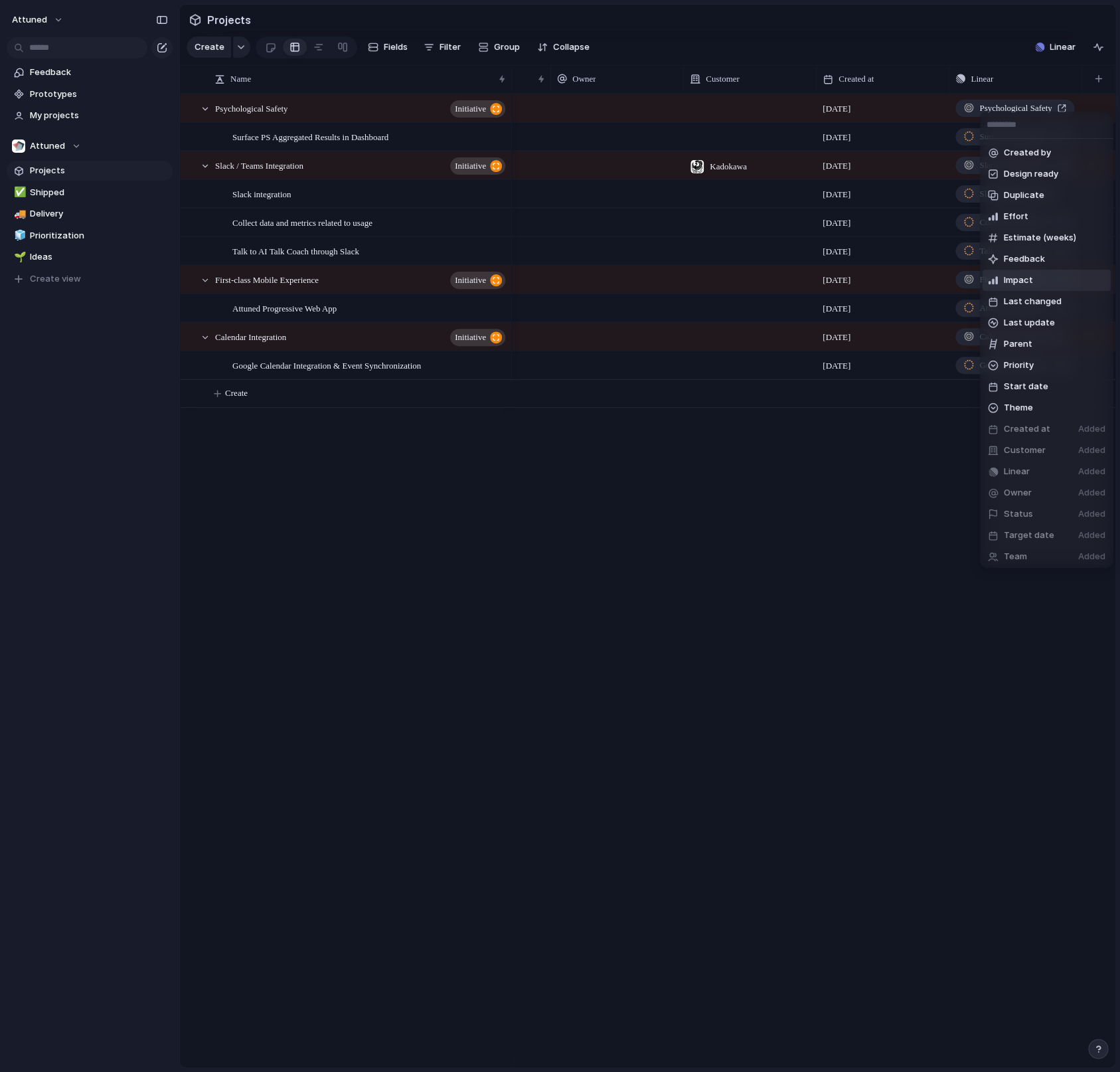
click at [1021, 276] on span "Impact" at bounding box center [1018, 279] width 29 height 13
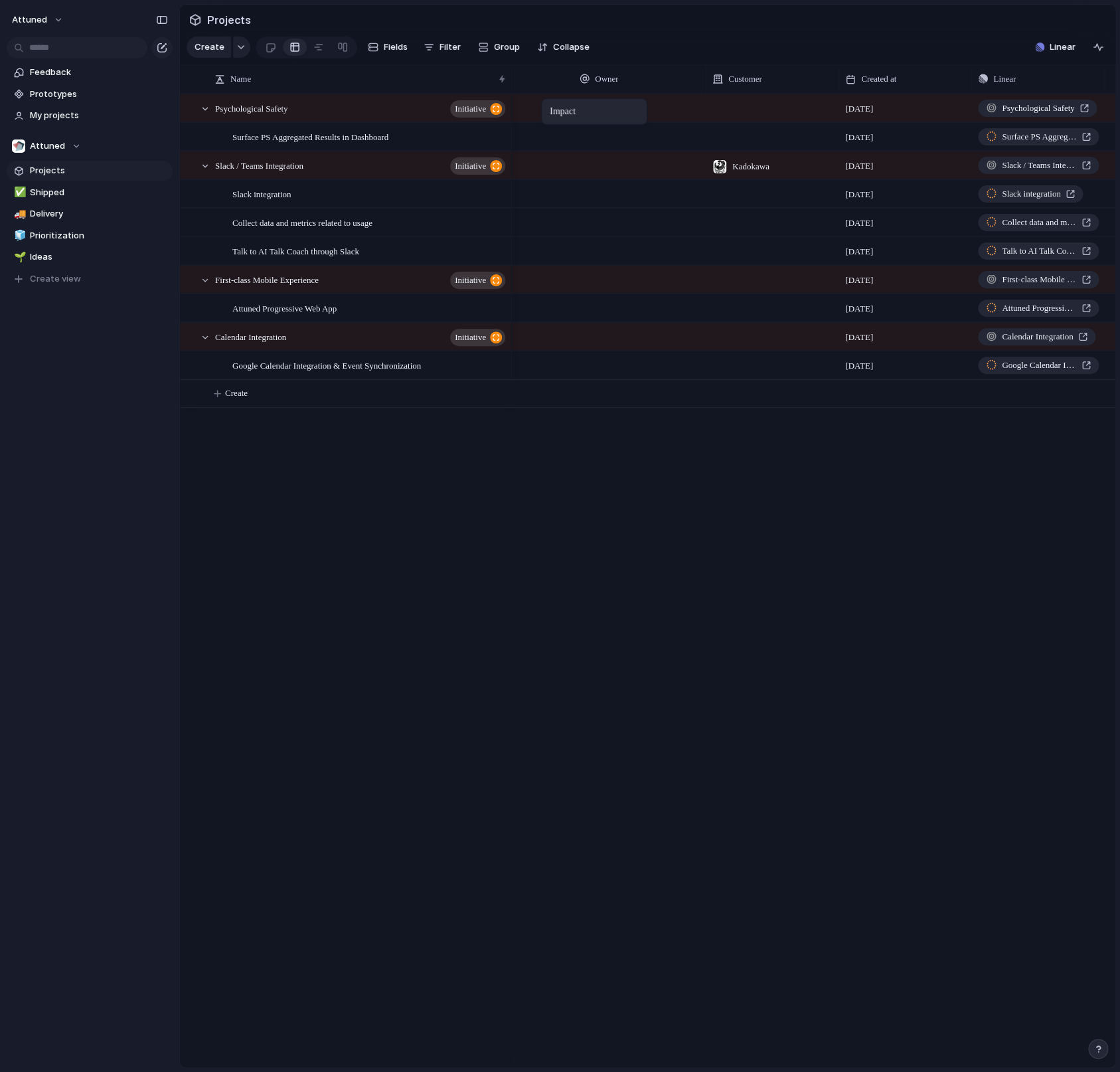
drag, startPoint x: 986, startPoint y: 88, endPoint x: 547, endPoint y: 101, distance: 439.2
click at [547, 101] on body "Attuned Feedback Prototypes My projects Attuned Projects ✅ Shipped 🚚 Delivery 🧊…" at bounding box center [560, 536] width 1120 height 1072
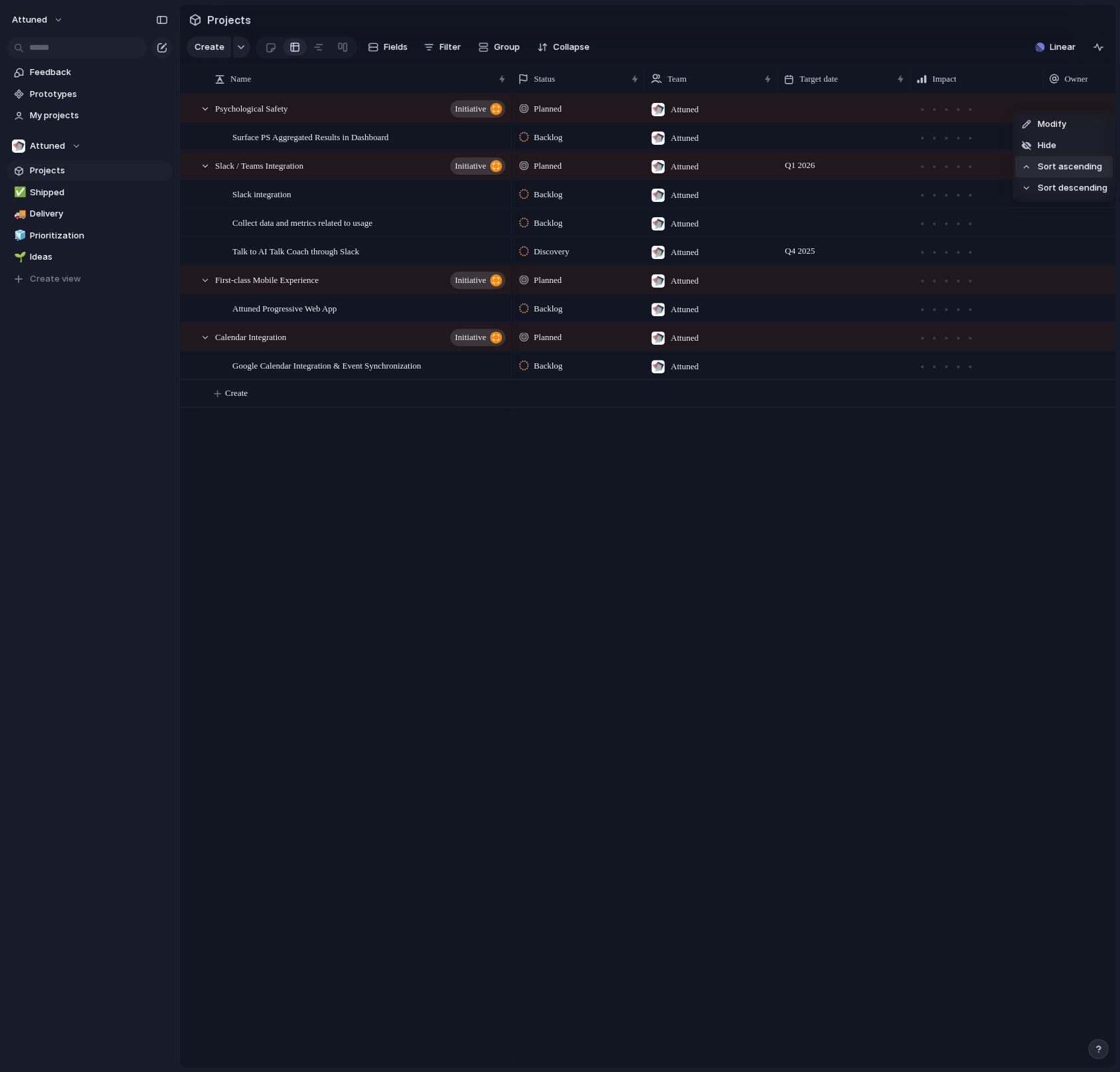
click at [986, 292] on div "Modify Hide Sort ascending Sort descending" at bounding box center [560, 536] width 1120 height 1072
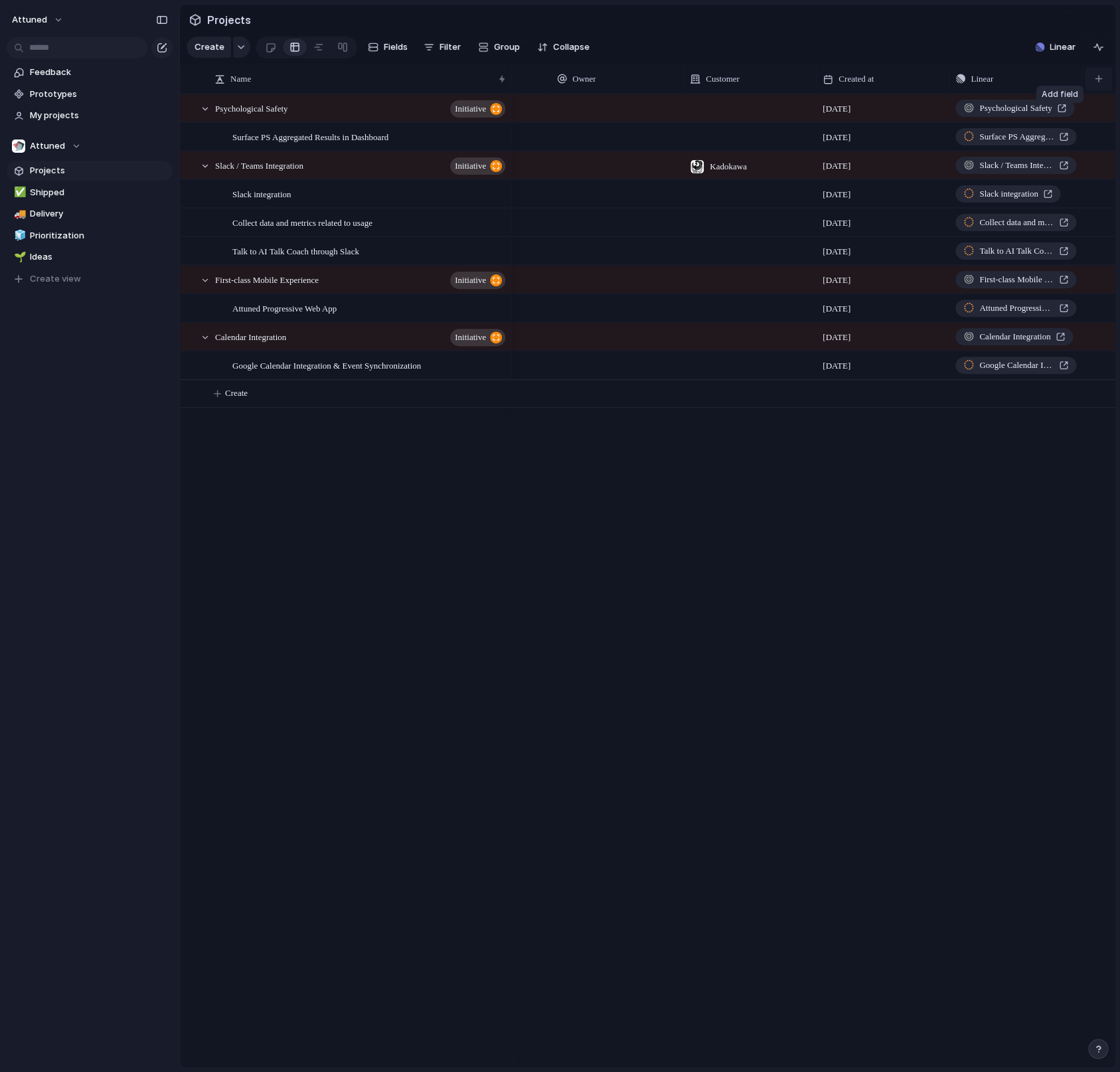
click at [1097, 91] on button "button" at bounding box center [1098, 80] width 27 height 24
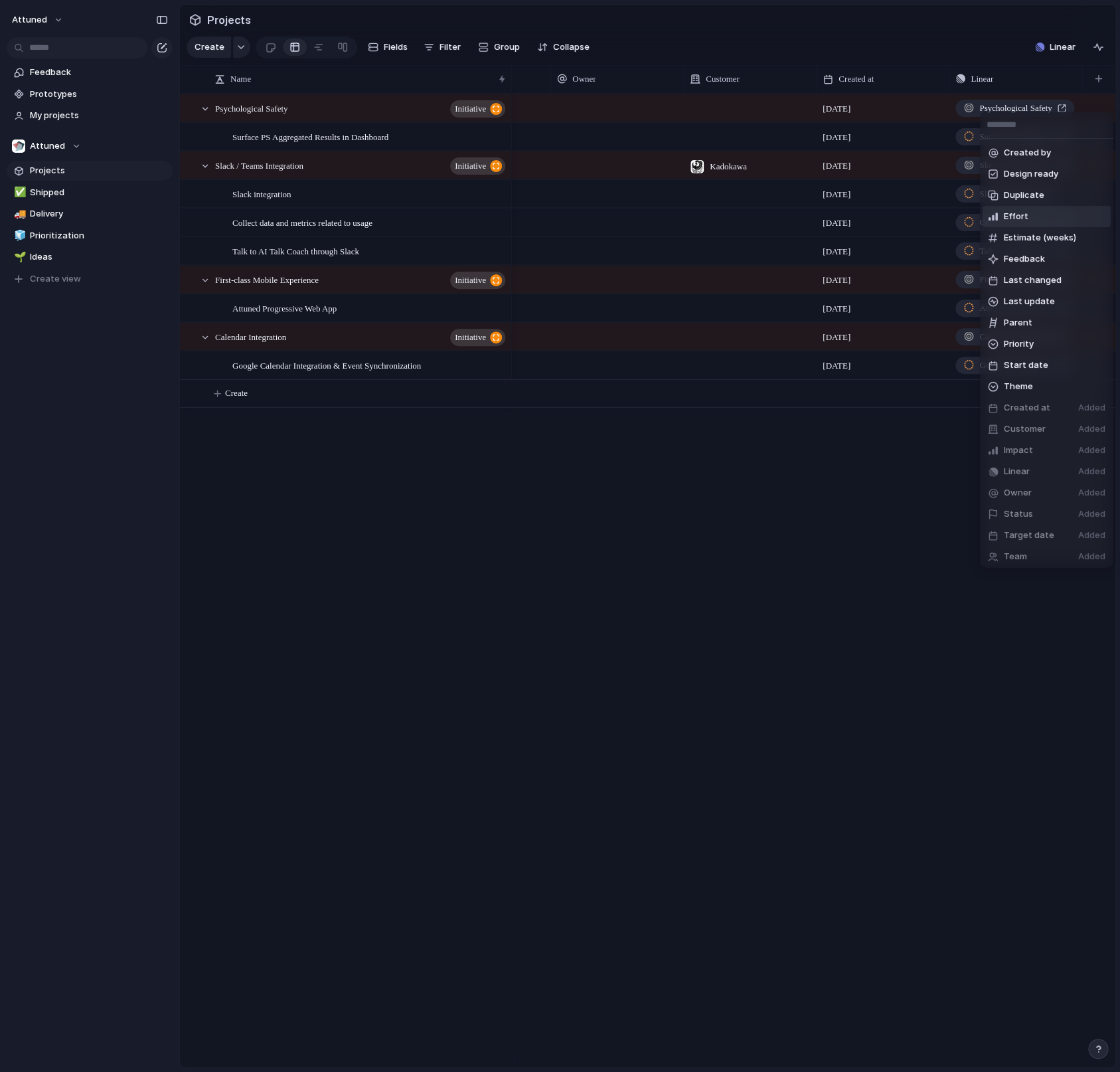
click at [1021, 215] on span "Effort" at bounding box center [1015, 216] width 24 height 13
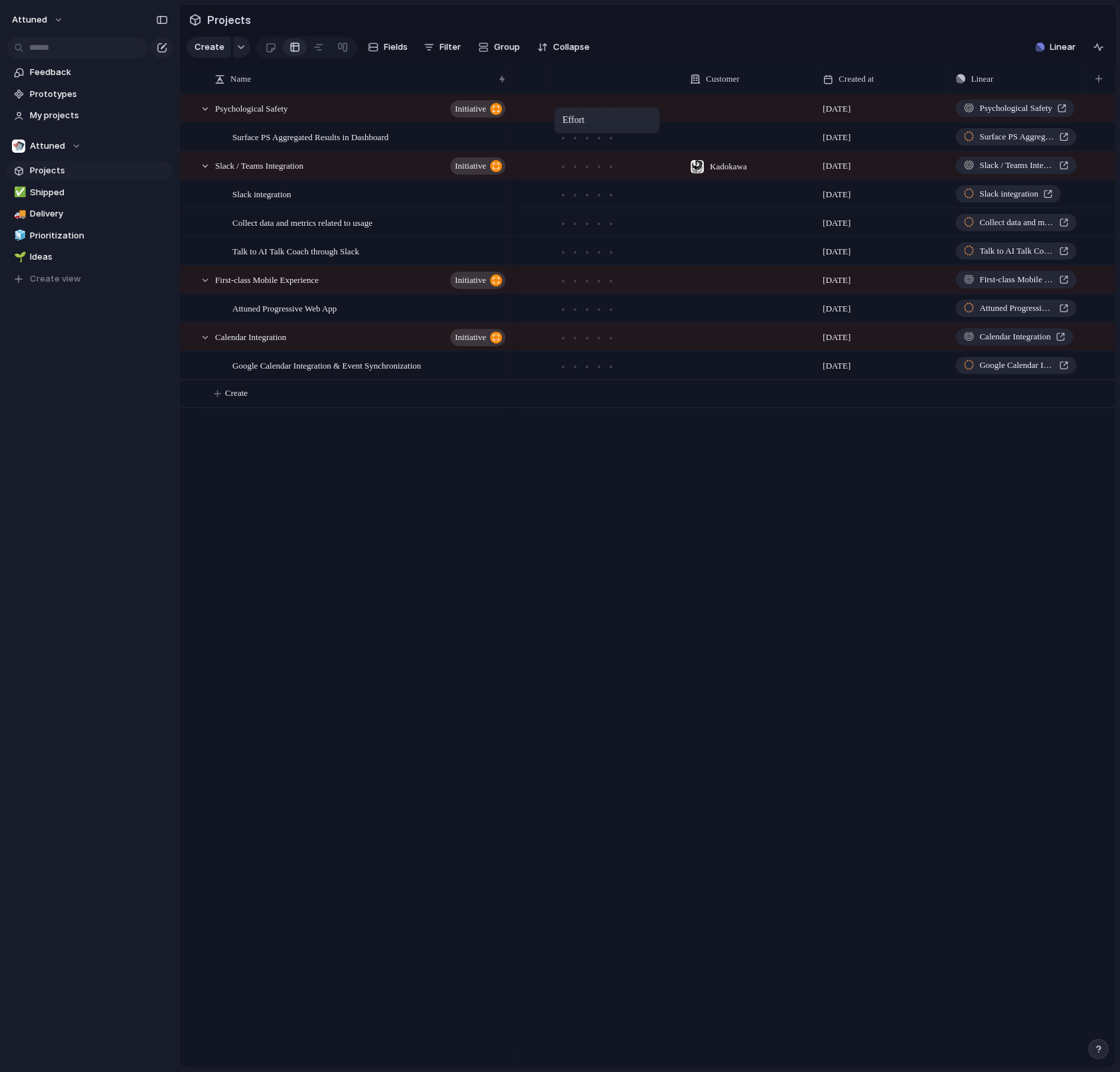
drag, startPoint x: 1001, startPoint y: 93, endPoint x: 560, endPoint y: 110, distance: 441.3
click at [560, 110] on body "Attuned Feedback Prototypes My projects Attuned Projects ✅ Shipped 🚚 Delivery 🧊…" at bounding box center [560, 536] width 1120 height 1072
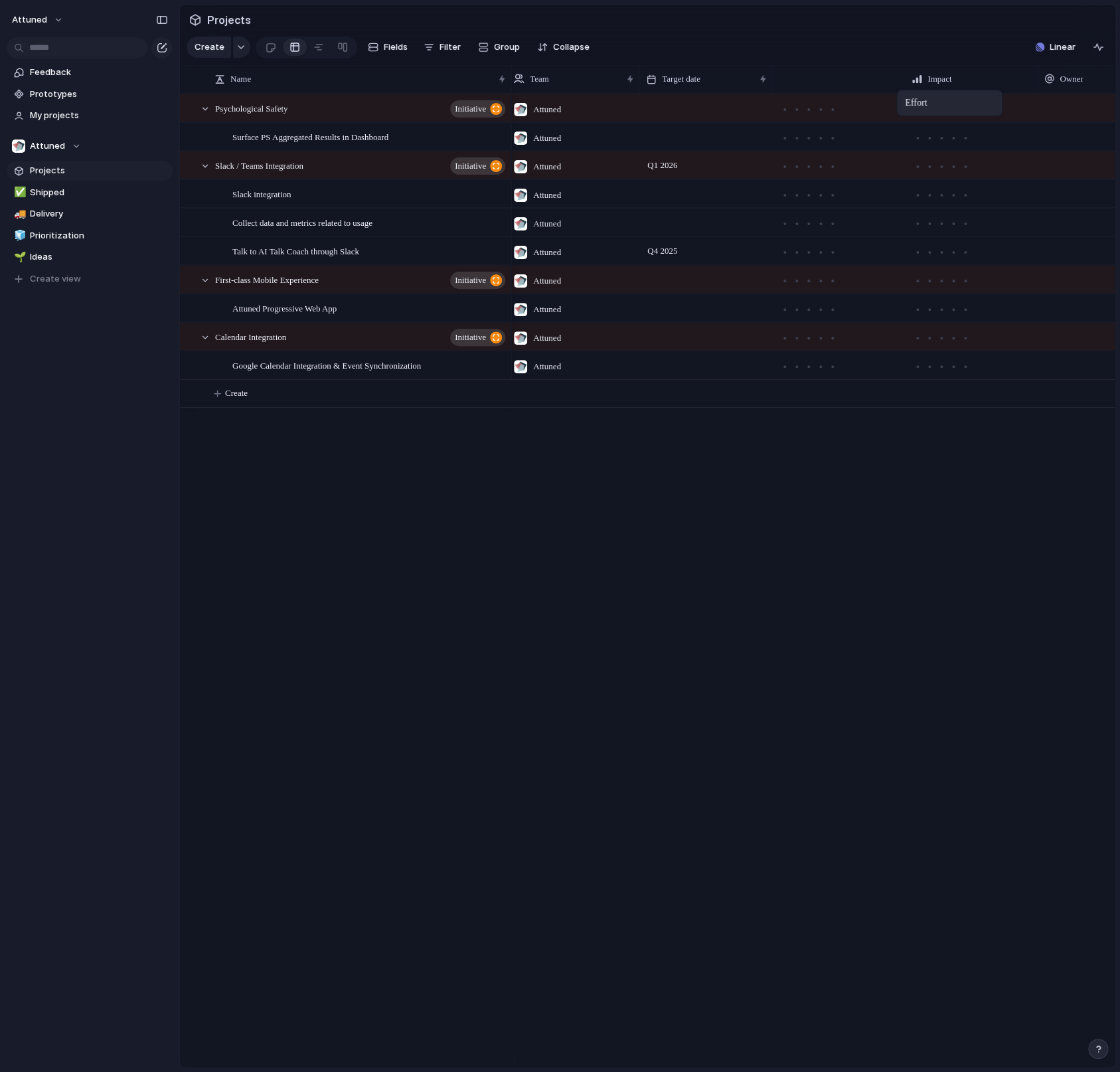
drag, startPoint x: 1066, startPoint y: 90, endPoint x: 903, endPoint y: 93, distance: 163.0
click at [903, 93] on body "Attuned Feedback Prototypes My projects Attuned Projects ✅ Shipped 🚚 Delivery 🧊…" at bounding box center [560, 536] width 1120 height 1072
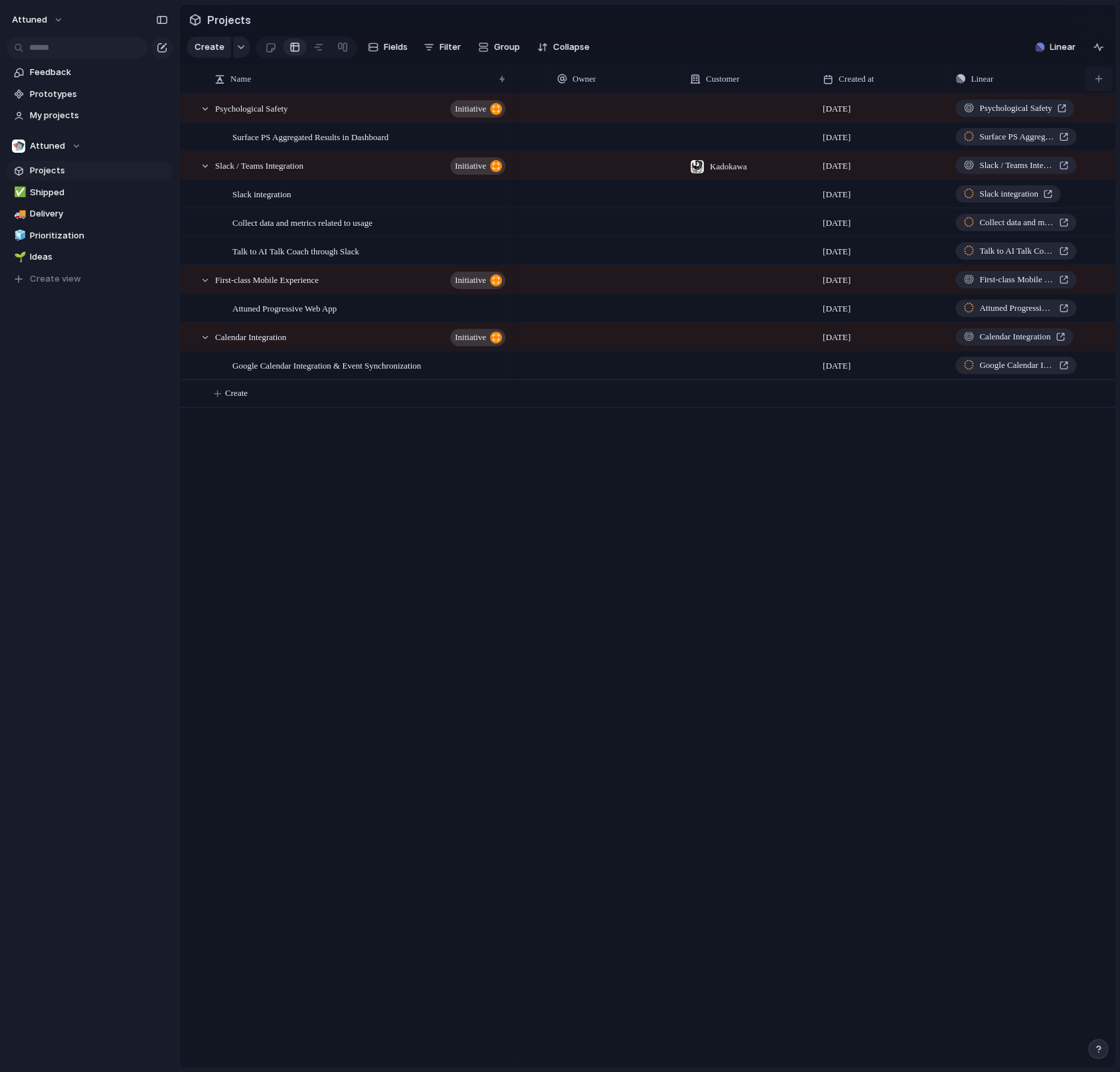
click at [1094, 91] on button "button" at bounding box center [1098, 80] width 27 height 24
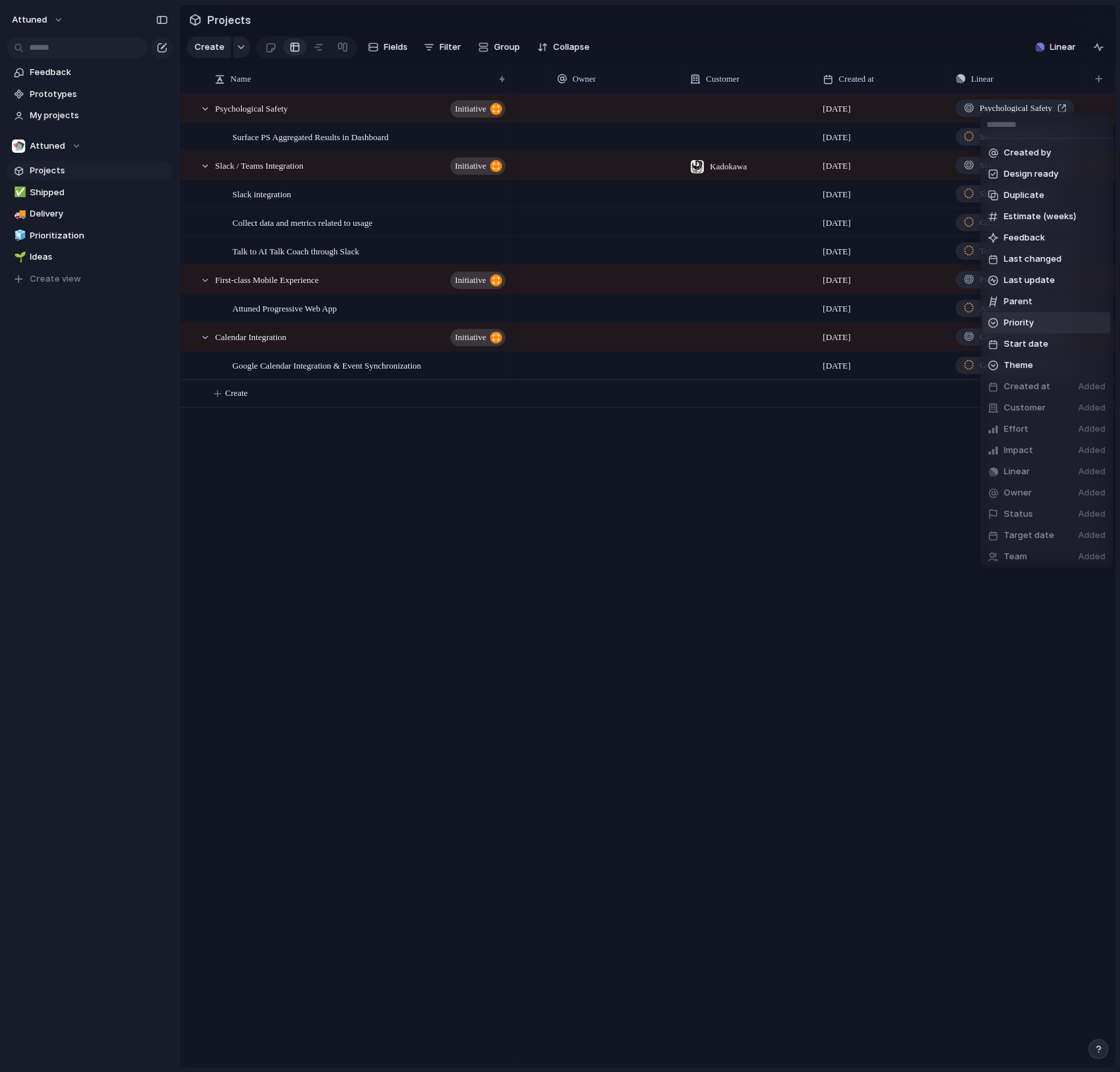
click at [1020, 325] on span "Priority" at bounding box center [1018, 322] width 30 height 13
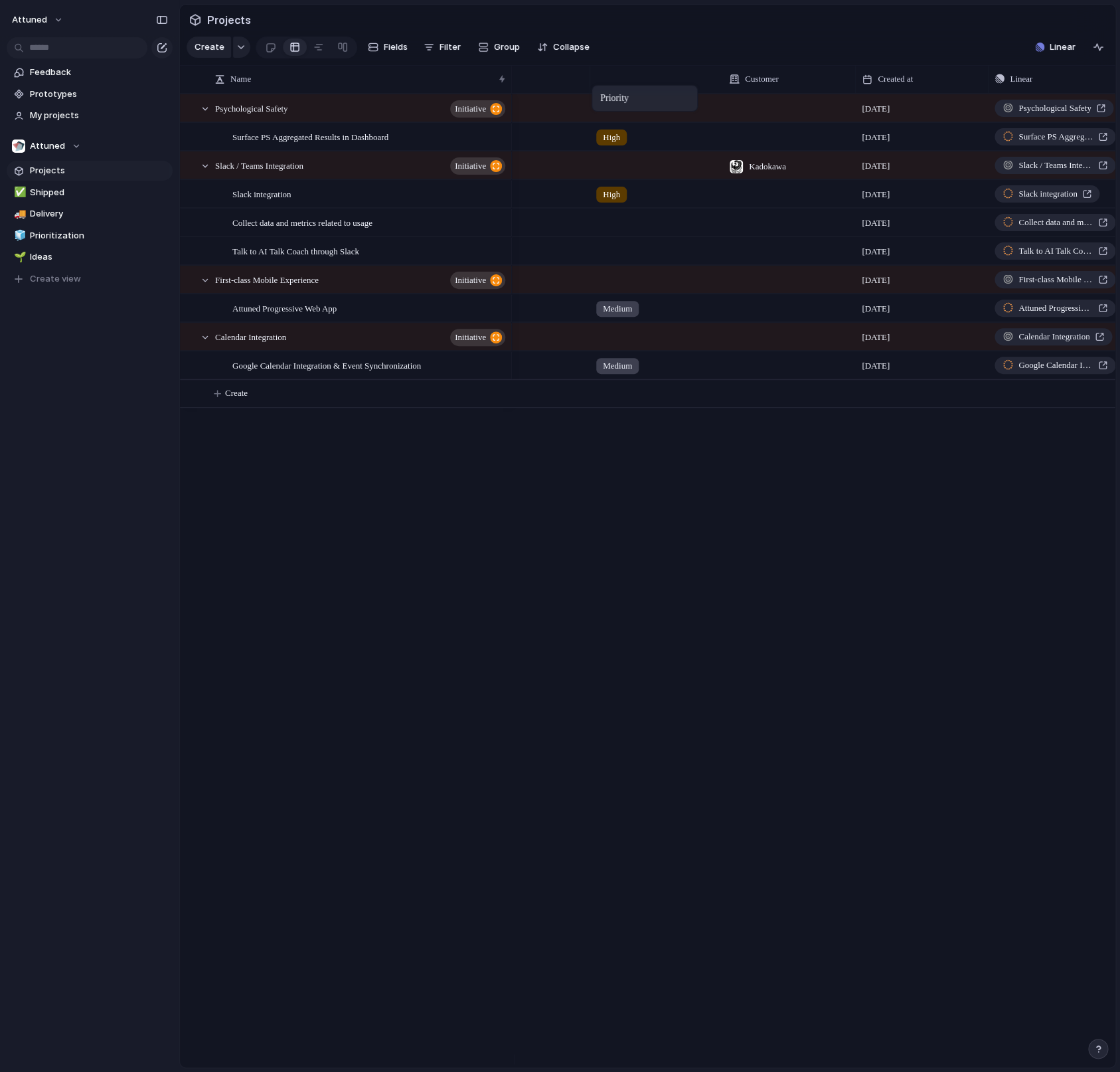
drag, startPoint x: 1002, startPoint y: 92, endPoint x: 598, endPoint y: 87, distance: 404.0
click at [598, 87] on body "Attuned Feedback Prototypes My projects Attuned Projects ✅ Shipped 🚚 Delivery 🧊…" at bounding box center [560, 536] width 1120 height 1072
click at [166, 18] on div "button" at bounding box center [162, 20] width 12 height 10
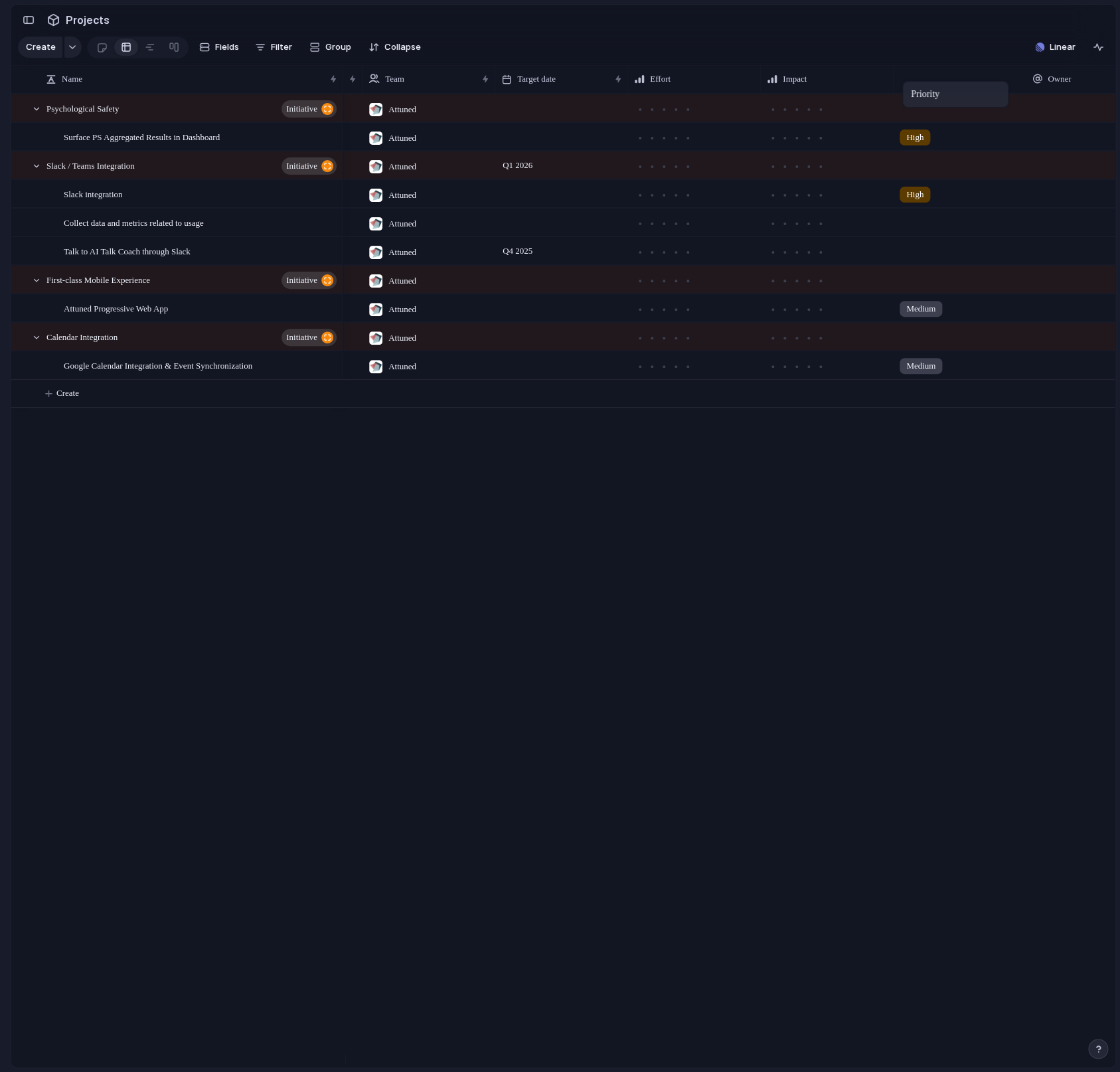
drag, startPoint x: 1059, startPoint y: 92, endPoint x: 909, endPoint y: 84, distance: 150.2
click at [909, 84] on body "Attuned Feedback Prototypes My projects Attuned Projects ✅ Shipped 🚚 Delivery 🧊…" at bounding box center [560, 536] width 1120 height 1072
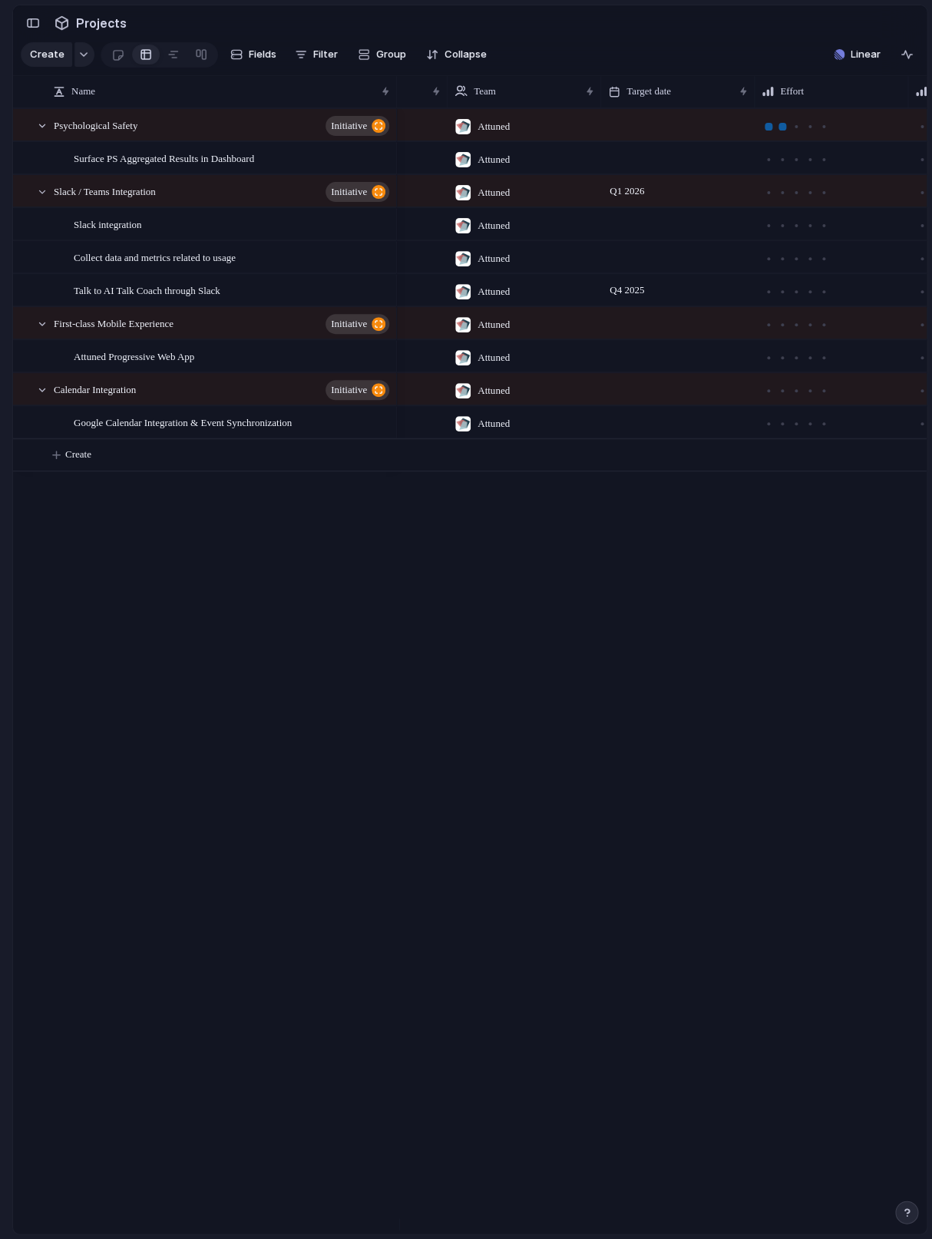
scroll to position [0, 161]
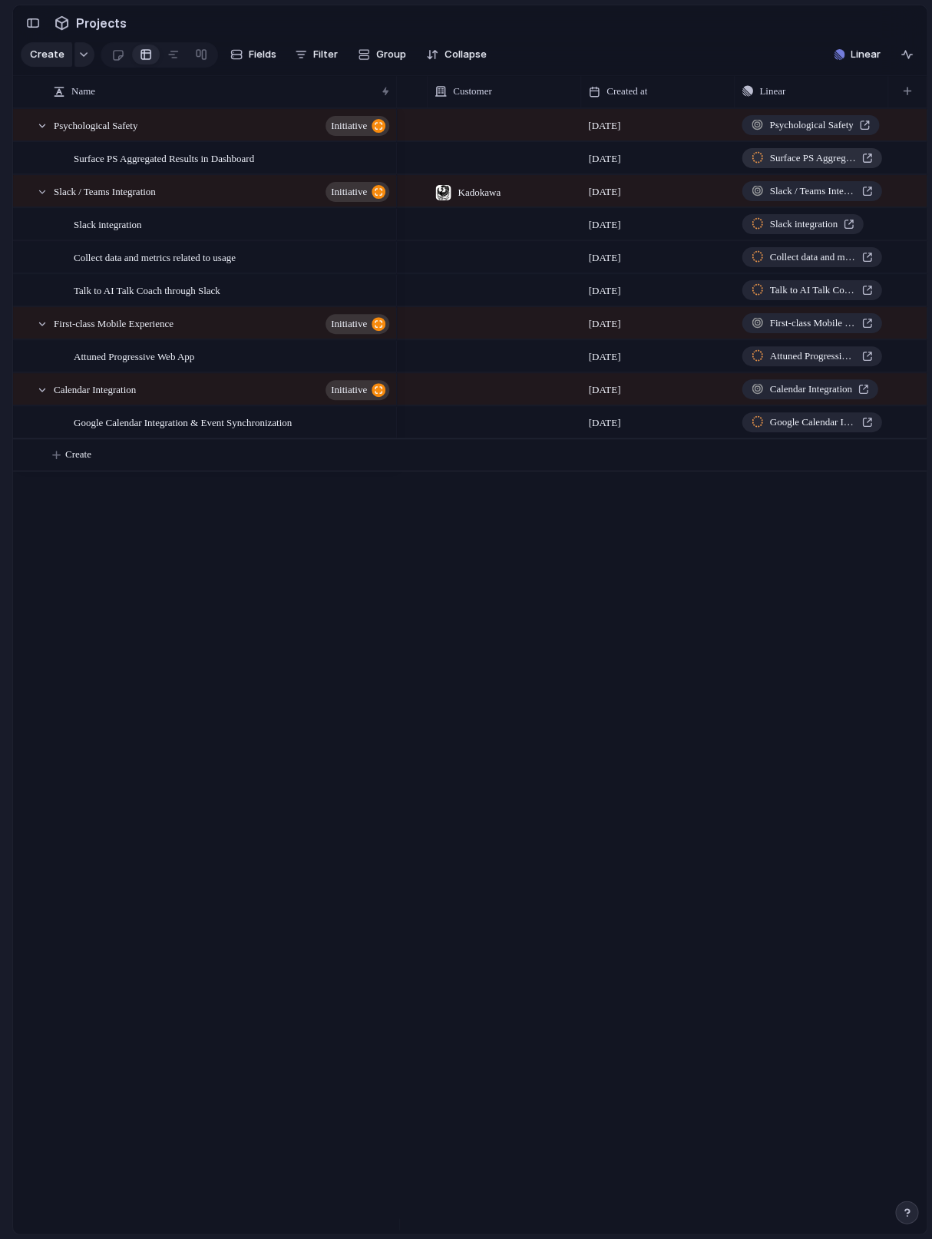
click at [814, 166] on span "Surface PS Aggregated Results in Dashboard" at bounding box center [812, 157] width 86 height 15
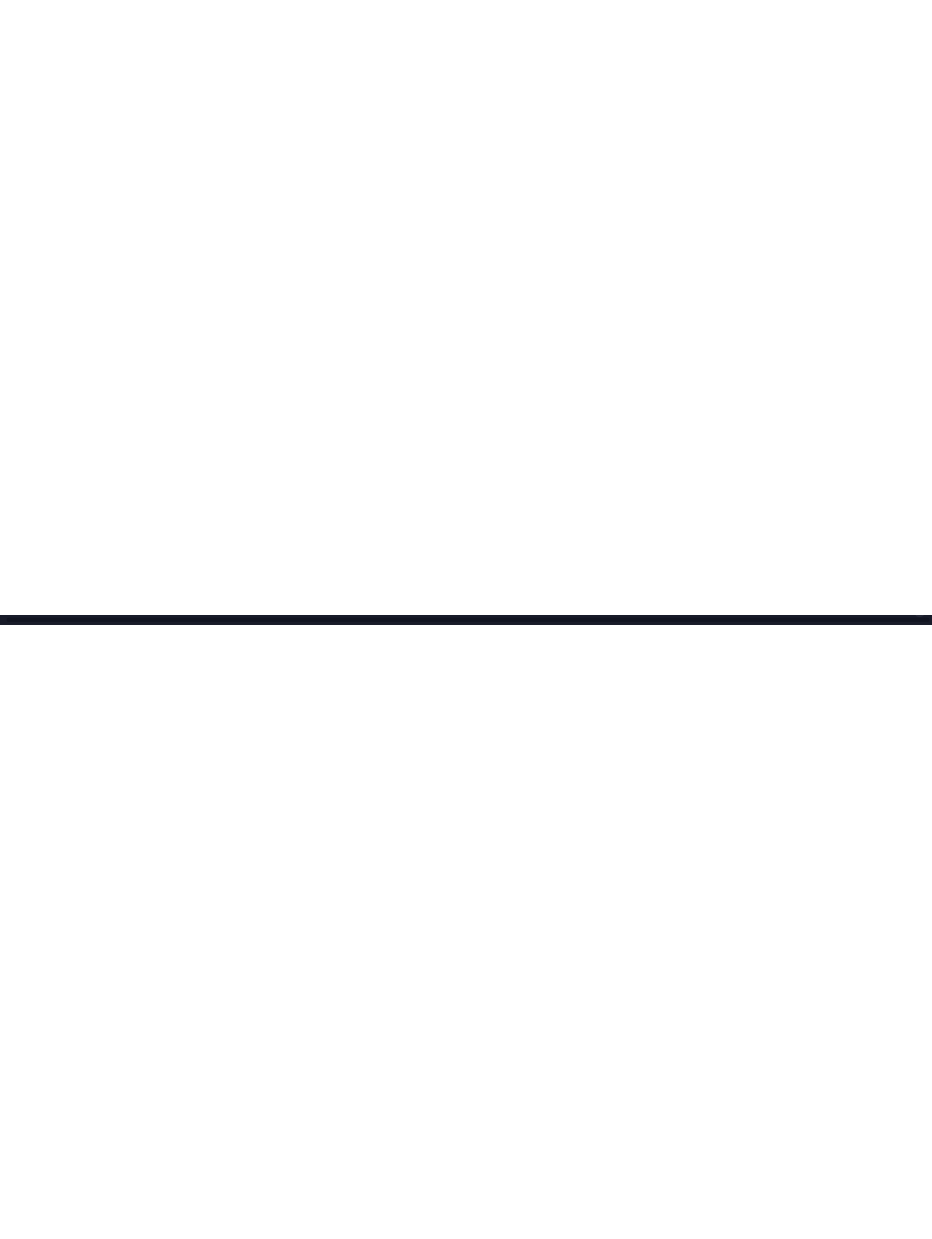
scroll to position [0, 107]
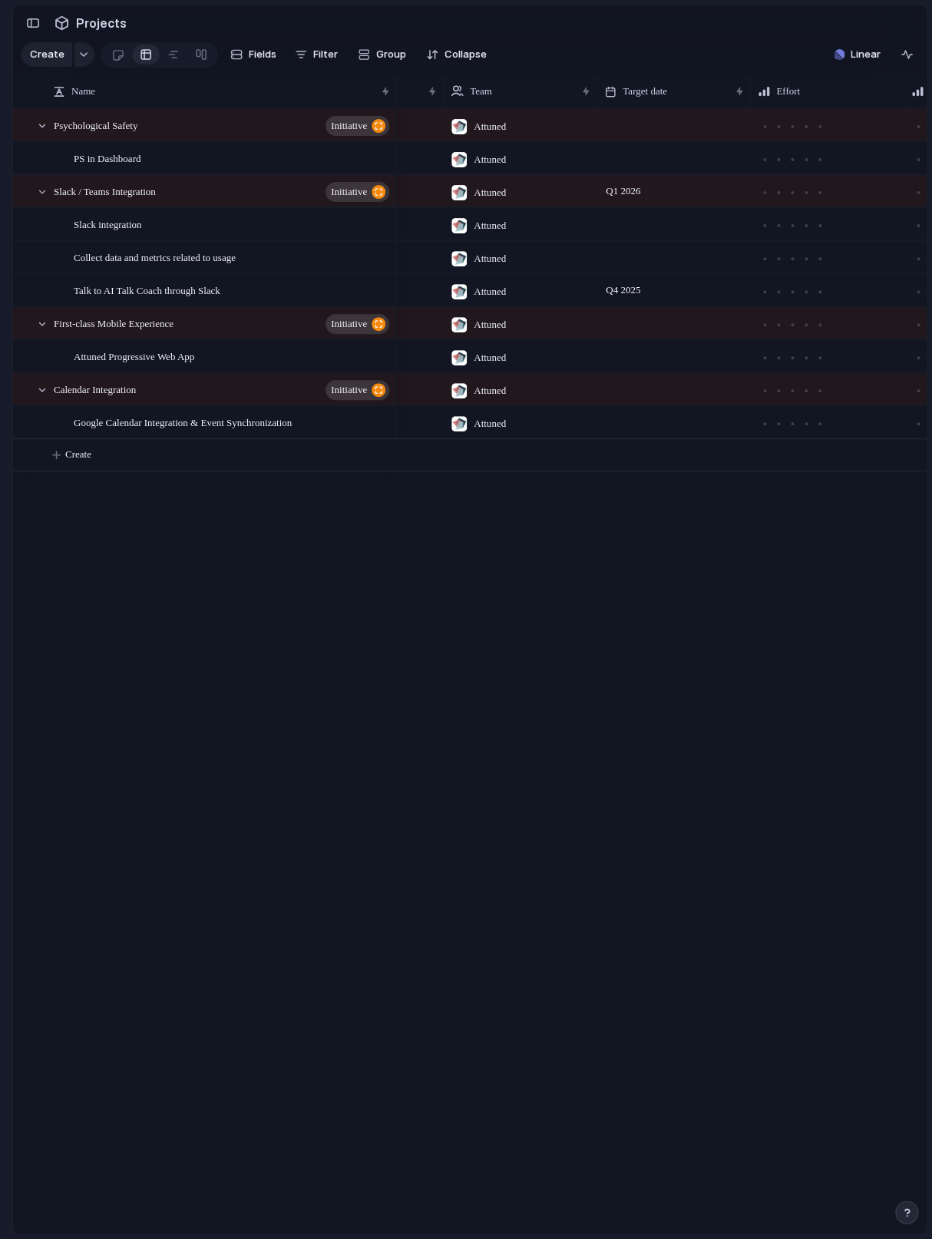
click at [519, 586] on div "Planned Attuned Backlog Attuned High PS in Dashboard Planned Attuned Q1 2026 Ba…" at bounding box center [662, 670] width 530 height 1125
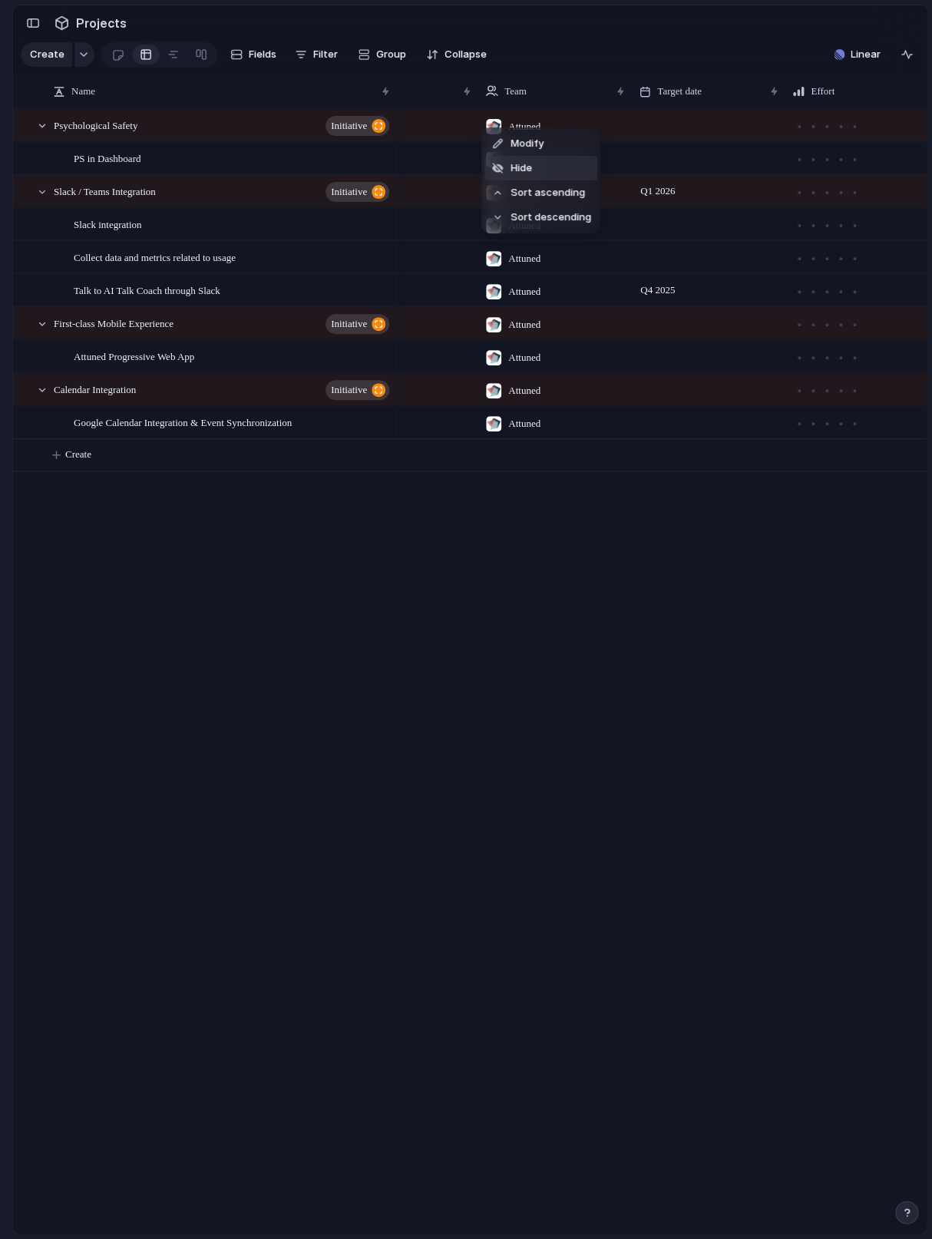
click at [553, 170] on li "Hide" at bounding box center [540, 168] width 113 height 25
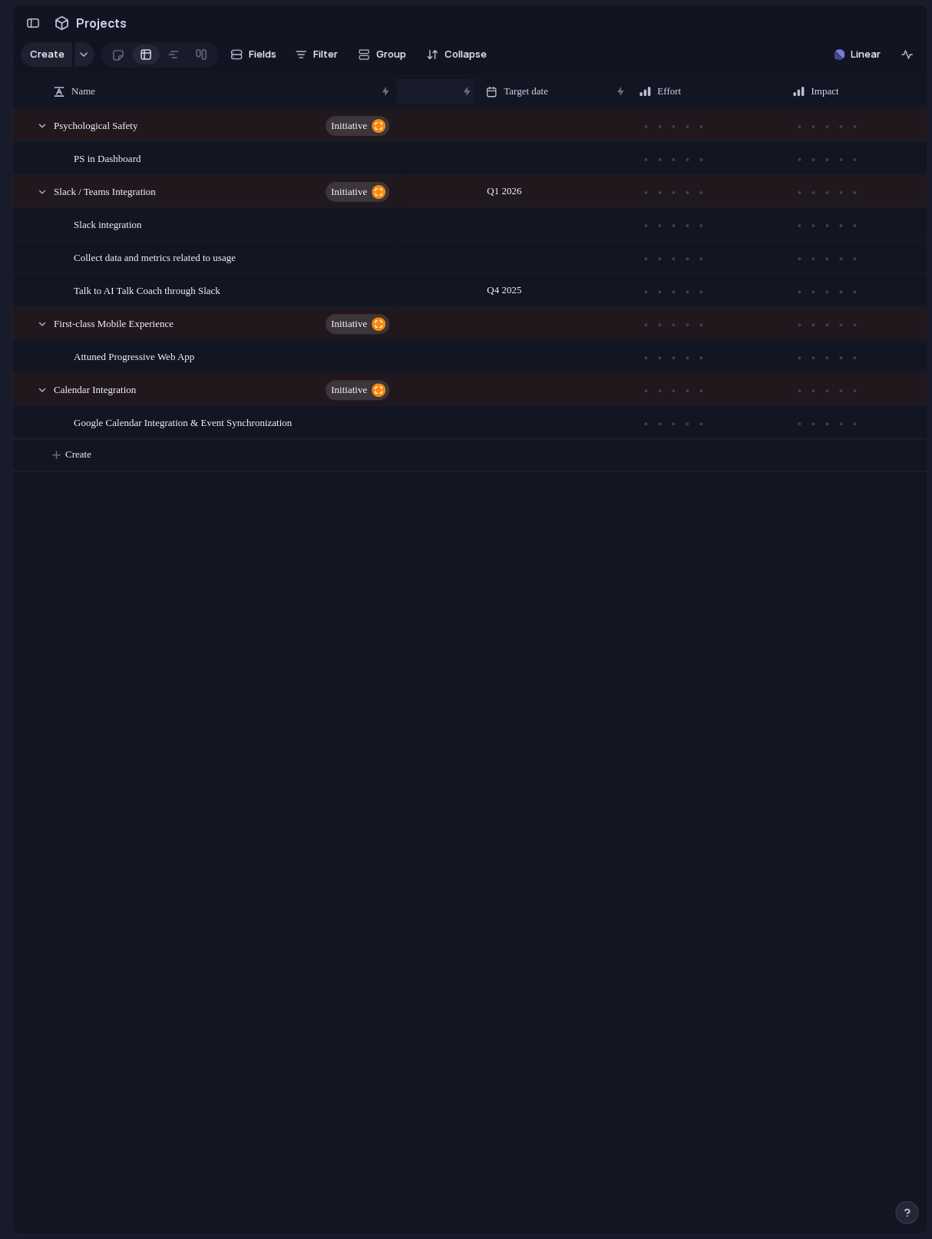
click at [427, 99] on div "Status" at bounding box center [394, 91] width 125 height 15
click at [440, 104] on div "Modify Hide Sort ascending Sort descending" at bounding box center [466, 619] width 932 height 1239
drag, startPoint x: 551, startPoint y: 112, endPoint x: 416, endPoint y: 116, distance: 135.1
click at [416, 107] on div "Status" at bounding box center [449, 91] width 104 height 32
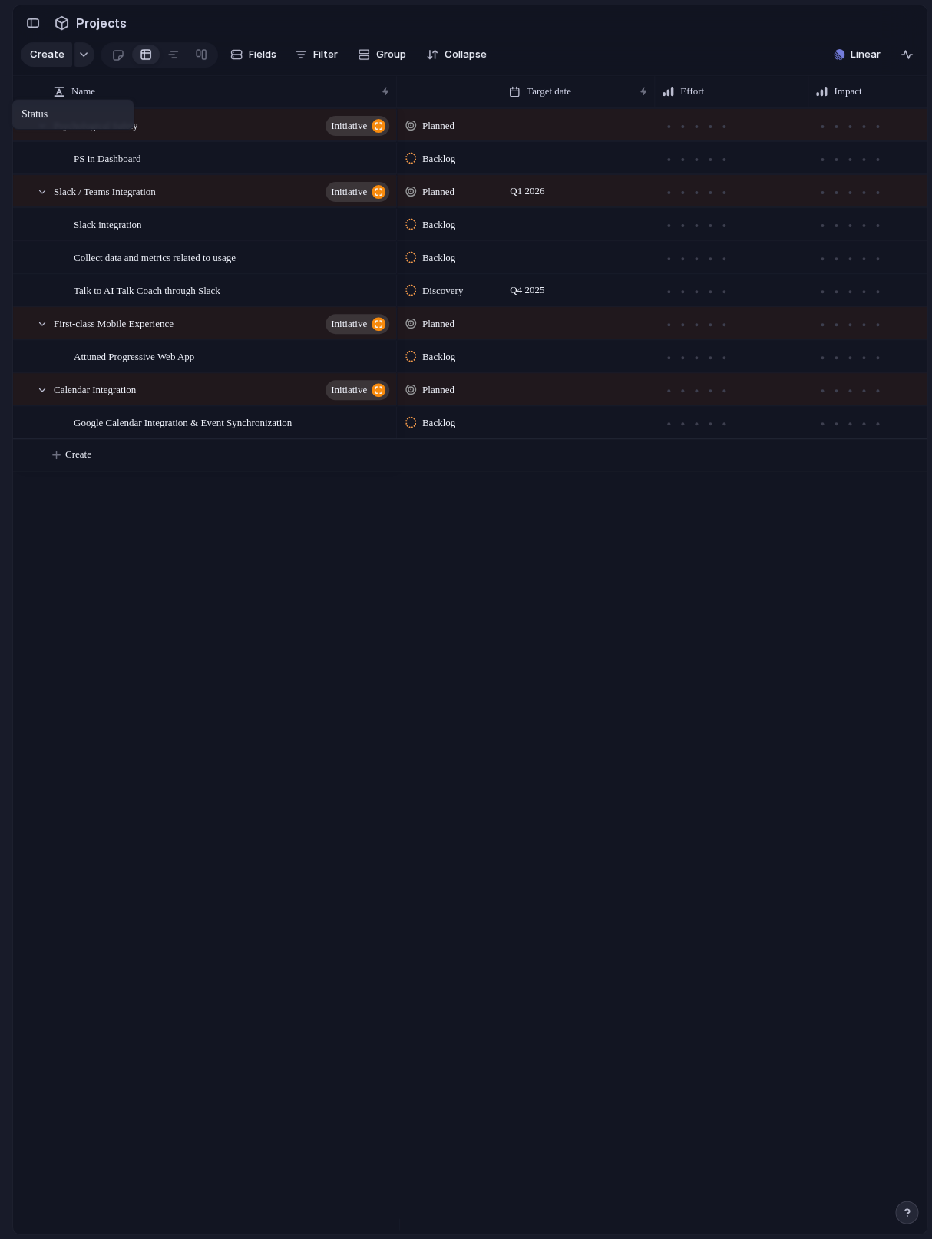
drag, startPoint x: 462, startPoint y: 103, endPoint x: 19, endPoint y: 102, distance: 442.8
click at [19, 102] on body "Attuned Feedback Prototypes My projects Attuned Projects ✅ Shipped 🚚 Delivery 🧊…" at bounding box center [466, 619] width 932 height 1239
drag, startPoint x: 433, startPoint y: 110, endPoint x: 38, endPoint y: 99, distance: 395.4
click at [835, 130] on div at bounding box center [836, 127] width 8 height 8
click at [855, 167] on div at bounding box center [850, 160] width 14 height 14
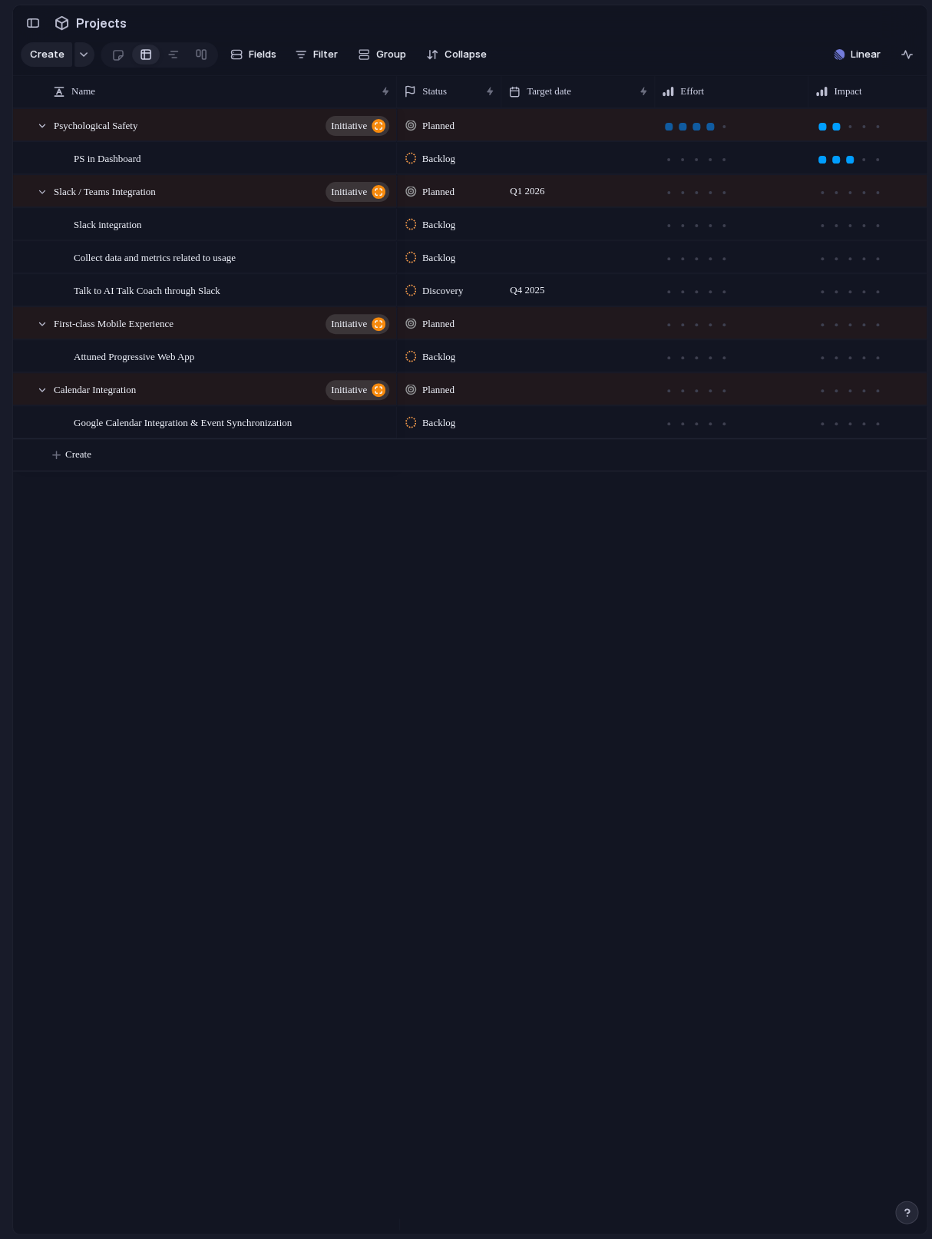
click at [708, 130] on div at bounding box center [710, 127] width 8 height 8
click at [824, 163] on div at bounding box center [822, 160] width 8 height 8
click at [817, 167] on div at bounding box center [822, 160] width 14 height 14
click at [707, 167] on div at bounding box center [710, 160] width 14 height 14
click at [711, 130] on div at bounding box center [710, 127] width 8 height 8
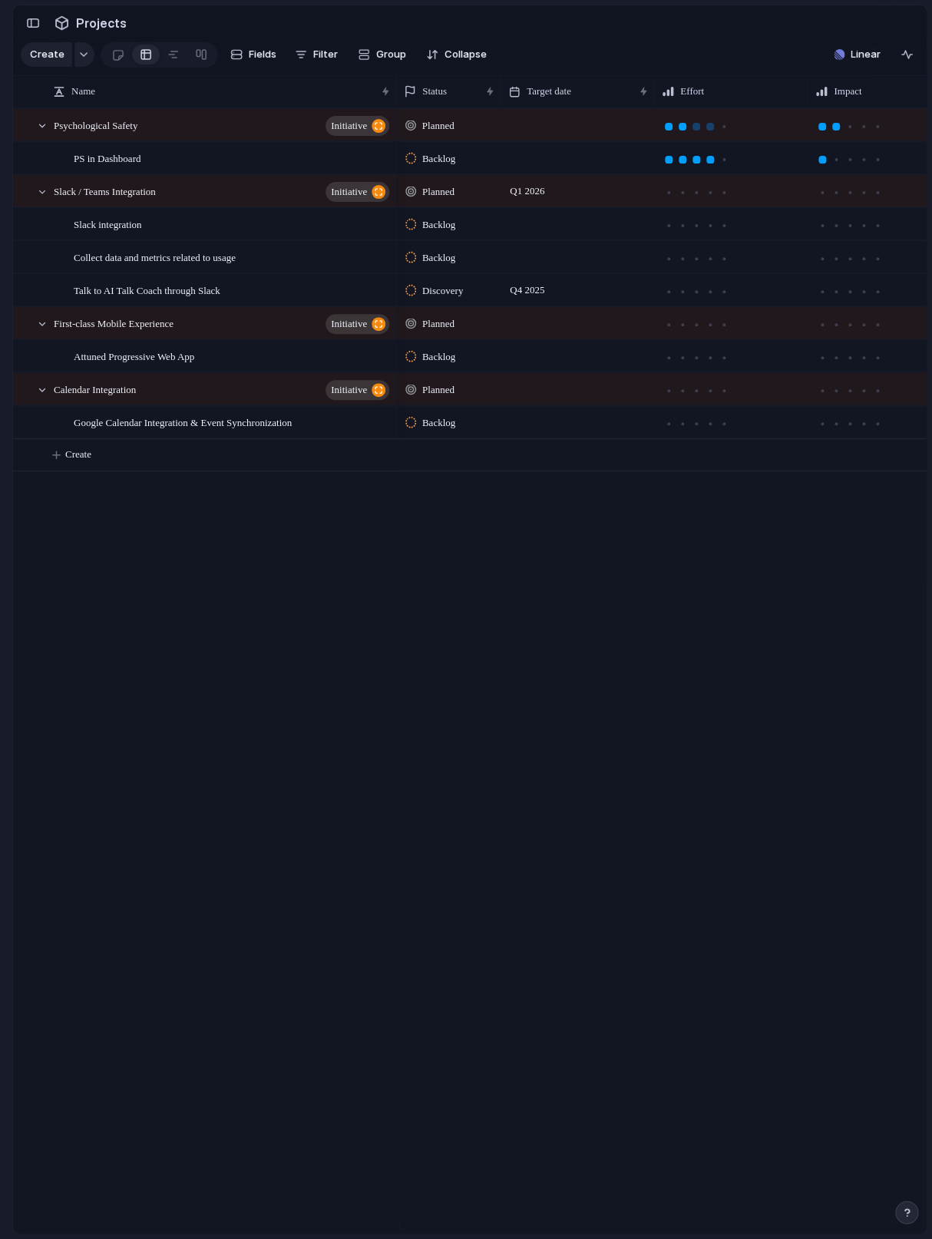
click at [682, 134] on div at bounding box center [682, 127] width 14 height 14
click at [666, 134] on div at bounding box center [669, 127] width 14 height 14
click at [678, 134] on div at bounding box center [682, 127] width 14 height 14
click at [728, 134] on div at bounding box center [724, 127] width 14 height 14
click at [708, 130] on div at bounding box center [710, 127] width 8 height 8
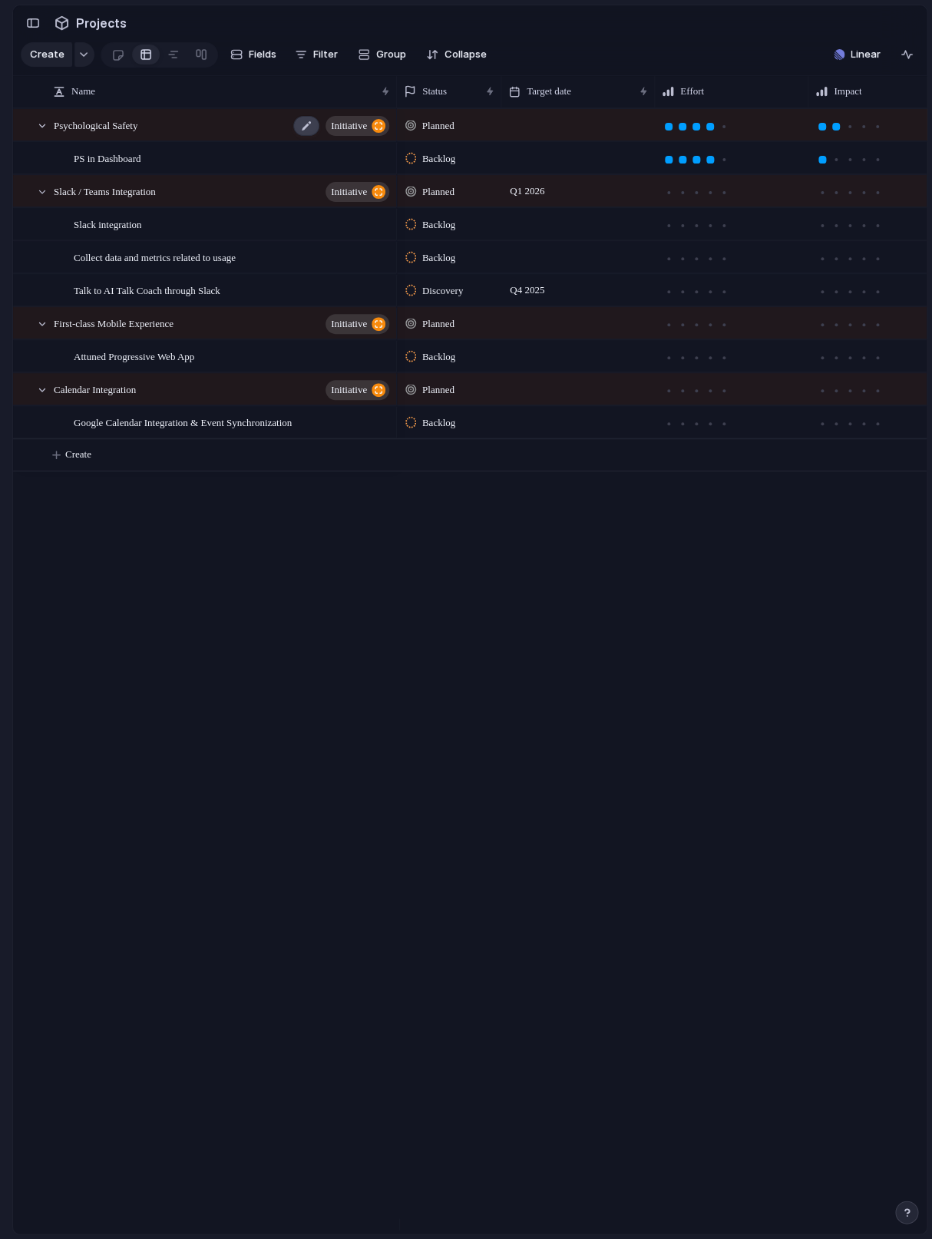
click at [312, 136] on div at bounding box center [306, 126] width 26 height 20
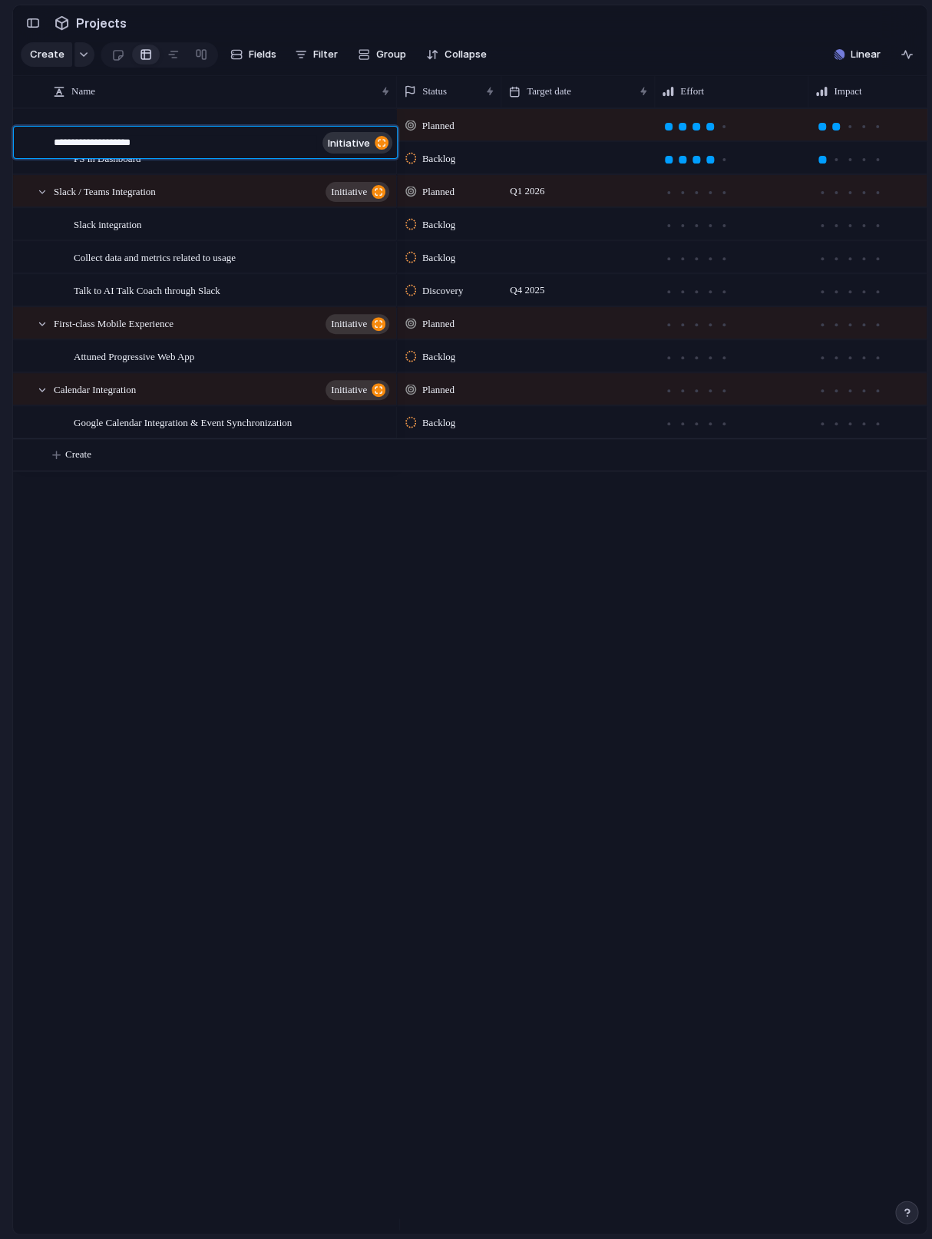
click at [282, 216] on body "Attuned Feedback Prototypes My projects Attuned Projects ✅ Shipped 🚚 Delivery 🧊…" at bounding box center [466, 619] width 932 height 1239
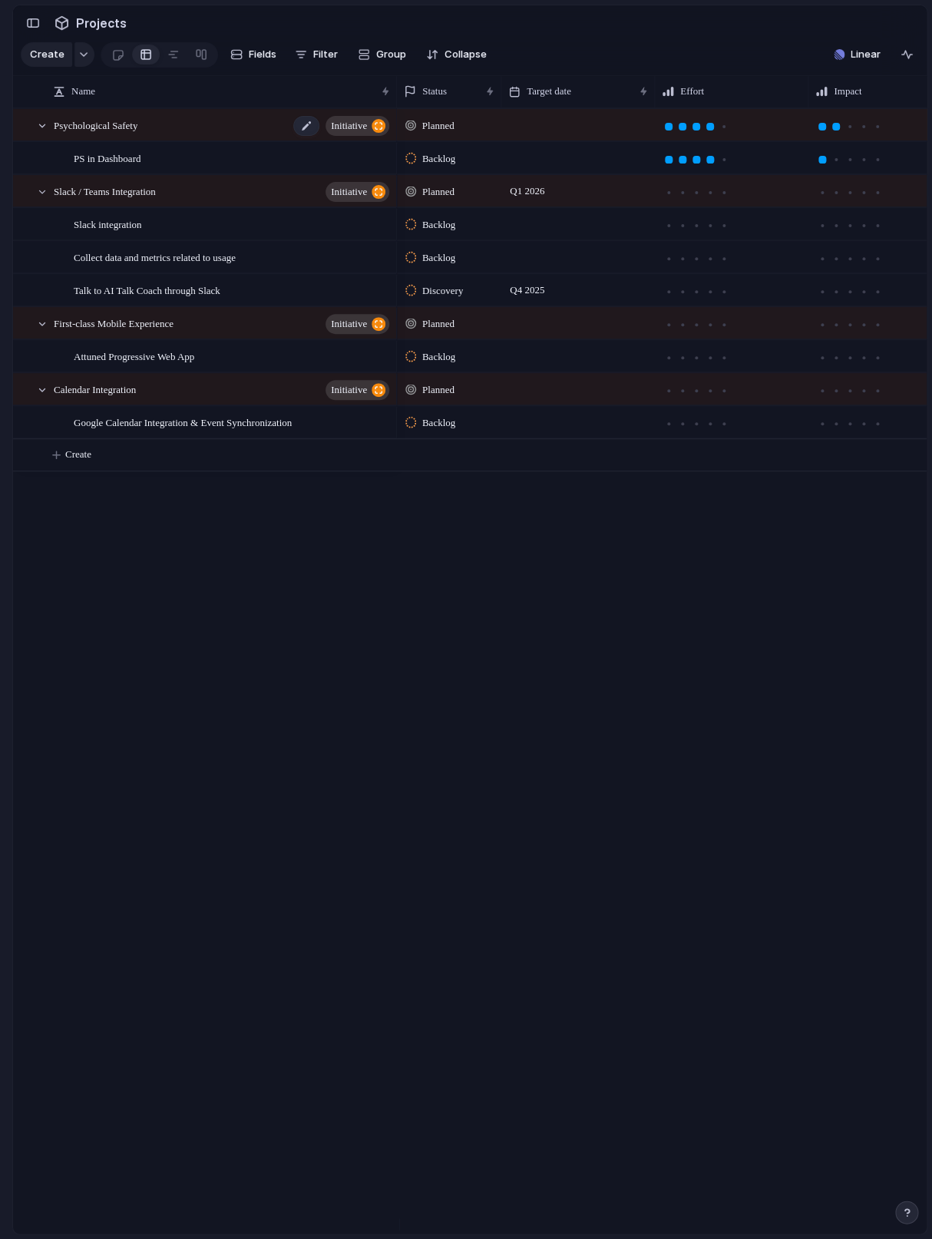
click at [253, 141] on div "Psychological Safety initiative" at bounding box center [223, 125] width 338 height 31
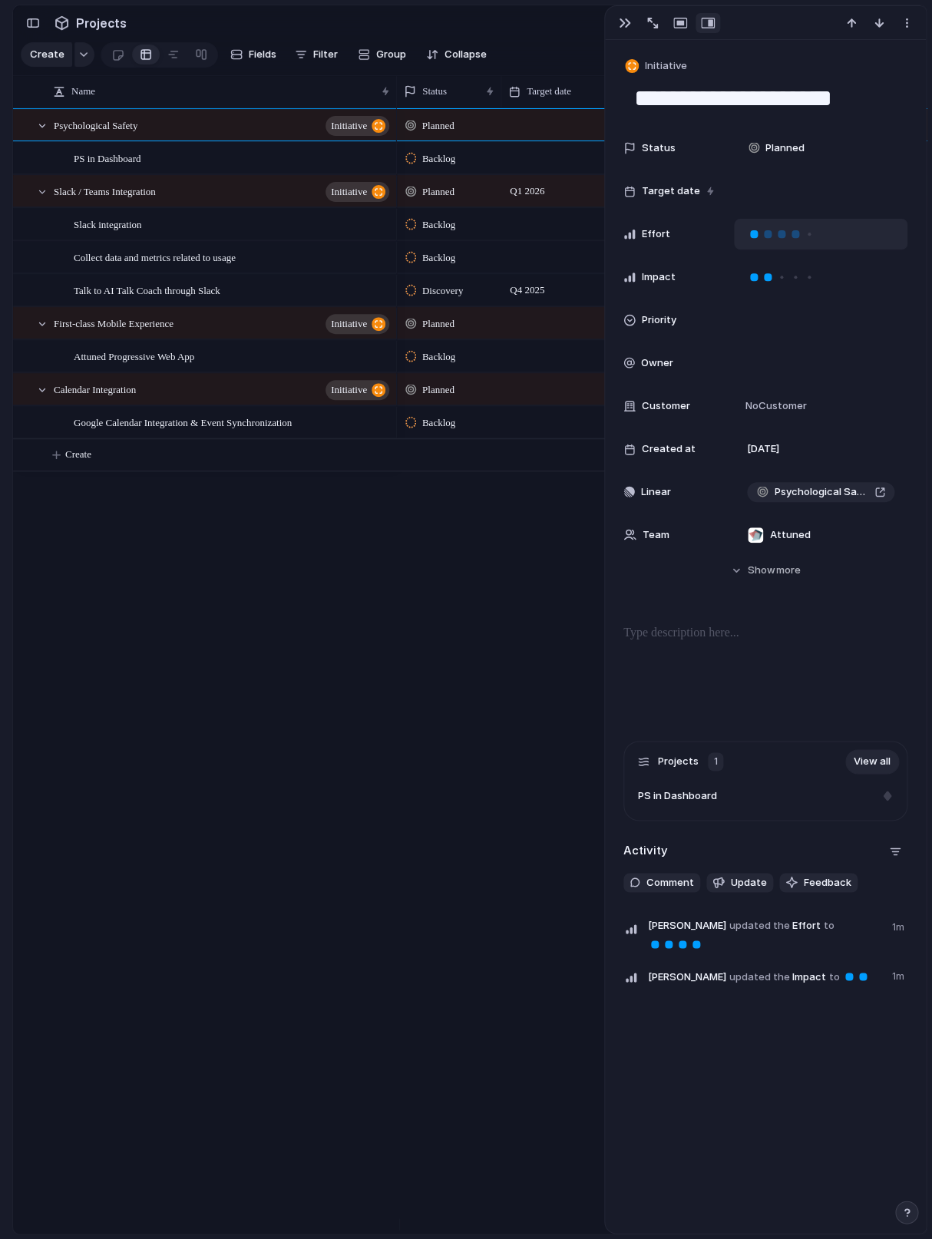
click at [753, 238] on div at bounding box center [754, 234] width 8 height 8
click at [854, 237] on div at bounding box center [820, 234] width 173 height 31
click at [800, 238] on div at bounding box center [795, 234] width 14 height 14
click at [528, 537] on div "Planned Backlog High Planned Q1 2026 Backlog High Backlog Discovery Q4 2025 Pla…" at bounding box center [662, 670] width 530 height 1125
click at [629, 17] on button "button" at bounding box center [624, 23] width 25 height 20
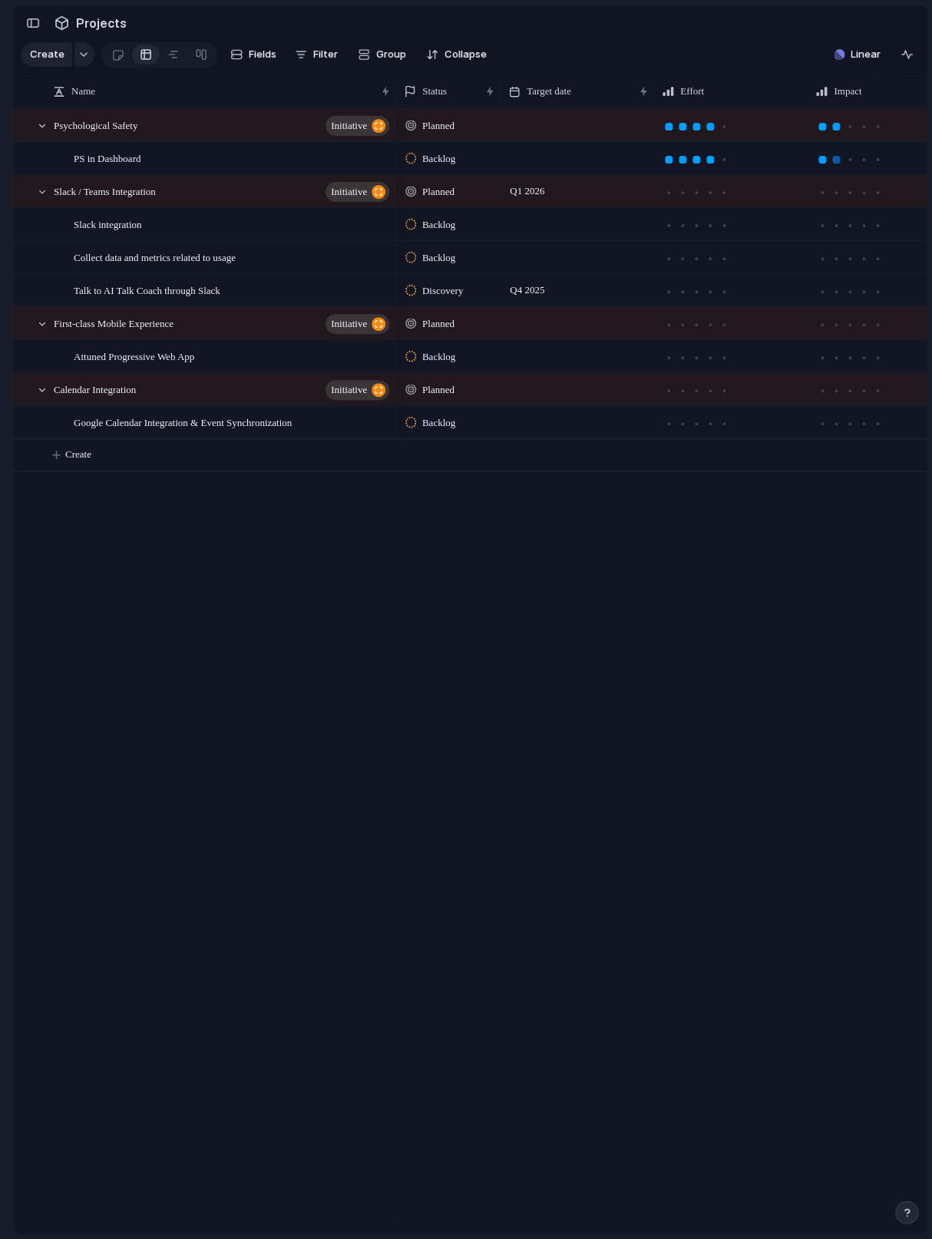
click at [835, 163] on div at bounding box center [836, 160] width 8 height 8
drag, startPoint x: 848, startPoint y: 110, endPoint x: 668, endPoint y: 104, distance: 179.7
click at [668, 104] on body "Attuned Feedback Prototypes My projects Attuned Projects ✅ Shipped 🚚 Delivery 🧊…" at bounding box center [466, 619] width 932 height 1239
click at [372, 235] on div at bounding box center [377, 225] width 26 height 20
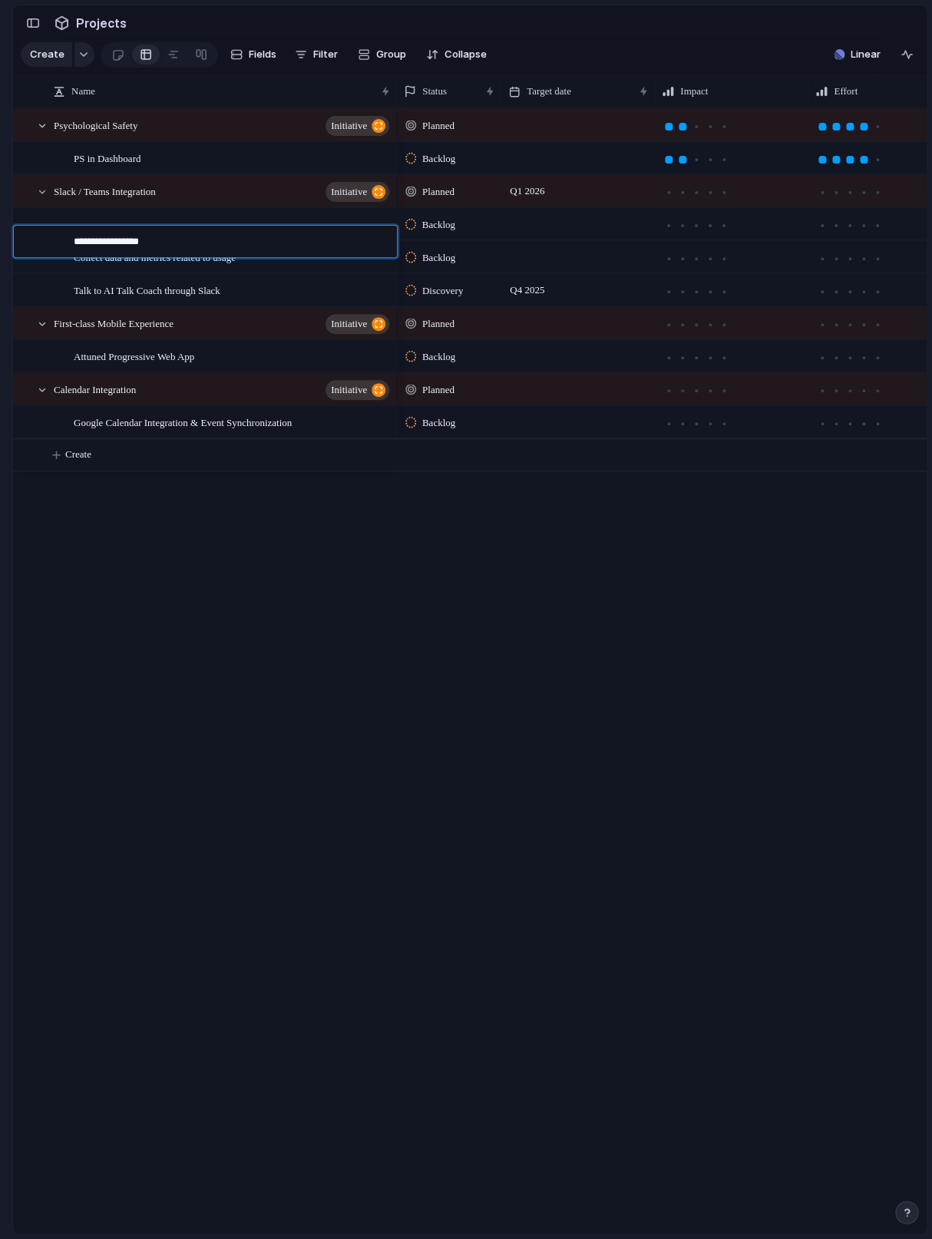
click at [604, 540] on body "Attuned Feedback Prototypes My projects Attuned Projects ✅ Shipped 🚚 Delivery 🧊…" at bounding box center [466, 619] width 932 height 1239
click at [426, 233] on span "Backlog" at bounding box center [438, 224] width 33 height 15
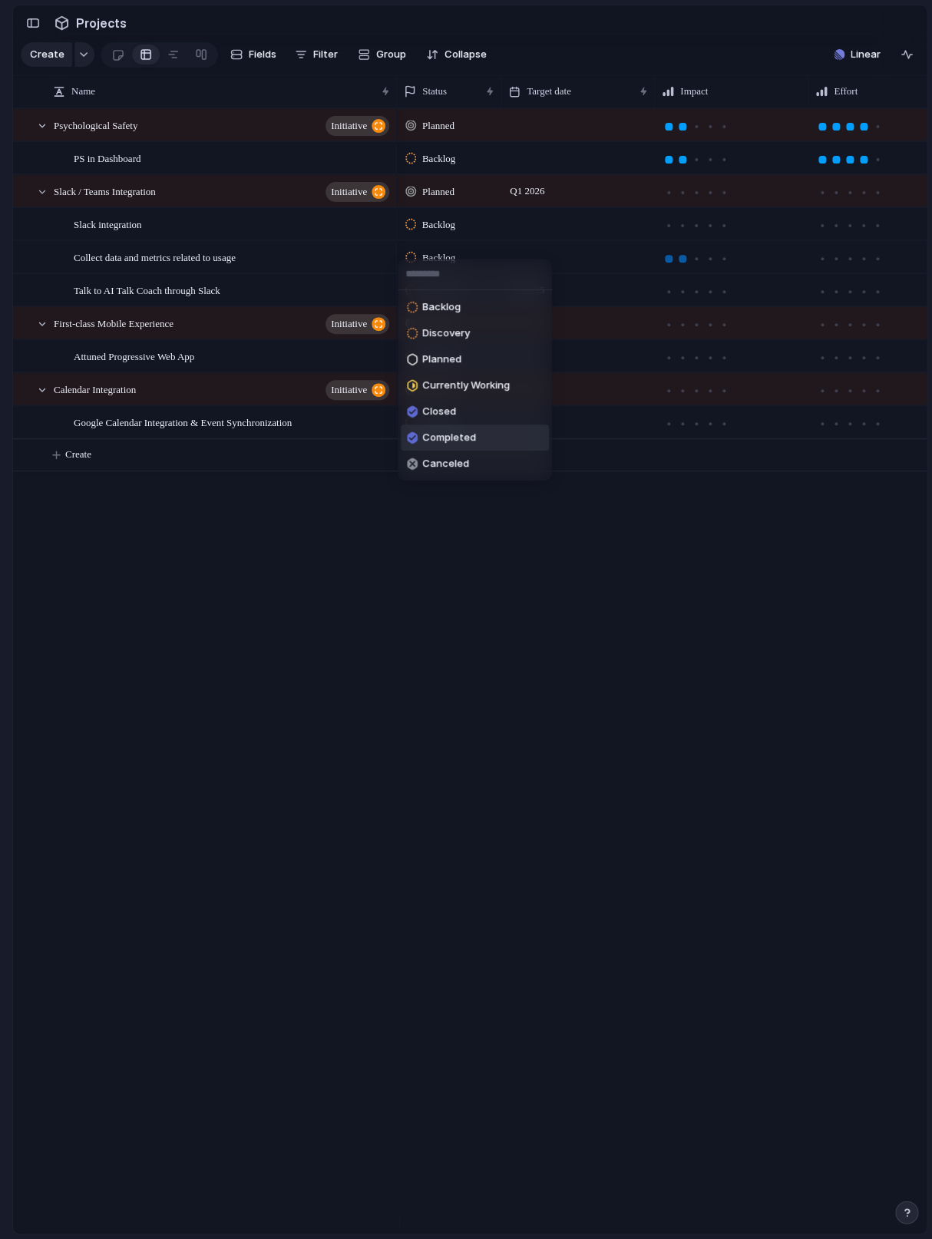
click at [662, 563] on div "Backlog Discovery Planned Currently Working Closed Completed Canceled" at bounding box center [466, 619] width 932 height 1239
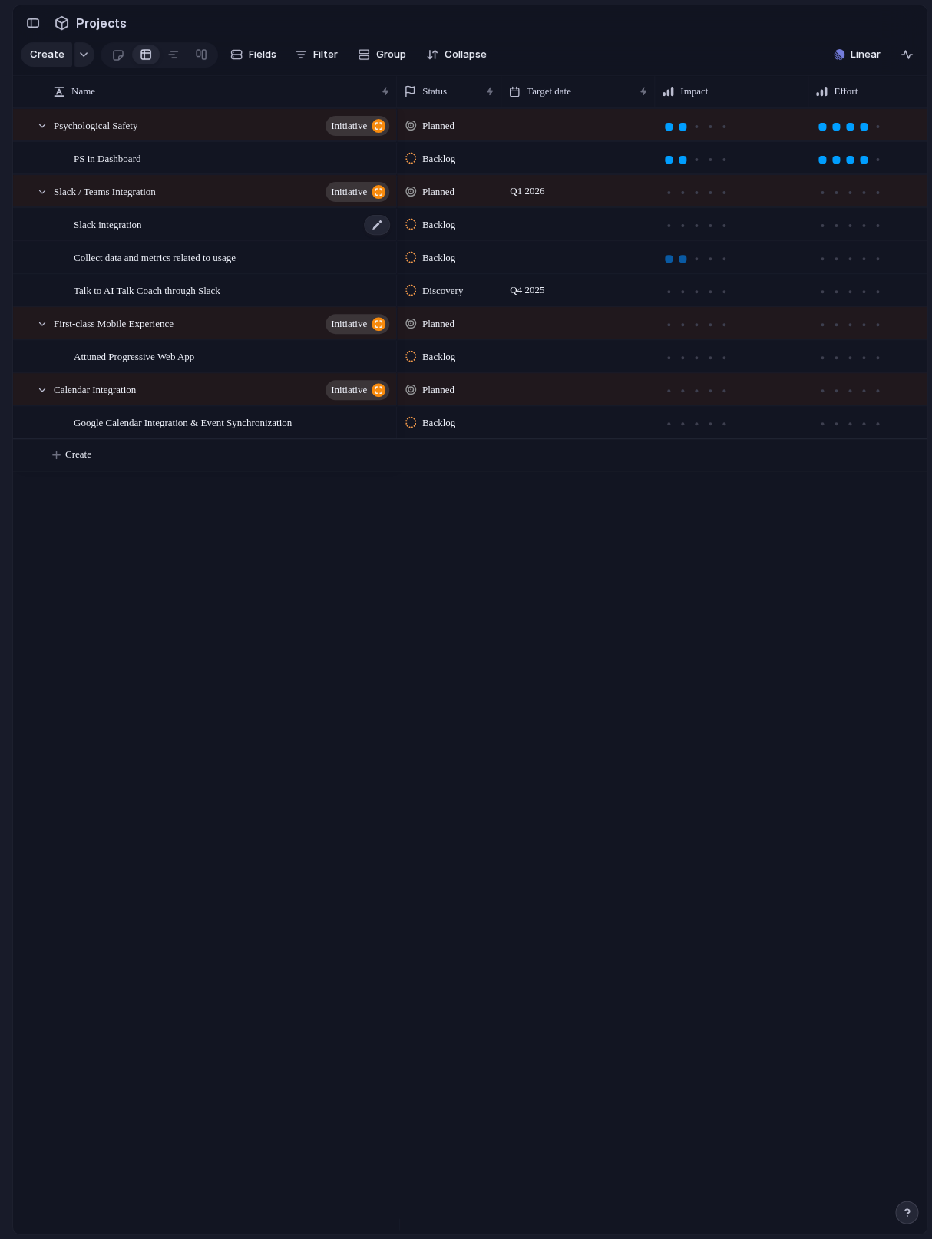
click at [172, 240] on div "Slack integration" at bounding box center [233, 224] width 318 height 31
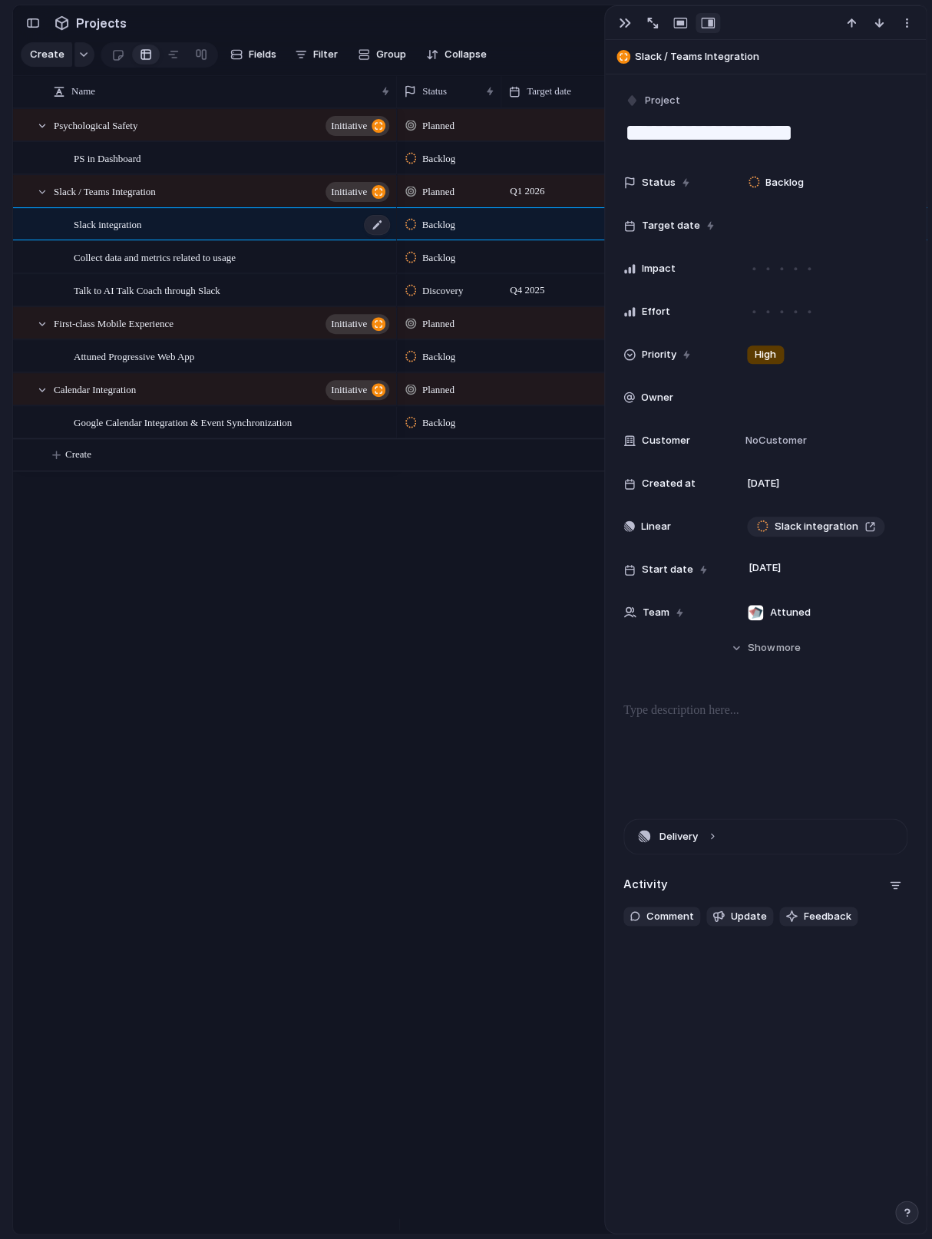
click at [172, 240] on div "Slack integration" at bounding box center [233, 224] width 318 height 31
click at [134, 249] on textarea "**********" at bounding box center [230, 243] width 312 height 19
type textarea "*******"
type textarea "********"
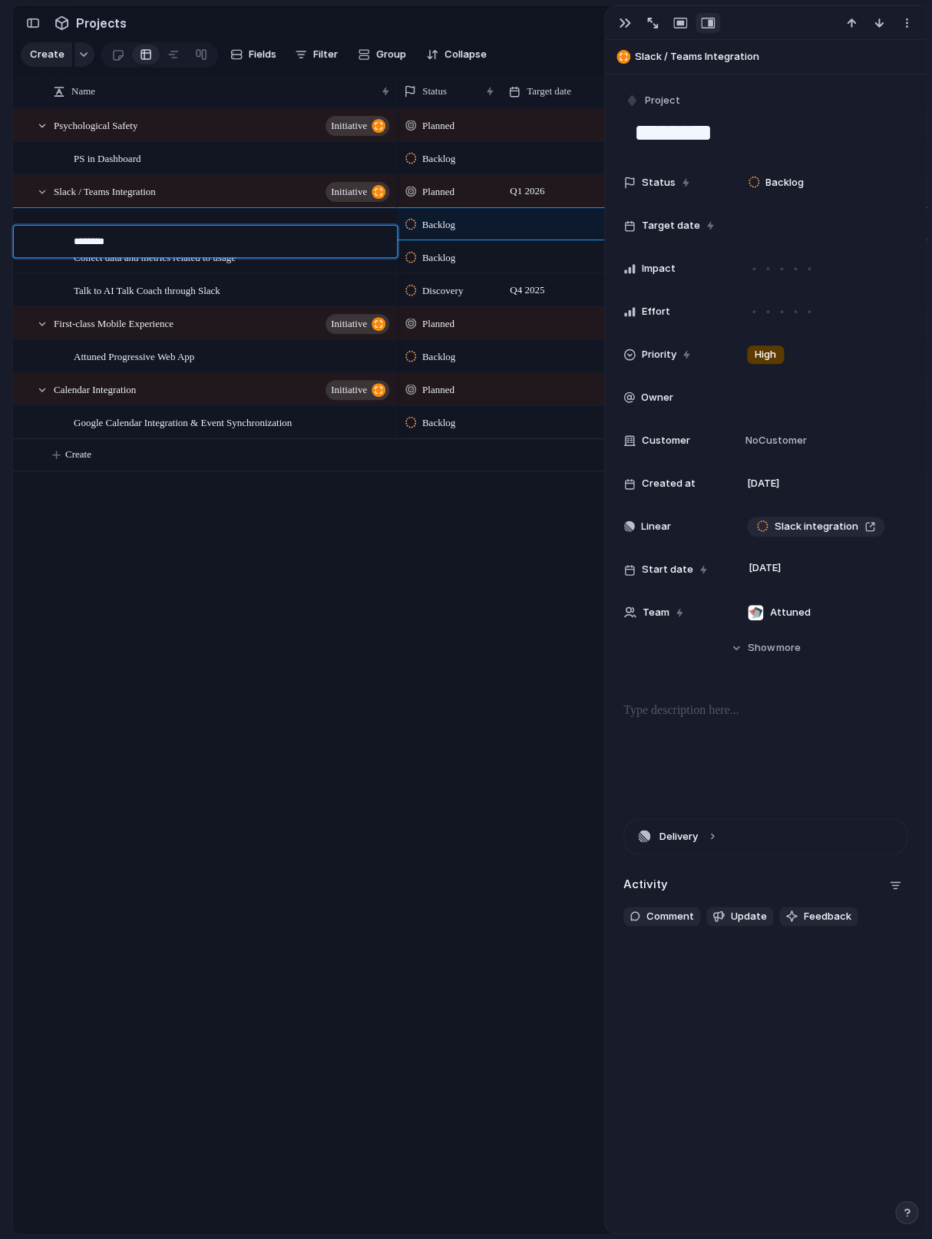
type textarea "*******"
type textarea "********"
type textarea "*******"
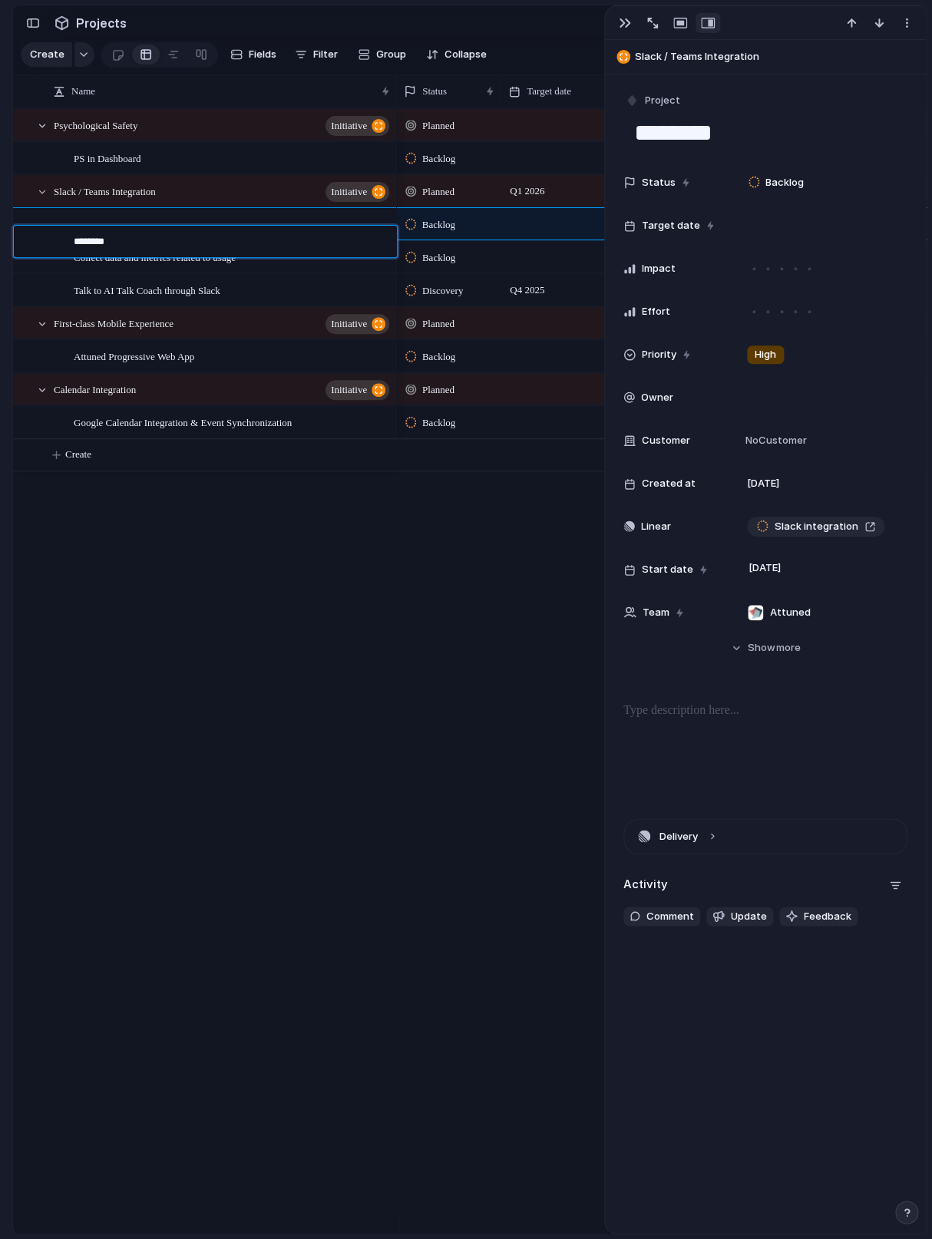
type textarea "*******"
type textarea "********"
type textarea "*********"
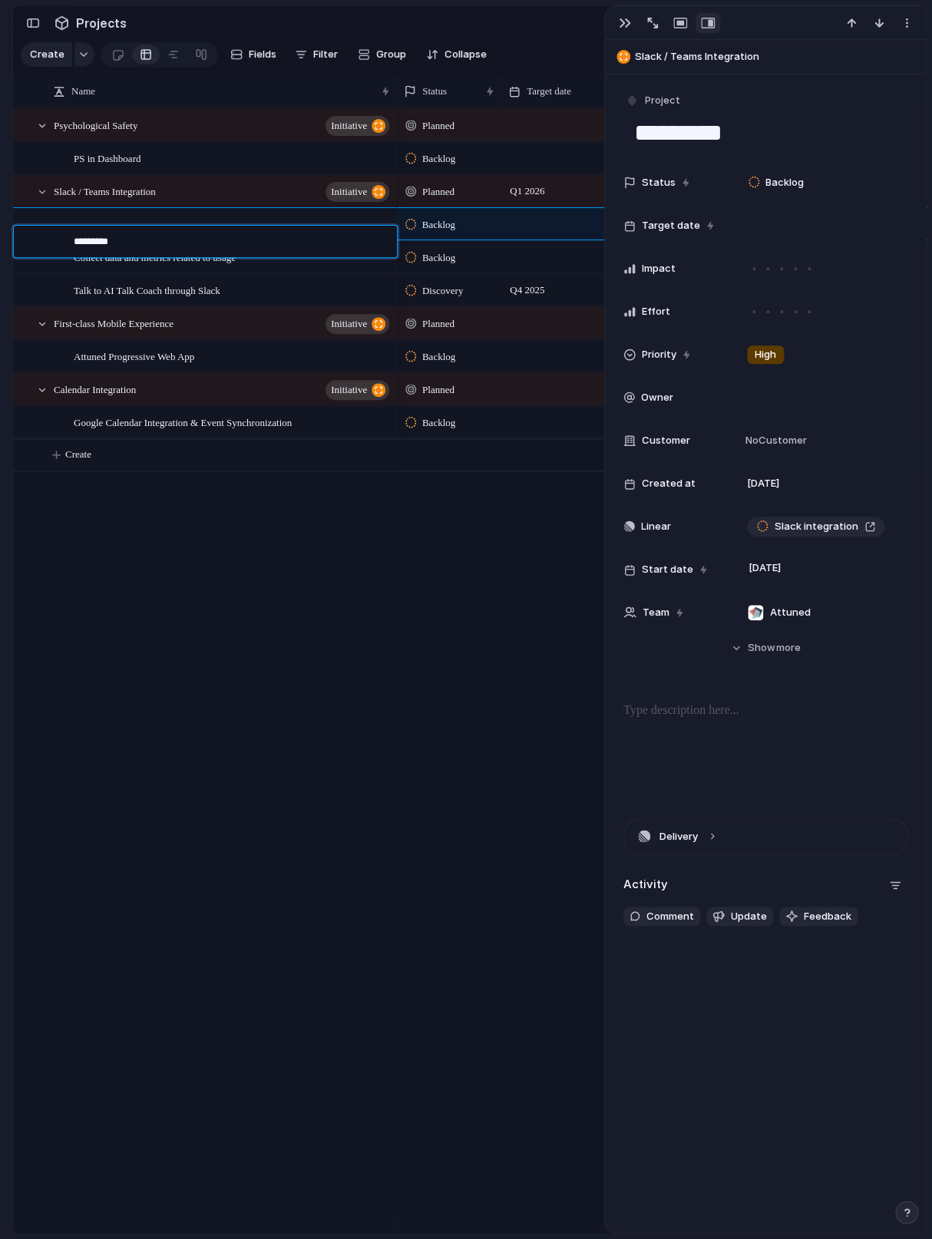
type textarea "**********"
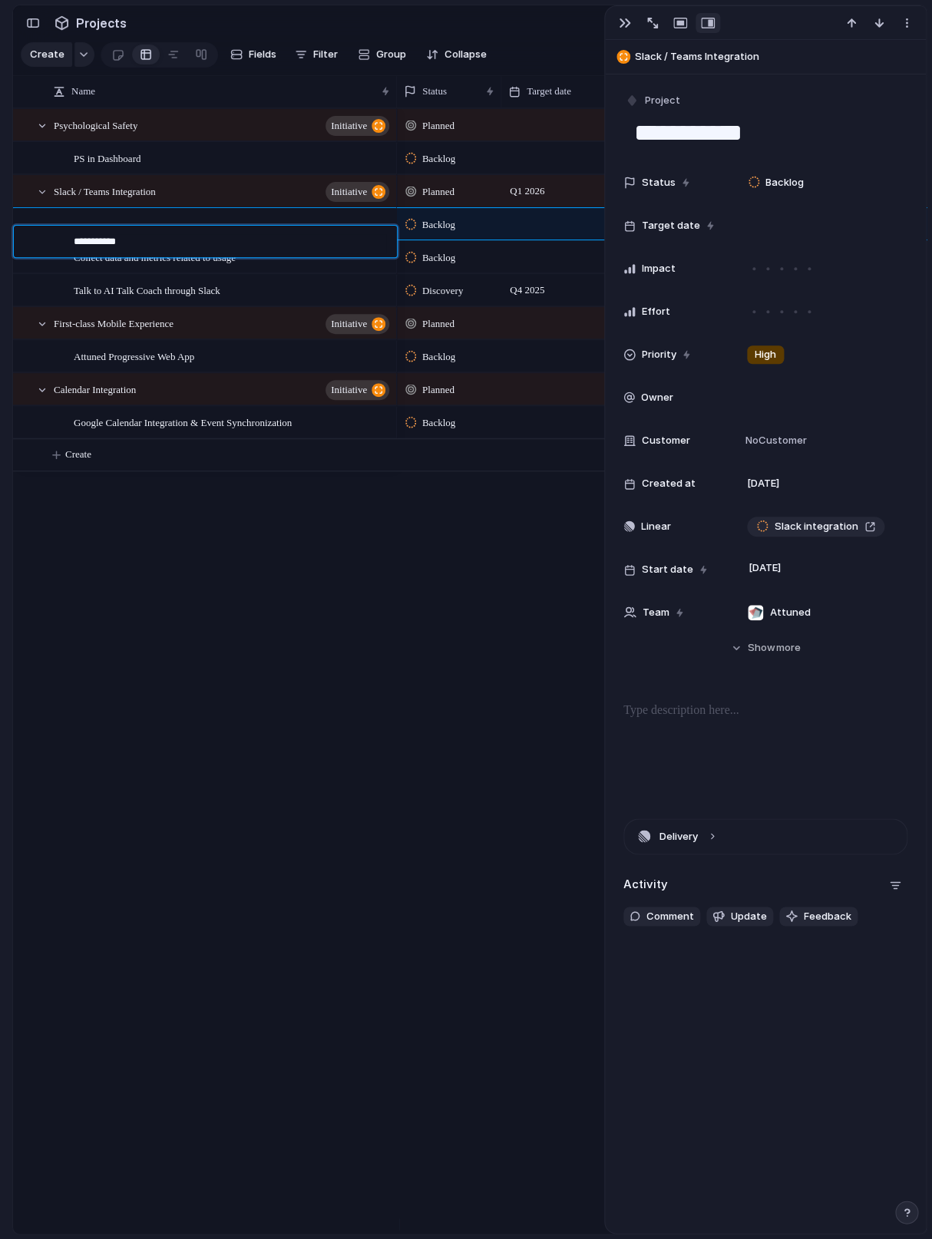
type textarea "**********"
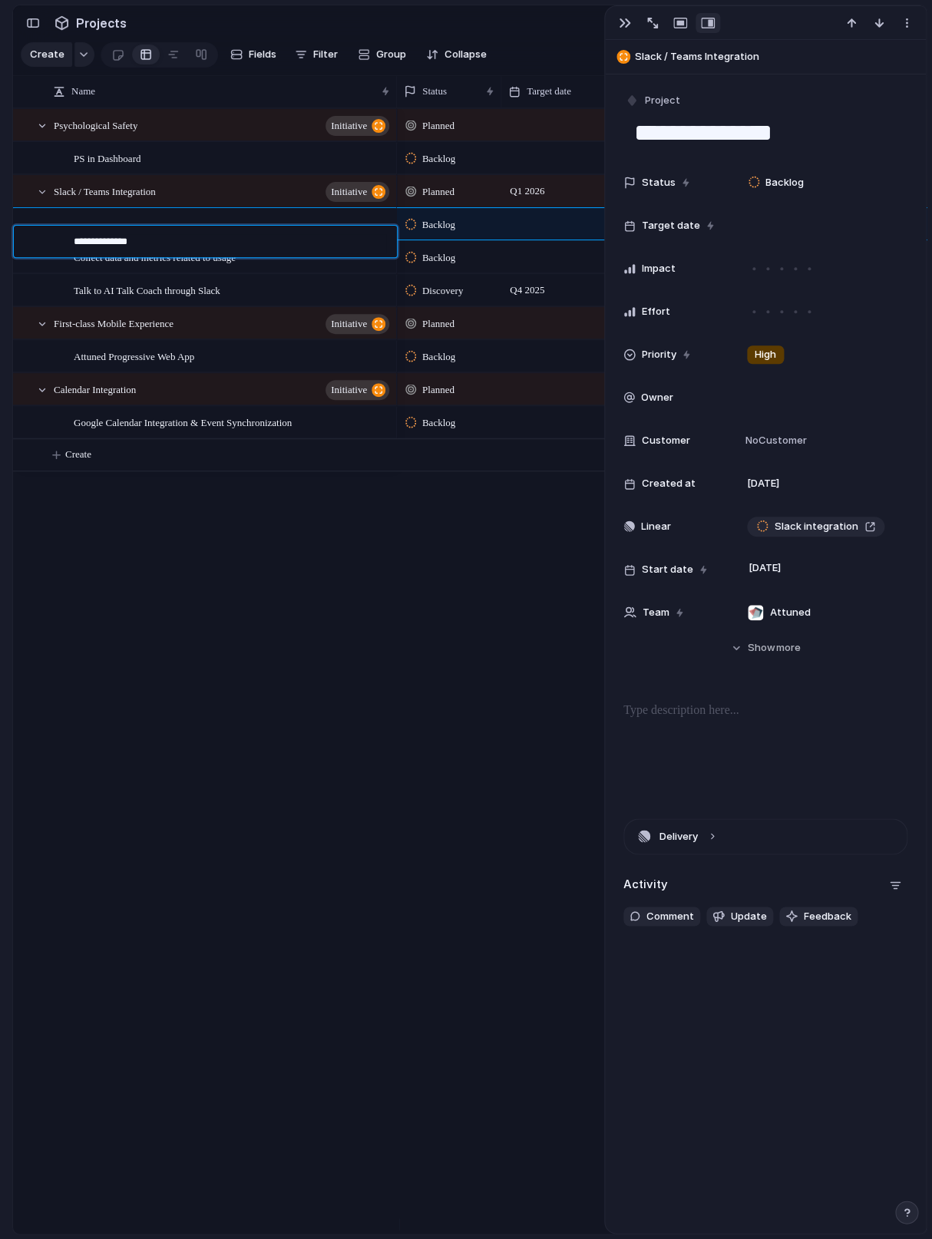
type textarea "**********"
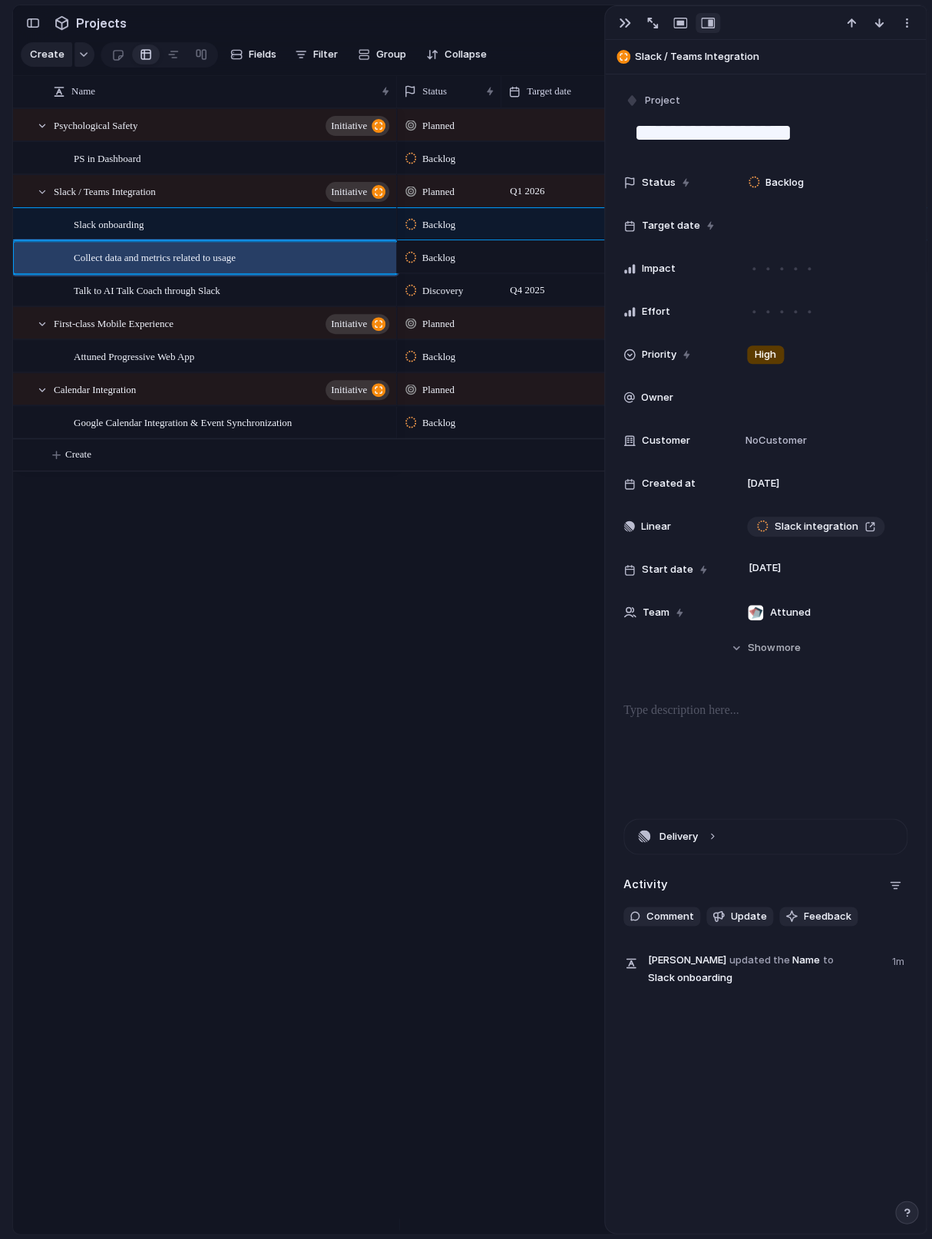
click at [385, 710] on div "Psychological Safety initiative PS in Dashboard Slack / Teams Integration initi…" at bounding box center [469, 670] width 913 height 1125
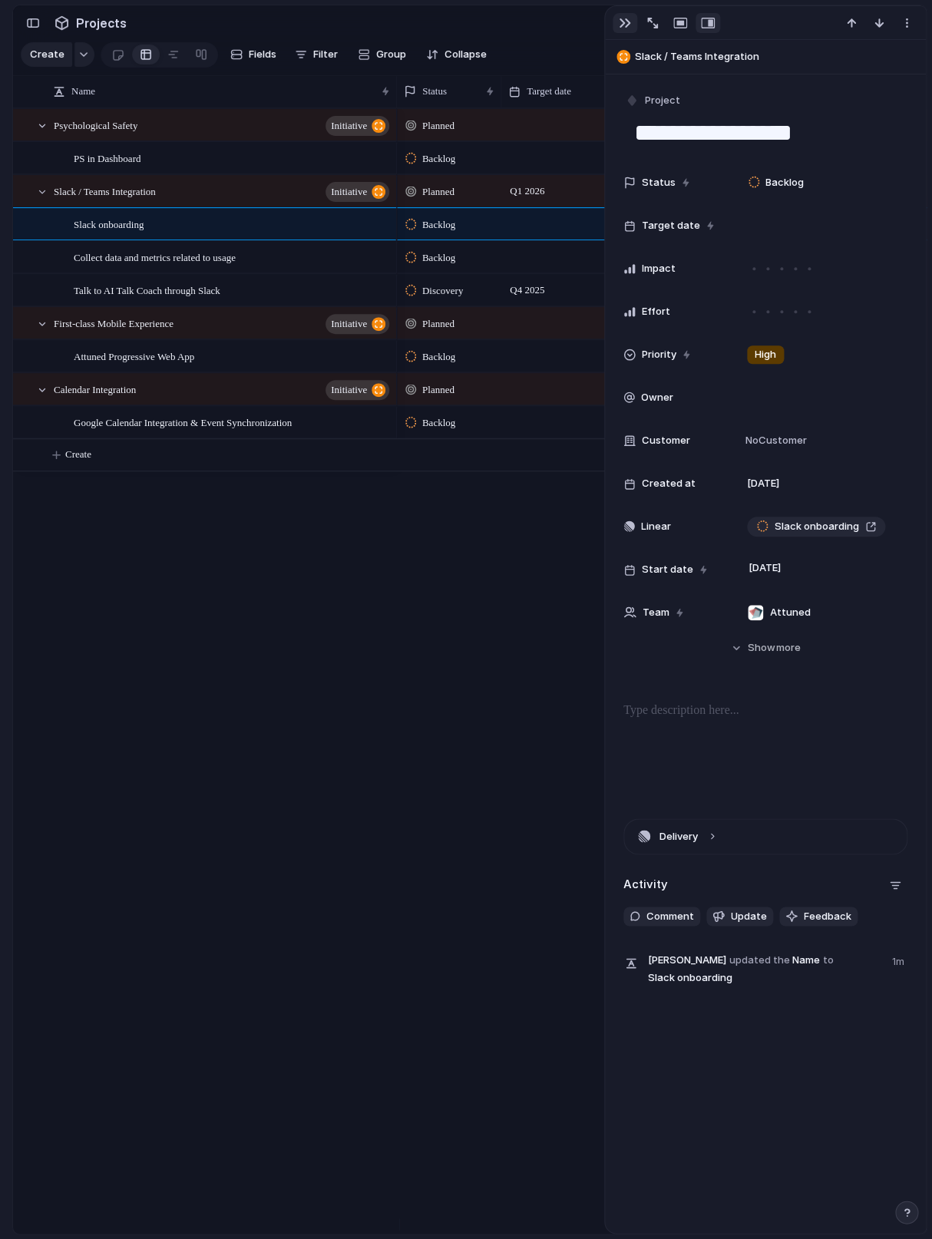
click at [622, 28] on div "button" at bounding box center [625, 23] width 12 height 12
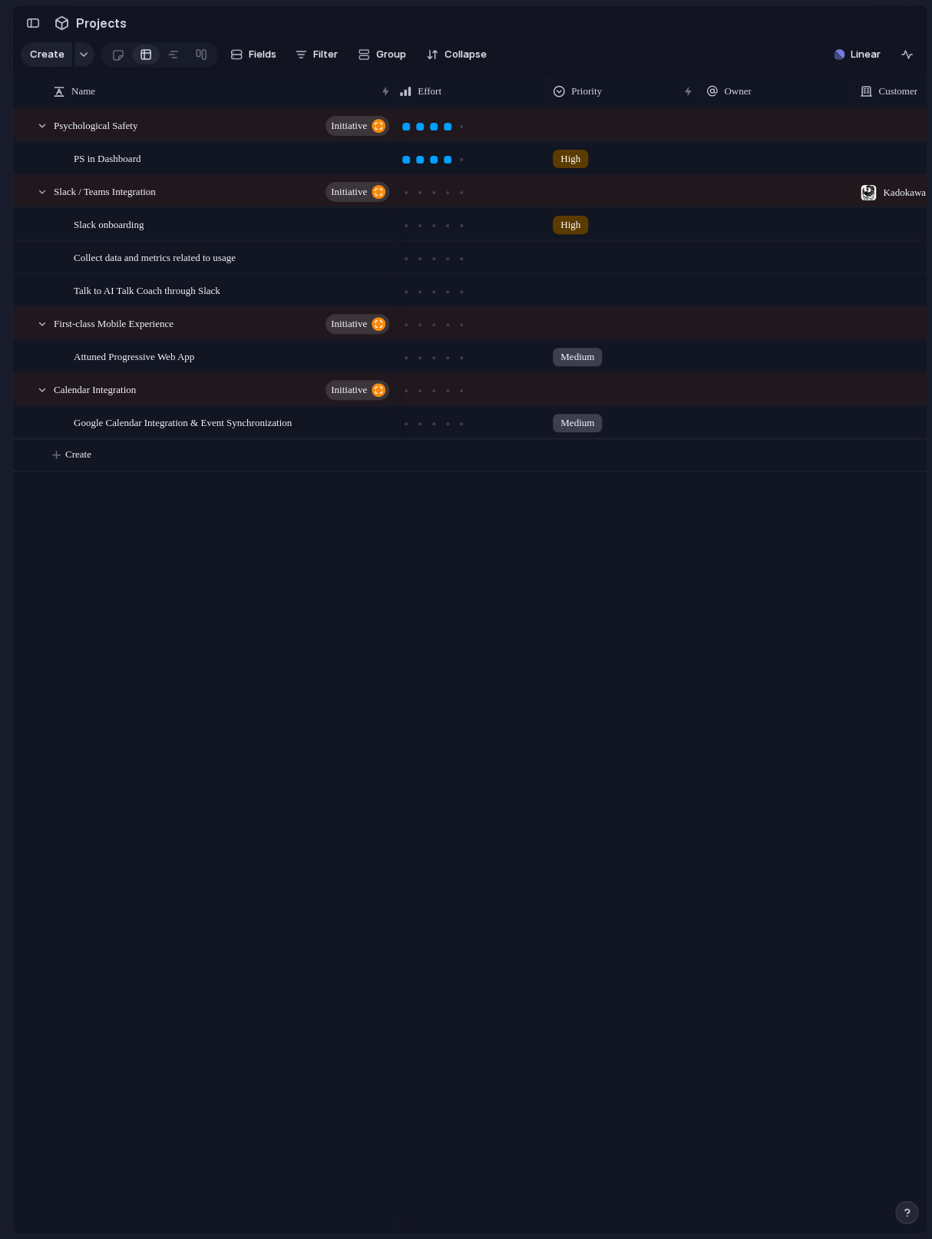
click at [573, 233] on span "High" at bounding box center [570, 224] width 20 height 15
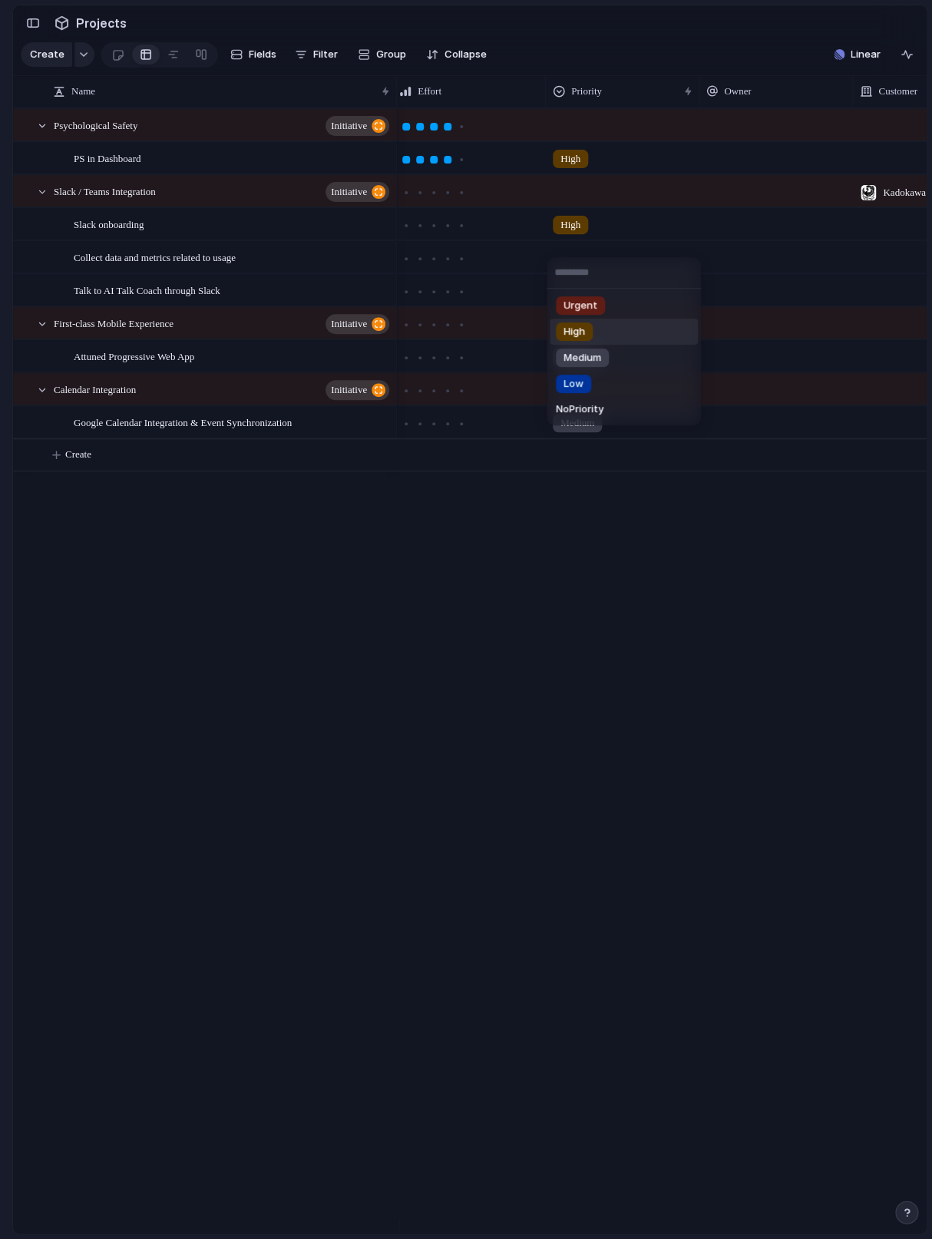
click at [599, 246] on div "Urgent High Medium Low No Priority" at bounding box center [466, 619] width 932 height 1239
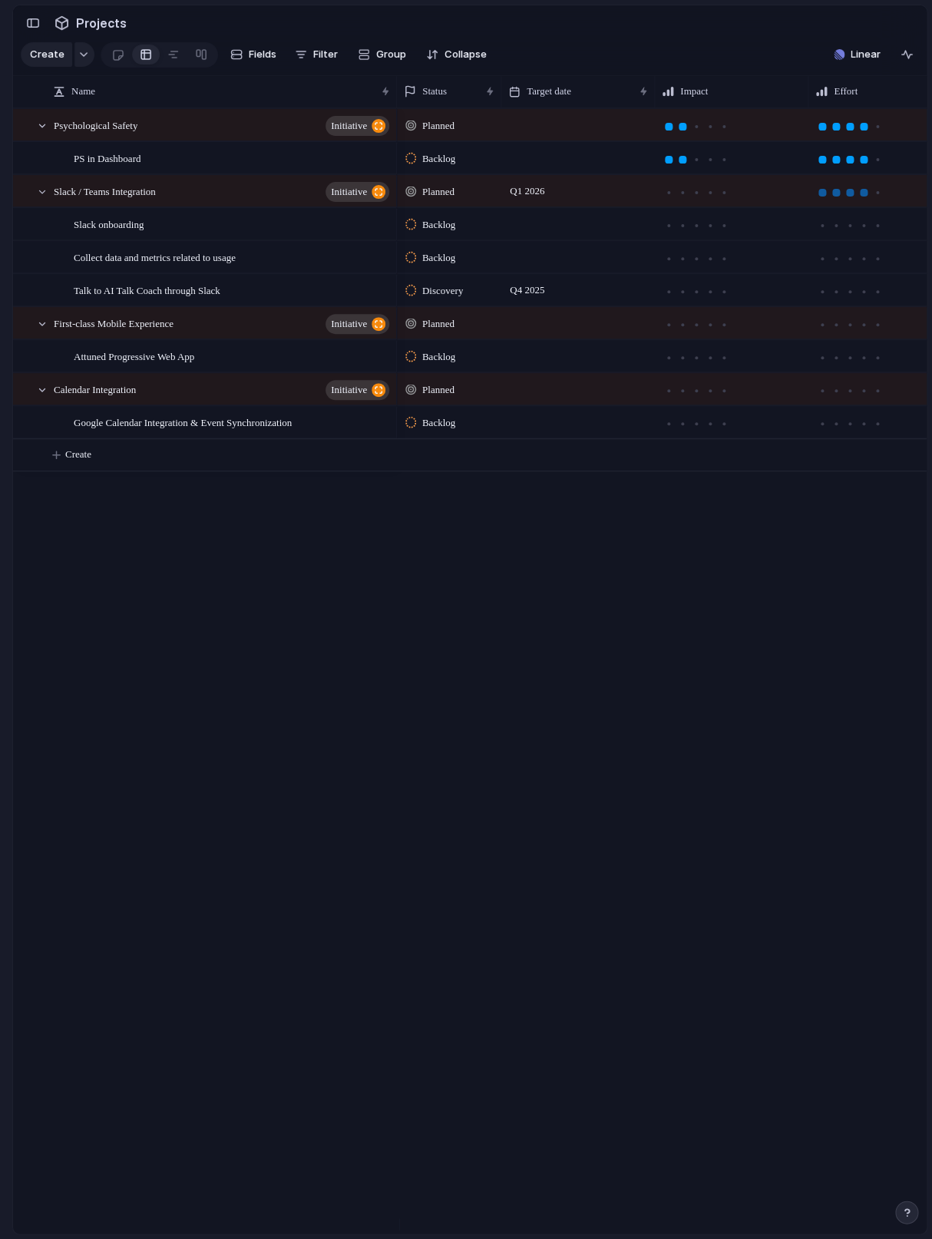
click at [859, 200] on div at bounding box center [863, 193] width 14 height 14
click at [704, 200] on div at bounding box center [710, 193] width 14 height 14
click at [709, 431] on div at bounding box center [710, 424] width 14 height 14
click at [861, 427] on div at bounding box center [864, 424] width 8 height 8
click at [849, 431] on div at bounding box center [850, 424] width 14 height 14
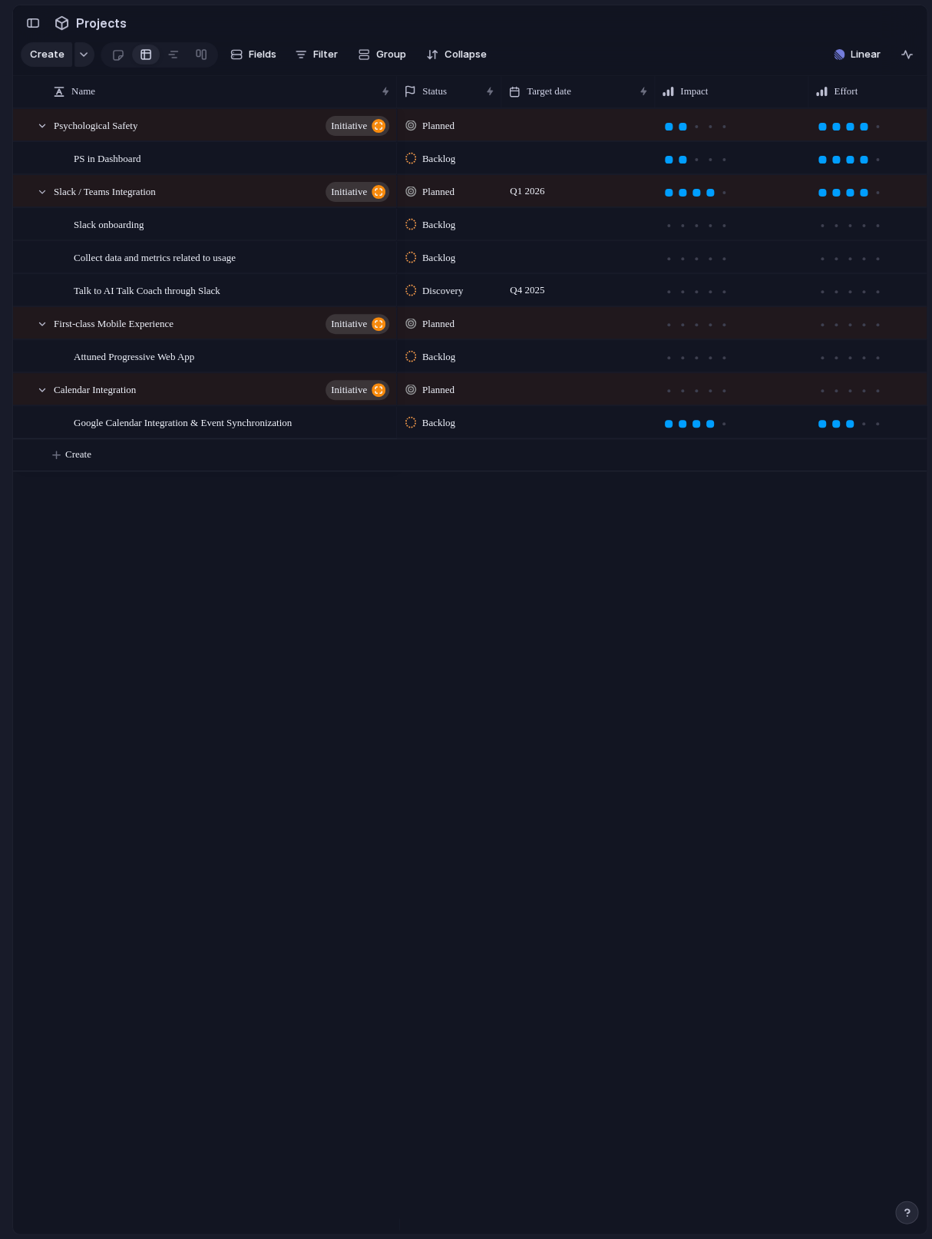
click at [840, 642] on div "Planned Backlog High Planned Q1 2026 Backlog High Backlog Discovery Q4 2025 Pla…" at bounding box center [662, 670] width 530 height 1125
click at [708, 361] on div at bounding box center [710, 358] width 8 height 8
click at [874, 365] on div at bounding box center [877, 358] width 14 height 14
click at [783, 591] on div "Planned Backlog High Planned Q1 2026 Backlog High Backlog Discovery Q4 2025 Pla…" at bounding box center [662, 670] width 530 height 1125
click at [542, 200] on span "Q1 2026" at bounding box center [527, 191] width 42 height 18
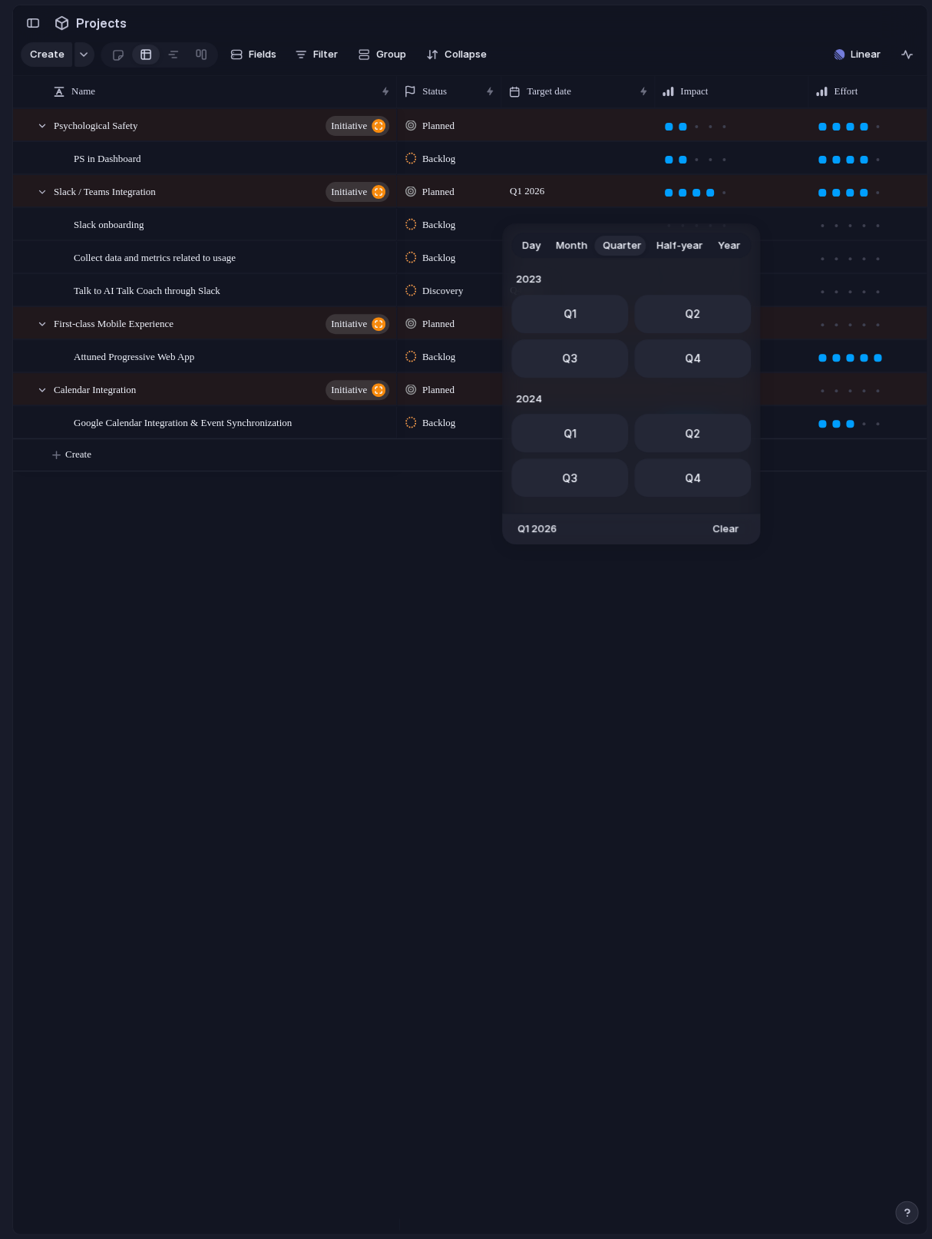
scroll to position [243, 0]
click at [470, 523] on div "Day Month Quarter Half-year Year 2023 Q1 Q2 Q3 Q4 2024 Q1 Q2 Q3 Q4 2025 Q1 Q2 Q…" at bounding box center [466, 619] width 932 height 1239
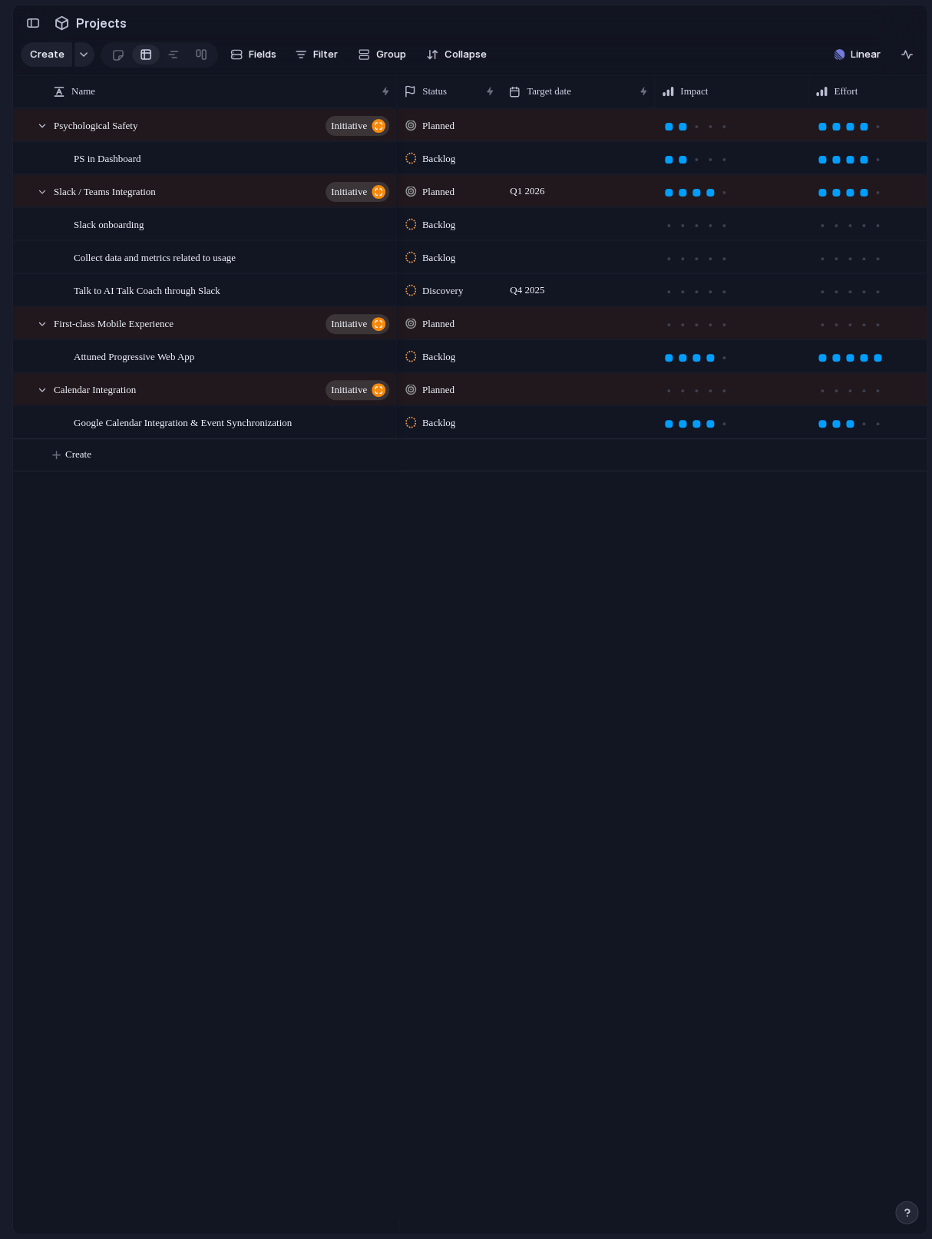
scroll to position [0, 5]
click at [849, 295] on div at bounding box center [845, 292] width 8 height 8
click at [708, 299] on div at bounding box center [705, 292] width 14 height 14
click at [807, 575] on div "Planned Backlog High Planned Q1 2026 Backlog High Backlog Discovery Q4 2025 Pla…" at bounding box center [662, 670] width 530 height 1125
click at [40, 199] on div at bounding box center [42, 192] width 14 height 14
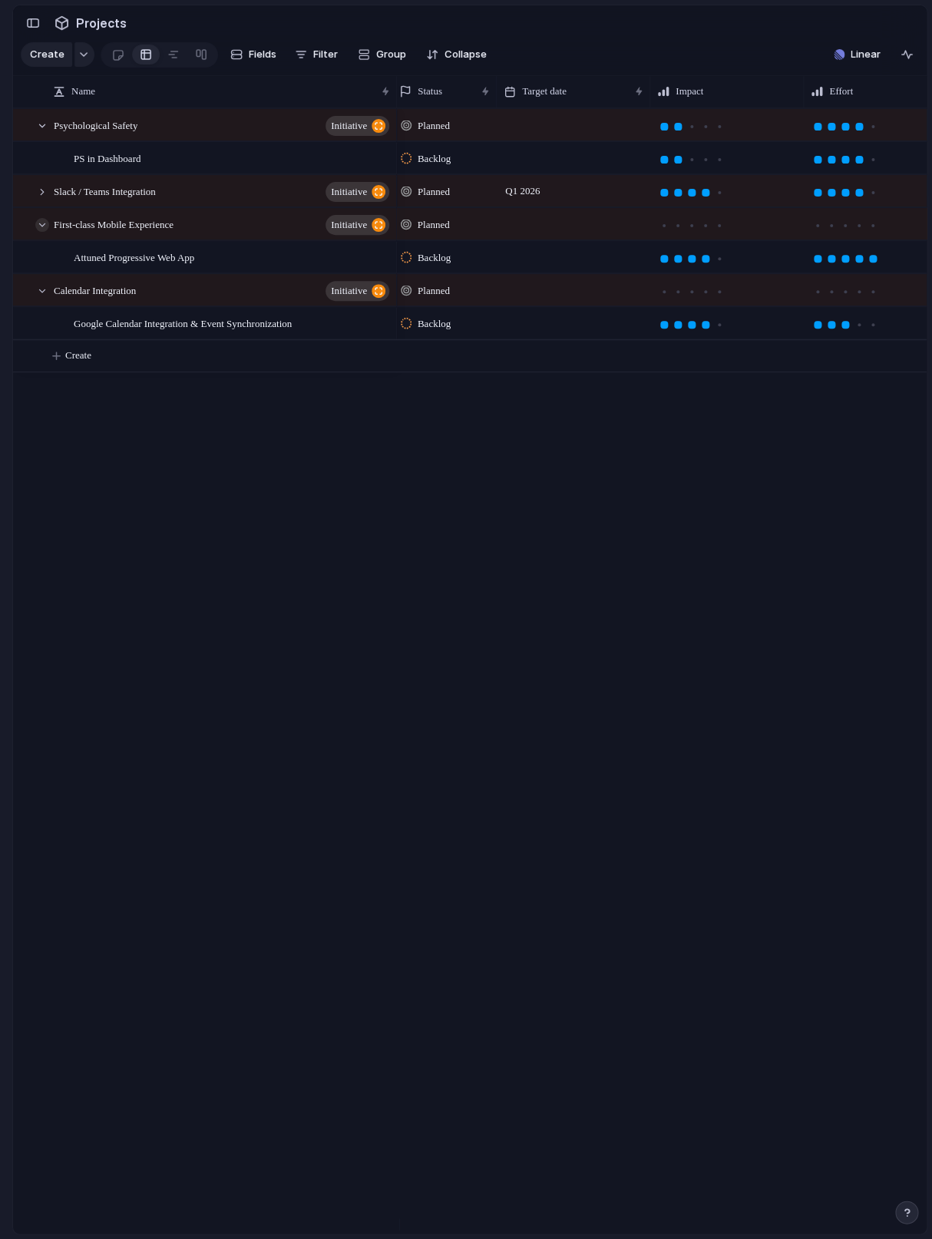
click at [42, 232] on div at bounding box center [42, 225] width 14 height 14
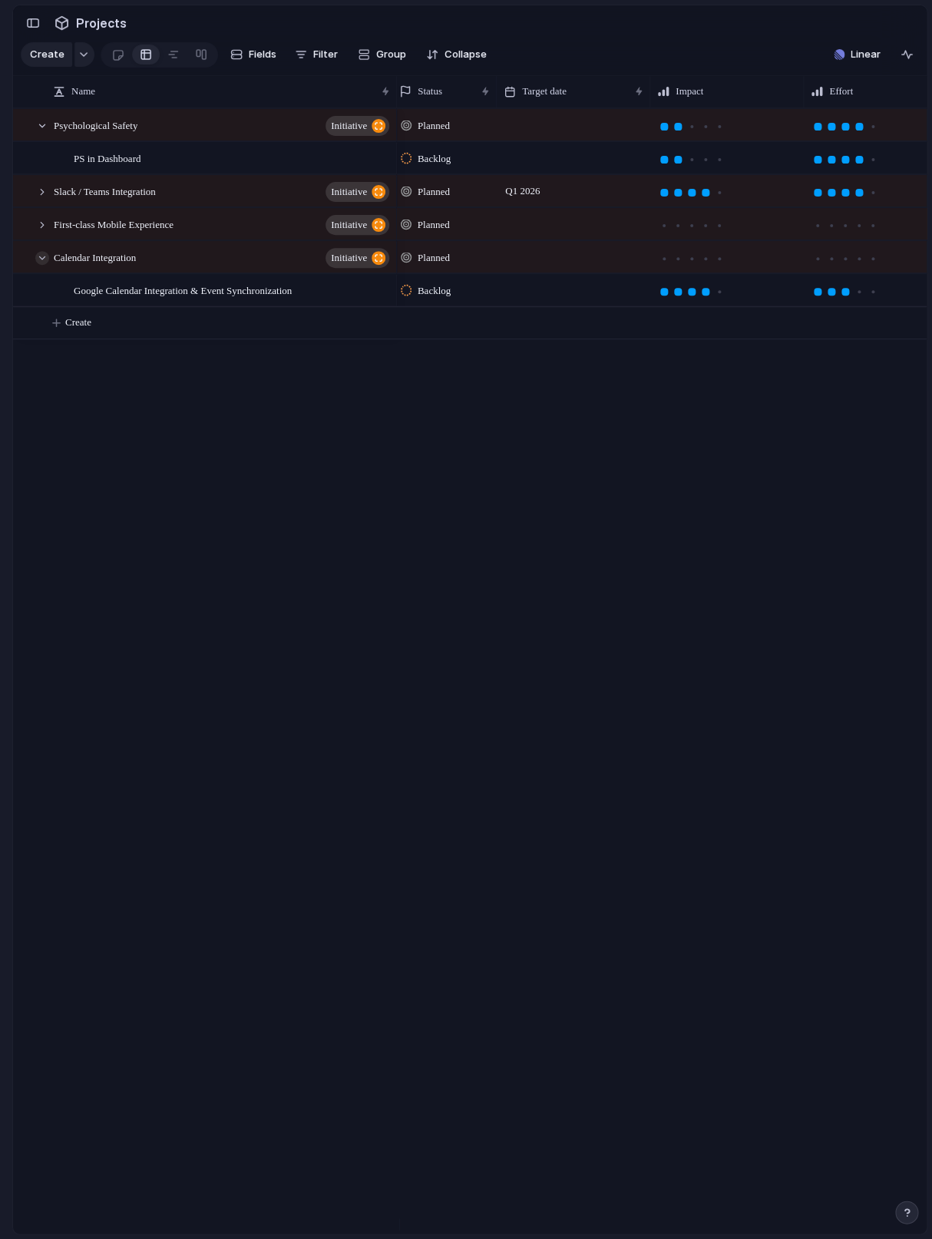
click at [45, 265] on div at bounding box center [42, 258] width 14 height 14
click at [44, 199] on div at bounding box center [42, 192] width 14 height 14
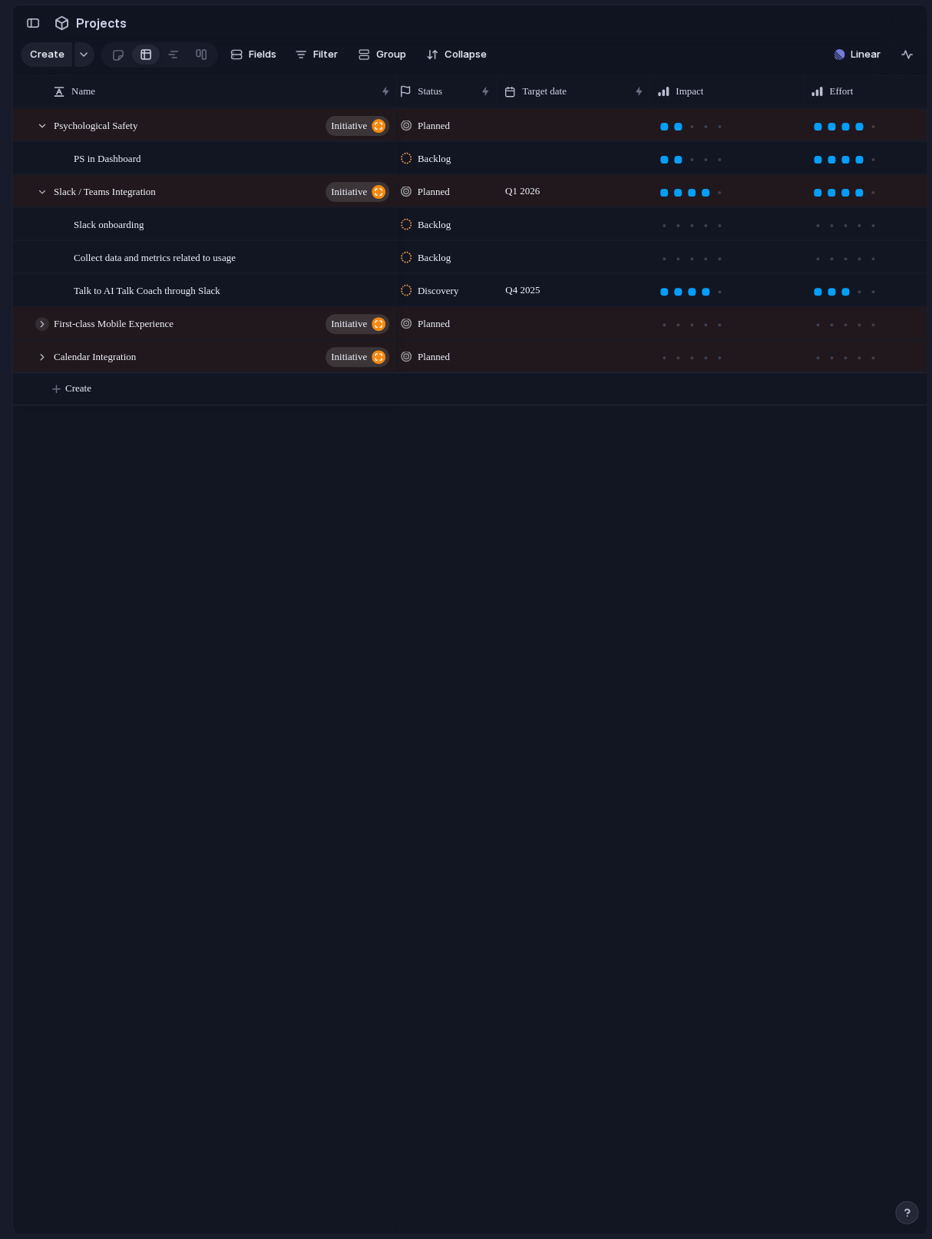
click at [37, 331] on div at bounding box center [42, 324] width 14 height 14
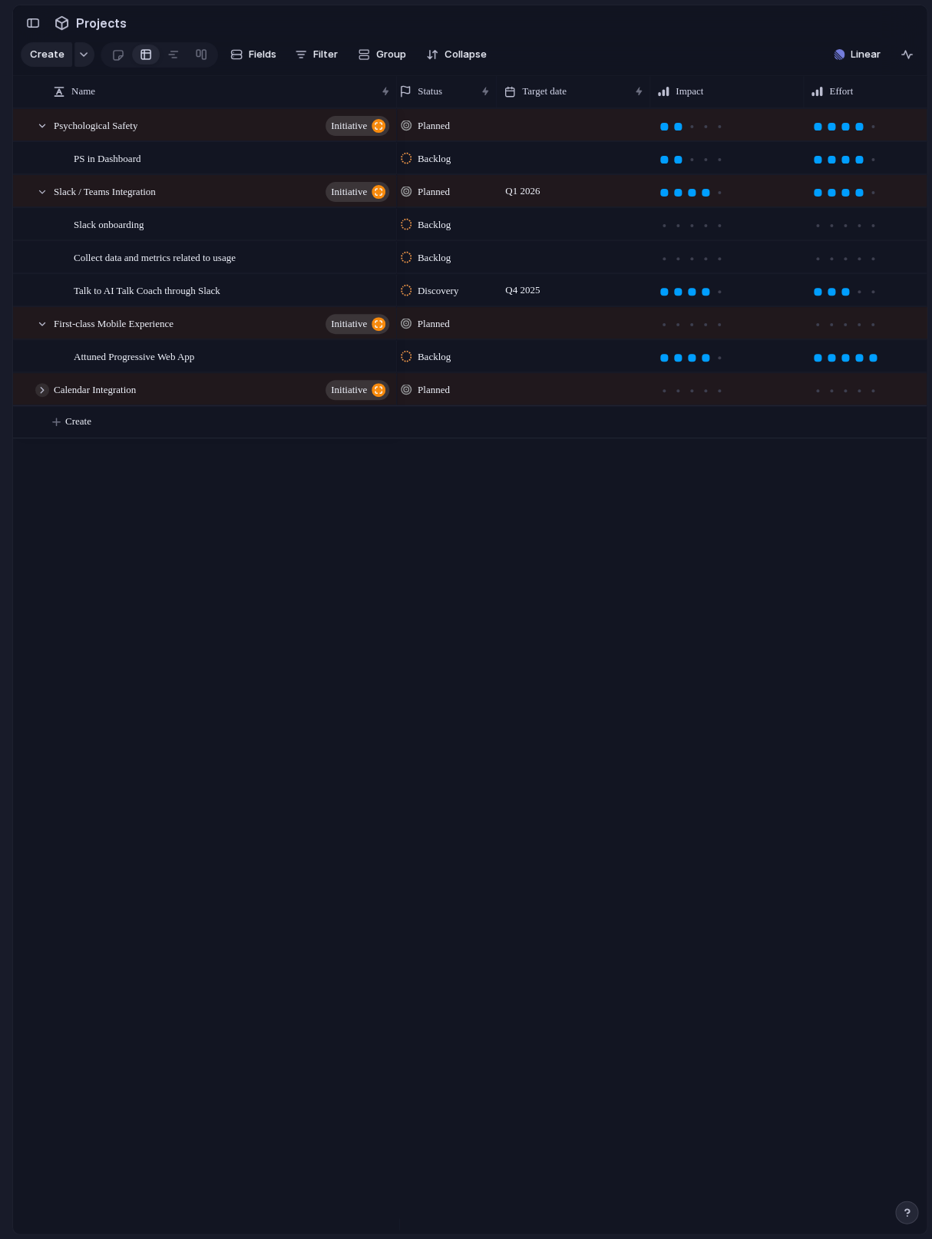
click at [41, 397] on div at bounding box center [42, 390] width 14 height 14
click at [398, 62] on span "Group" at bounding box center [391, 54] width 30 height 15
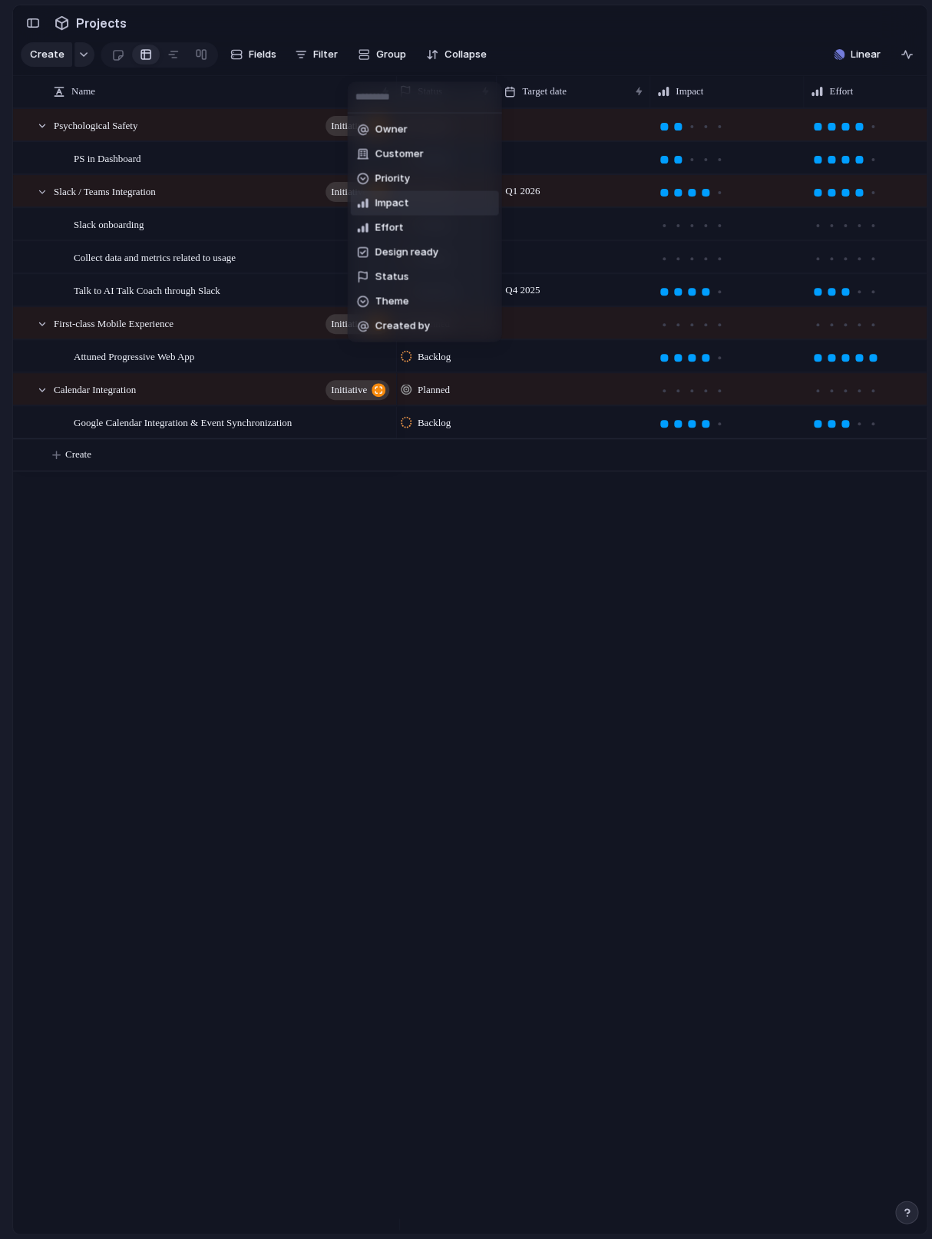
click at [419, 196] on li "Impact" at bounding box center [425, 203] width 148 height 25
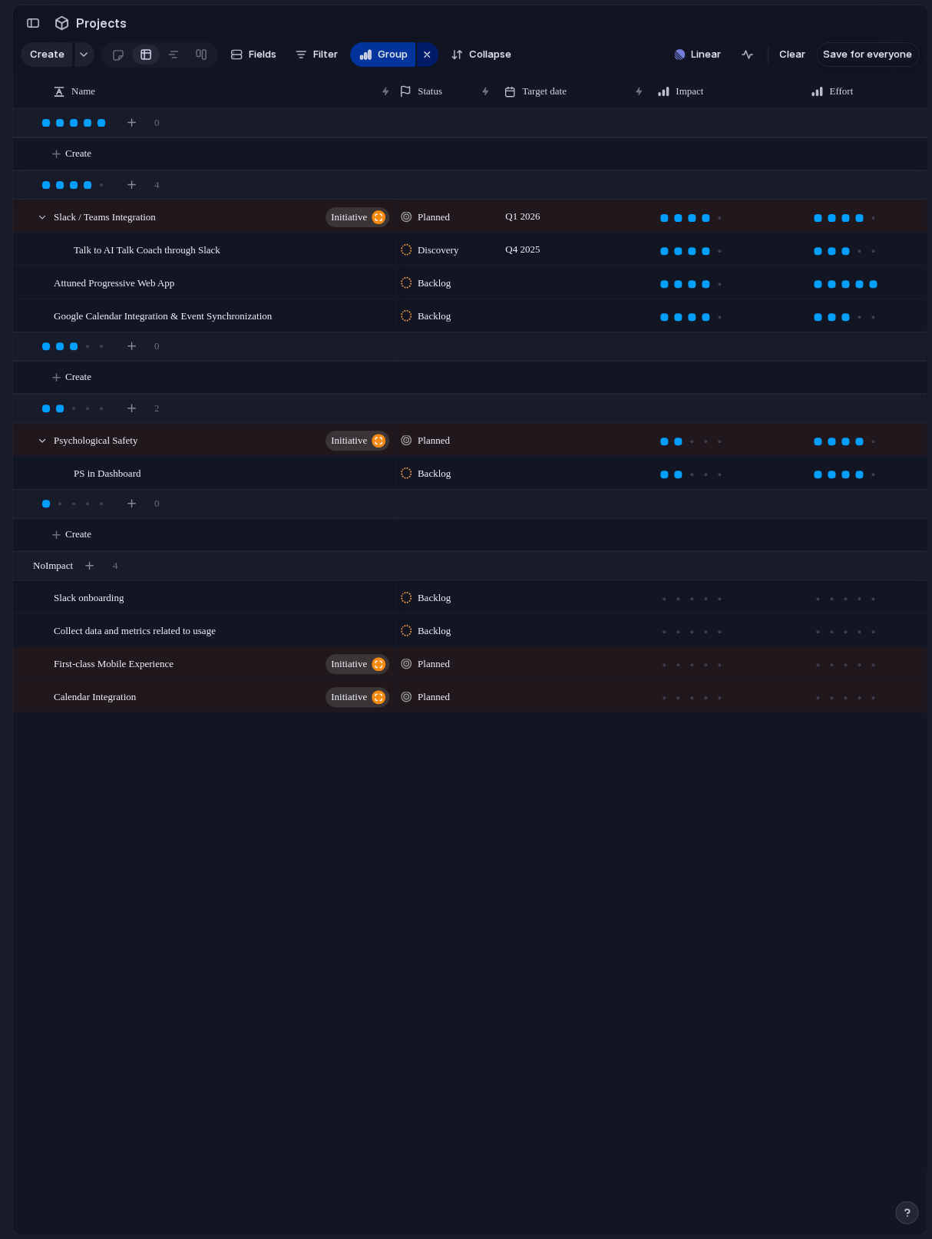
click at [381, 62] on span "Group" at bounding box center [393, 54] width 30 height 15
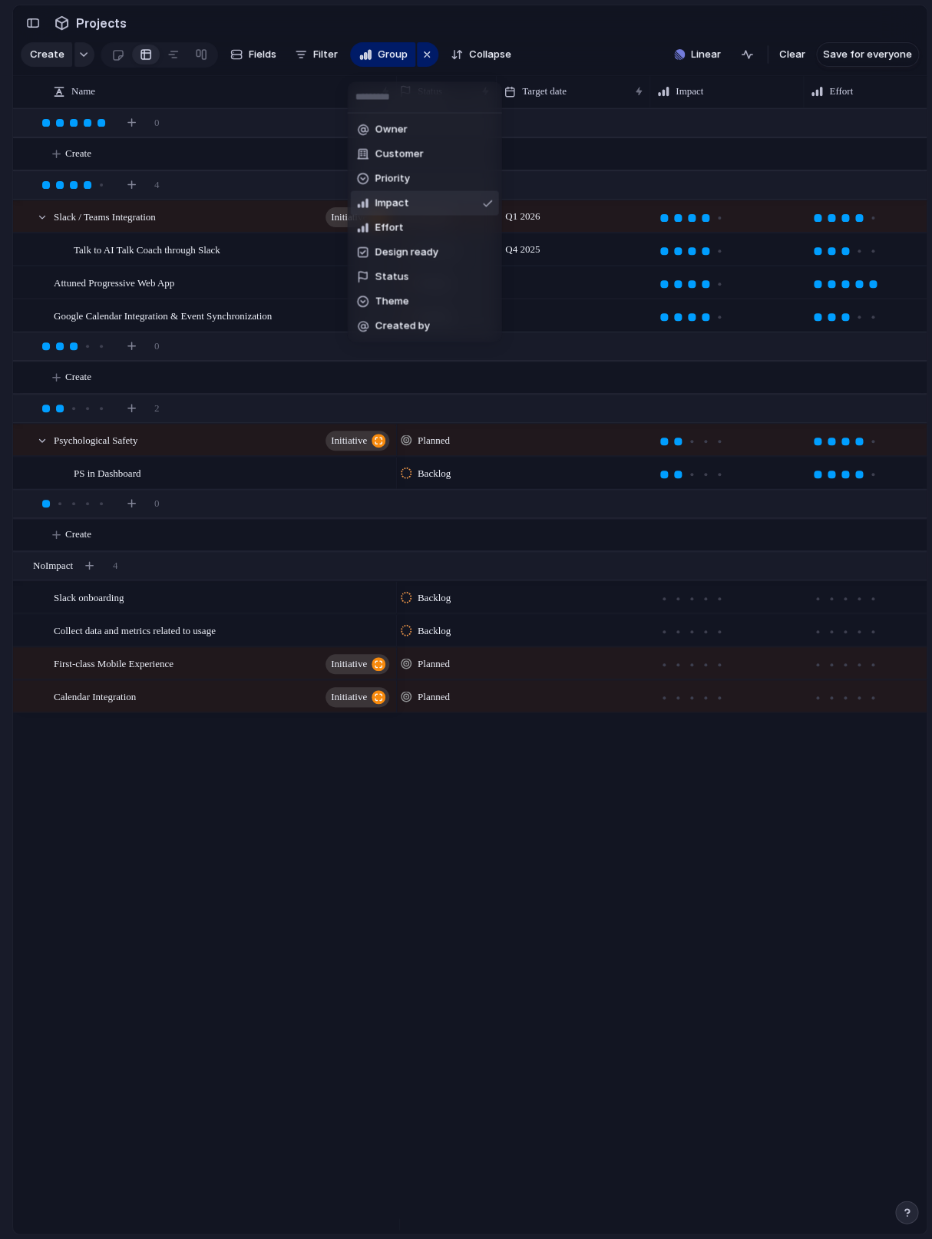
click at [421, 64] on div "Owner Customer Priority Impact Effort Design ready Status Theme Created by" at bounding box center [466, 619] width 932 height 1239
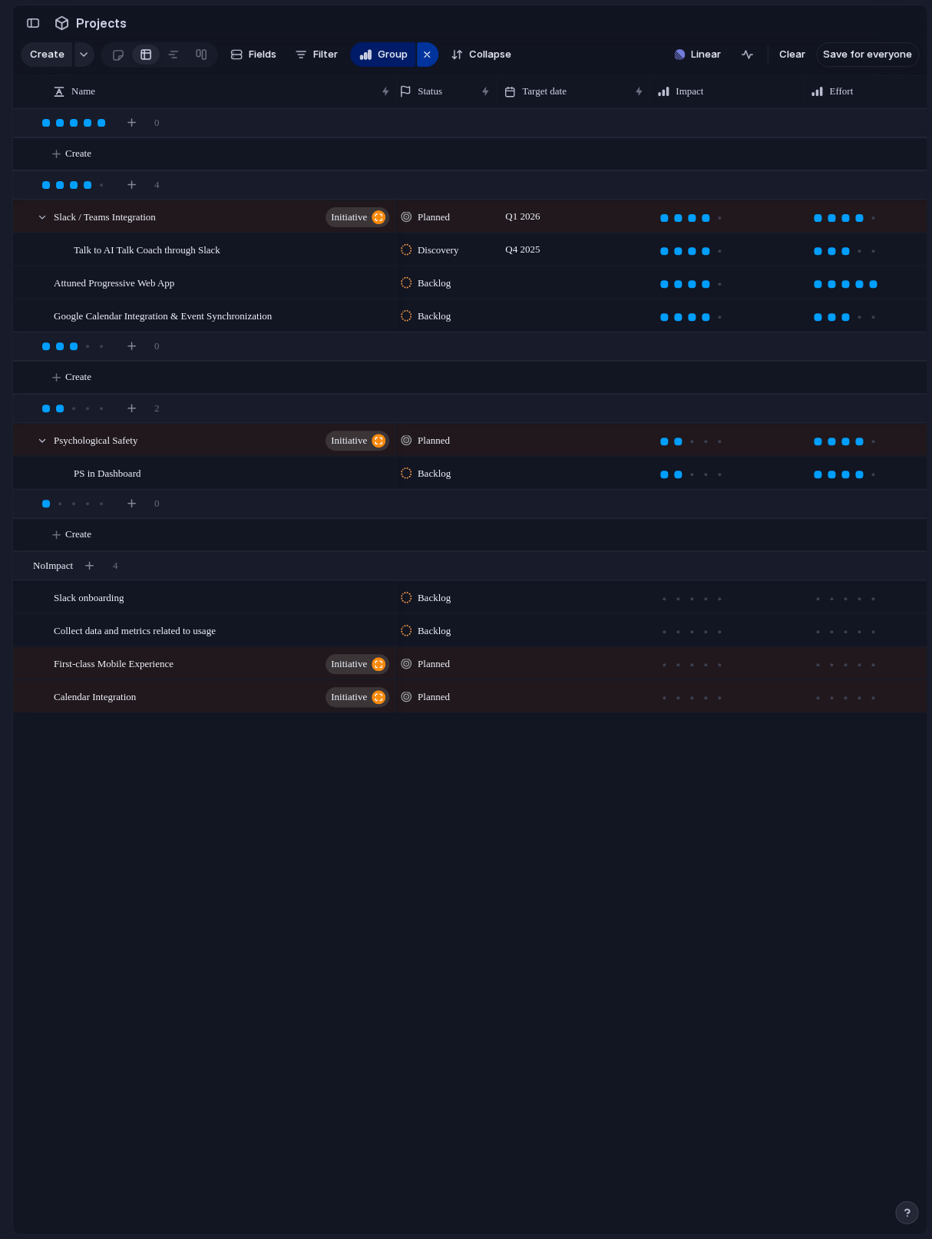
click at [430, 64] on div "button" at bounding box center [427, 54] width 12 height 18
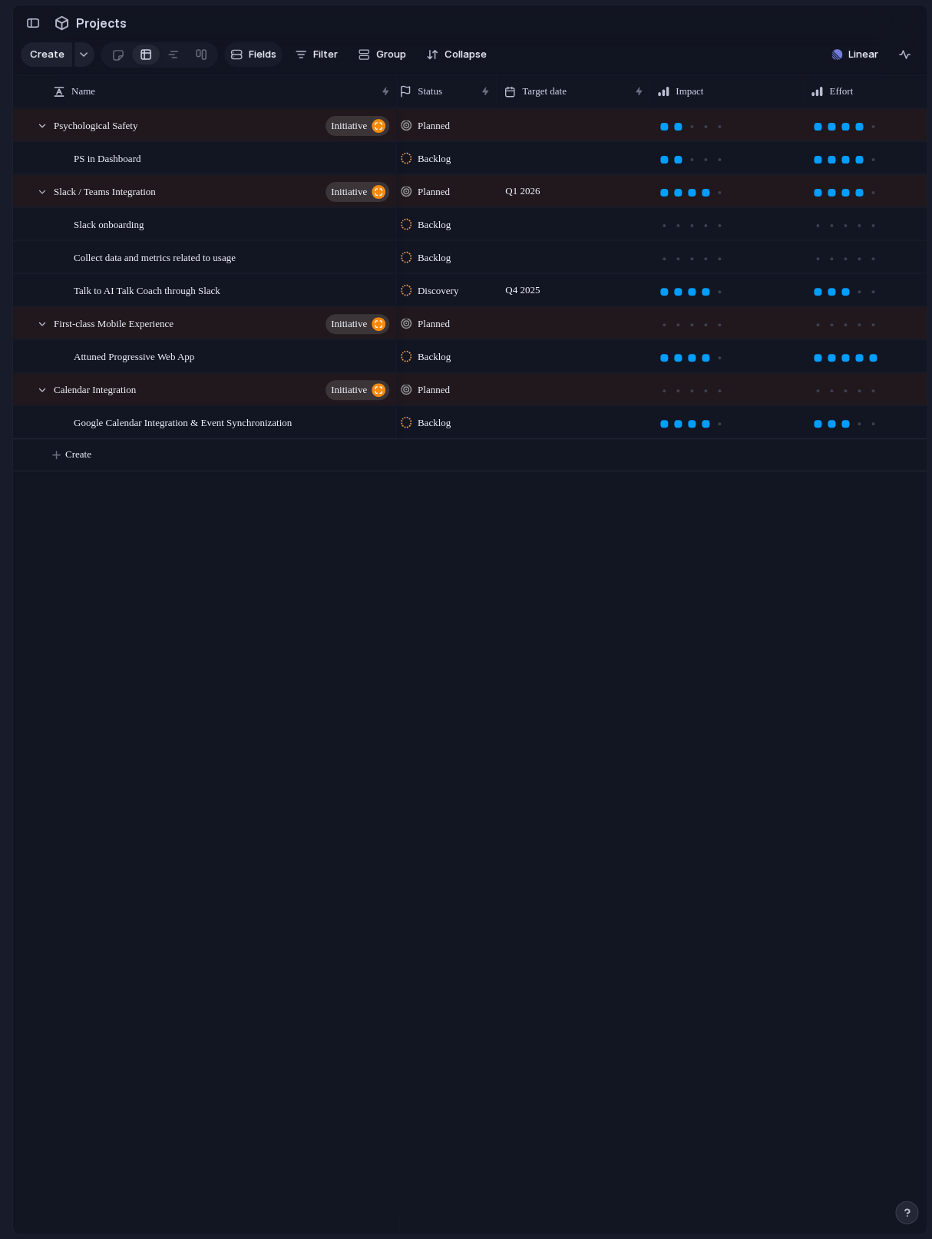
click at [262, 62] on span "Fields" at bounding box center [263, 54] width 28 height 15
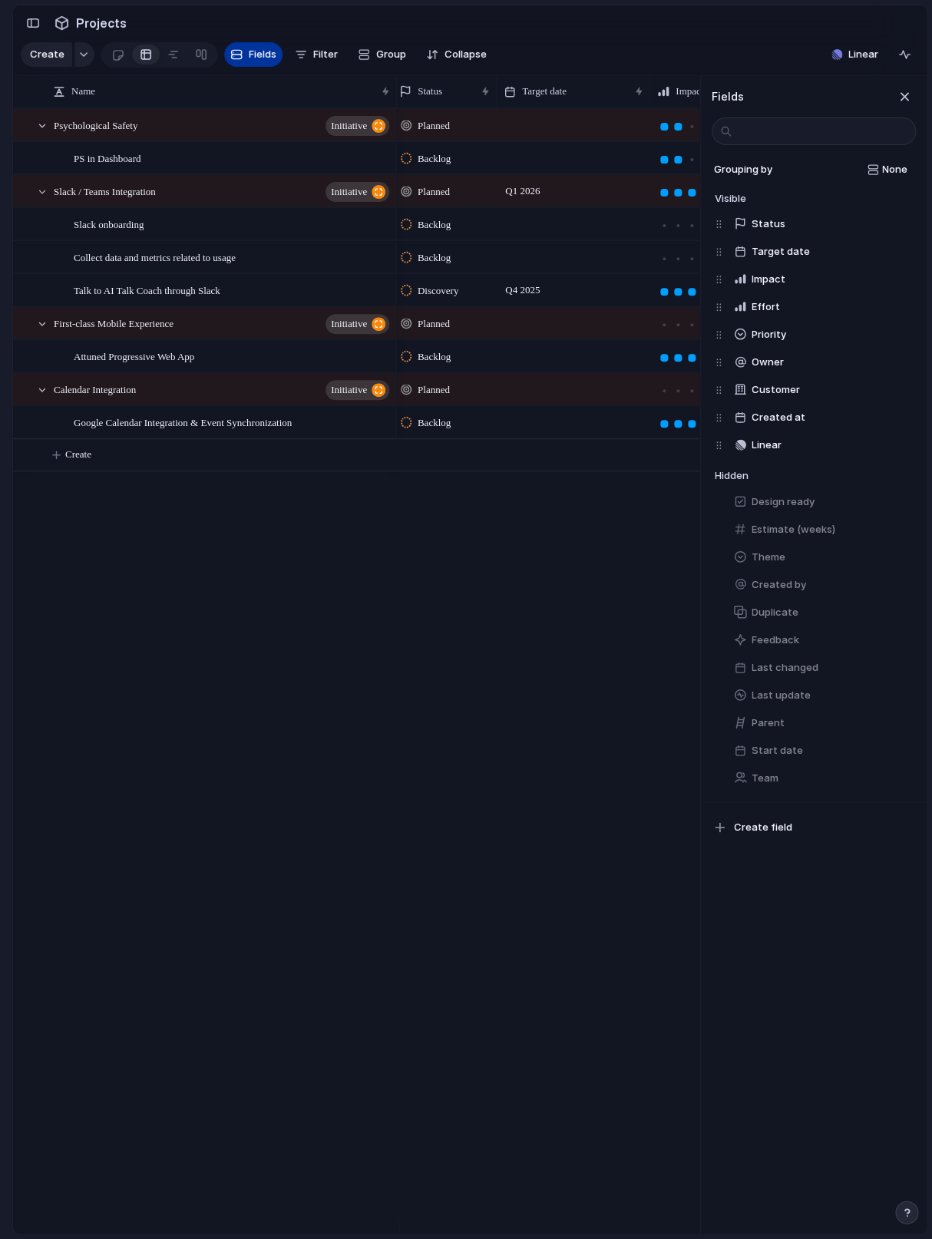
click at [262, 62] on span "Fields" at bounding box center [263, 54] width 28 height 15
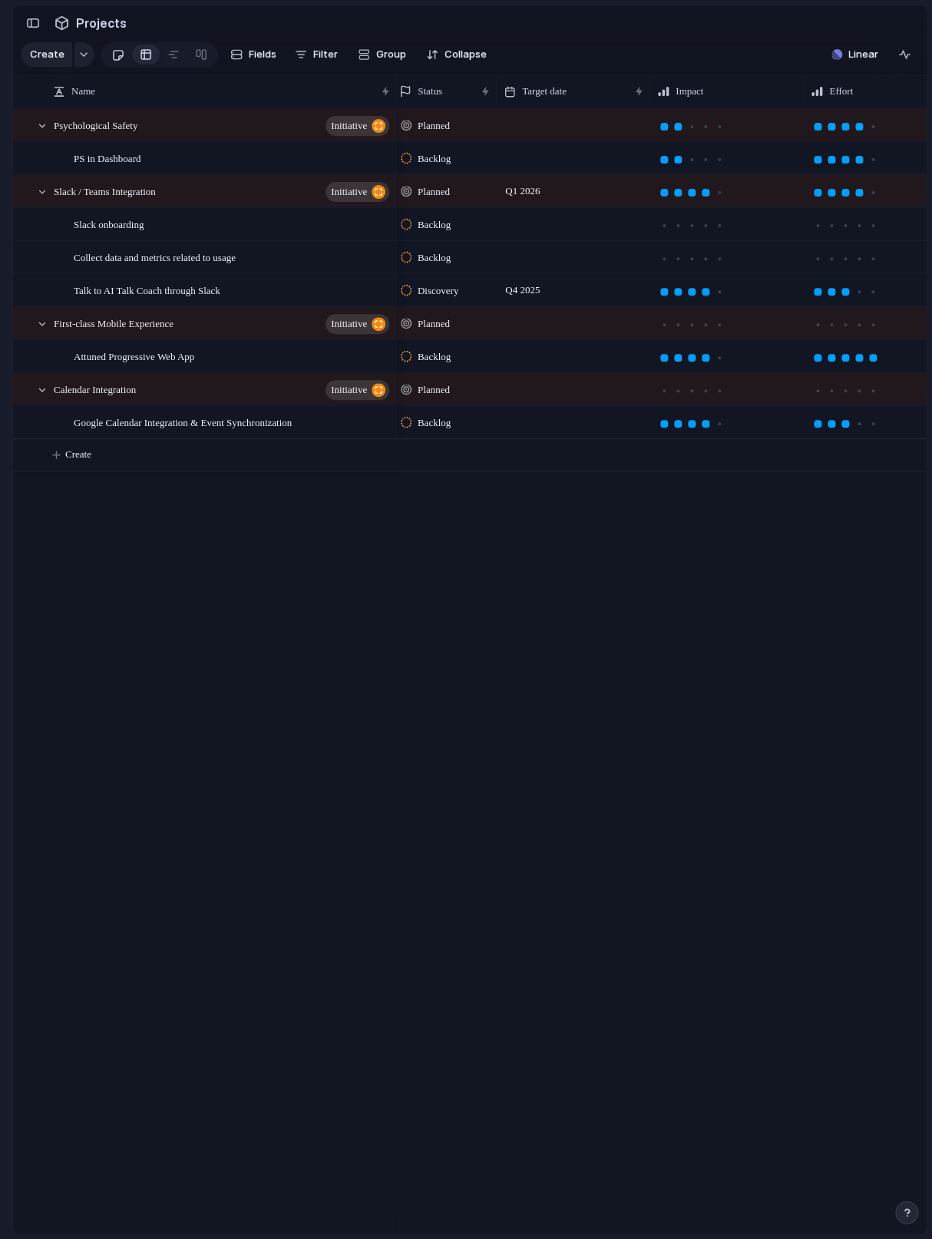
click at [120, 68] on div at bounding box center [117, 54] width 13 height 25
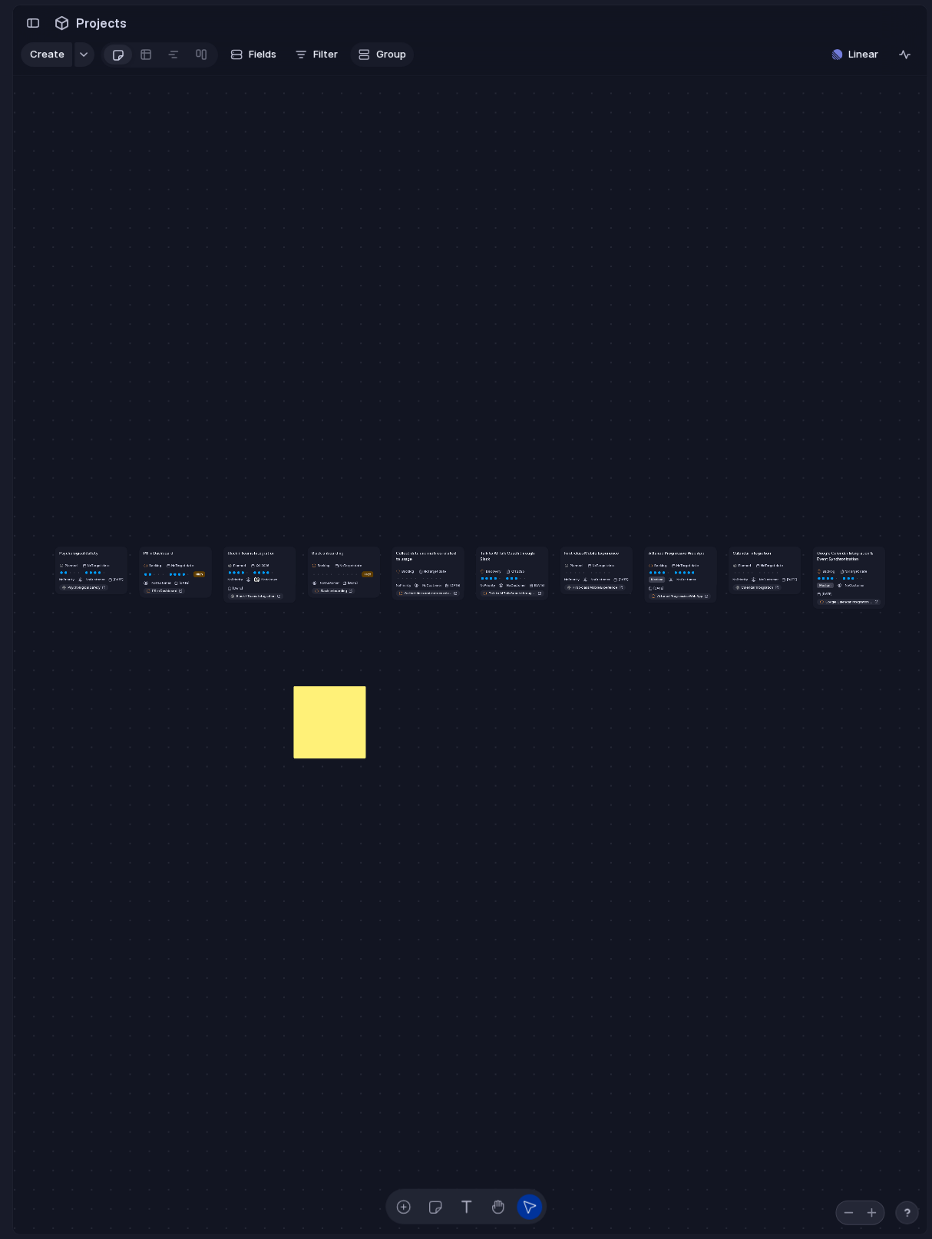
click at [370, 62] on button "Group" at bounding box center [382, 54] width 64 height 25
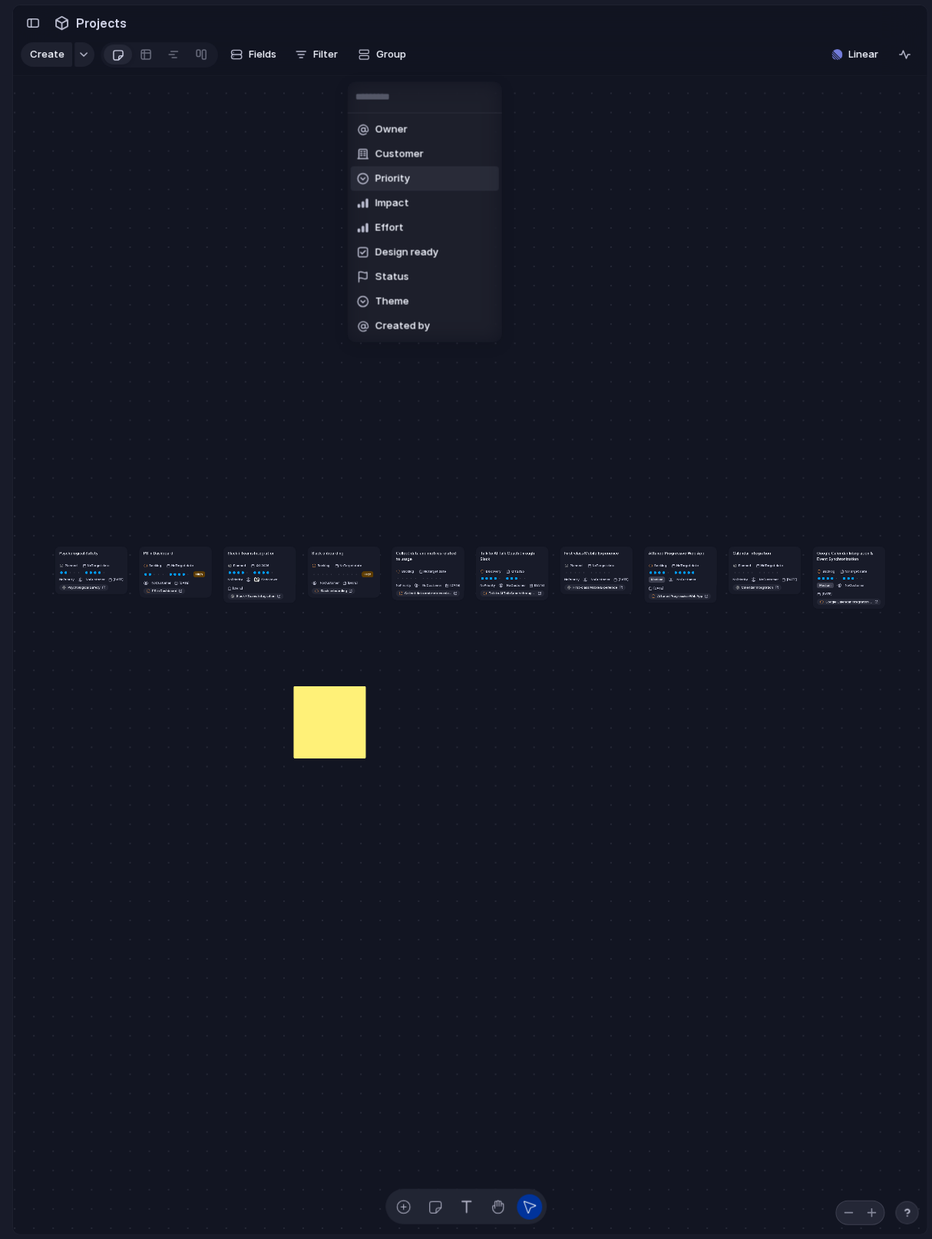
click at [411, 175] on li "Priority" at bounding box center [425, 179] width 148 height 25
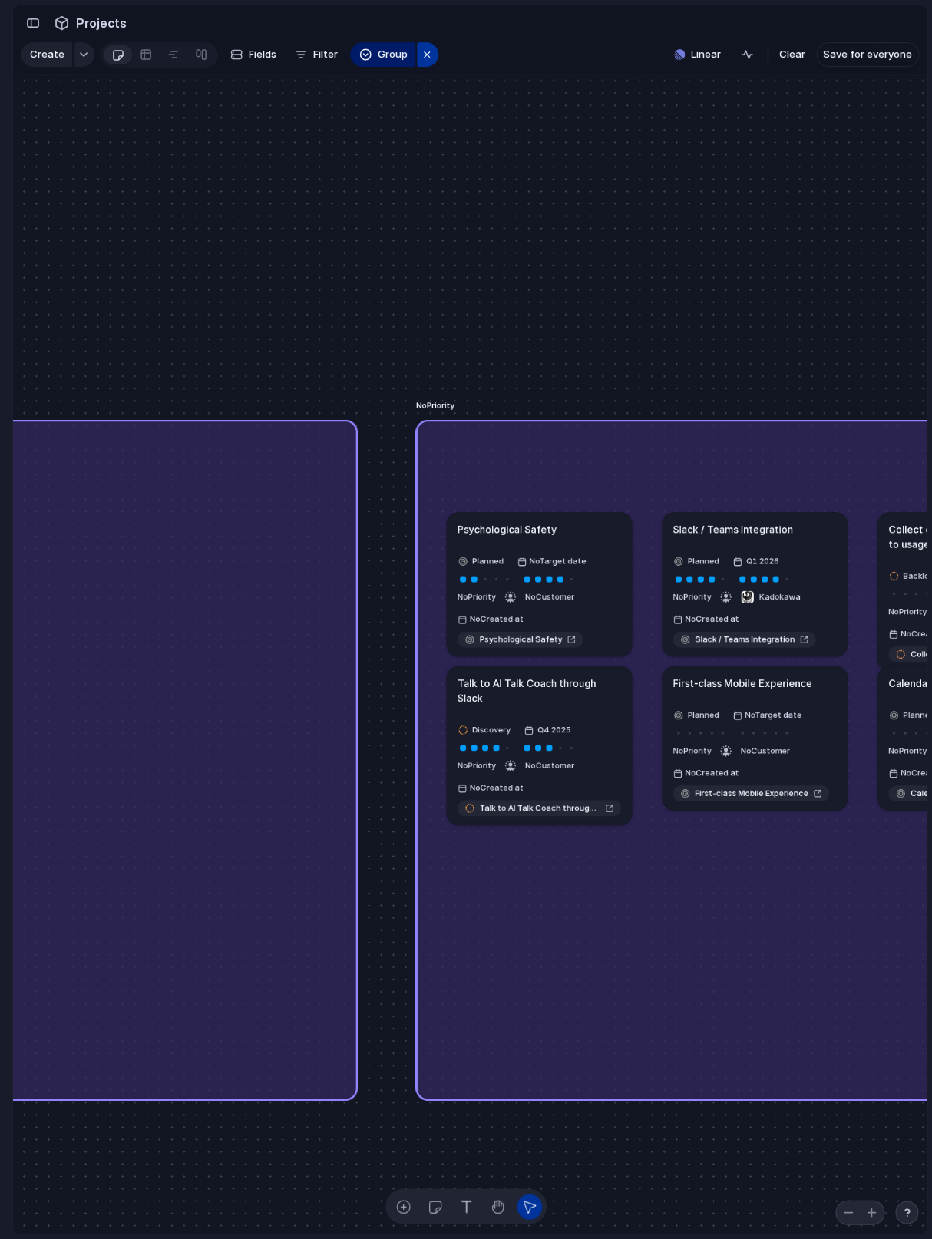
click at [427, 64] on div "button" at bounding box center [427, 54] width 12 height 18
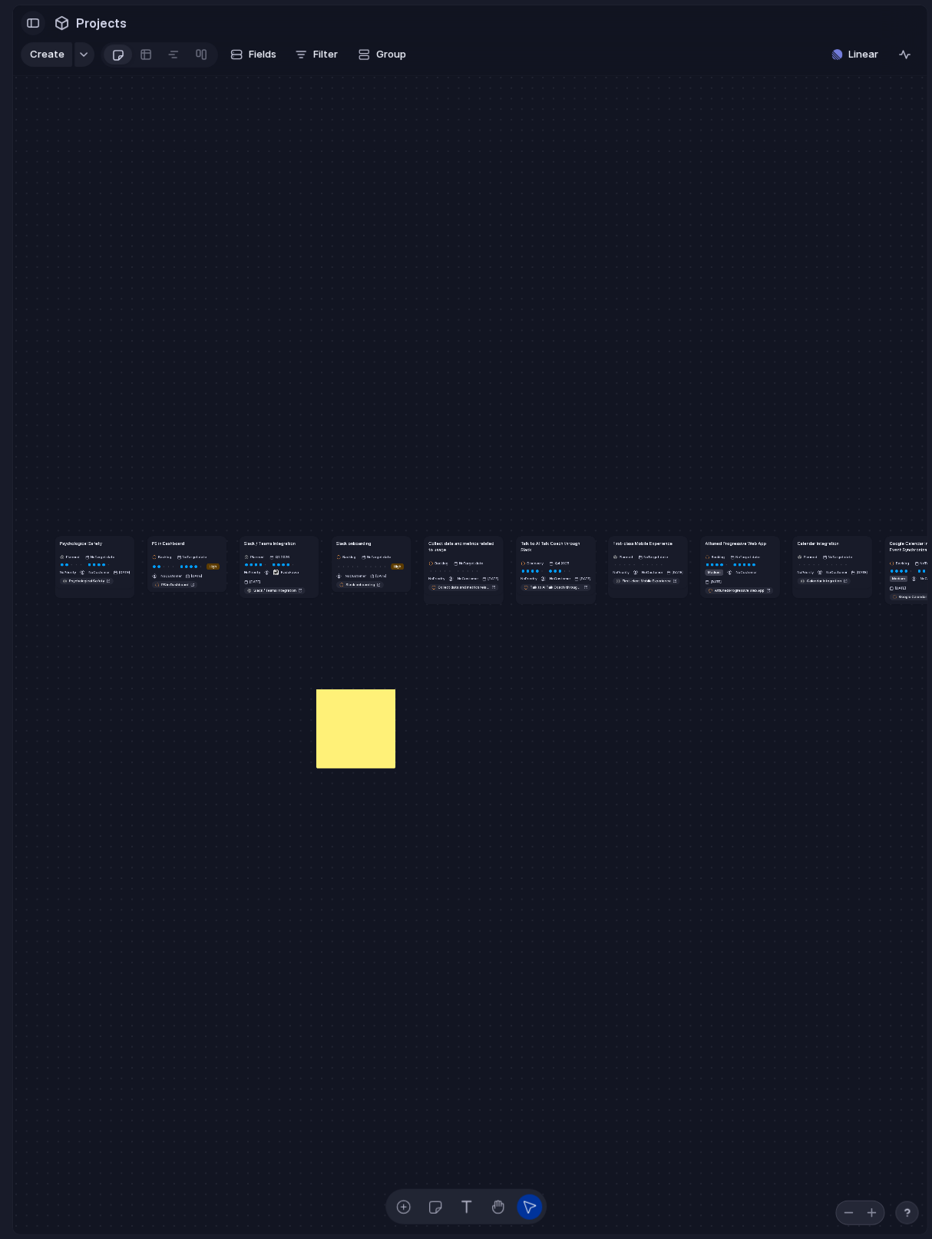
click at [43, 25] on button "button" at bounding box center [33, 23] width 25 height 25
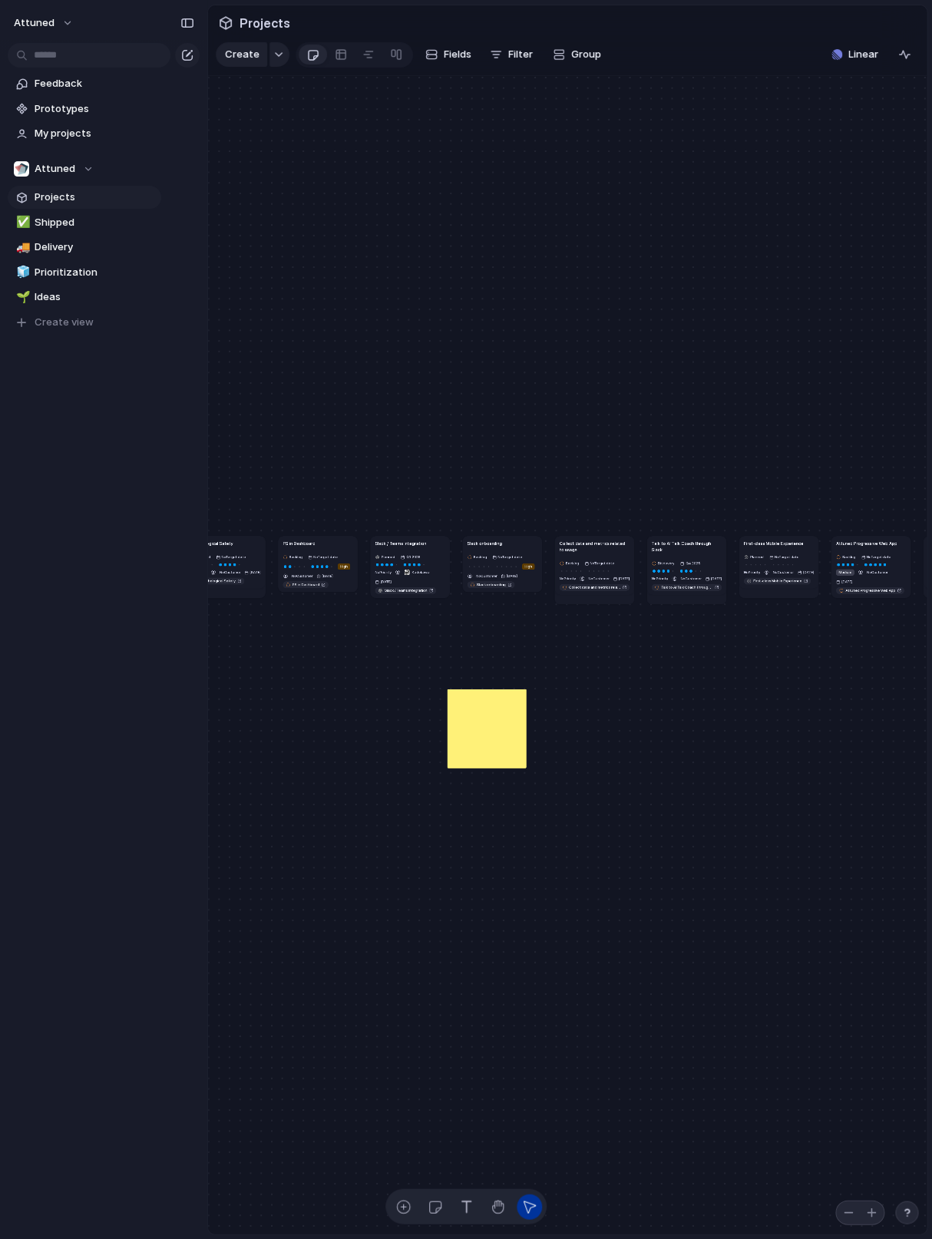
click at [64, 203] on span "Projects" at bounding box center [95, 197] width 121 height 15
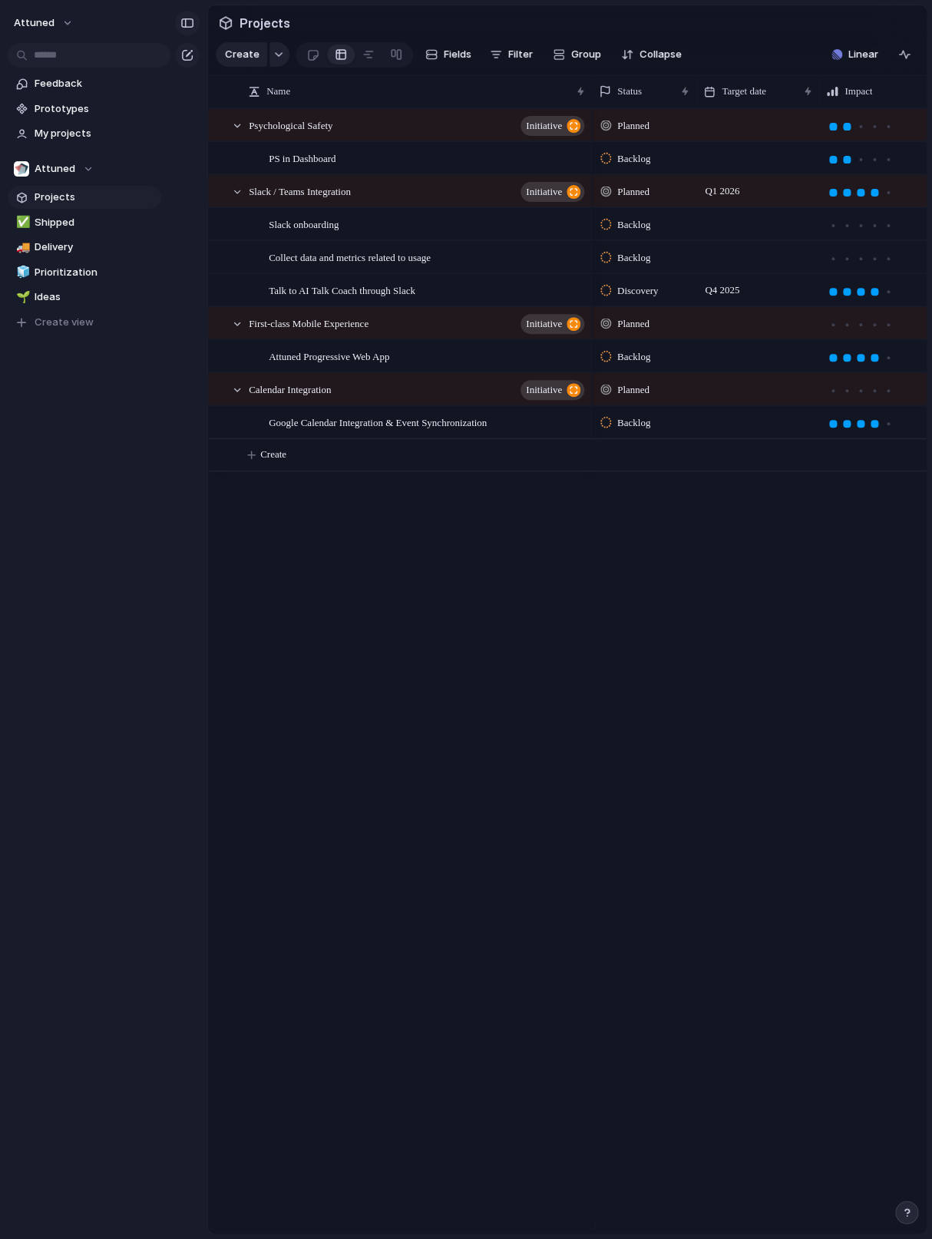
click at [196, 20] on button "button" at bounding box center [187, 23] width 25 height 25
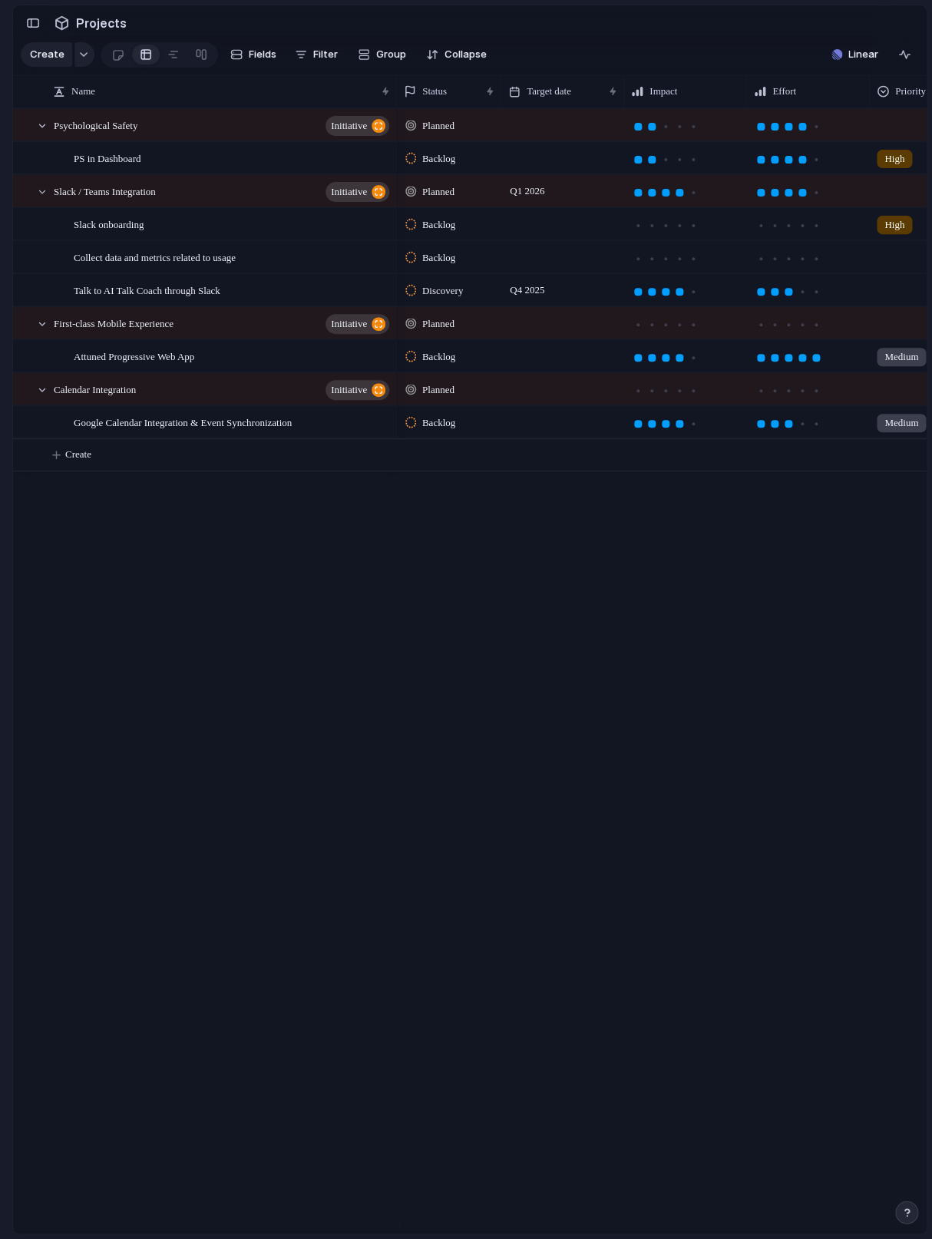
scroll to position [0, 19]
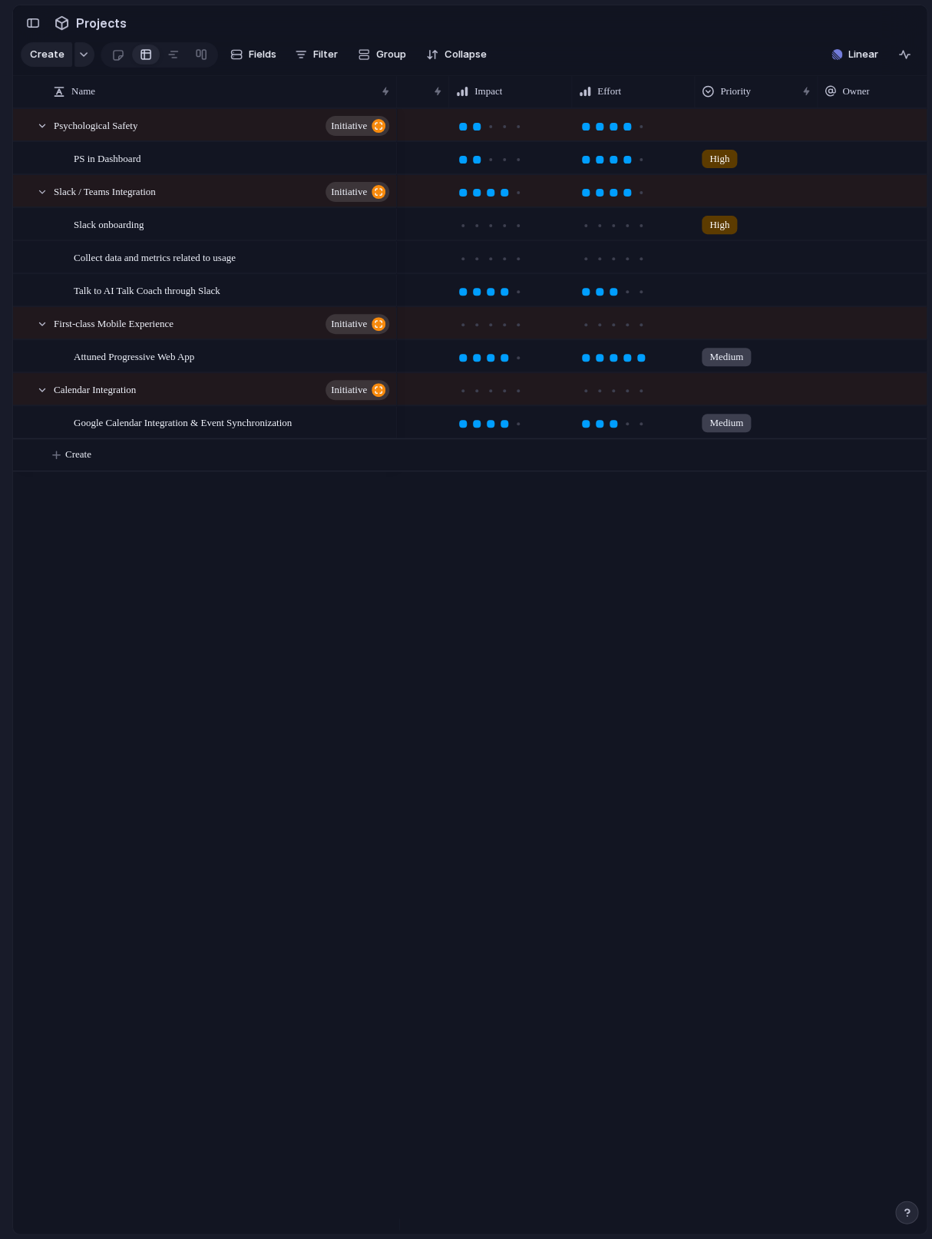
click at [746, 168] on div "High" at bounding box center [755, 155] width 121 height 25
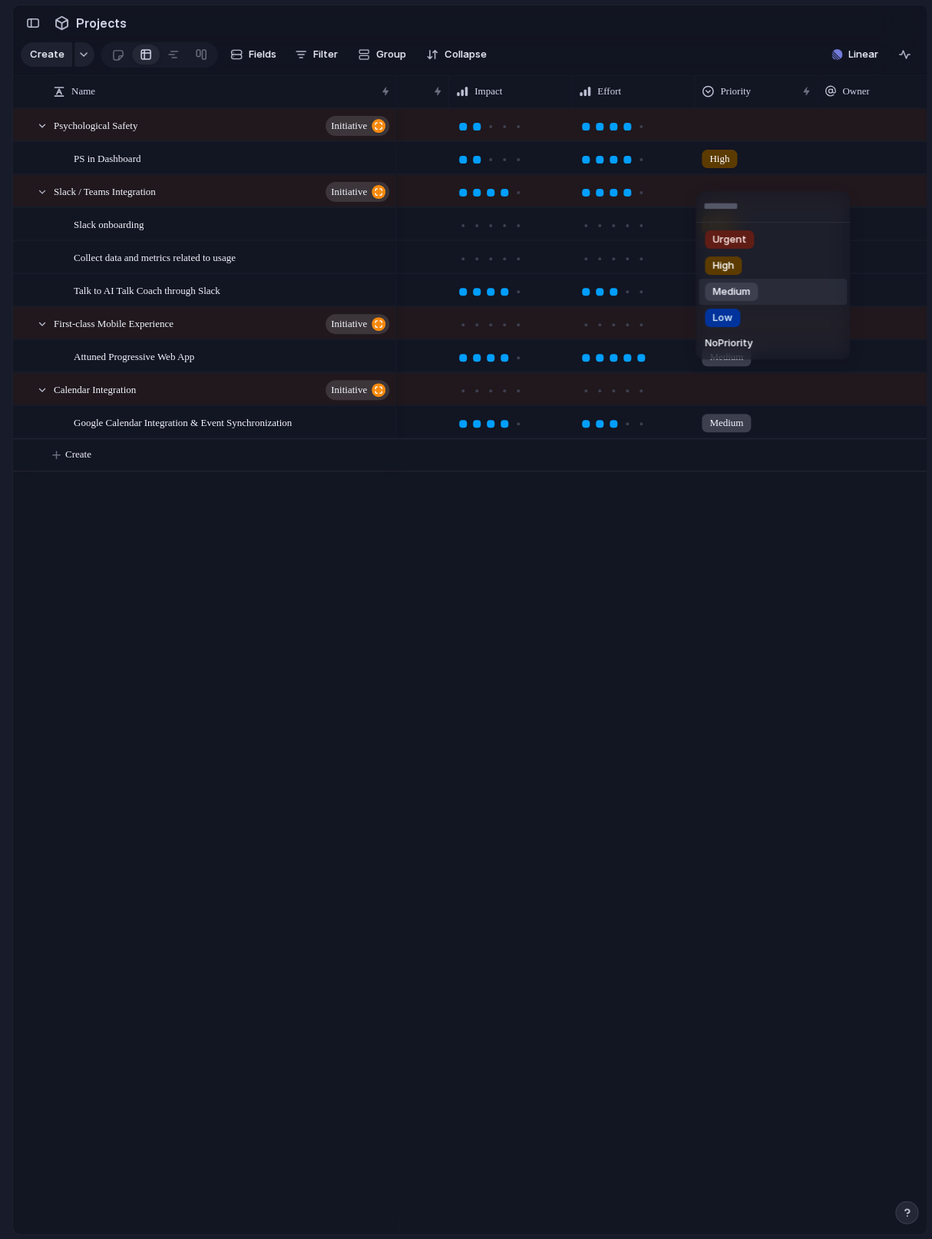
click at [753, 296] on div "Medium" at bounding box center [731, 291] width 53 height 18
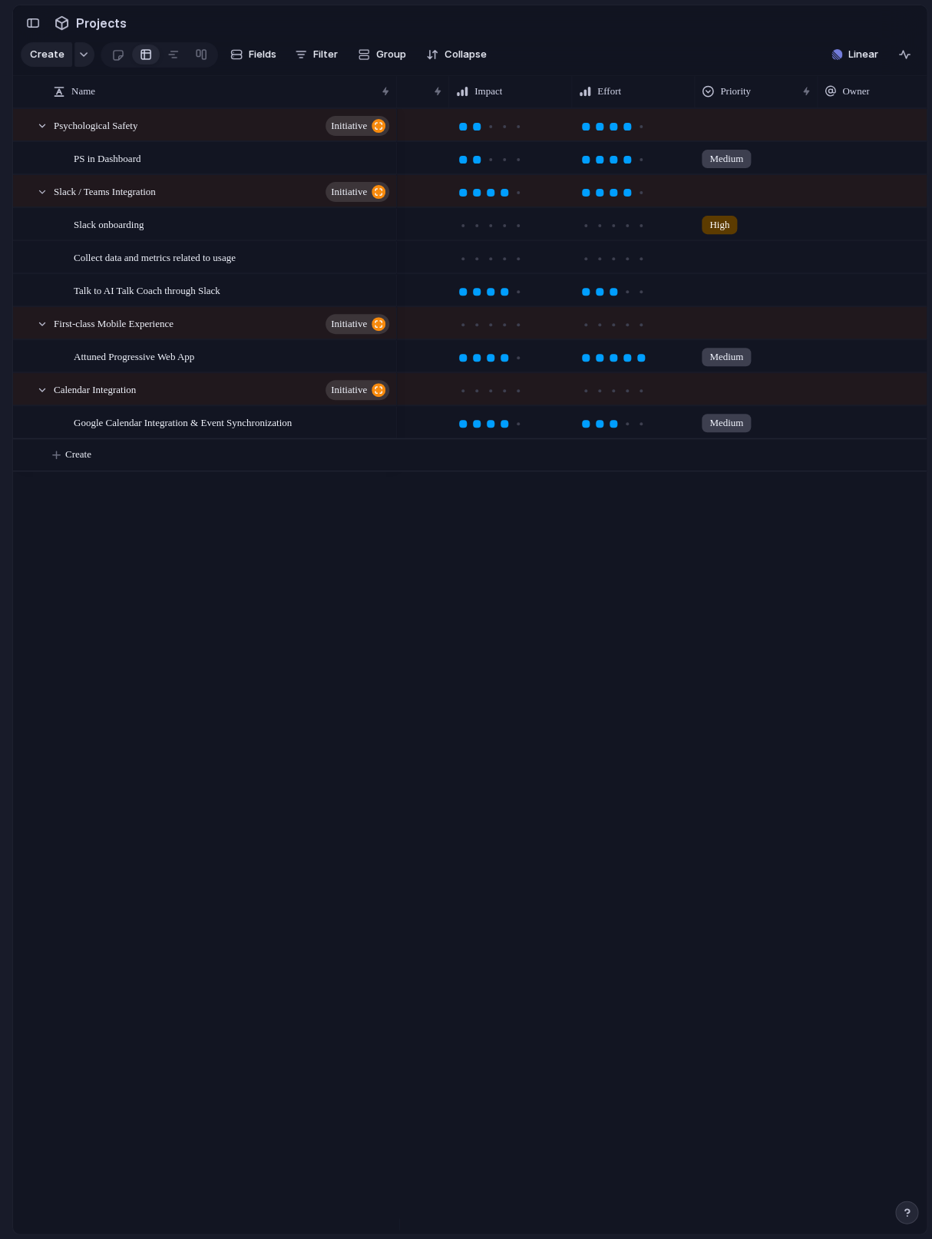
click at [715, 200] on div at bounding box center [755, 188] width 121 height 25
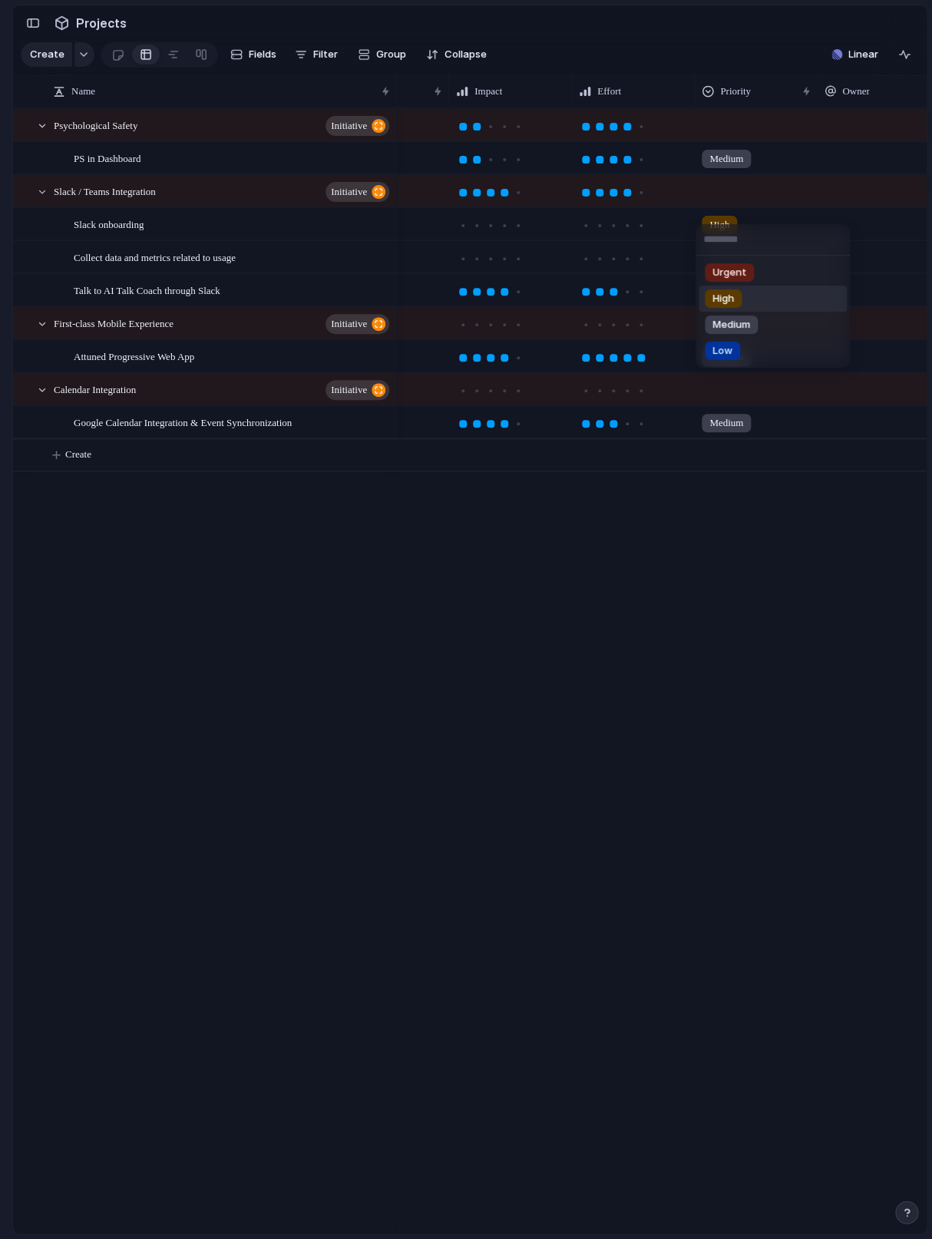
click at [752, 302] on li "High" at bounding box center [772, 298] width 148 height 26
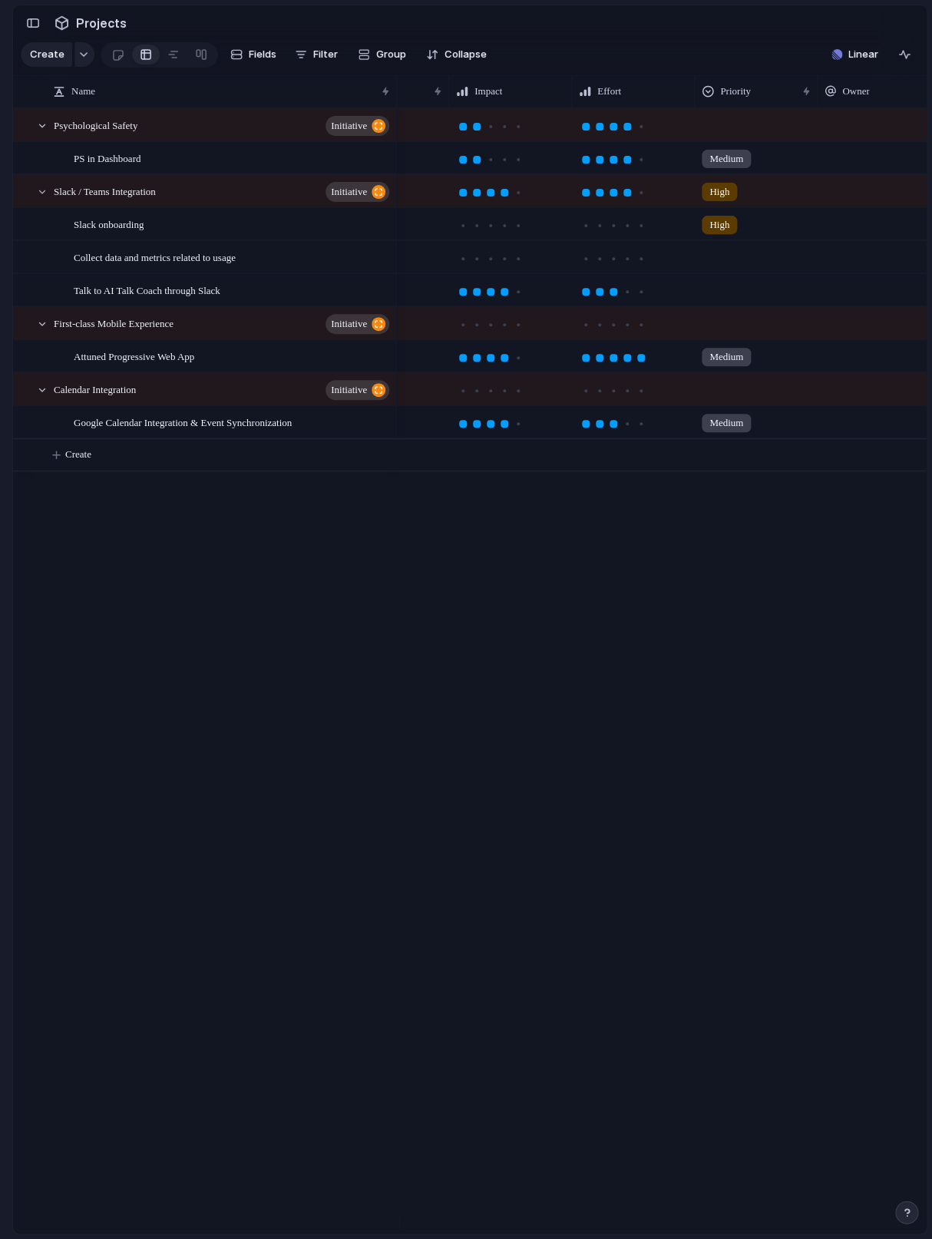
click at [745, 300] on div at bounding box center [755, 287] width 121 height 25
click at [728, 394] on span "High" at bounding box center [722, 397] width 21 height 15
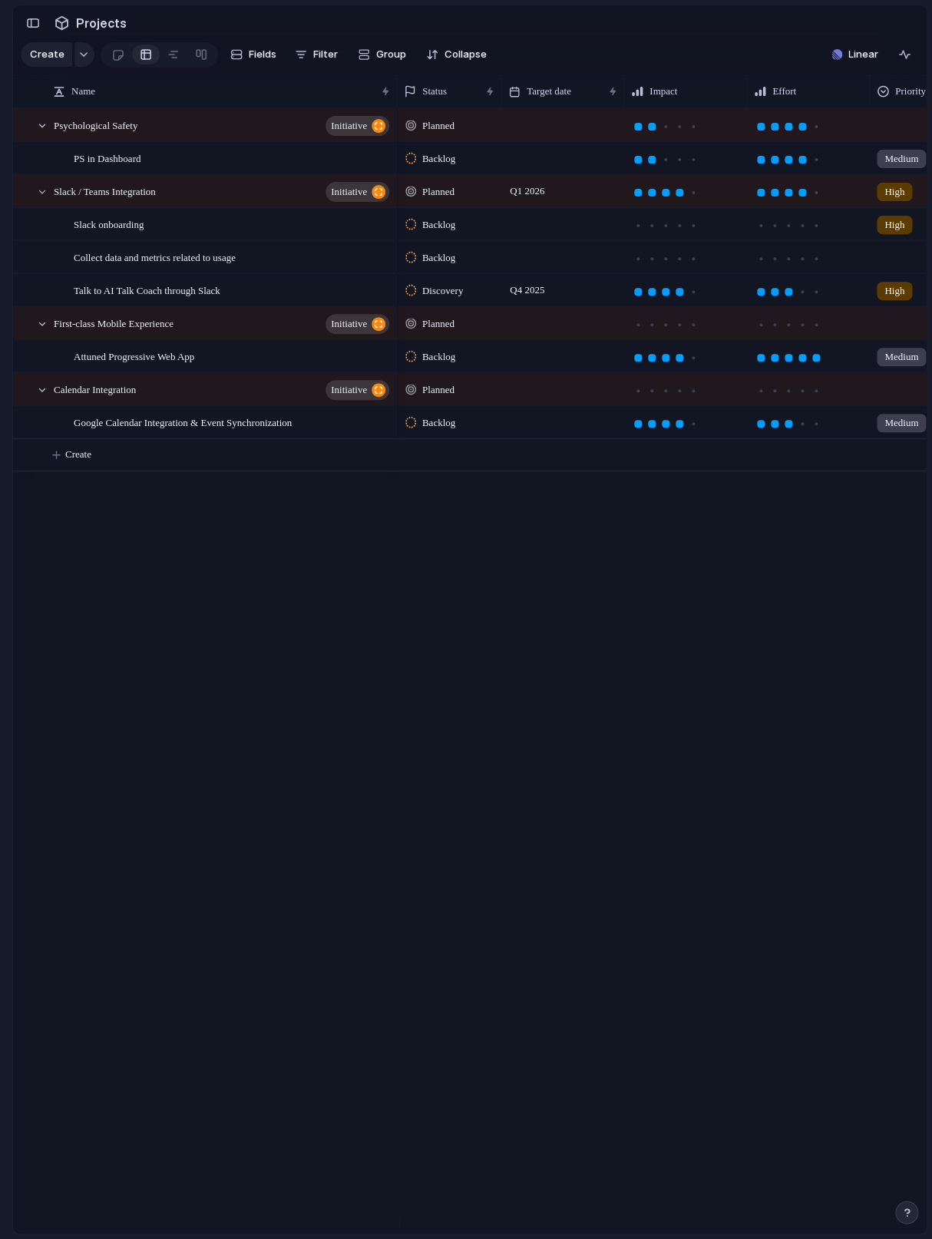
click at [757, 625] on div "Planned Backlog Medium Planned Q1 2026 High Backlog High Backlog Discovery Q4 2…" at bounding box center [662, 670] width 530 height 1125
click at [31, 25] on div "button" at bounding box center [33, 23] width 14 height 11
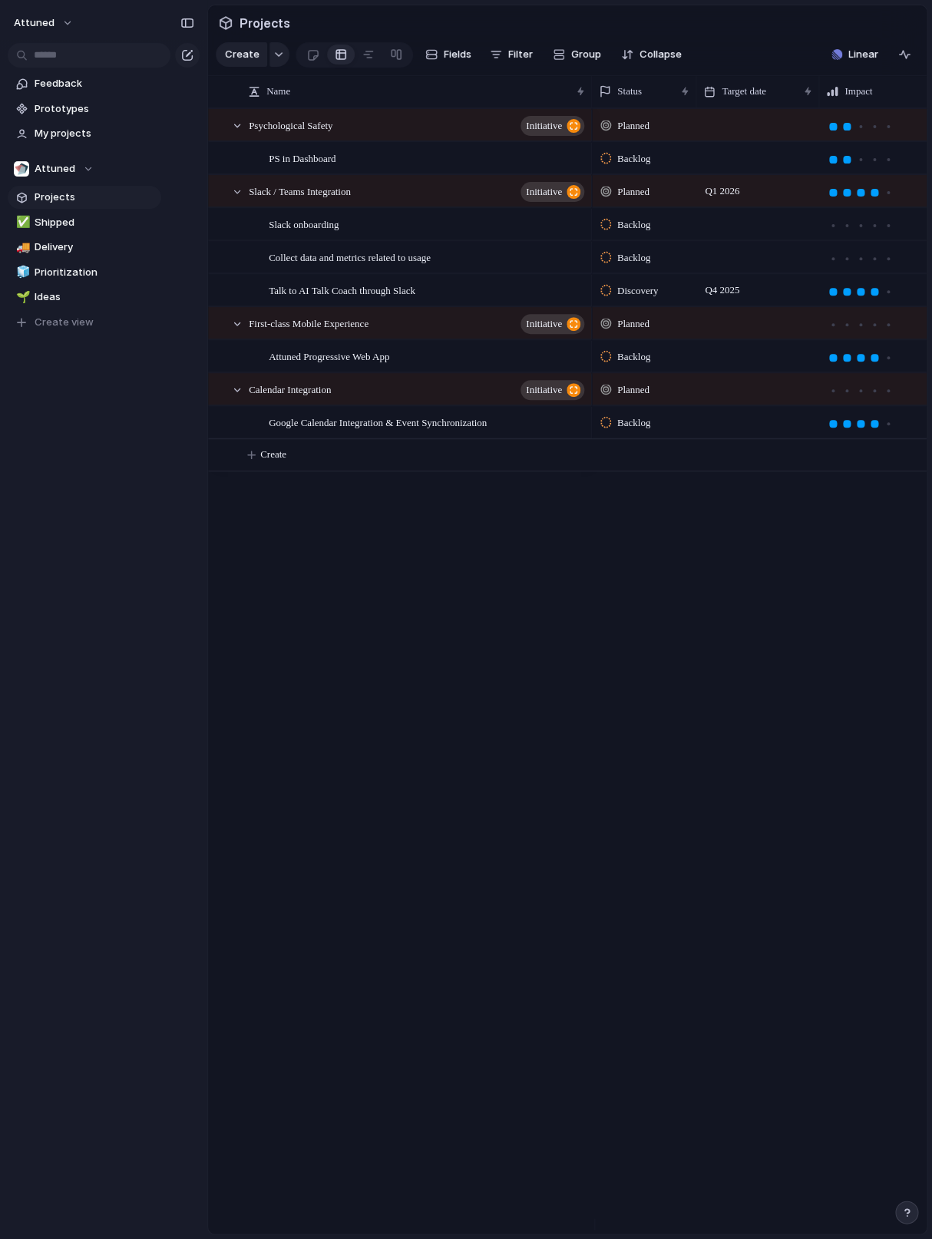
click at [688, 599] on div "Planned Backlog Medium Planned Q1 2026 High Backlog High Backlog Discovery Q4 2…" at bounding box center [759, 670] width 335 height 1125
click at [190, 25] on div "button" at bounding box center [187, 23] width 14 height 11
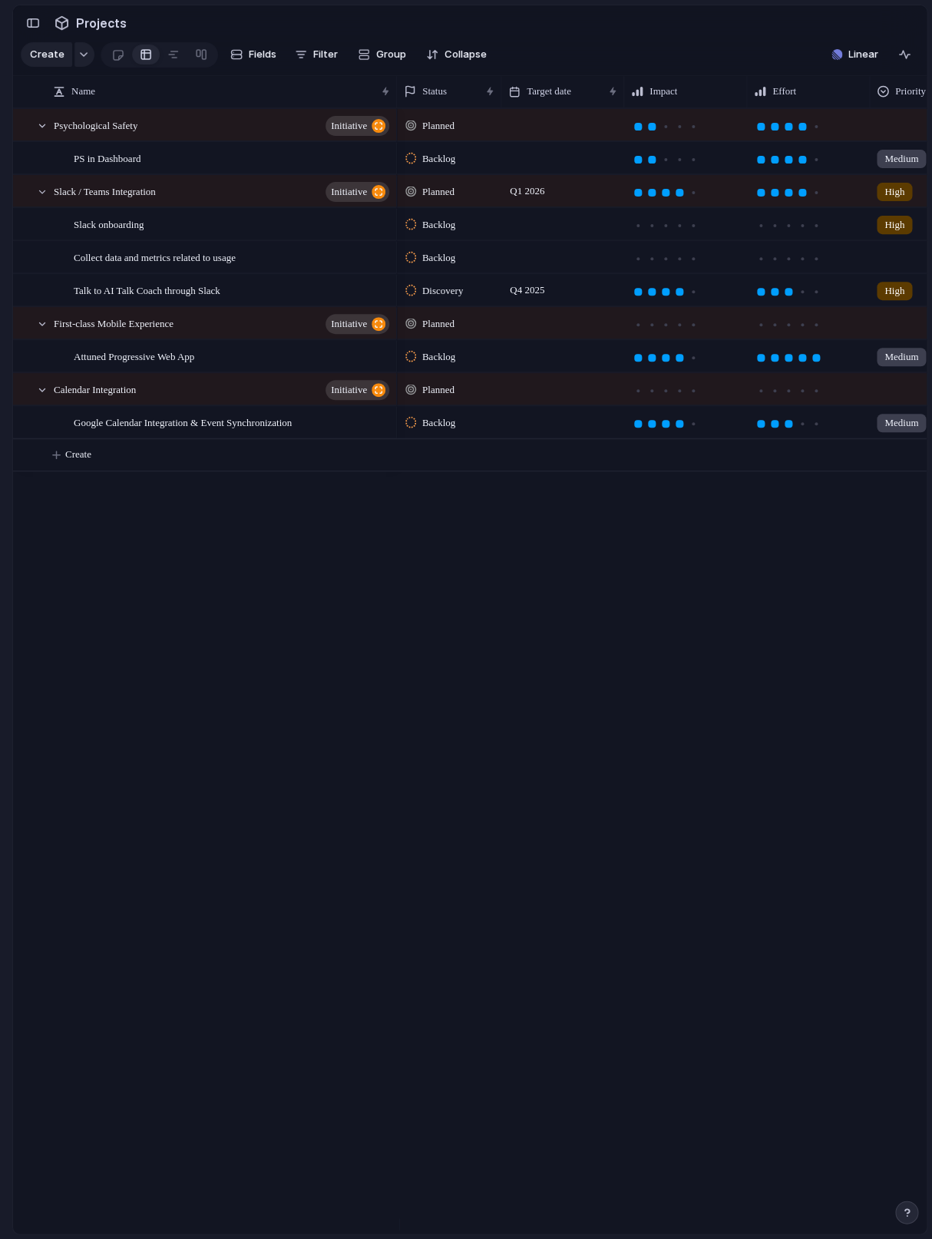
click at [187, 635] on div "Psychological Safety initiative PS in Dashboard Slack / Teams Integration initi…" at bounding box center [469, 670] width 913 height 1125
click at [870, 616] on div "Planned Backlog Medium Planned Q1 2026 High Backlog High Backlog Discovery Q4 2…" at bounding box center [662, 670] width 530 height 1125
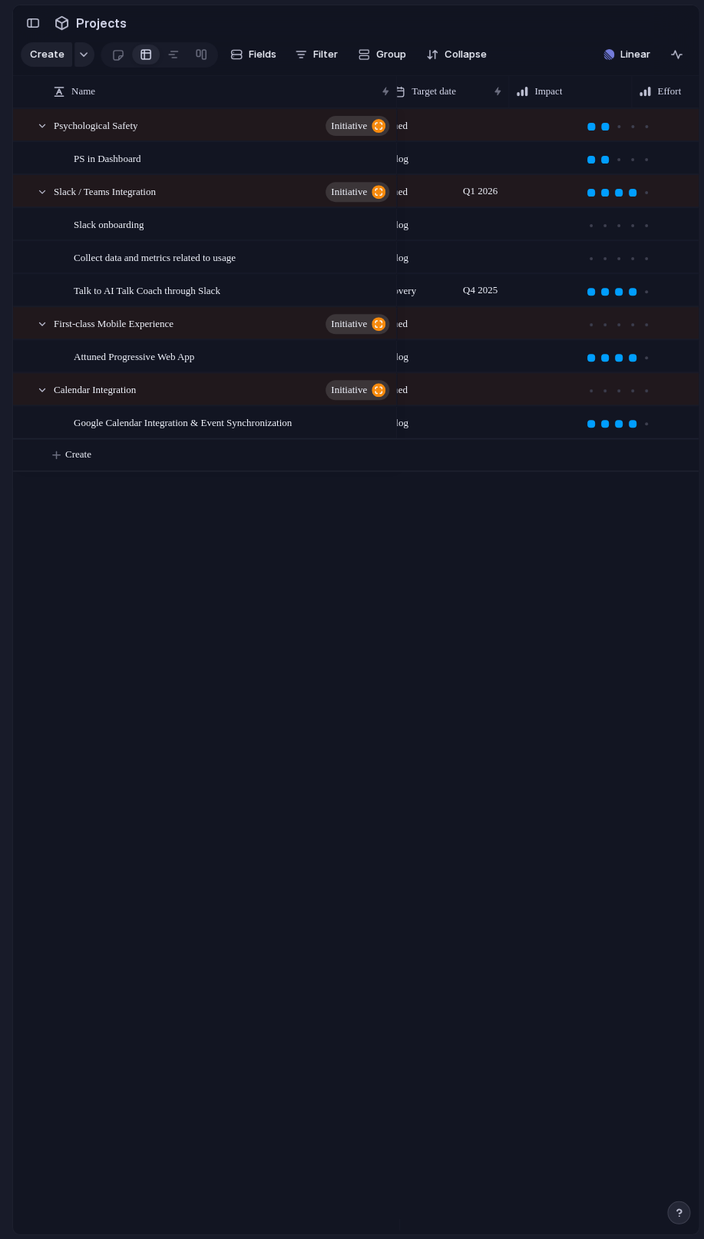
scroll to position [0, 0]
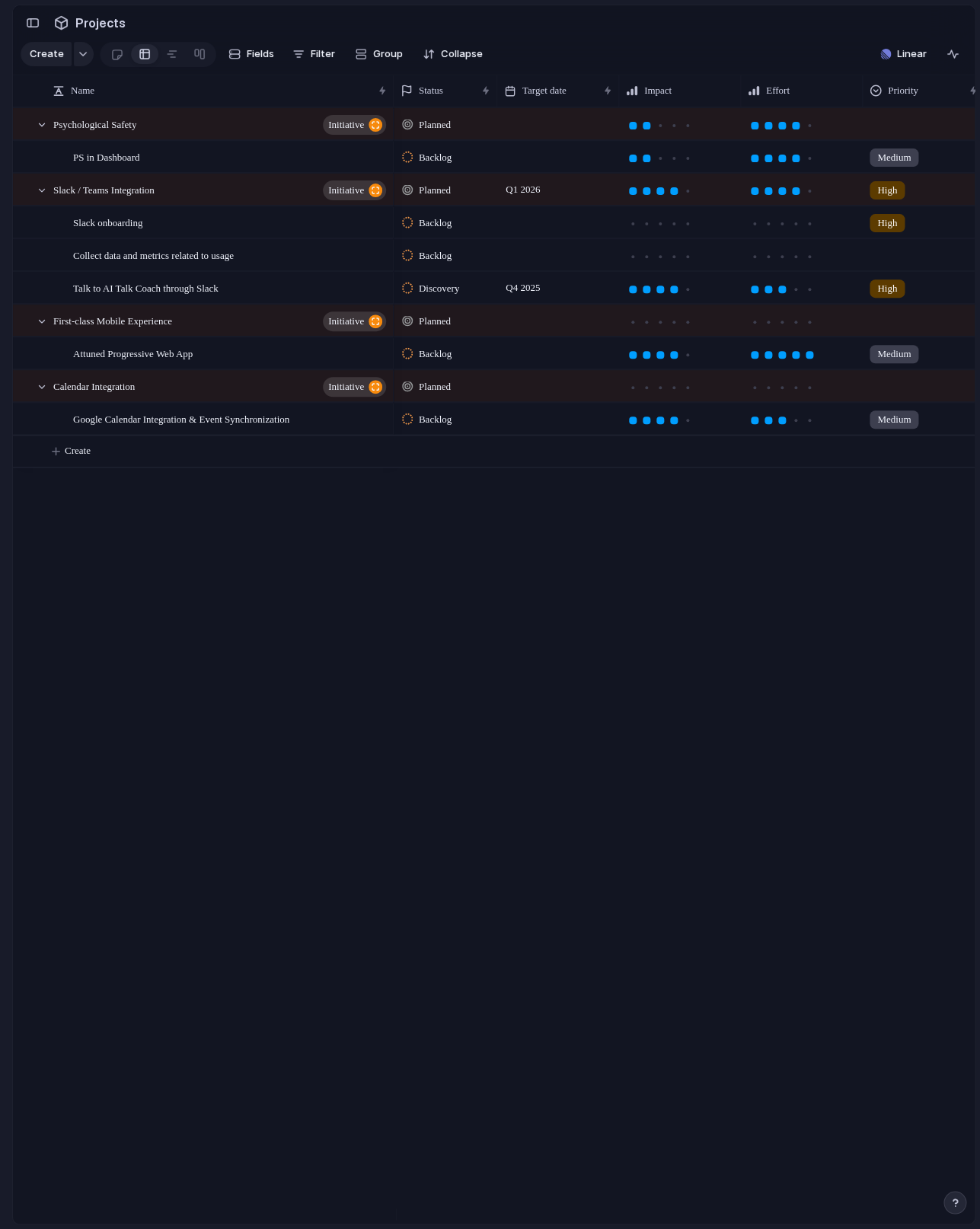
click at [443, 532] on div "Planned Backlog Medium Planned Q1 2026 High Kadokawa Backlog High Backlog Disco…" at bounding box center [684, 665] width 581 height 1116
click at [38, 28] on div "button" at bounding box center [33, 23] width 14 height 11
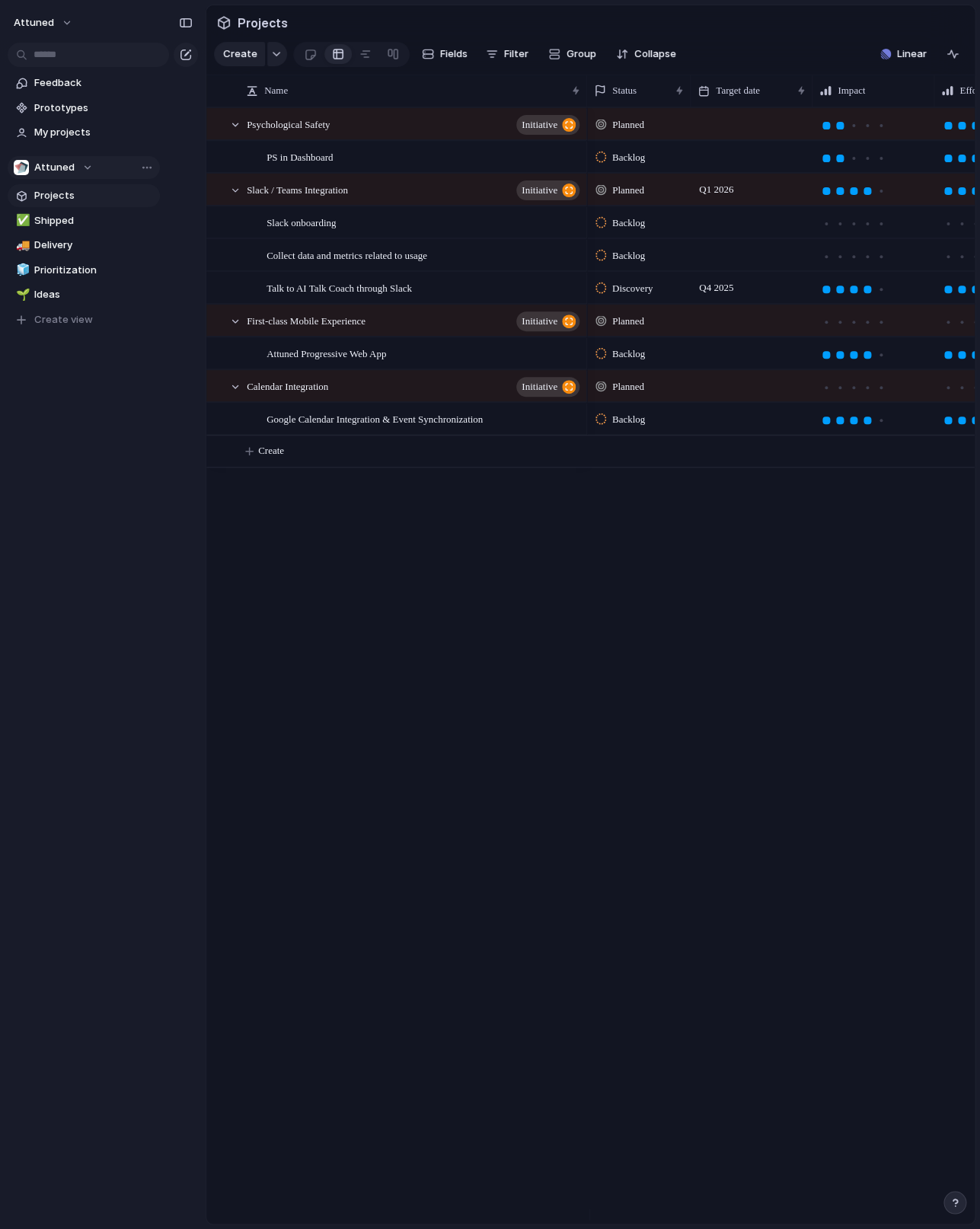
click at [57, 178] on button "Attuned" at bounding box center [83, 167] width 152 height 23
click at [82, 125] on div "Attuned Create new team" at bounding box center [490, 614] width 980 height 1229
click at [171, 247] on span "Add members" at bounding box center [180, 247] width 65 height 15
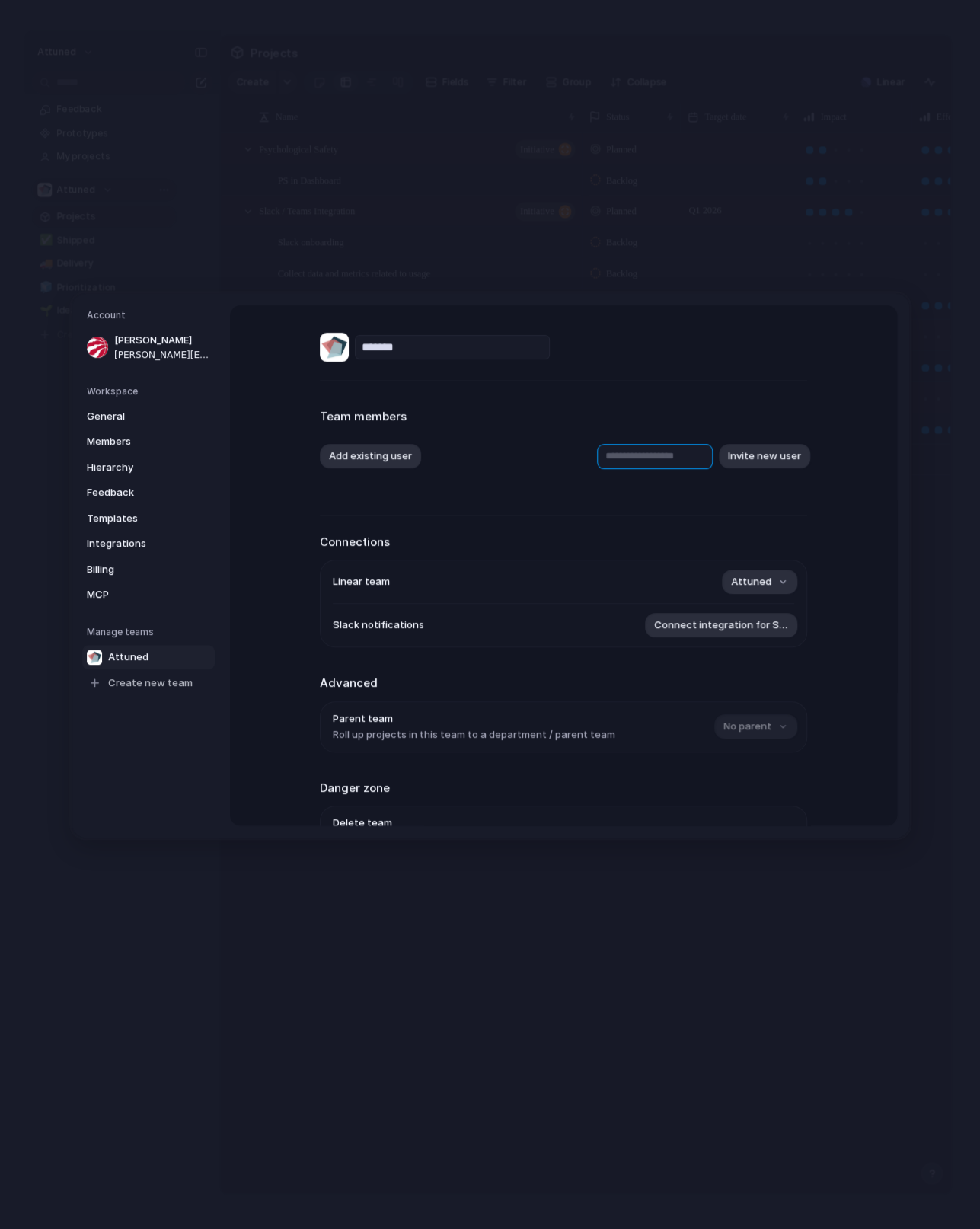
click at [625, 458] on input "text" at bounding box center [655, 455] width 116 height 25
click at [730, 460] on button "Invite new user" at bounding box center [764, 455] width 91 height 25
click at [742, 456] on button "Invite new user" at bounding box center [764, 455] width 91 height 25
click at [633, 451] on input "text" at bounding box center [655, 455] width 116 height 25
type input "**********"
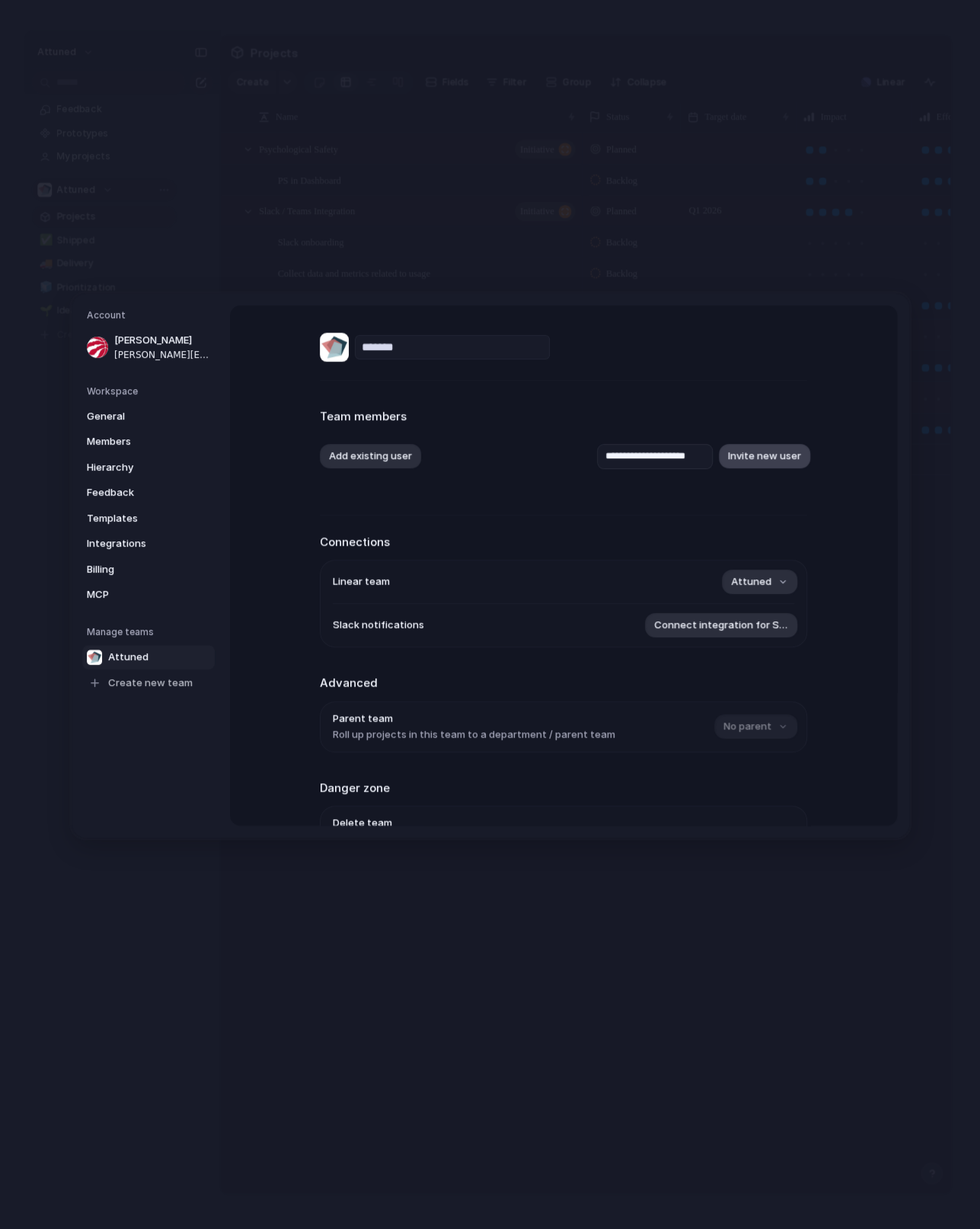
click at [764, 460] on button "Invite new user" at bounding box center [764, 455] width 91 height 25
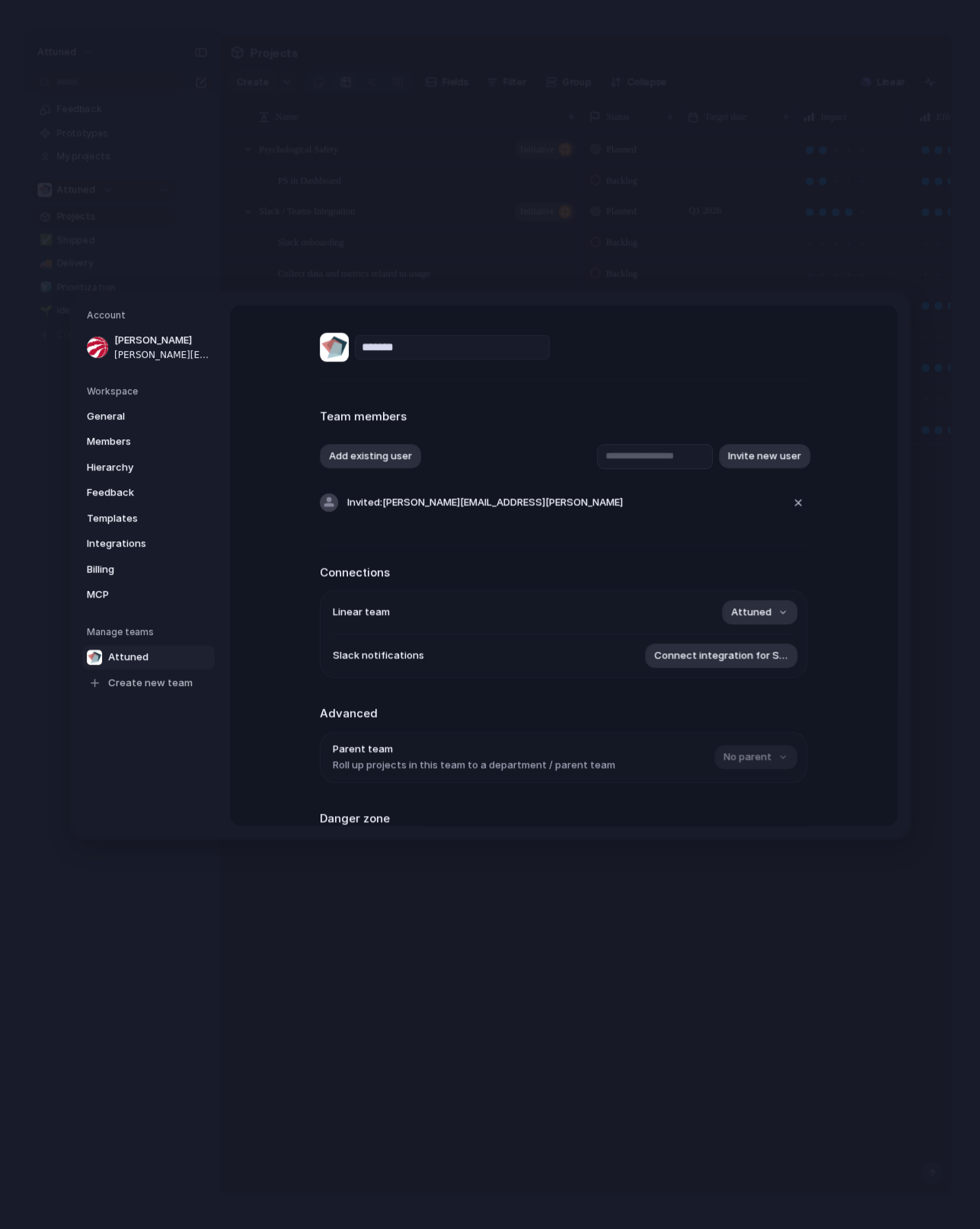
click at [663, 574] on h2 "Connections" at bounding box center [562, 572] width 487 height 18
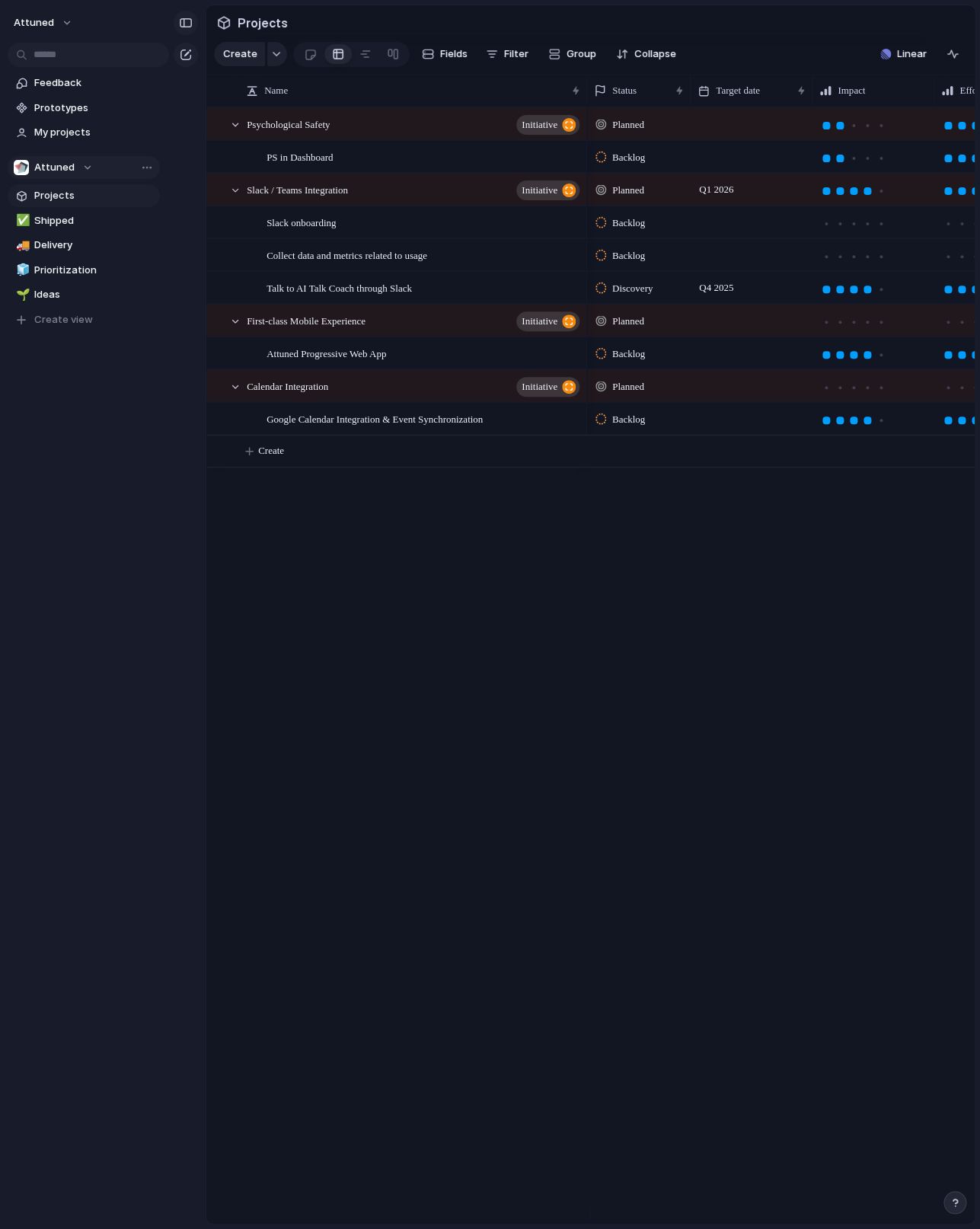
click at [179, 23] on button "button" at bounding box center [185, 23] width 25 height 25
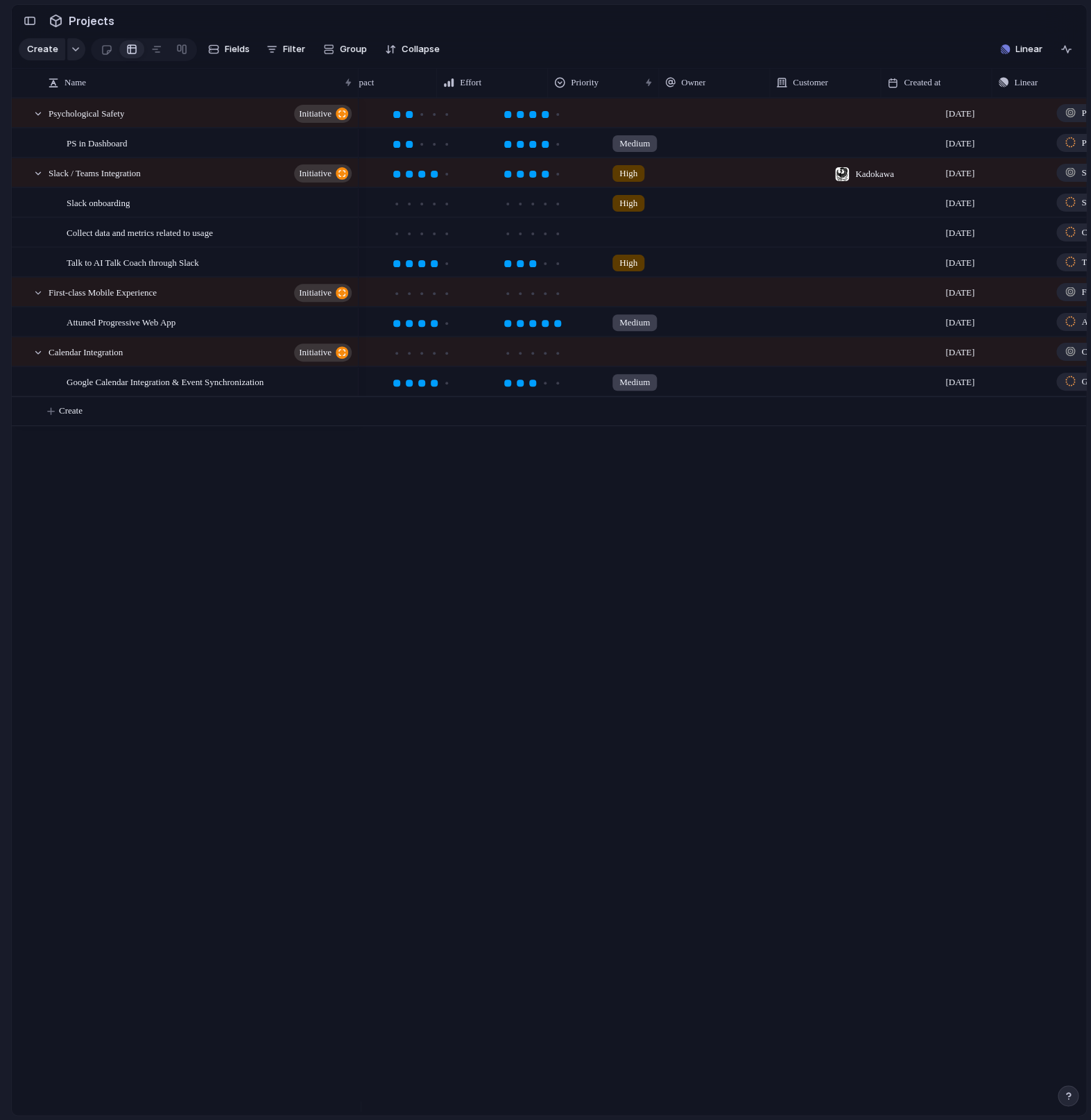
scroll to position [0, 95]
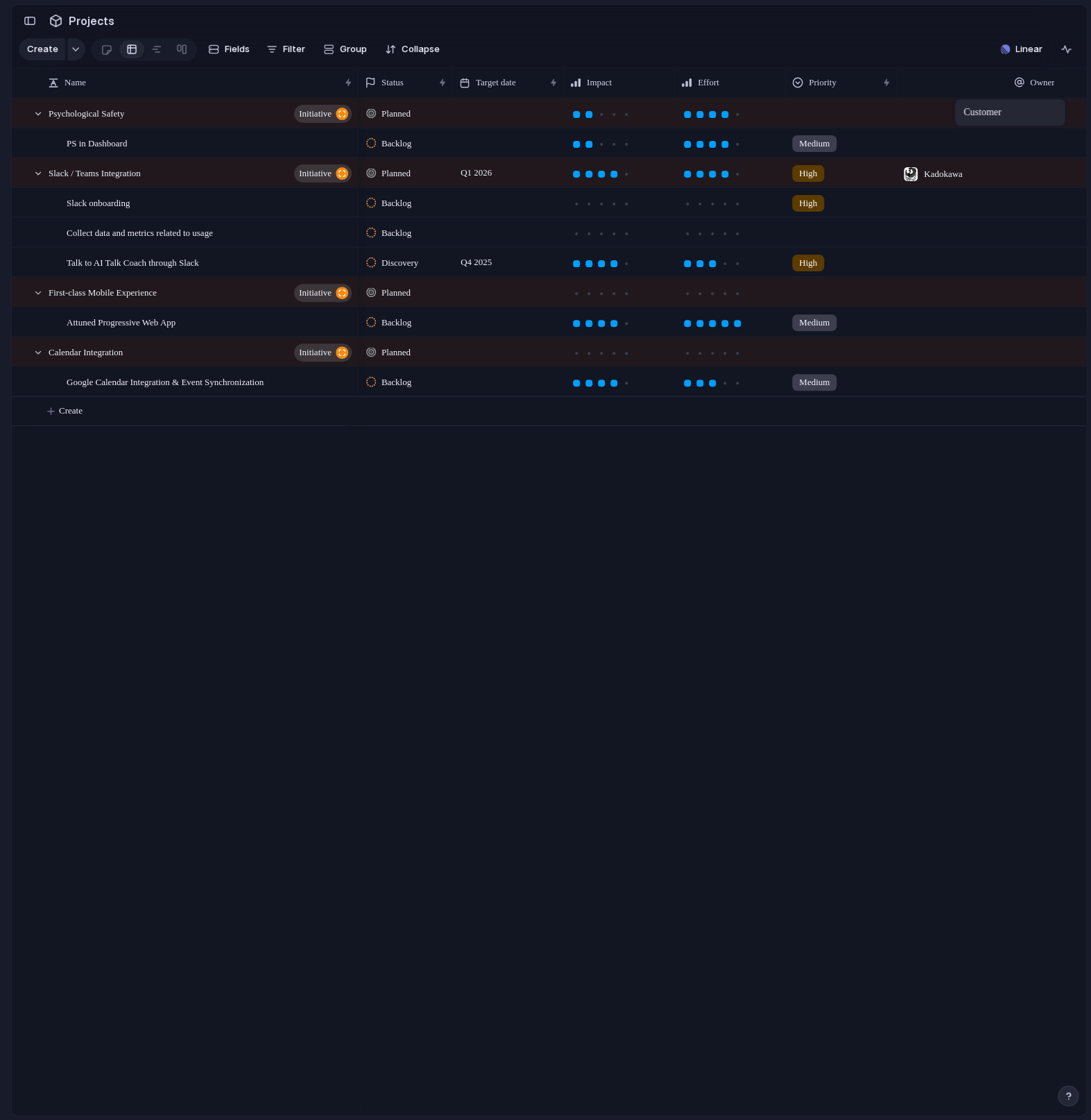
drag, startPoint x: 1038, startPoint y: 99, endPoint x: 962, endPoint y: 101, distance: 76.0
click at [962, 101] on body "Attuned Feedback Prototypes My projects Attuned Projects ✅ Shipped 🚚 Delivery 🧊…" at bounding box center [545, 560] width 1091 height 1120
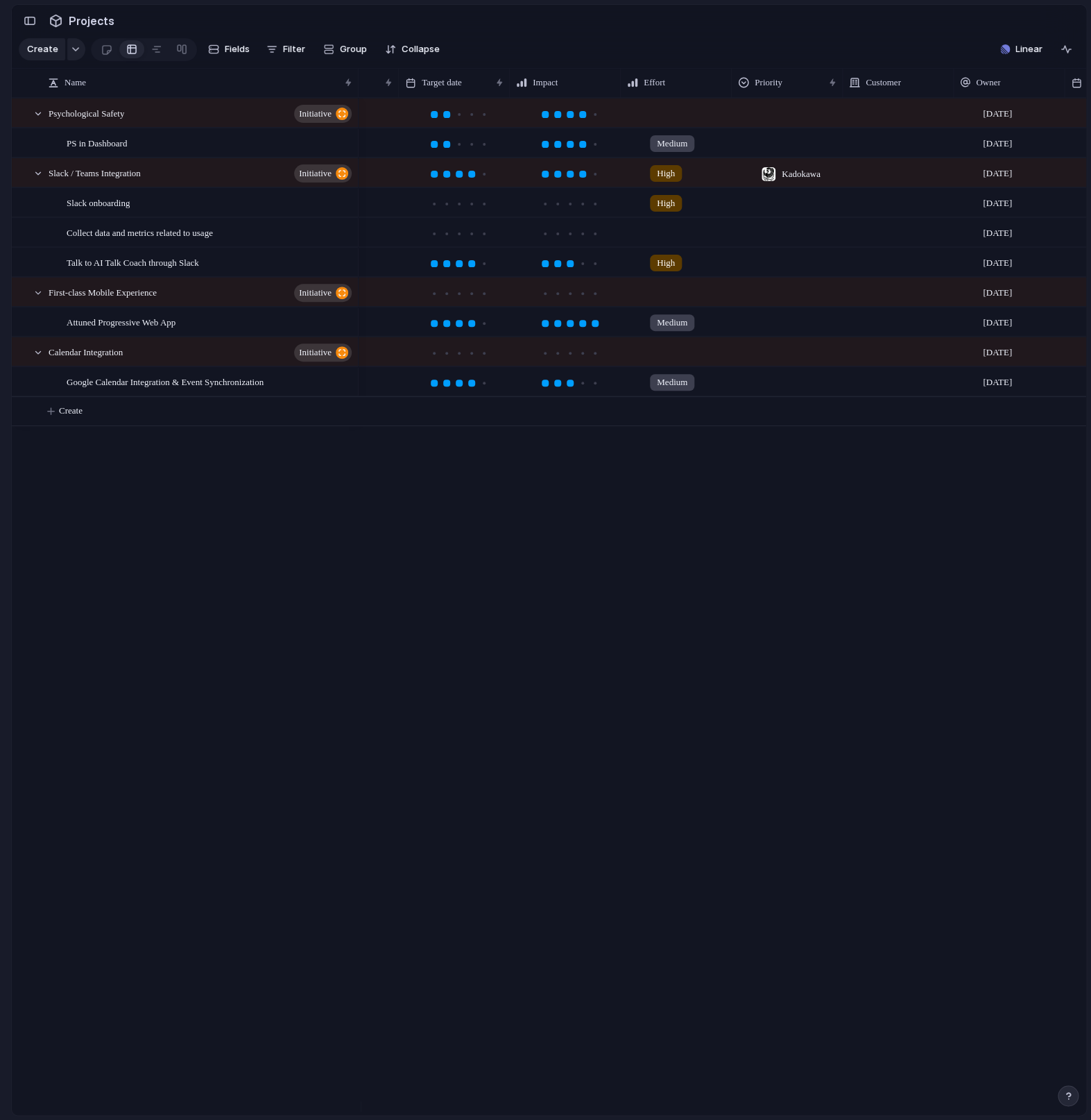
scroll to position [0, 144]
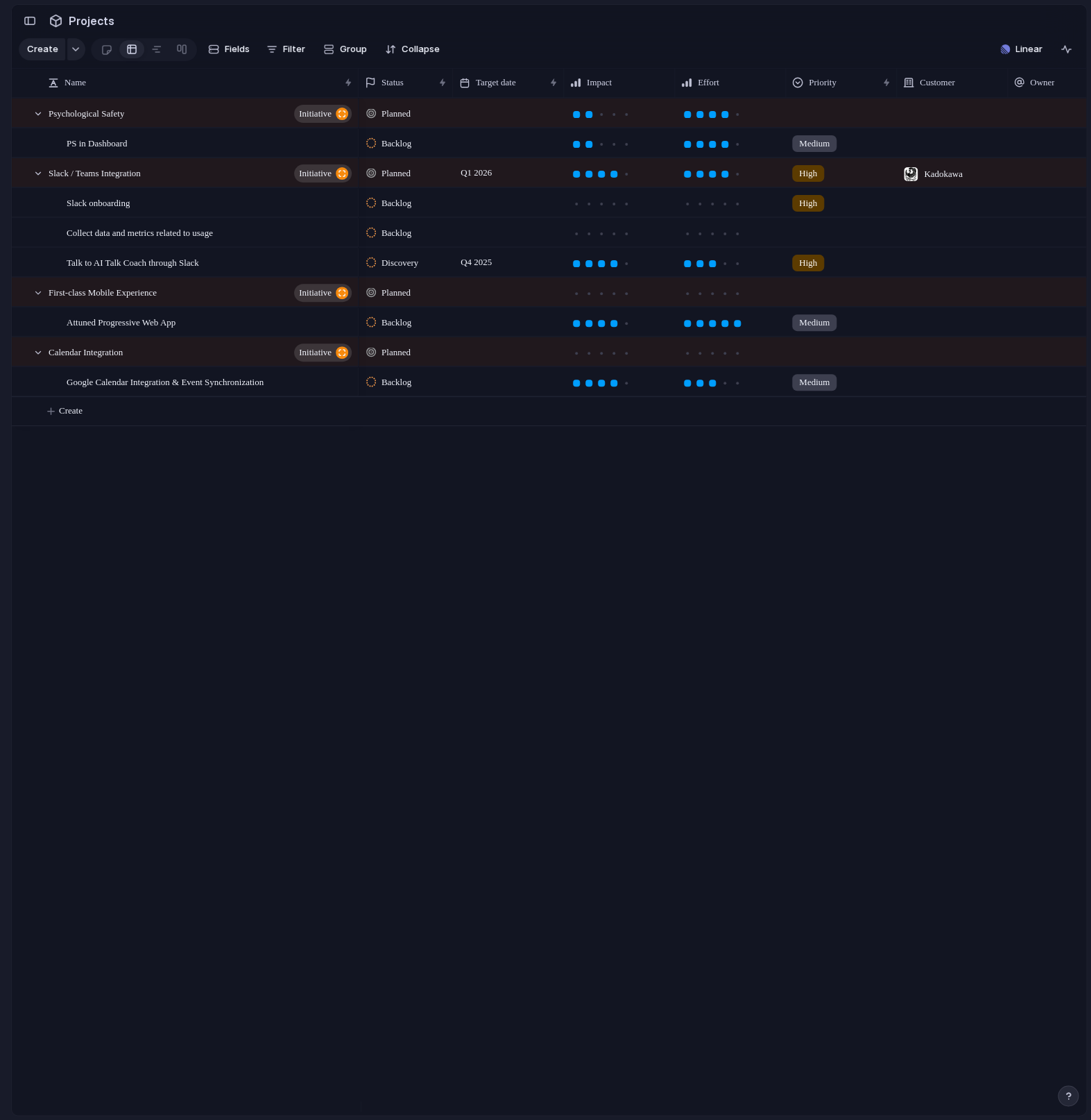
drag, startPoint x: 772, startPoint y: 932, endPoint x: 822, endPoint y: 717, distance: 220.7
click at [772, 904] on div "Planned 29 September Backlog Medium 29 September Planned Q1 2026 High Kadokawa …" at bounding box center [722, 606] width 728 height 1017
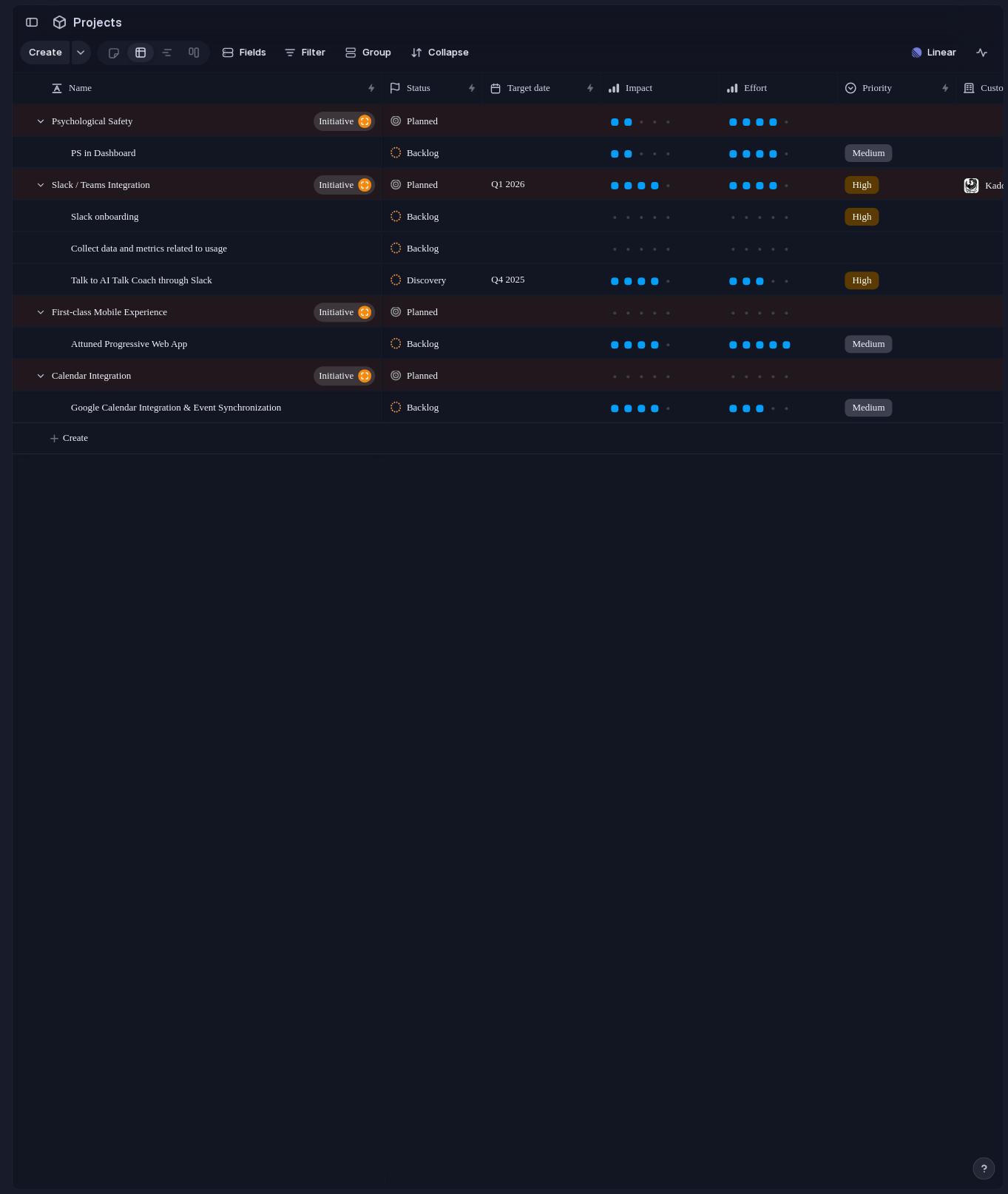
click at [970, 230] on div at bounding box center [1015, 215] width 119 height 30
click at [942, 486] on div "Kadokawa" at bounding box center [504, 597] width 1008 height 1194
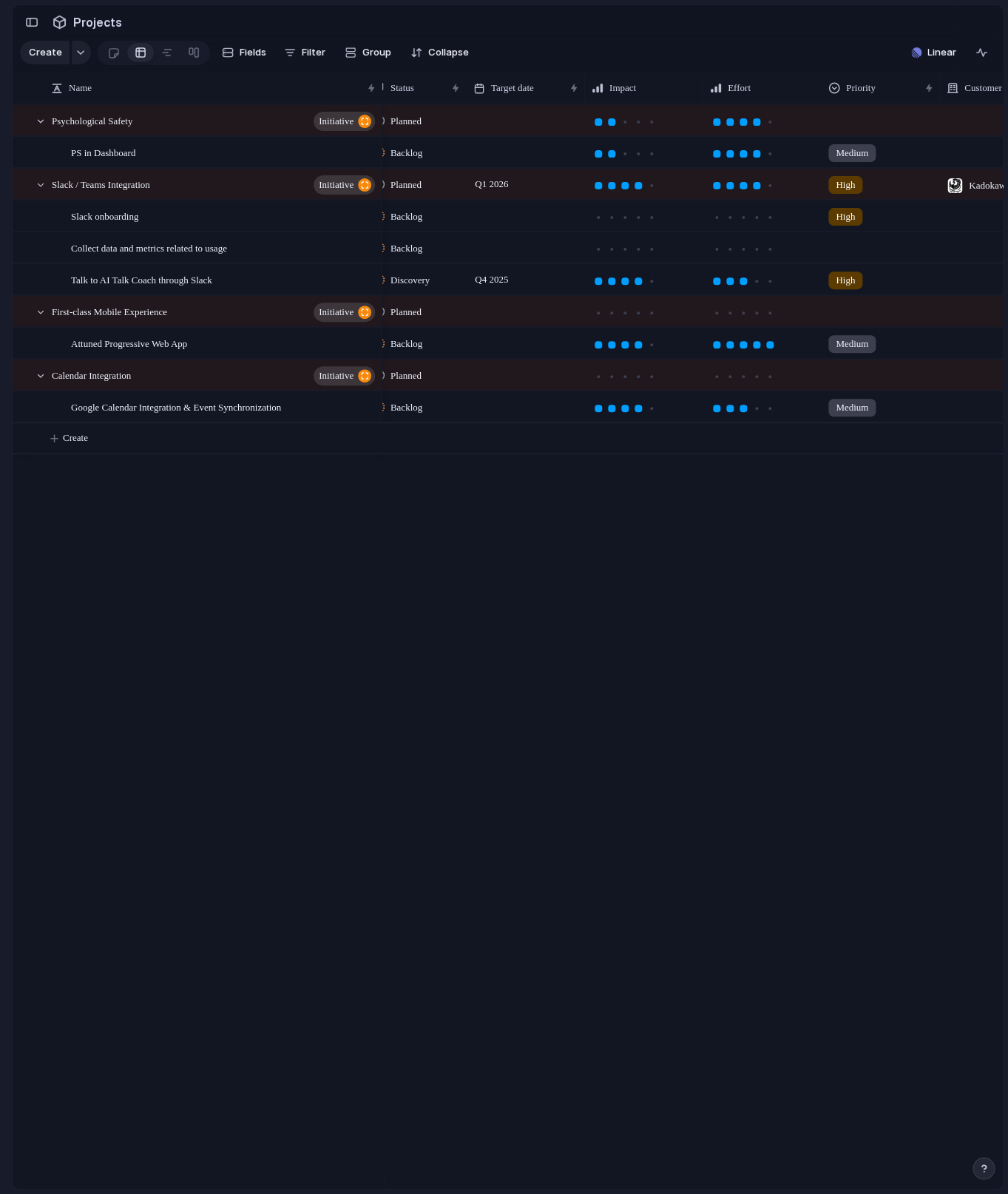
scroll to position [0, 0]
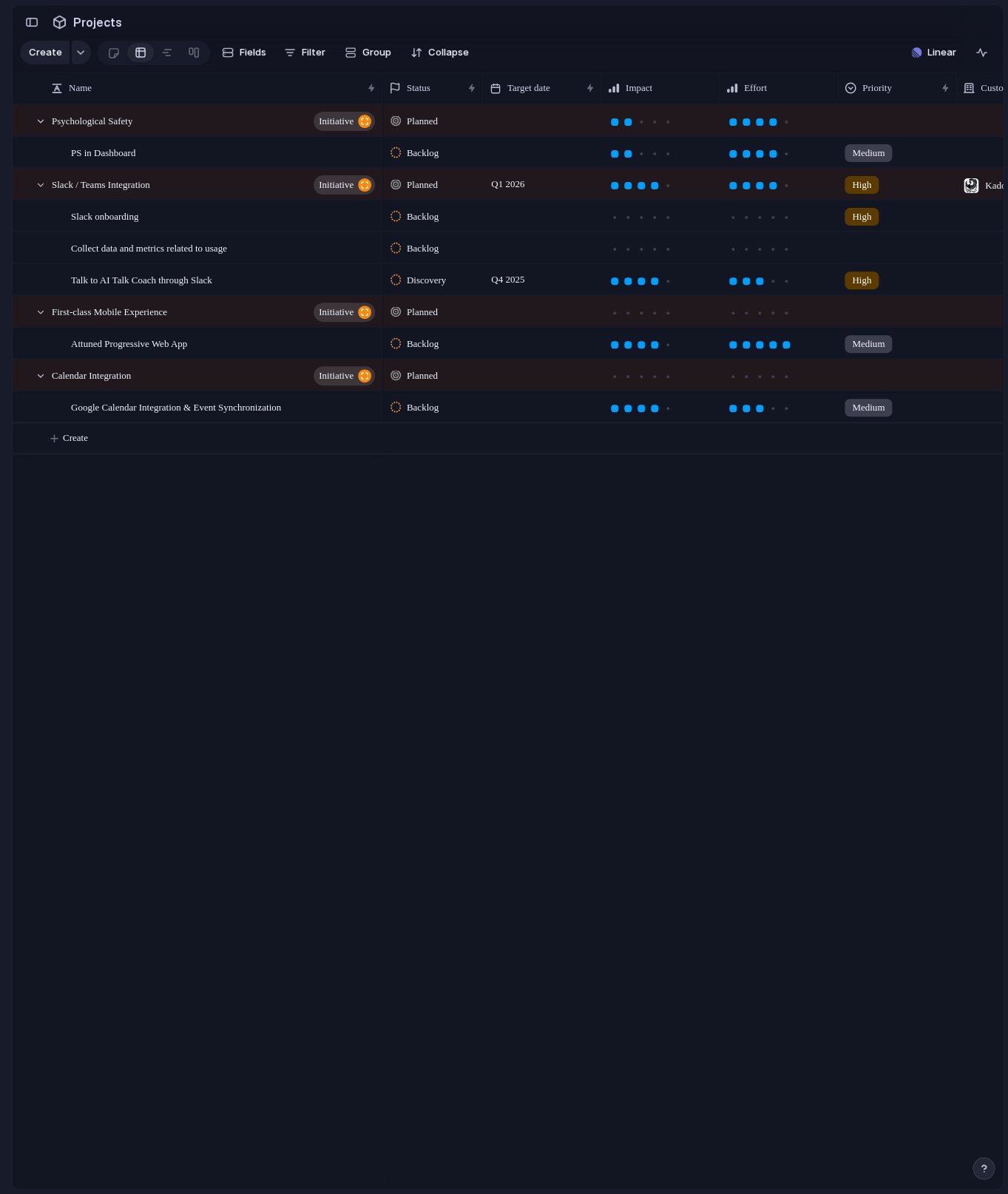
click at [369, 598] on div "Psychological Safety initiative PS in Dashboard Slack / Teams Integration initi…" at bounding box center [508, 646] width 991 height 1084
click at [722, 559] on div "Planned Backlog Medium Planned Q1 2026 High Kadokawa Backlog High Backlog Disco…" at bounding box center [693, 646] width 621 height 1084
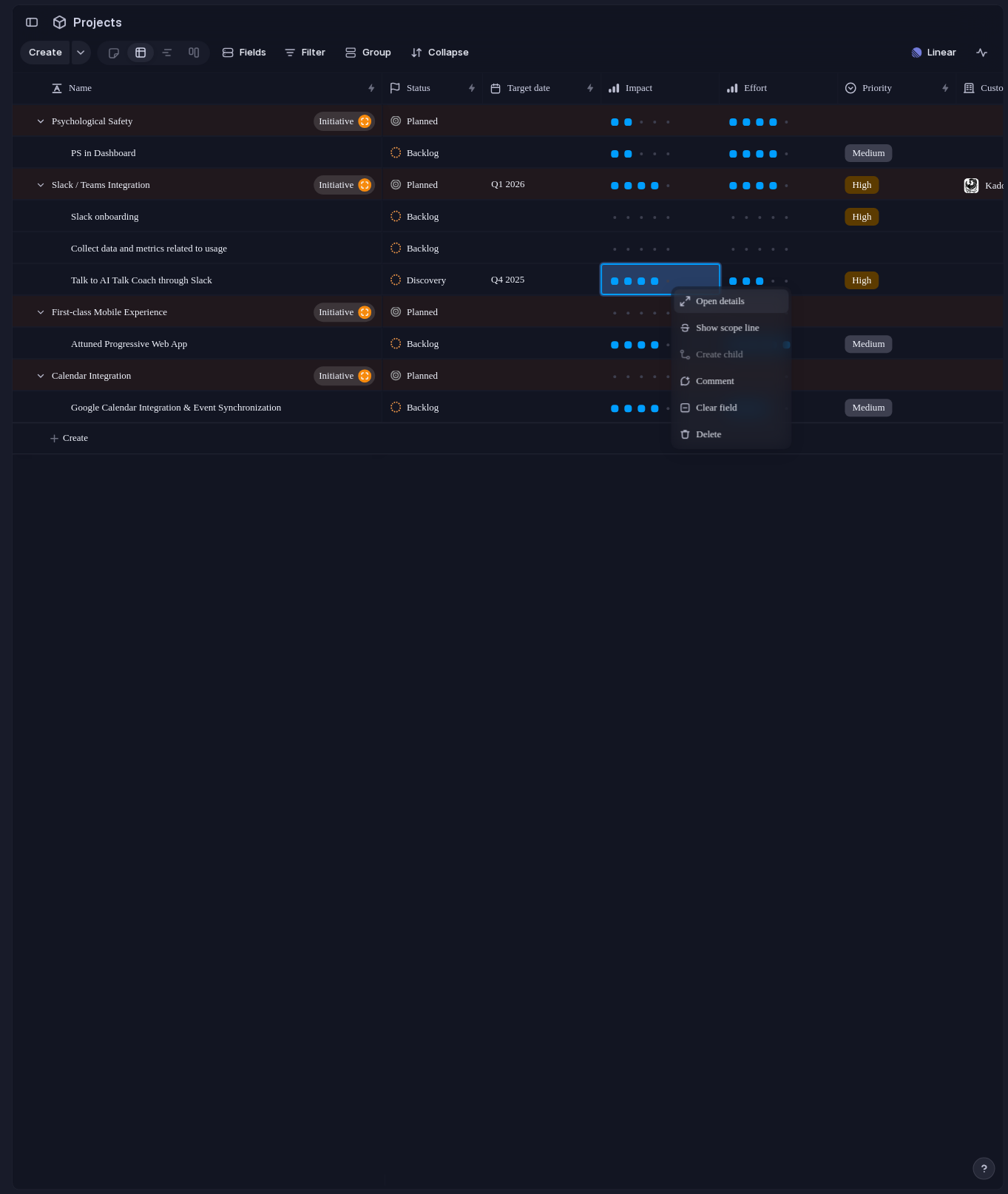
click at [180, 65] on div at bounding box center [194, 52] width 27 height 24
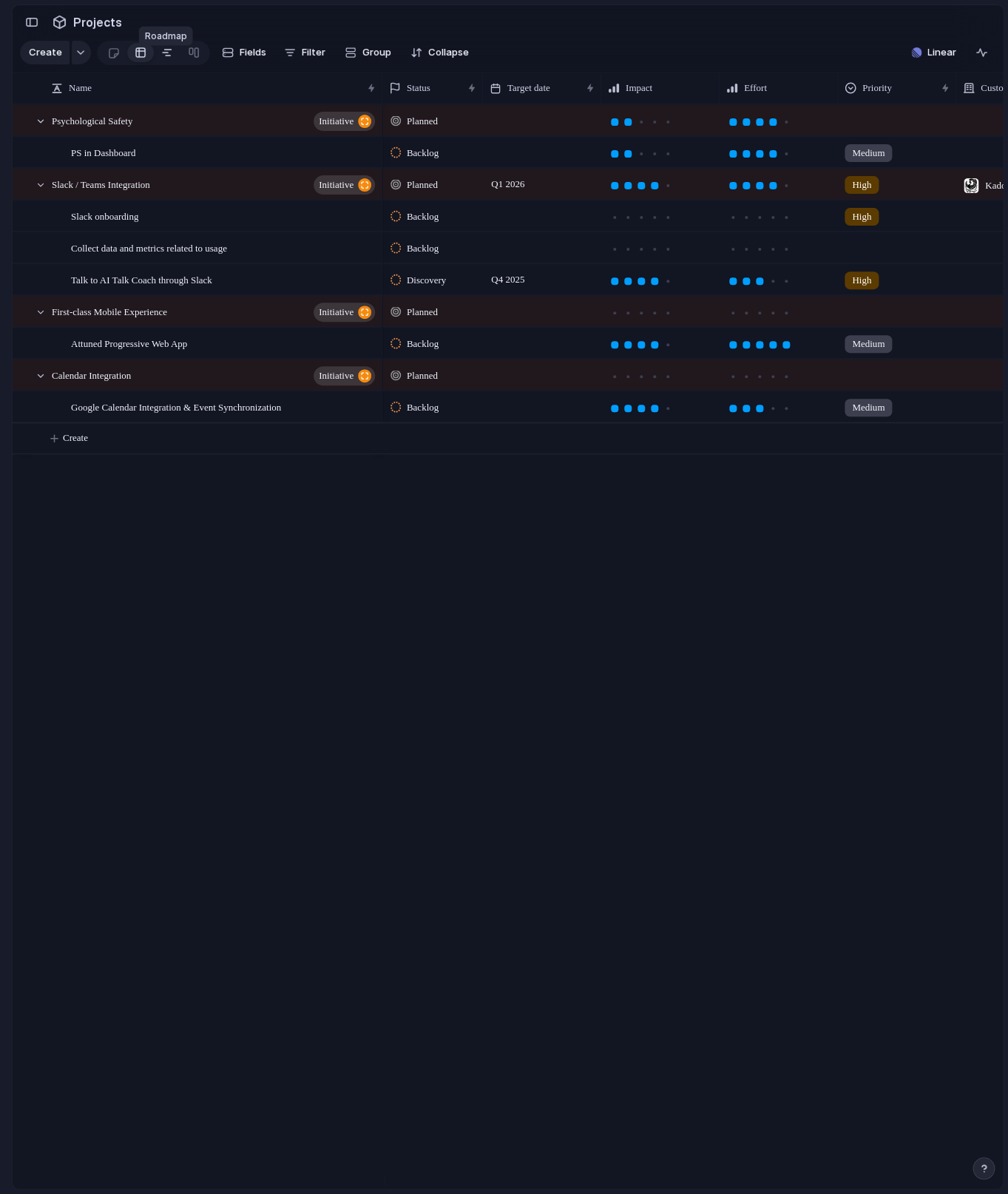
click at [156, 65] on link at bounding box center [168, 52] width 27 height 24
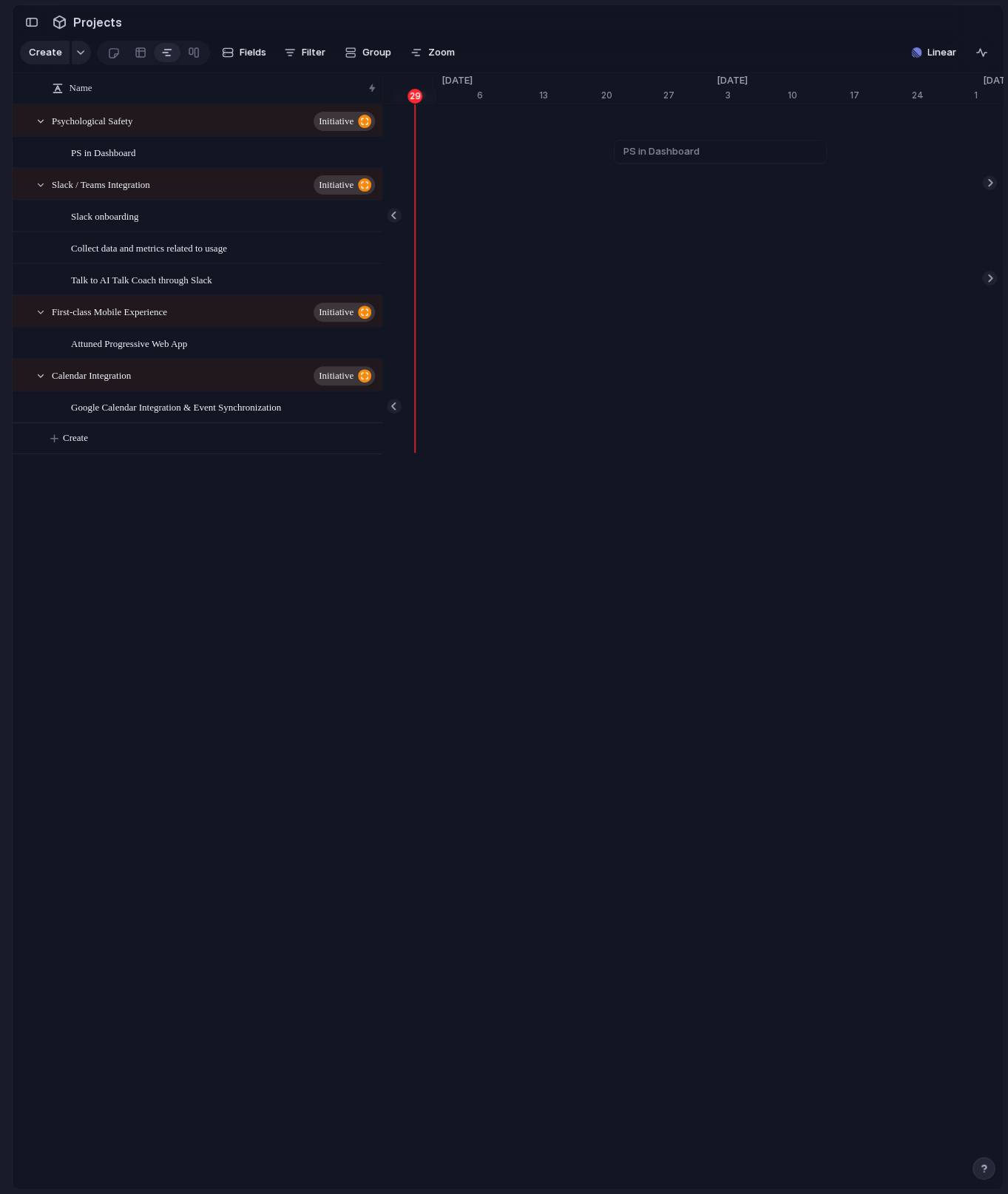
scroll to position [0, 9940]
click at [440, 56] on span "Zoom" at bounding box center [441, 52] width 27 height 14
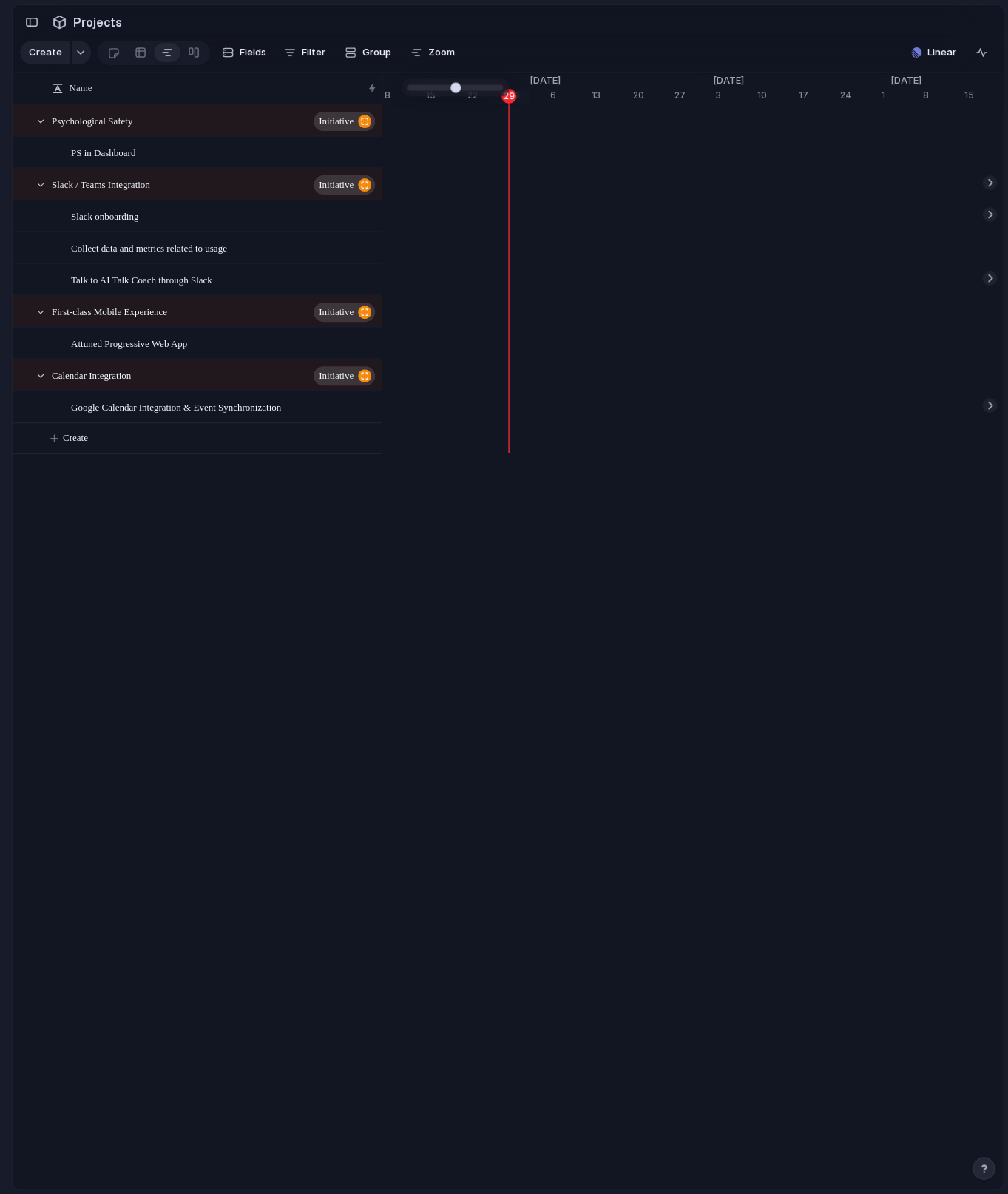
type input "*"
drag, startPoint x: 462, startPoint y: 90, endPoint x: 428, endPoint y: 91, distance: 34.0
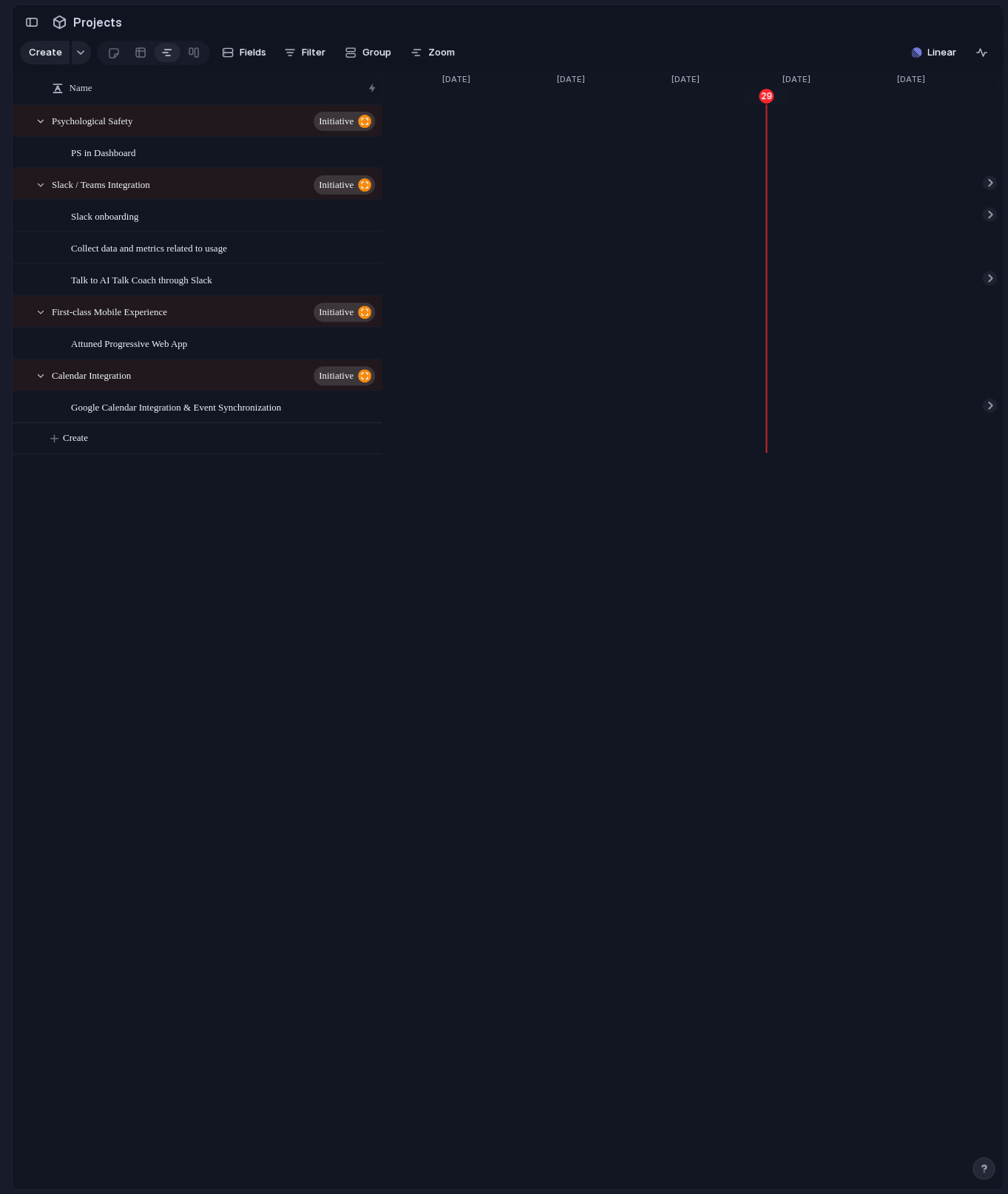
scroll to position [0, 3775]
click at [949, 60] on span "Linear" at bounding box center [942, 52] width 29 height 14
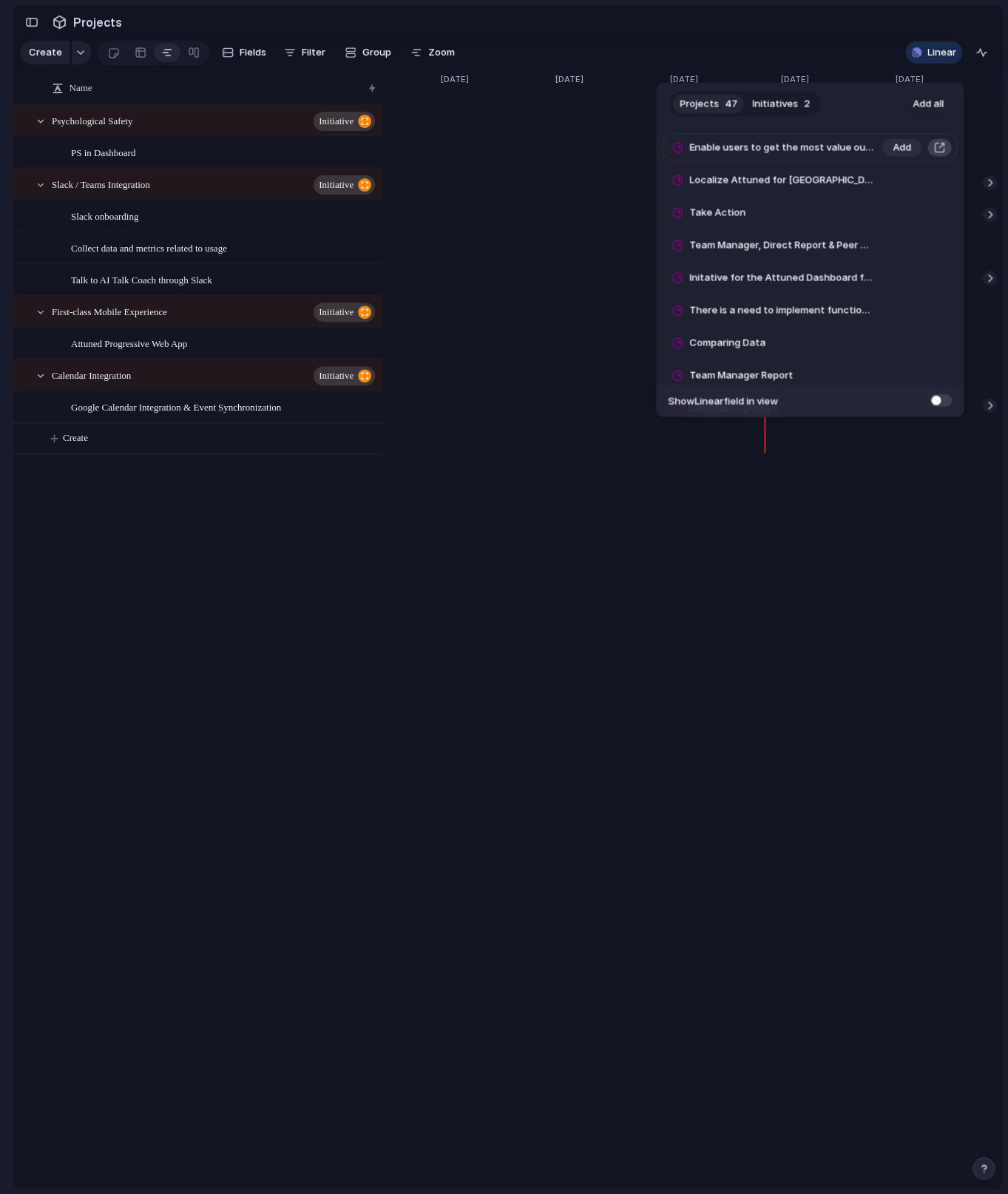
scroll to position [0, 0]
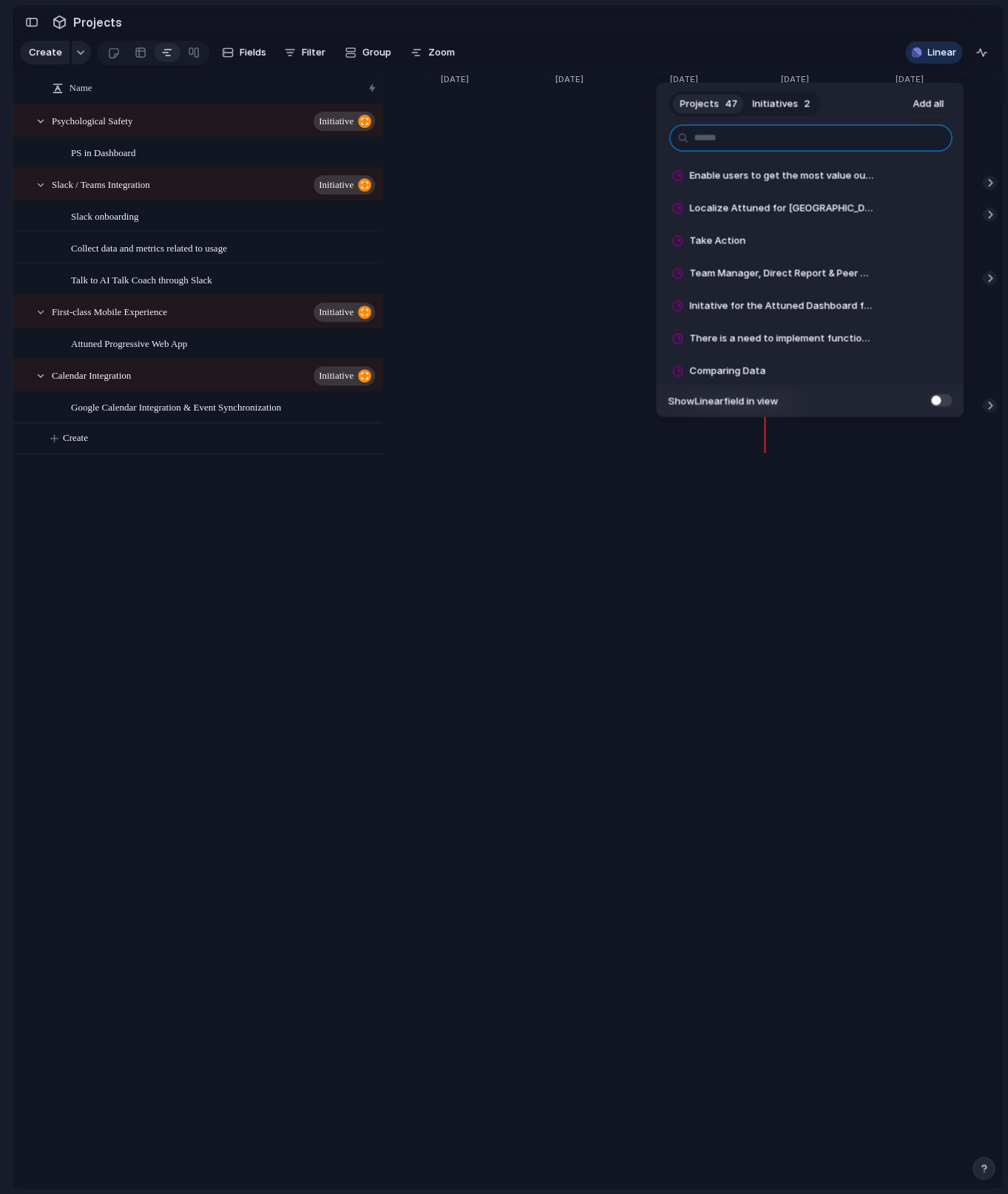
click at [789, 142] on input "text" at bounding box center [810, 139] width 282 height 27
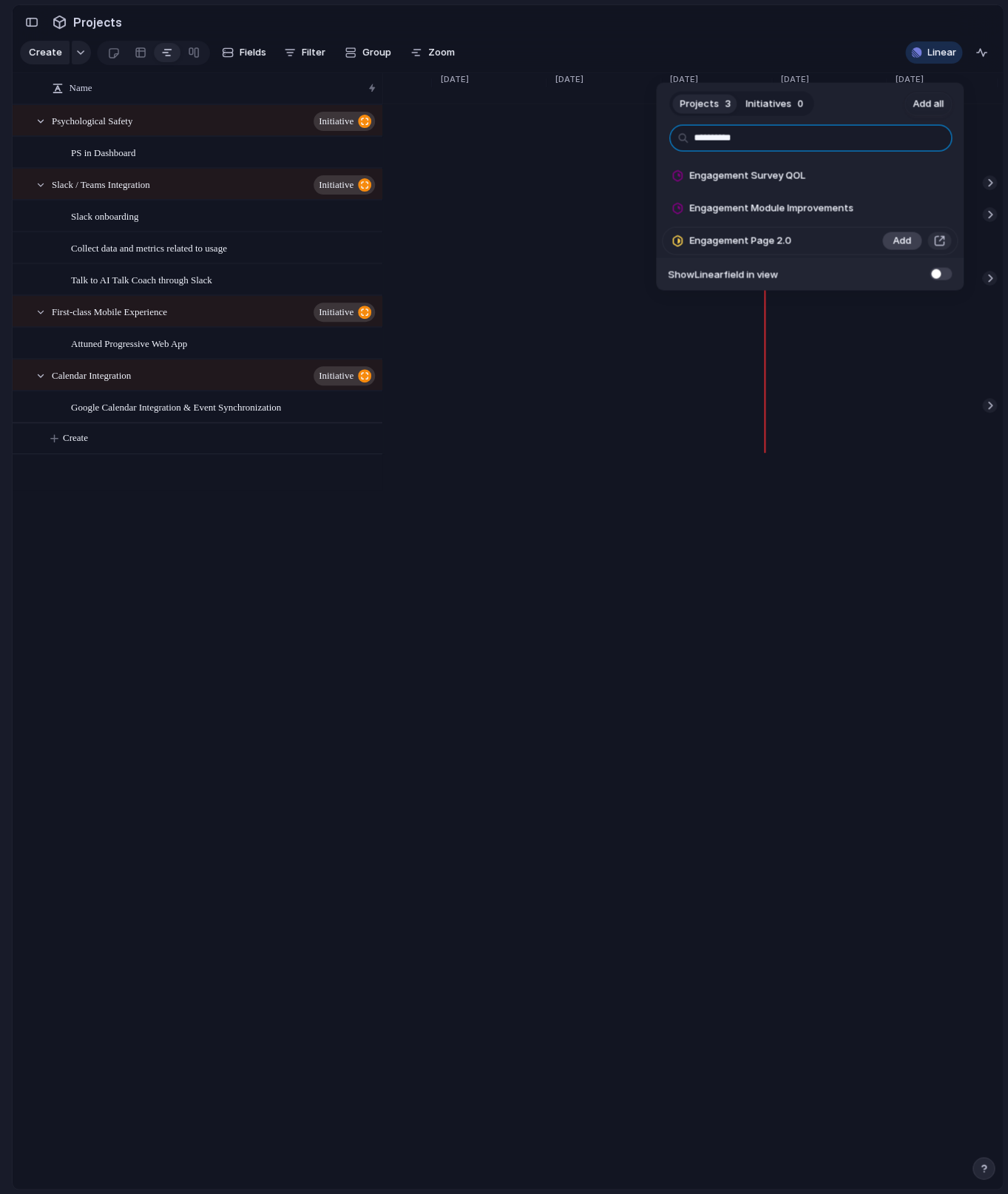
type input "**********"
click at [892, 244] on span "Add" at bounding box center [901, 241] width 18 height 14
click at [646, 592] on div "**********" at bounding box center [504, 597] width 1008 height 1194
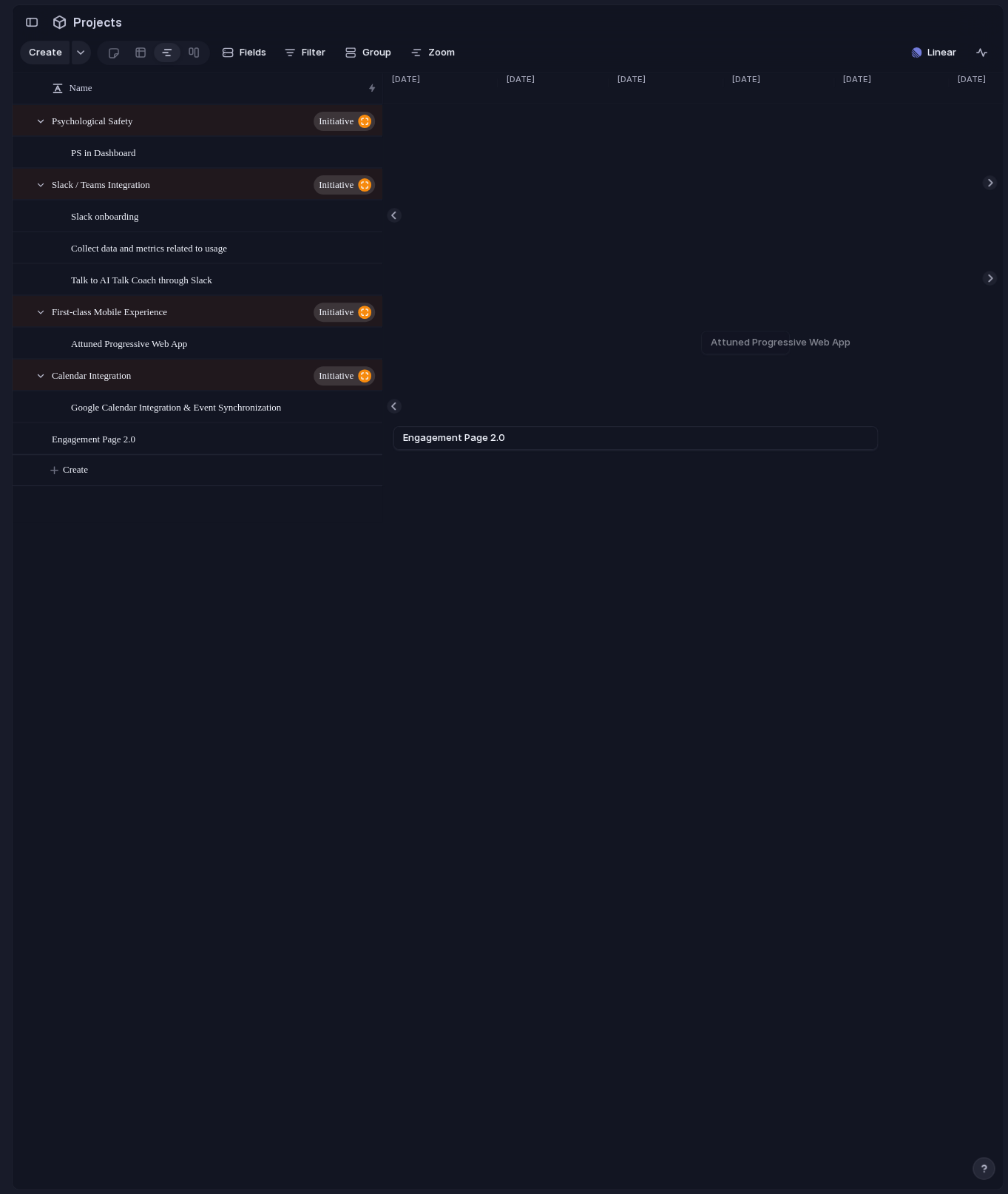
scroll to position [0, 3860]
click at [695, 449] on link "Engagement Page 2.0" at bounding box center [544, 438] width 465 height 22
click at [135, 447] on span "Engagement Page 2.0" at bounding box center [93, 438] width 84 height 17
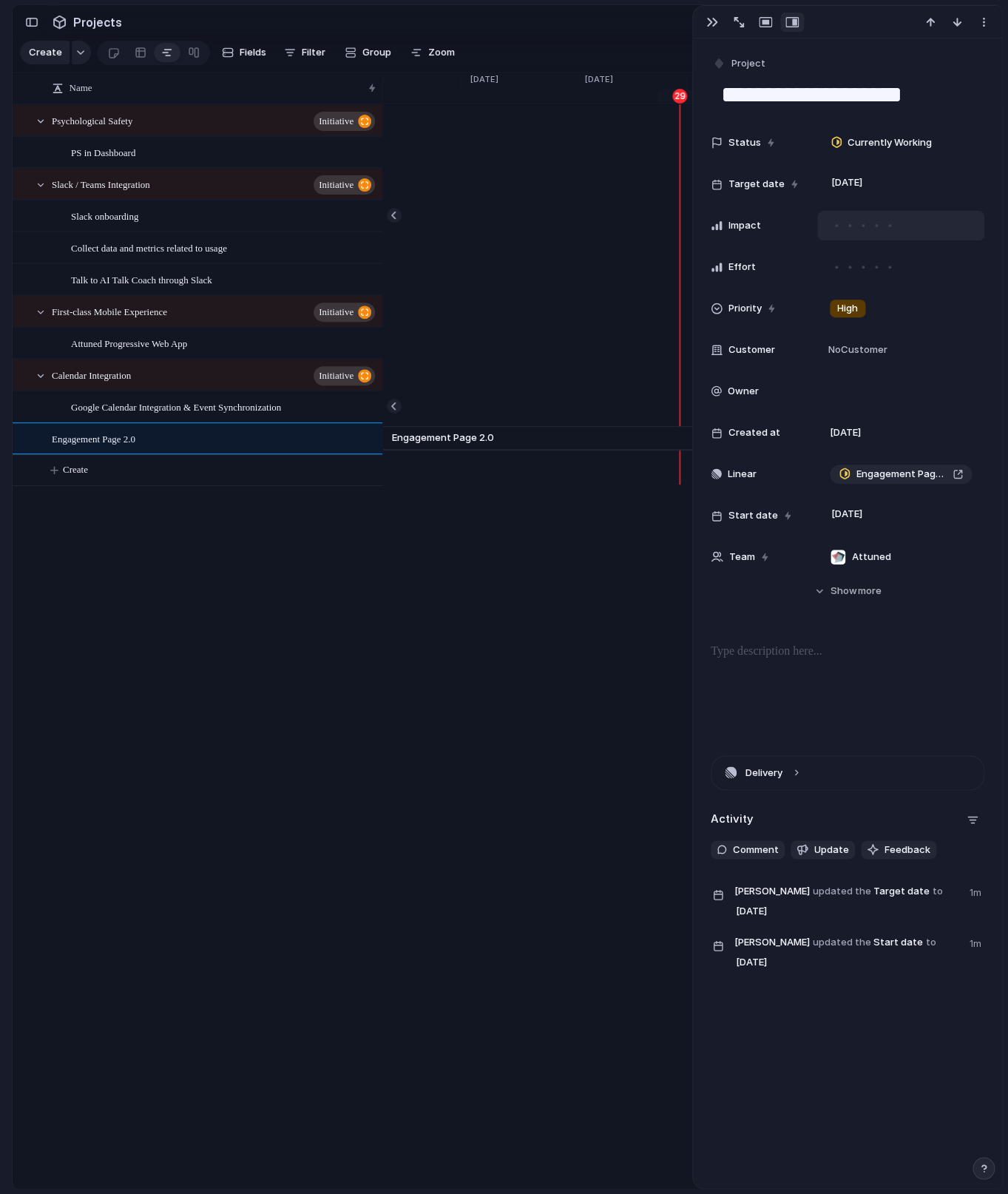
click at [863, 228] on div at bounding box center [863, 226] width 13 height 13
click at [860, 271] on div at bounding box center [863, 267] width 13 height 13
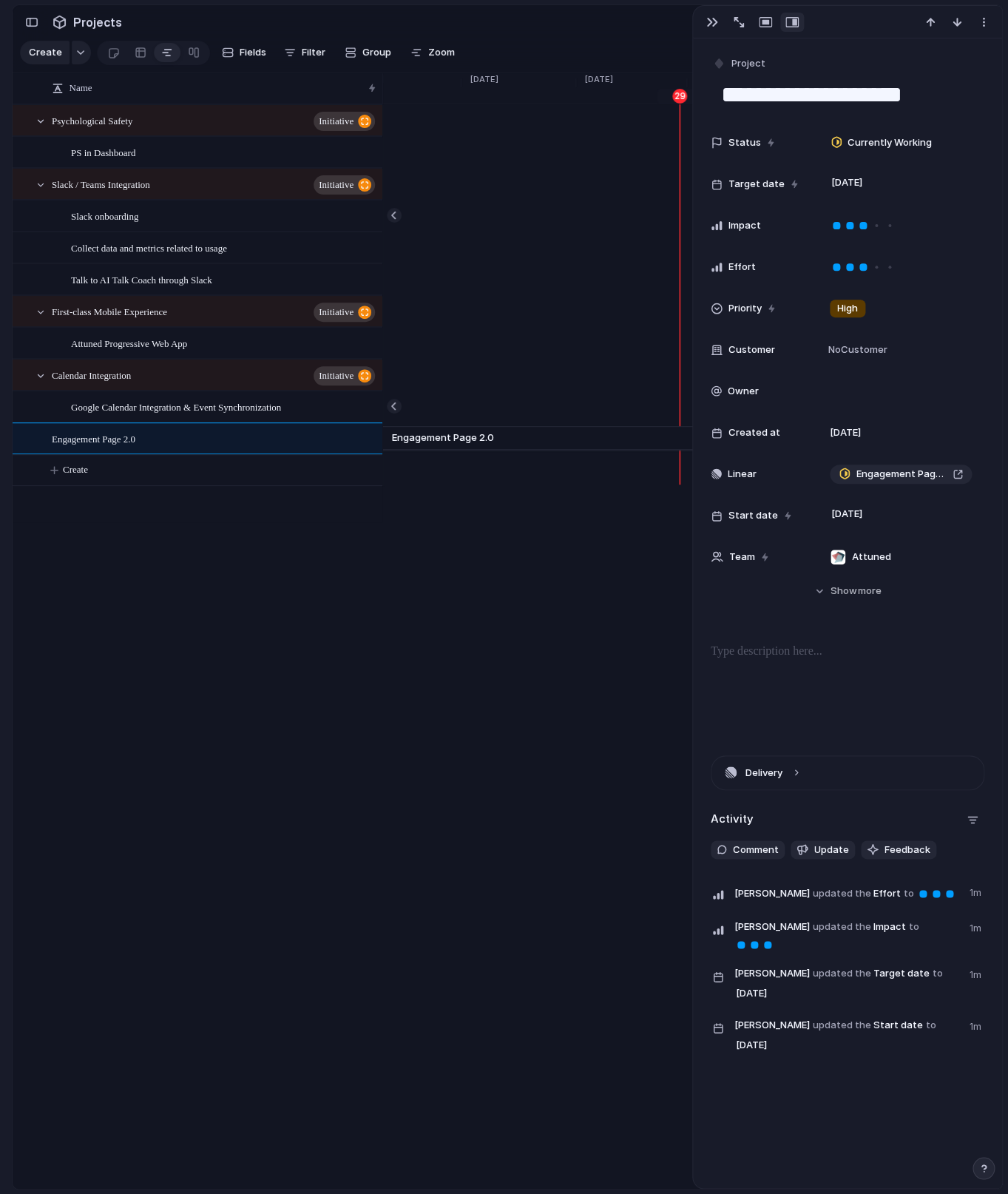
click at [812, 606] on div "Status Currently Working Target date 28 October Impact Effort Priority High Cus…" at bounding box center [848, 377] width 274 height 497
click at [809, 594] on button "Hide Show more" at bounding box center [848, 591] width 274 height 27
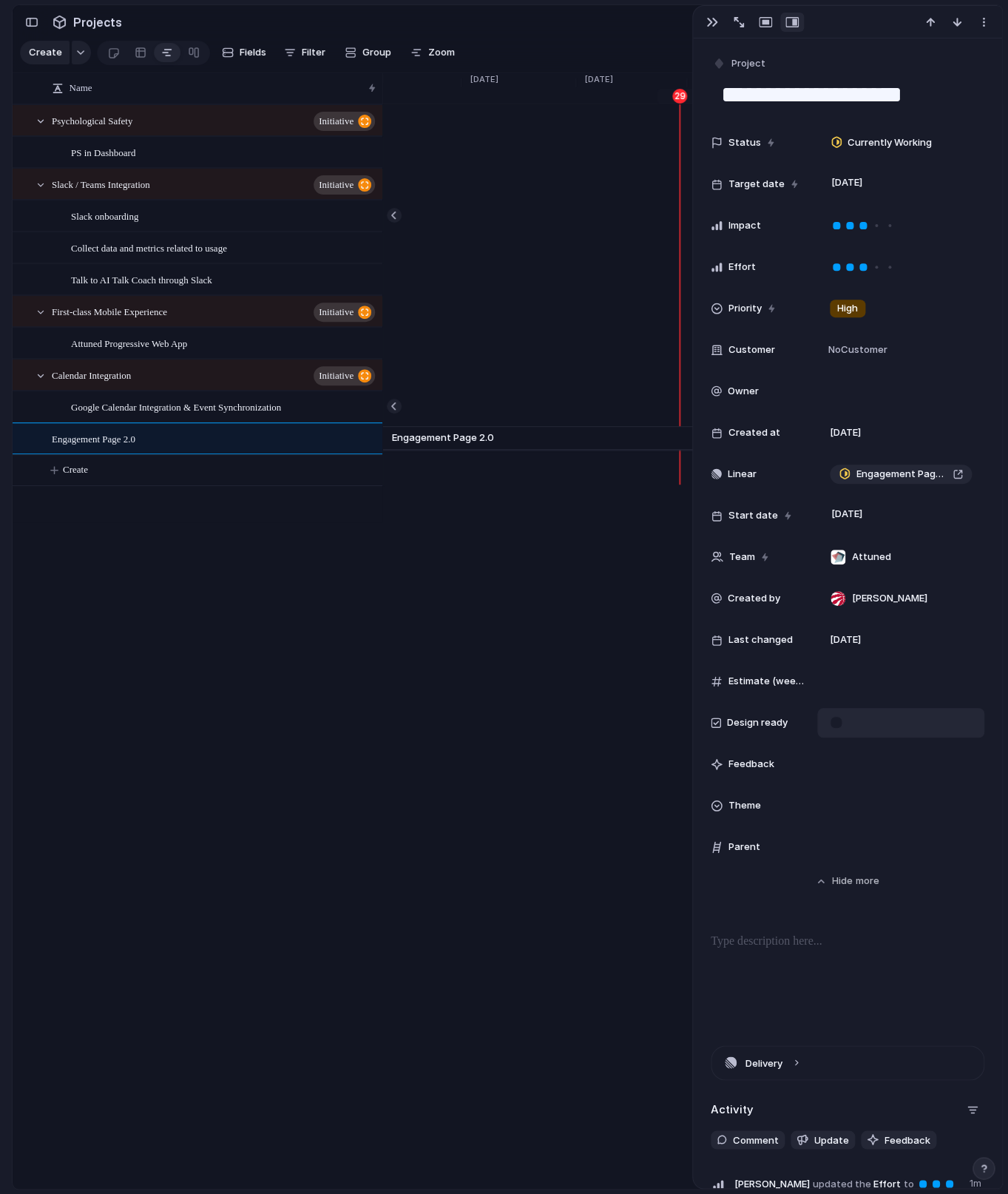
click at [833, 736] on div at bounding box center [900, 722] width 167 height 30
click at [835, 729] on div at bounding box center [836, 722] width 13 height 13
click at [854, 751] on div at bounding box center [900, 763] width 167 height 30
click at [857, 761] on div at bounding box center [900, 763] width 167 height 30
click at [739, 766] on span "Feedback" at bounding box center [752, 763] width 46 height 14
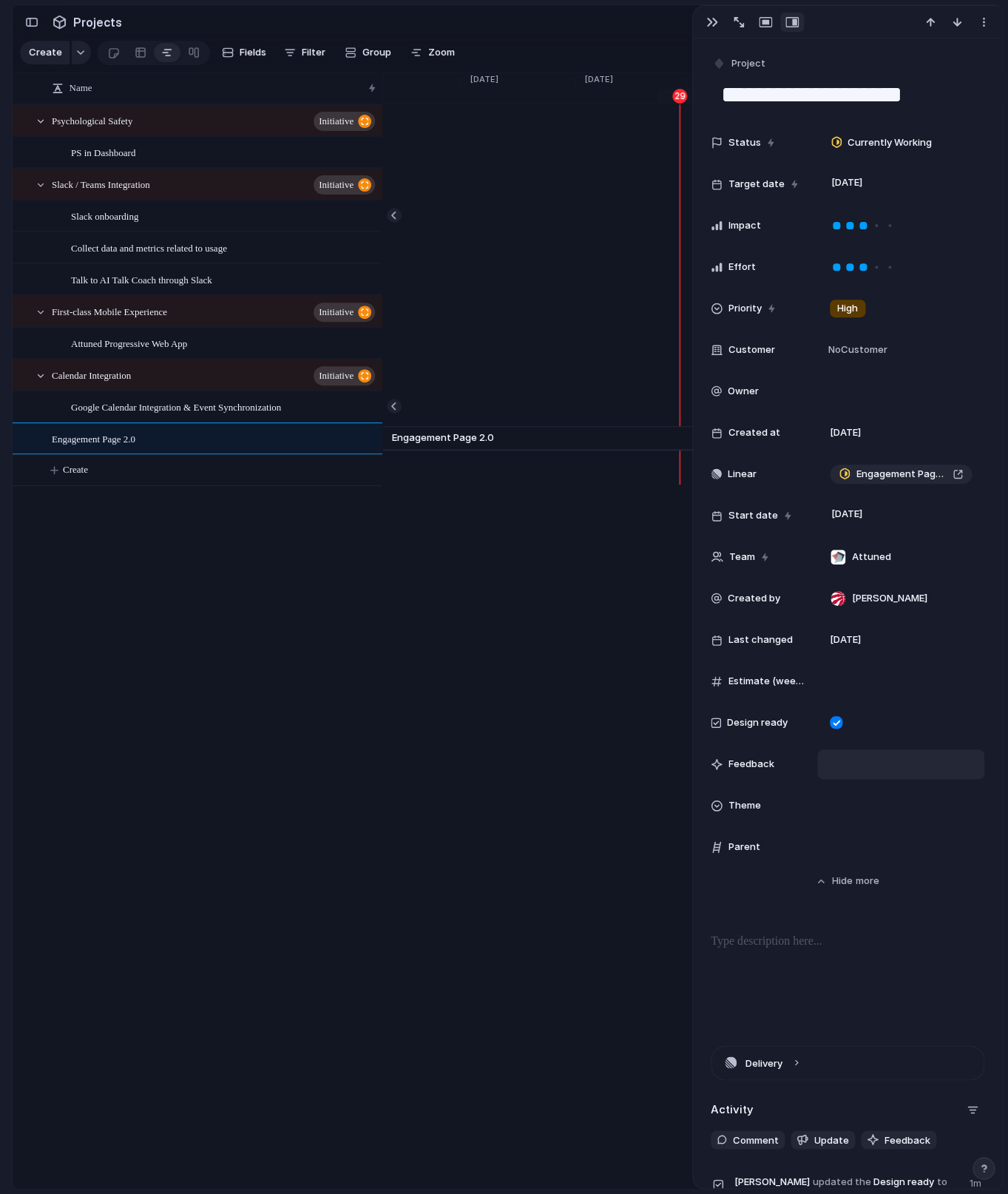
click at [836, 768] on div at bounding box center [900, 763] width 167 height 30
click at [741, 803] on span "Theme" at bounding box center [745, 805] width 33 height 14
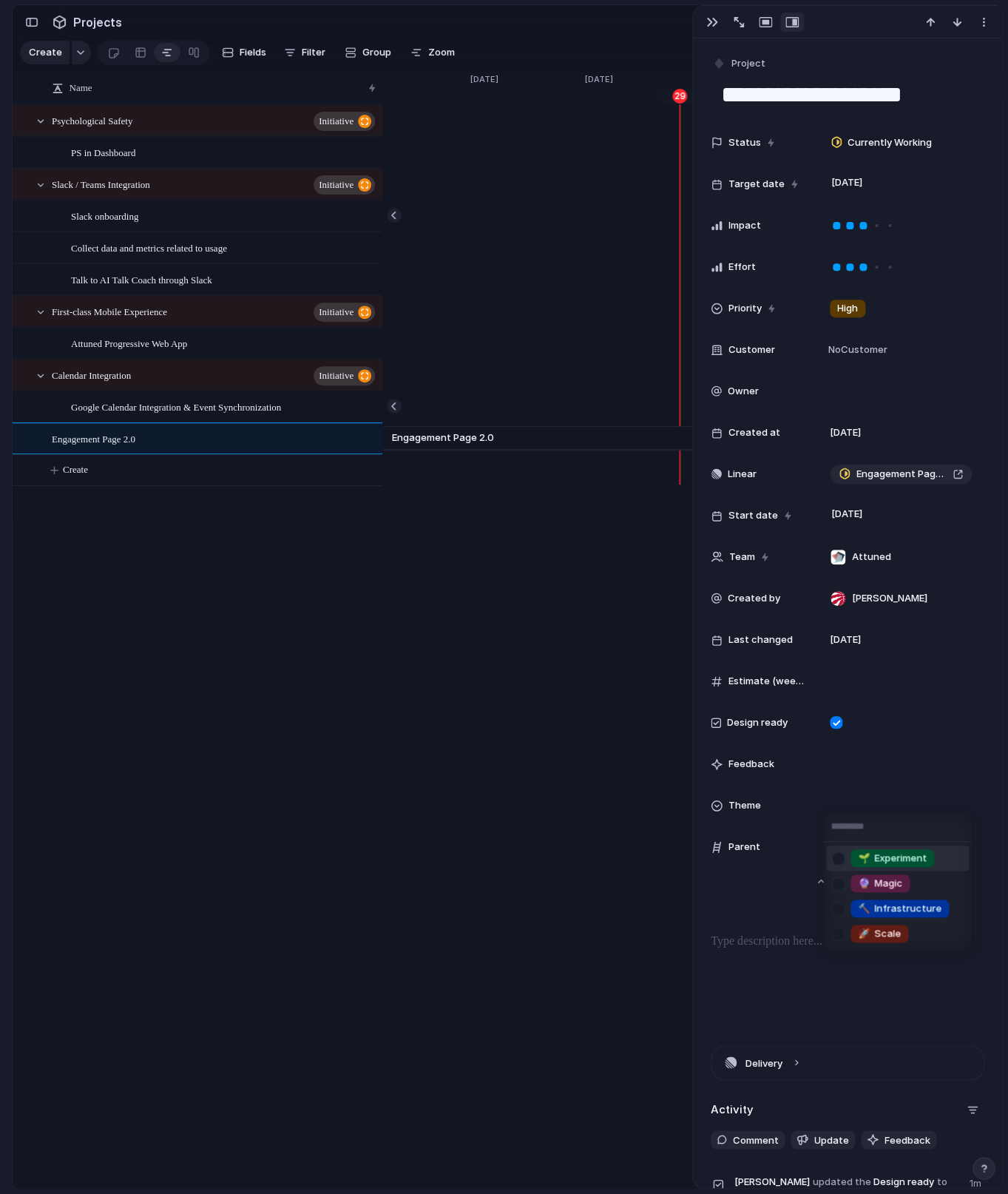
click at [741, 803] on div "🌱 Experiment 🔮 Magic 🔨 Infrastructure 🚀 Scale" at bounding box center [504, 597] width 1008 height 1194
click at [741, 803] on span "Theme" at bounding box center [745, 805] width 33 height 14
click at [648, 819] on div "🌱 Experiment 🔮 Magic 🔨 Infrastructure 🚀 Scale" at bounding box center [504, 597] width 1008 height 1194
click at [30, 18] on div "button" at bounding box center [32, 22] width 13 height 11
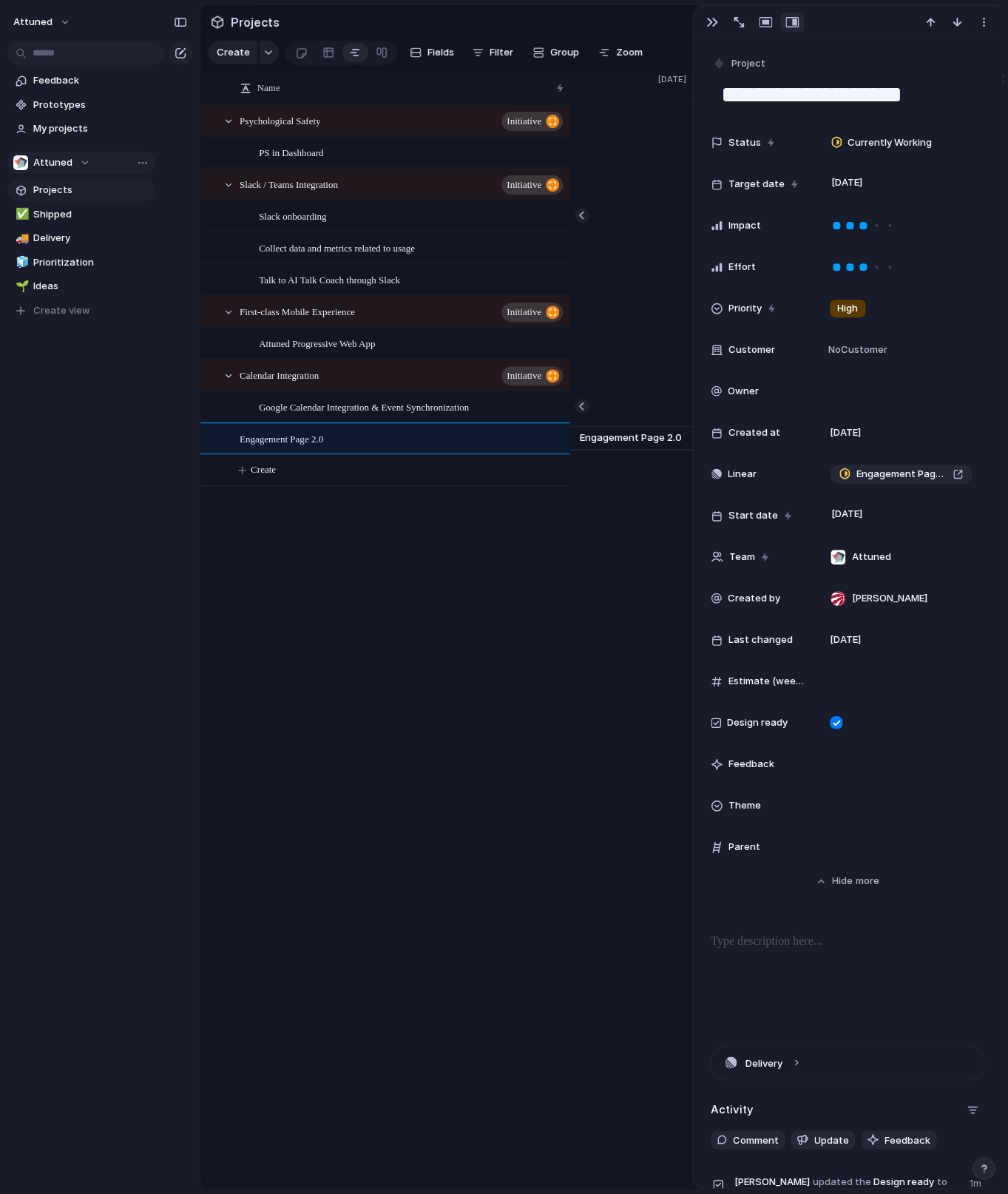
click at [593, 517] on div "Name Psychological Safety initiative PS in Dashboard Slack / Teams Integration …" at bounding box center [601, 631] width 803 height 1116
click at [707, 15] on button "button" at bounding box center [712, 22] width 24 height 19
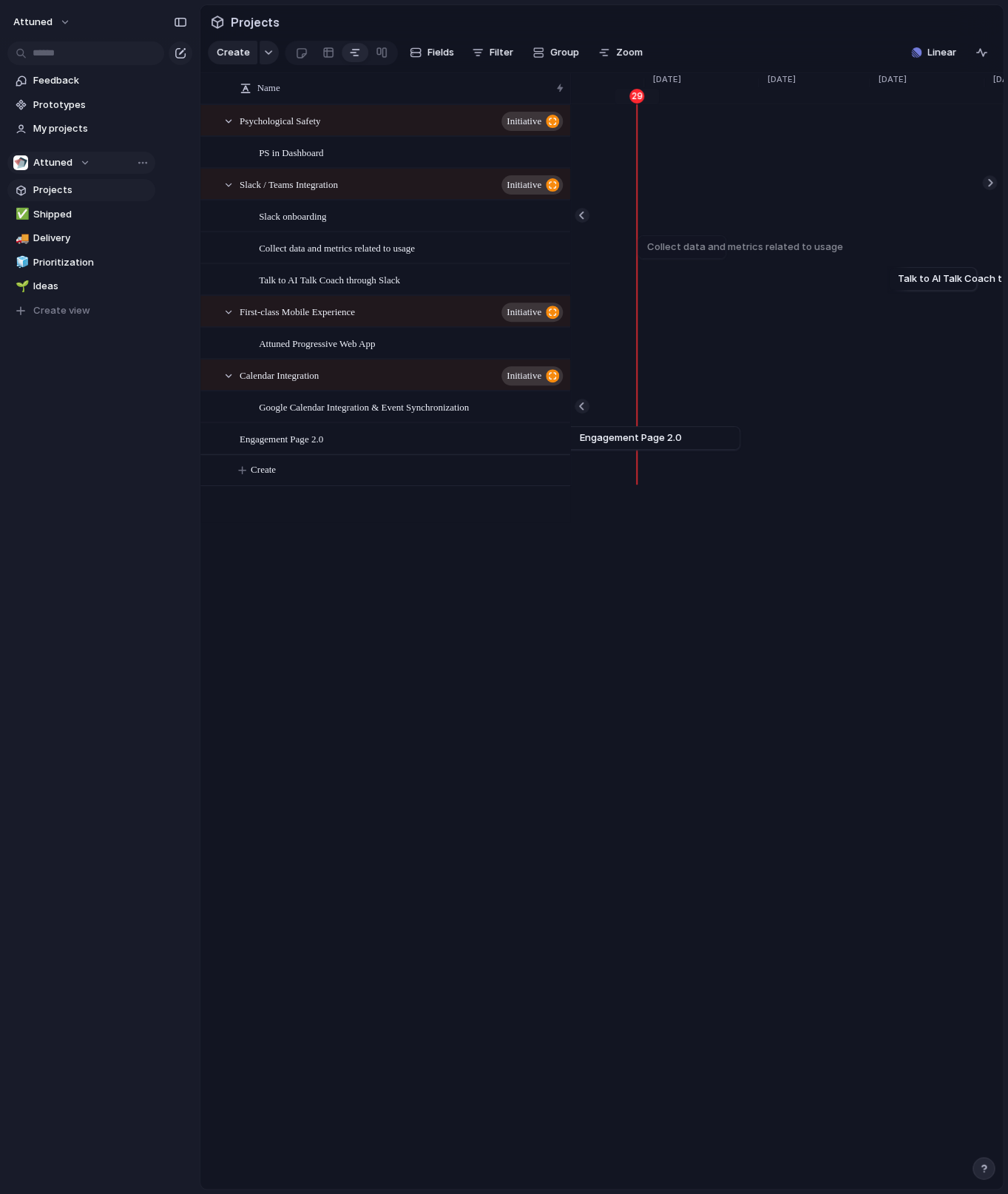
scroll to position [0, 4091]
click at [415, 256] on span "Collect data and metrics related to usage" at bounding box center [337, 248] width 156 height 17
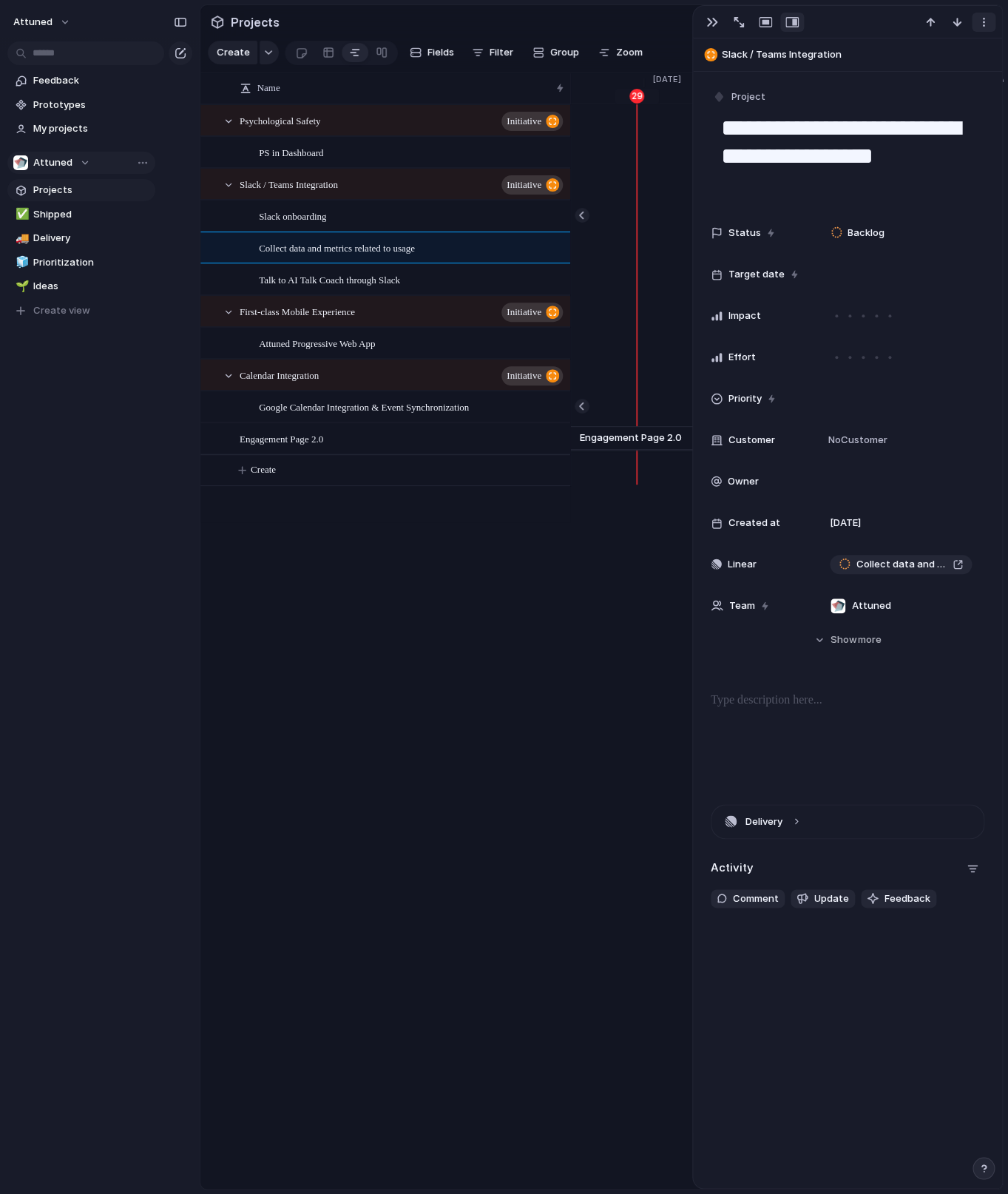
click at [978, 20] on div "button" at bounding box center [984, 22] width 12 height 12
click at [942, 76] on li "Delete" at bounding box center [937, 77] width 111 height 24
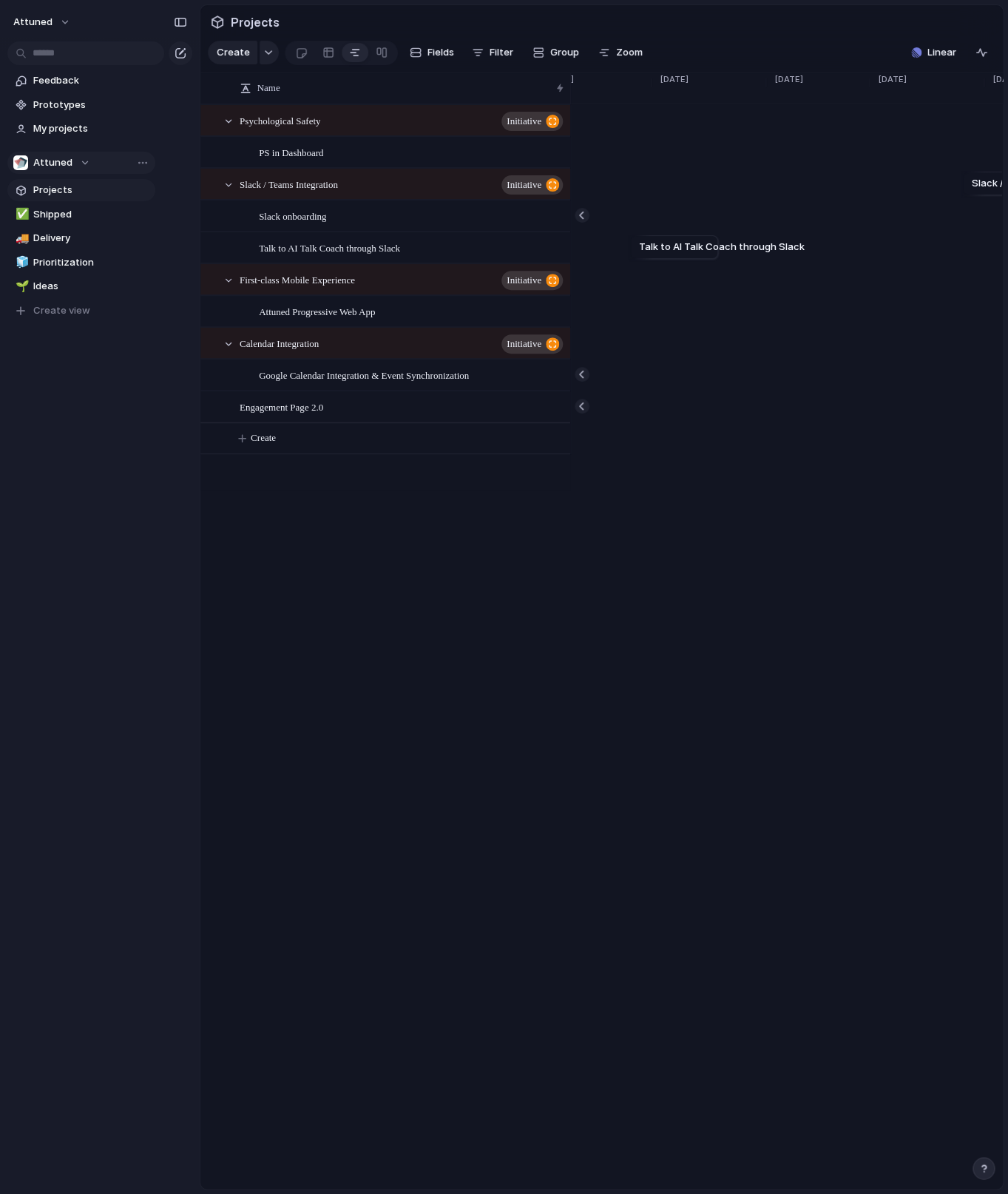
scroll to position [0, 4455]
click at [421, 199] on div "Slack / Teams Integration initiative" at bounding box center [403, 184] width 326 height 30
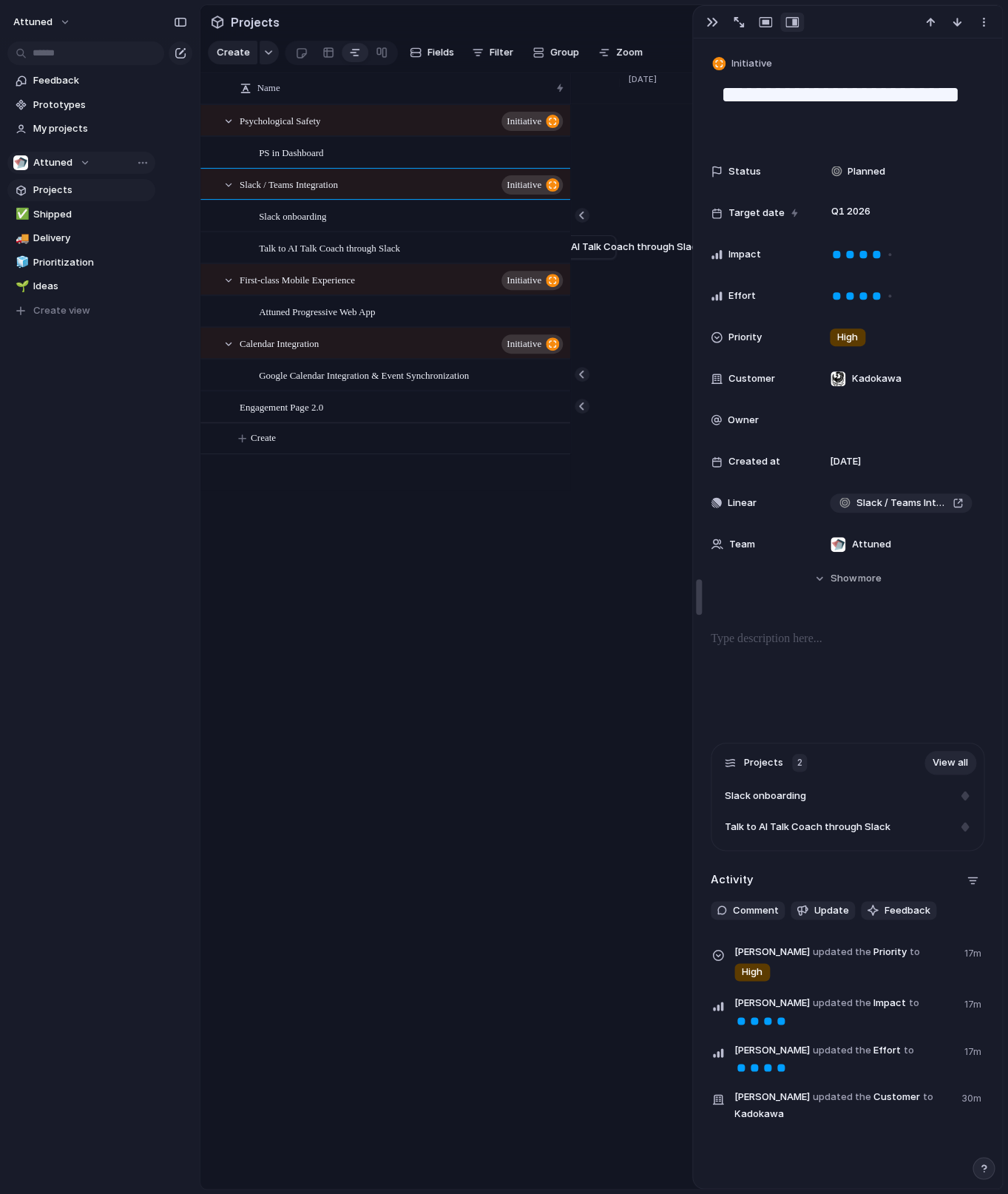
click at [701, 590] on body "Attuned Feedback Prototypes My projects Attuned Projects ✅ Shipped 🚚 Delivery 🧊…" at bounding box center [504, 597] width 1008 height 1194
click at [682, 587] on div "Name Psychological Safety initiative PS in Dashboard Slack / Teams Integration …" at bounding box center [601, 631] width 803 height 1116
click at [609, 586] on div "Name Psychological Safety initiative PS in Dashboard Slack / Teams Integration …" at bounding box center [601, 631] width 803 height 1116
click at [714, 19] on div "button" at bounding box center [712, 22] width 12 height 12
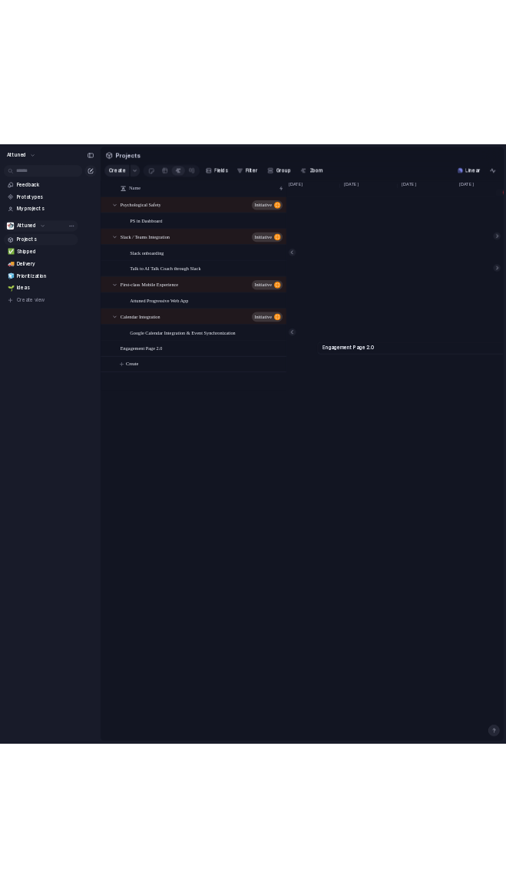
scroll to position [0, 3856]
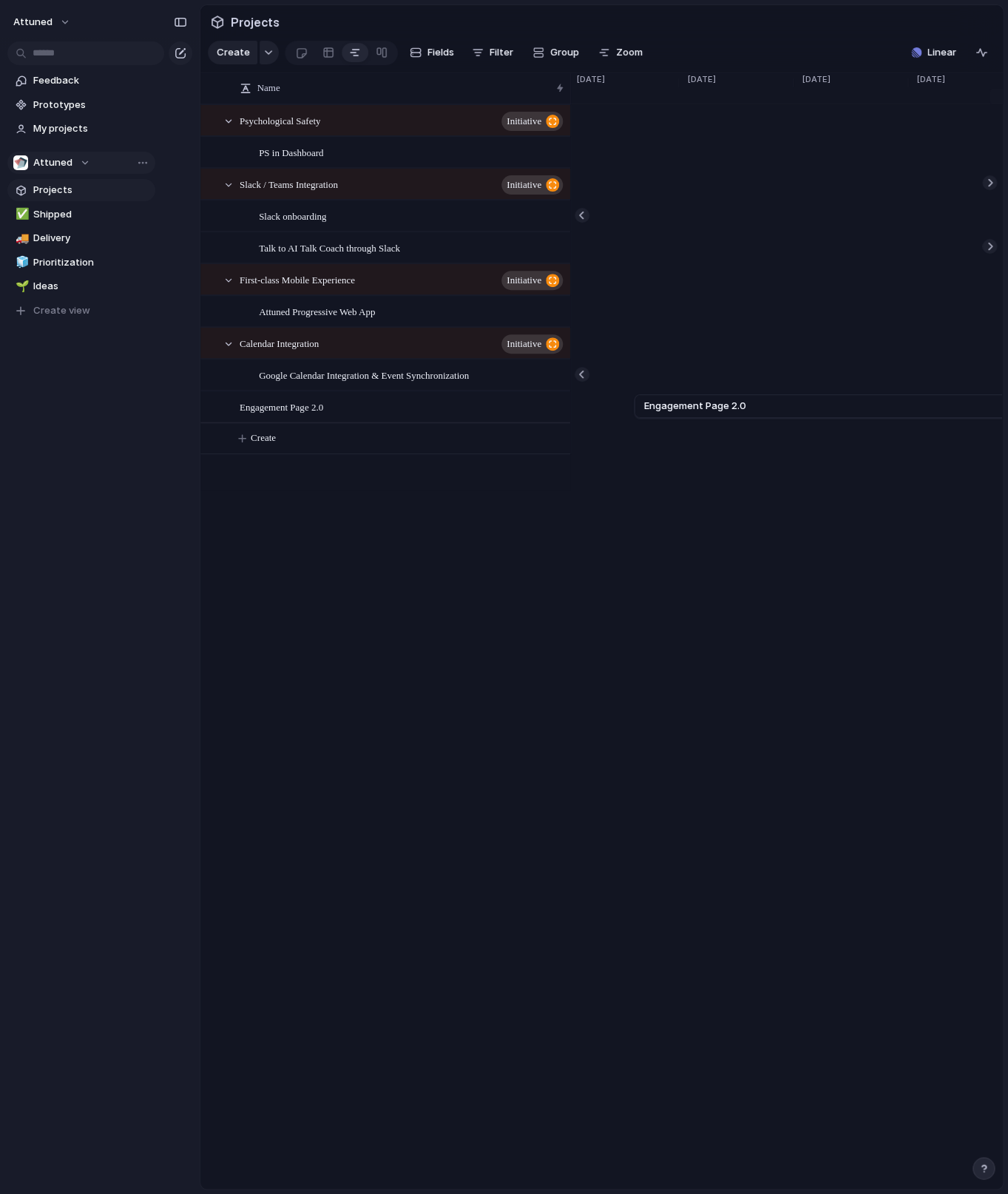
click at [901, 561] on div "Name Psychological Safety initiative PS in Dashboard Slack / Teams Integration …" at bounding box center [601, 631] width 803 height 1116
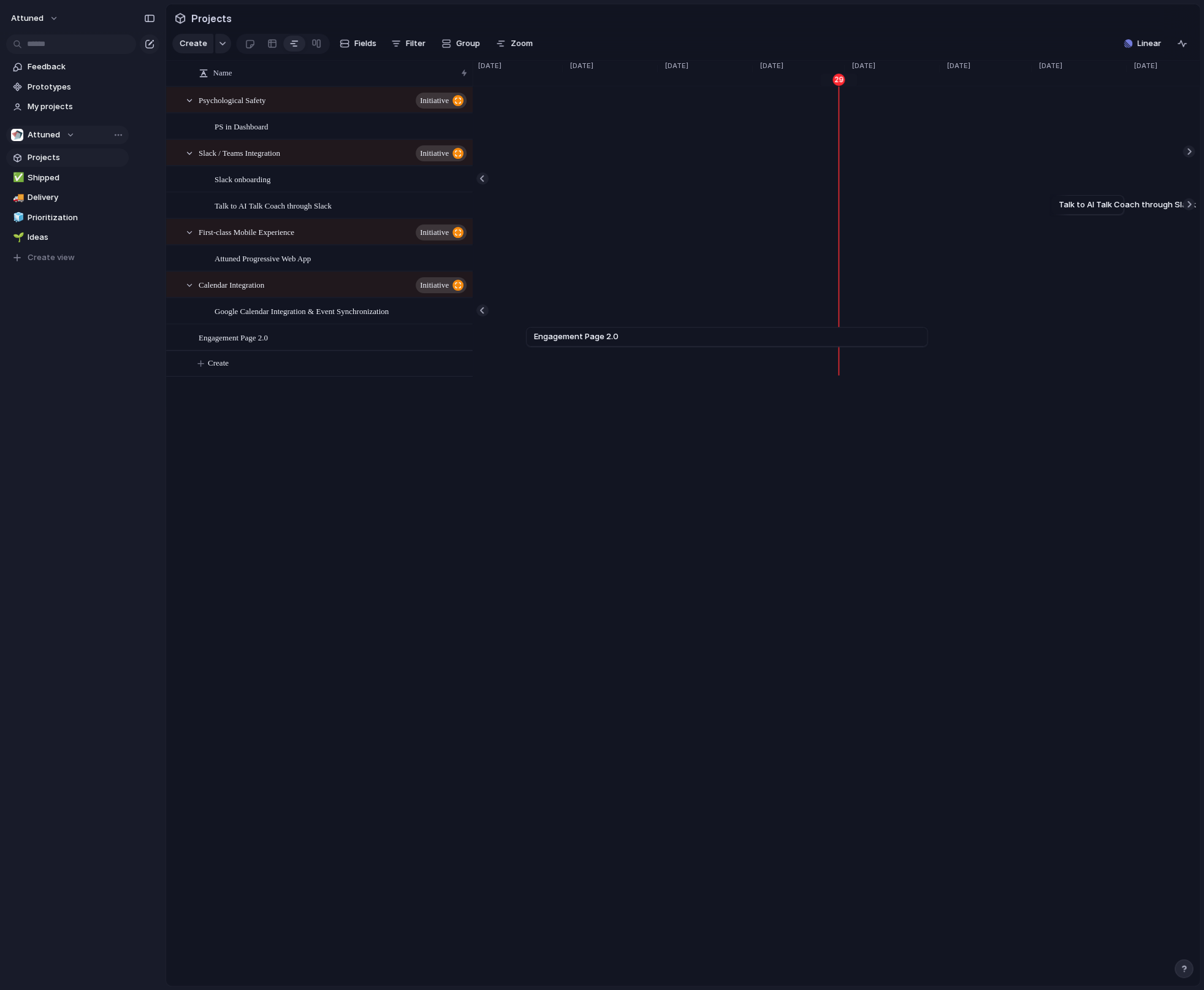
drag, startPoint x: 43, startPoint y: 367, endPoint x: -4, endPoint y: 344, distance: 52.3
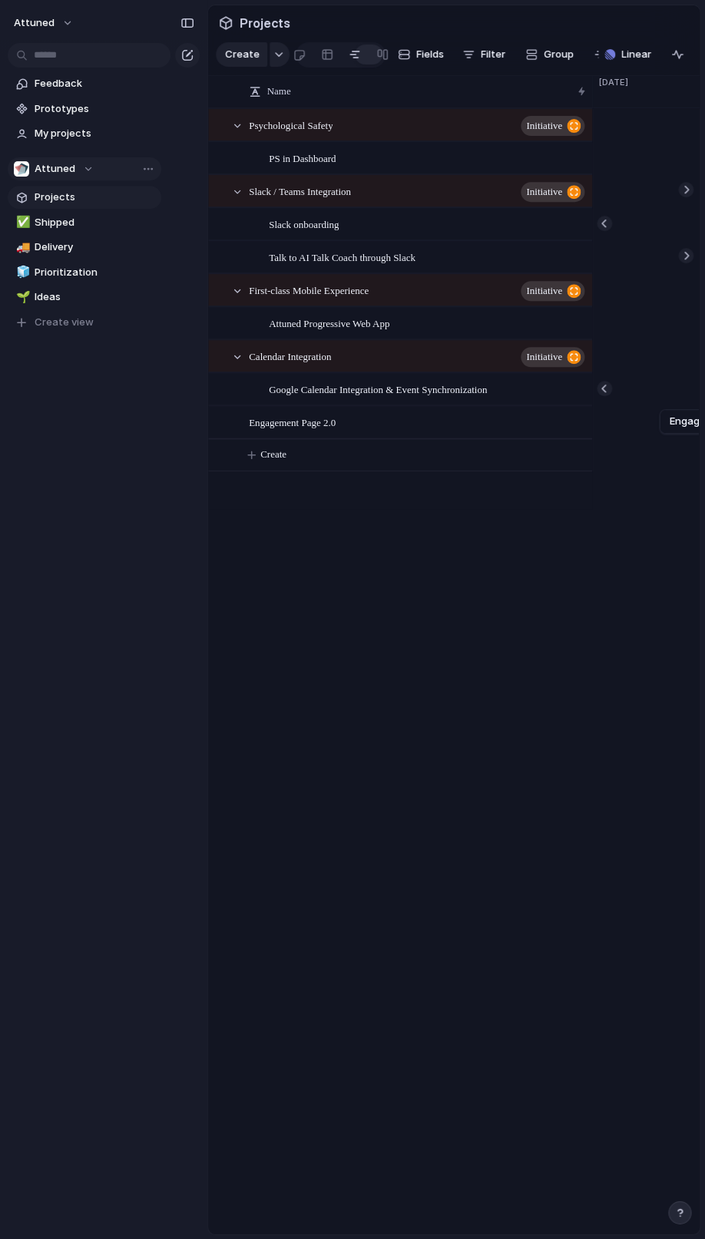
click at [483, 586] on div "Name Psychological Safety initiative PS in Dashboard Slack / Teams Integration …" at bounding box center [453, 655] width 491 height 1158
